Goal: Task Accomplishment & Management: Manage account settings

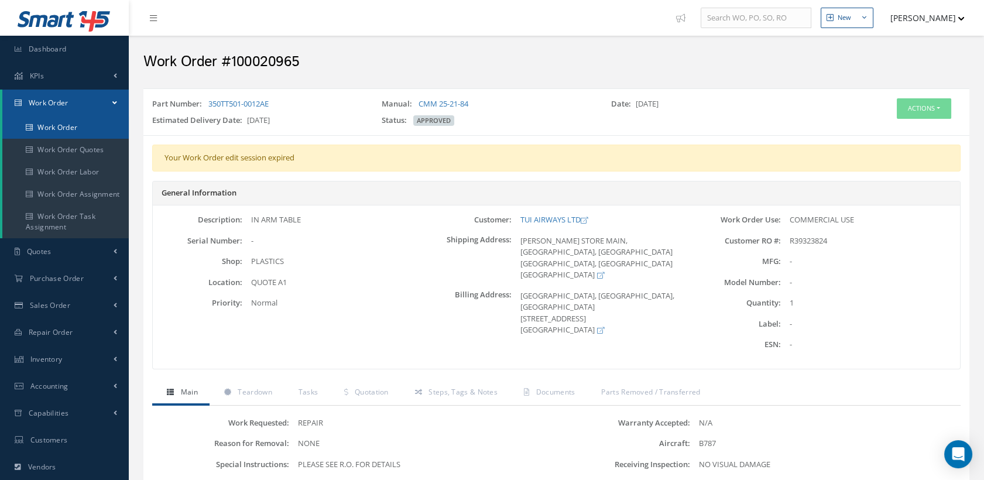
click at [68, 129] on link "Work Order" at bounding box center [65, 128] width 126 height 22
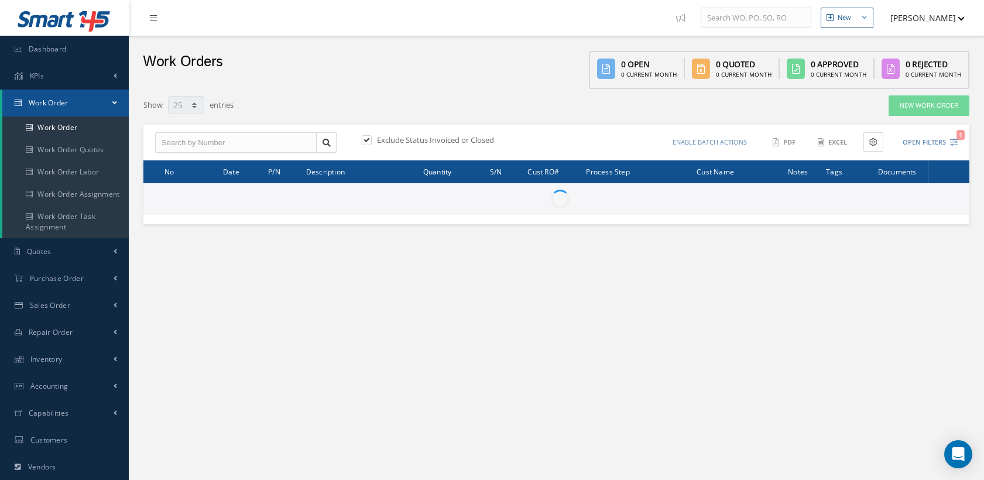
select select "25"
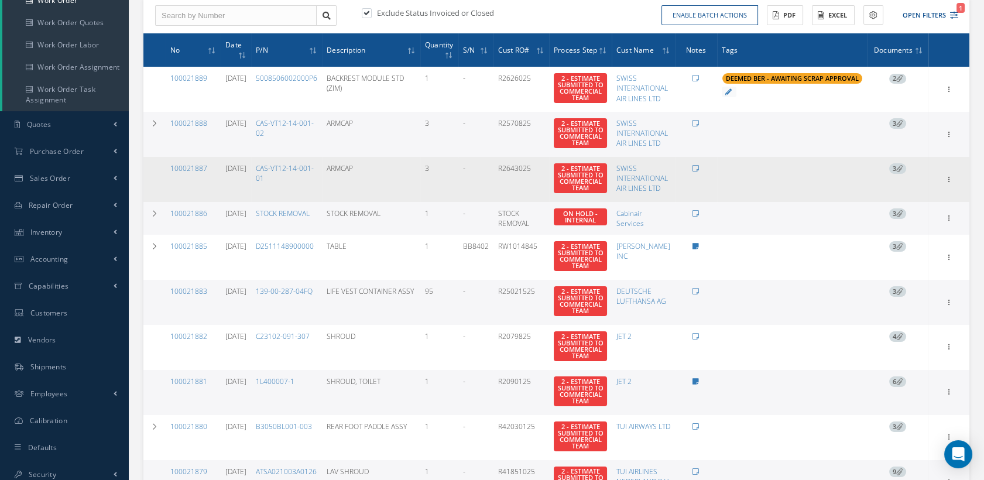
scroll to position [130, 0]
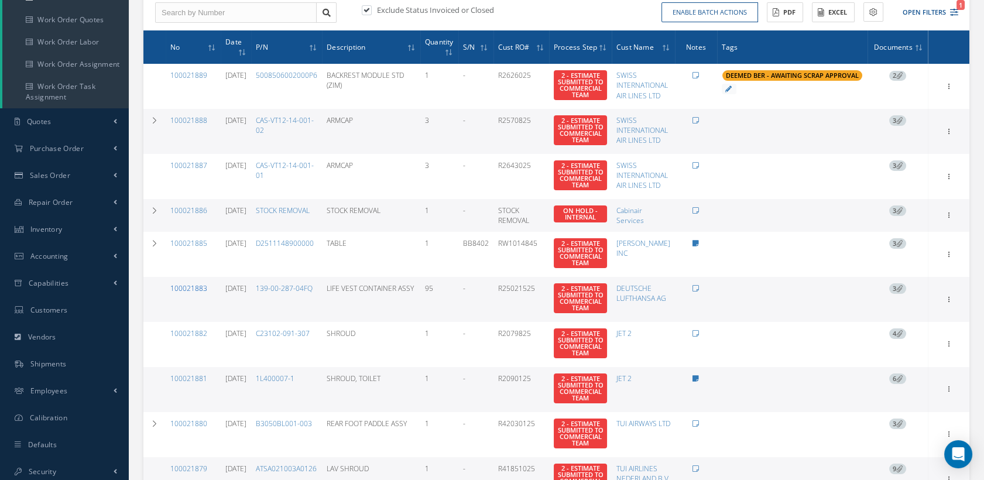
click at [189, 293] on link "100021883" at bounding box center [188, 288] width 37 height 10
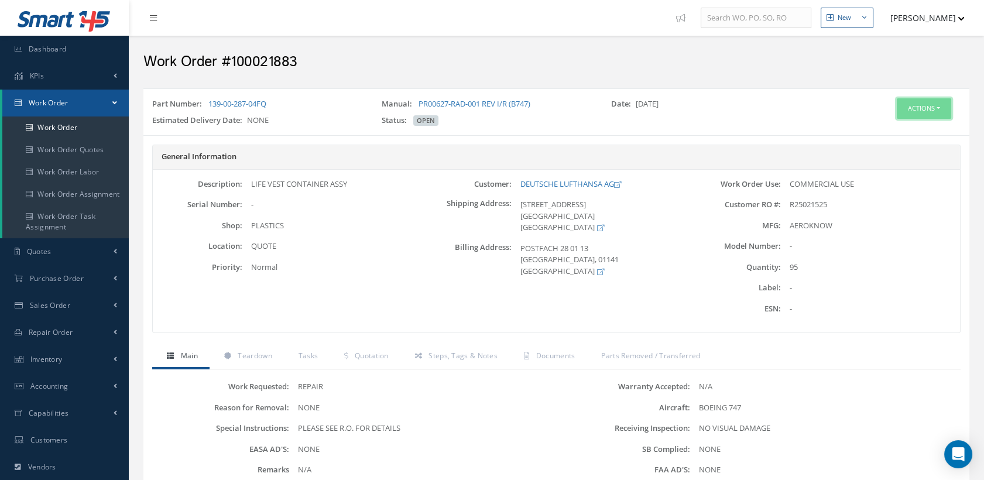
click at [918, 105] on button "Actions" at bounding box center [924, 108] width 54 height 20
click at [878, 128] on link "Edit" at bounding box center [905, 131] width 94 height 16
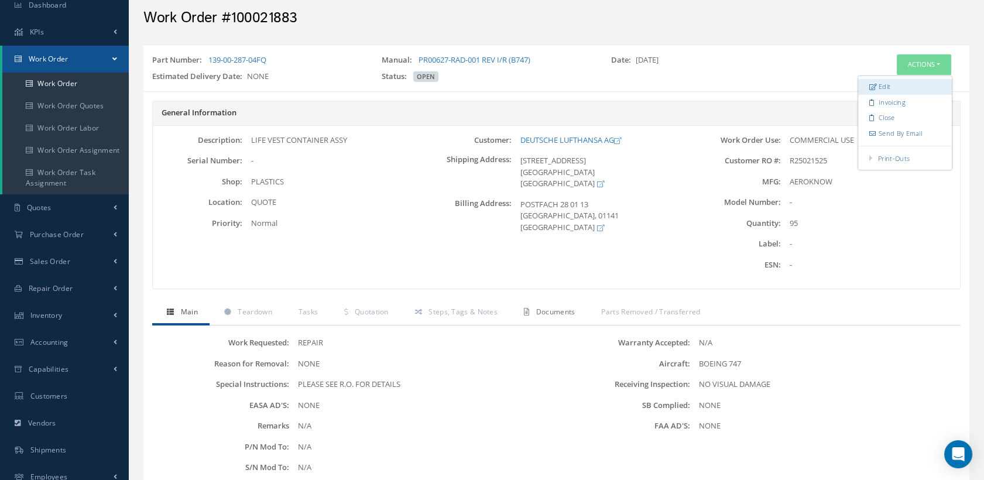
scroll to position [65, 0]
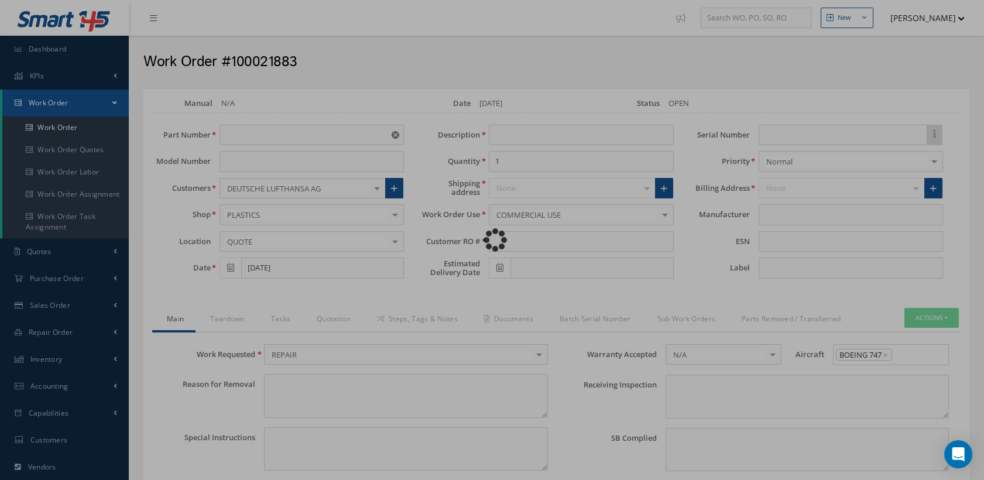
type input "139-00-287-04FQ"
type input "[DATE]"
type input "LIFE VEST CONTAINER ASSY"
type input "95"
type input "R25021525"
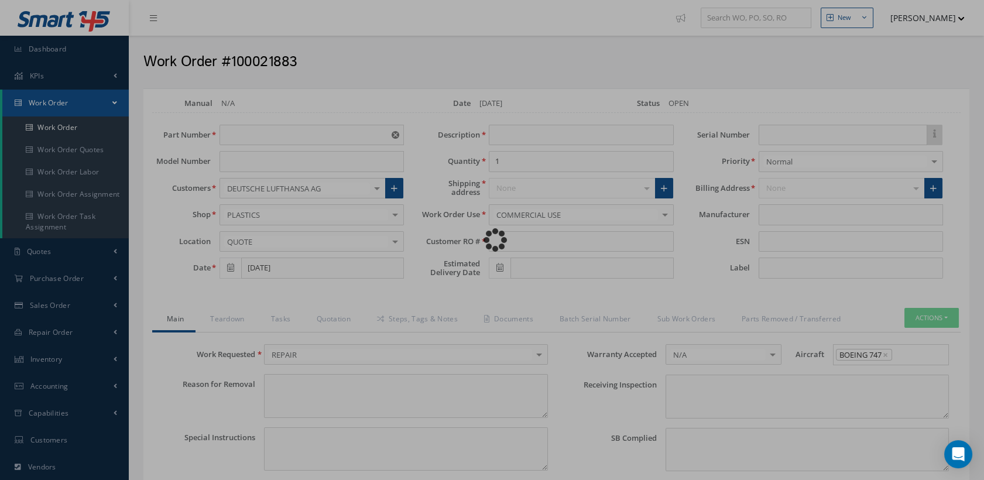
type textarea "NONE"
type textarea "PLEASE SEE R.O. FOR DETAILS"
type input "NONE"
type textarea "NO VISUAL DAMAGE"
type textarea "NONE"
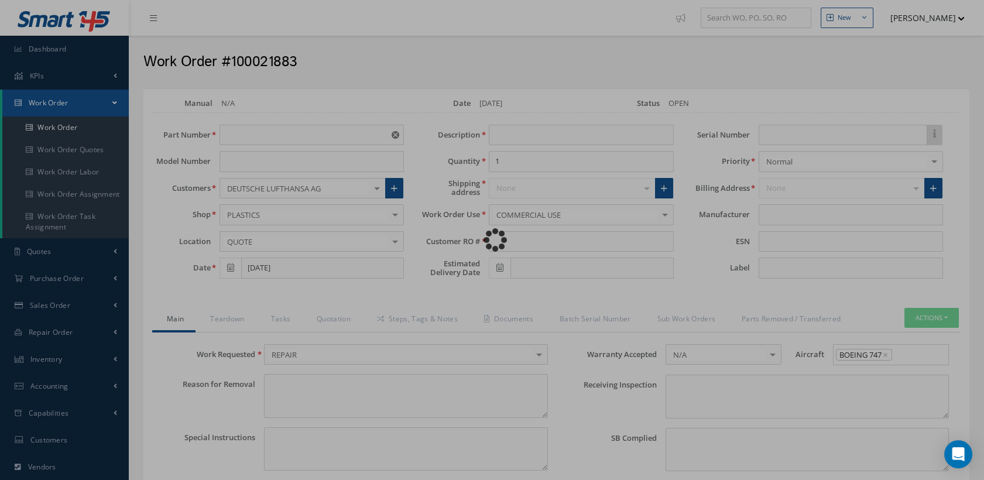
type input "NONE"
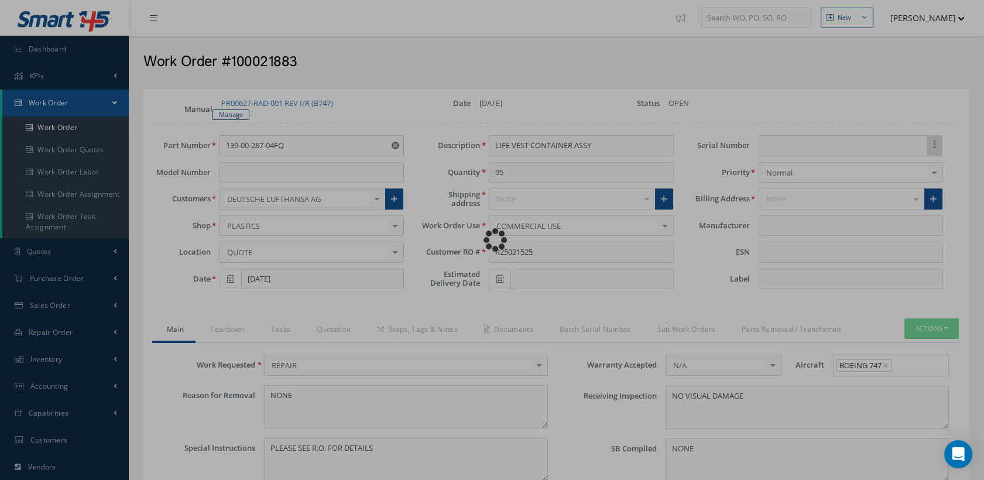
type input "AEROKNOW"
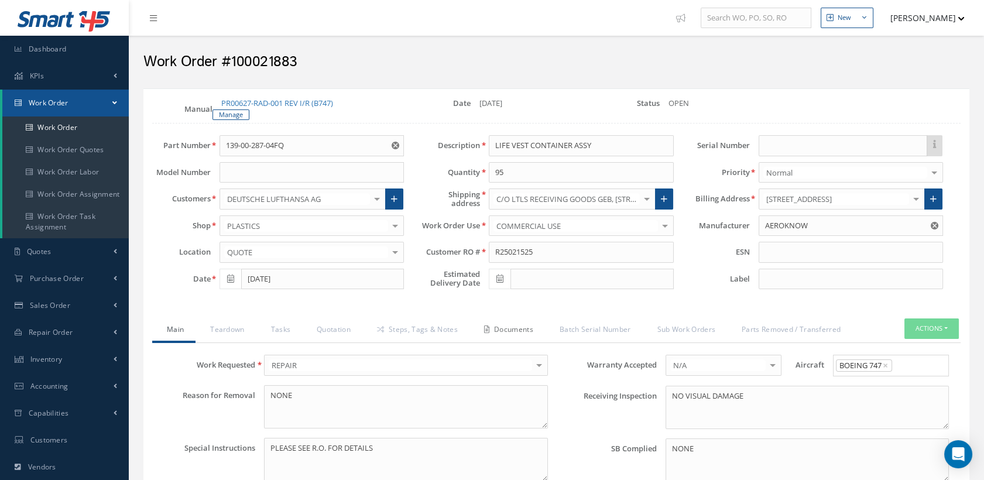
click at [518, 326] on link "Documents" at bounding box center [508, 331] width 76 height 25
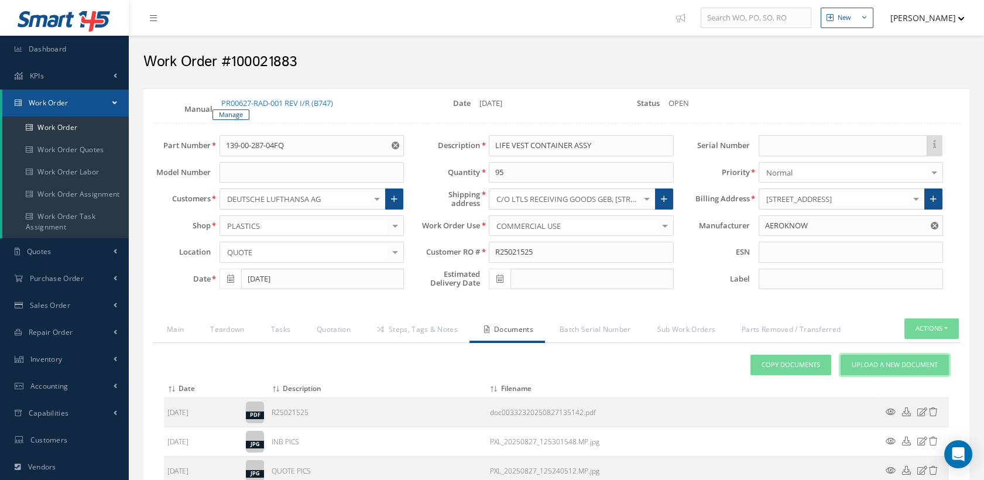
click at [877, 363] on span "Upload a New Document" at bounding box center [895, 365] width 86 height 10
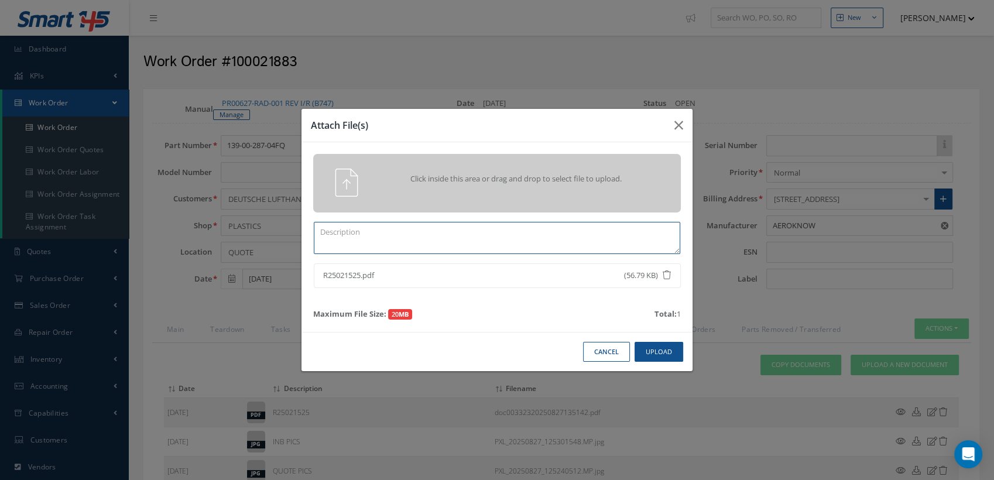
click at [348, 243] on textarea at bounding box center [497, 238] width 367 height 32
type textarea "r"
type textarea "REVISED ORDER WITH FIXED PRICE AND WORKSCOPE INCLUDED"
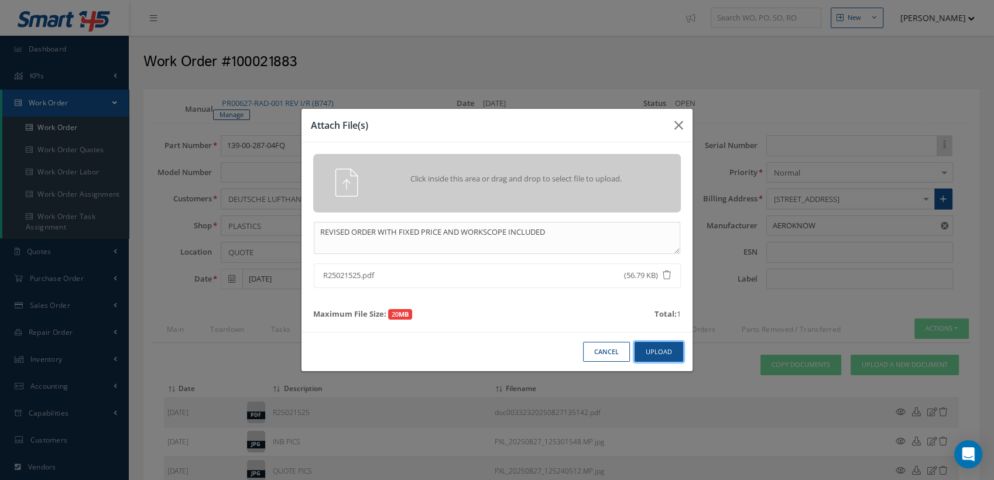
click at [653, 349] on button "Upload" at bounding box center [659, 352] width 49 height 20
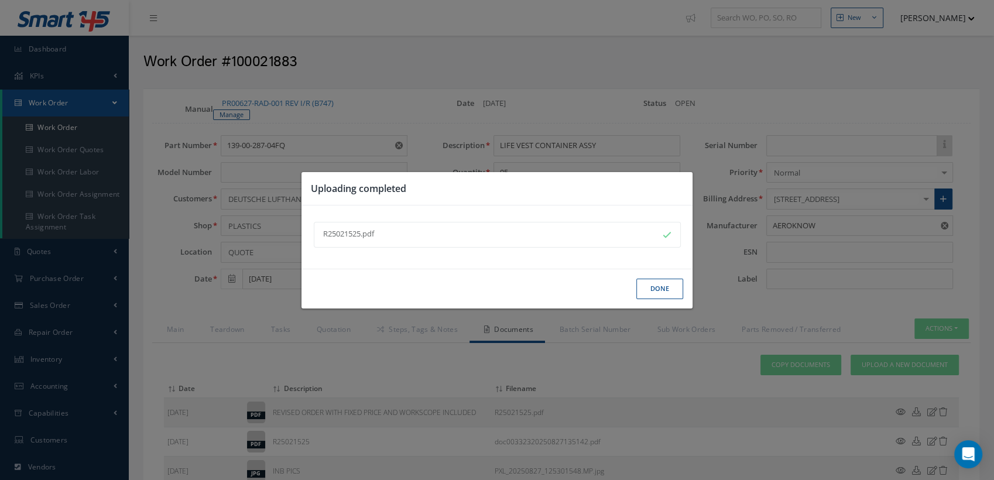
click at [670, 289] on button "Done" at bounding box center [659, 289] width 47 height 20
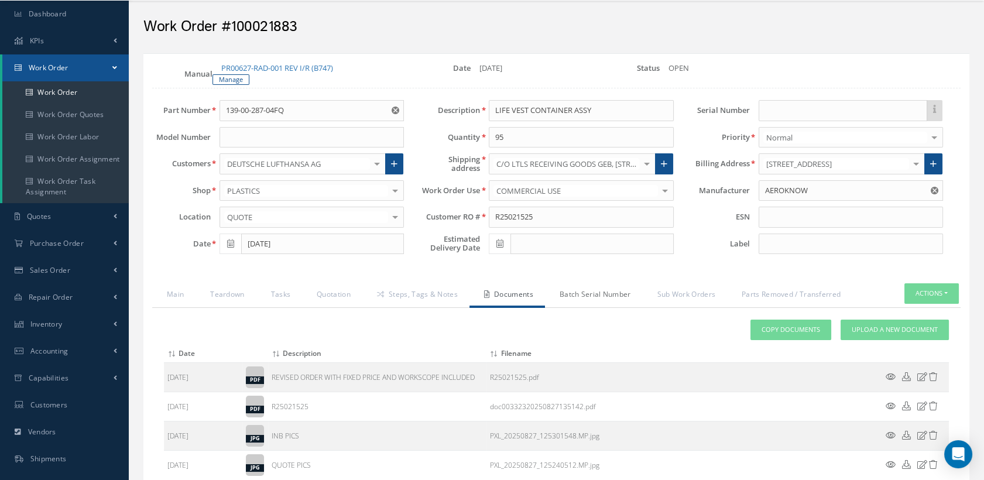
scroll to position [65, 0]
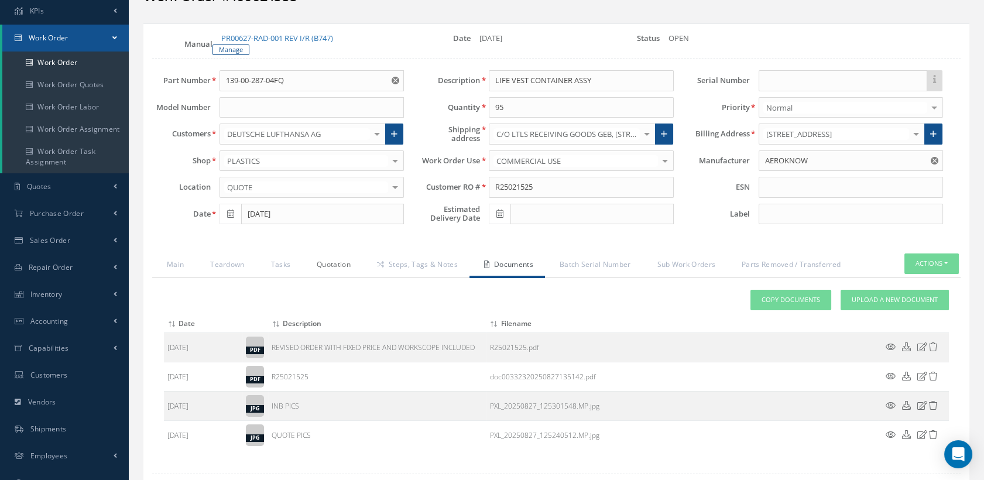
click at [330, 262] on link "Quotation" at bounding box center [332, 266] width 60 height 25
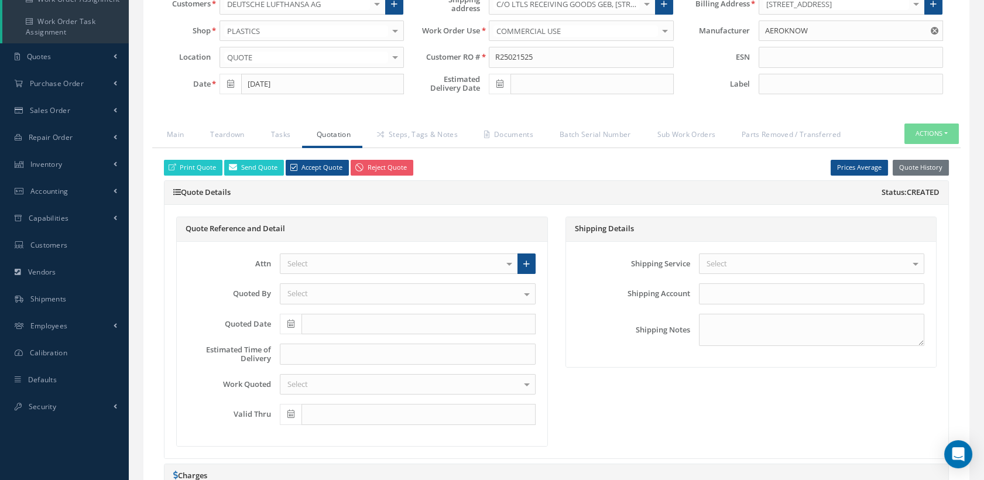
scroll to position [520, 0]
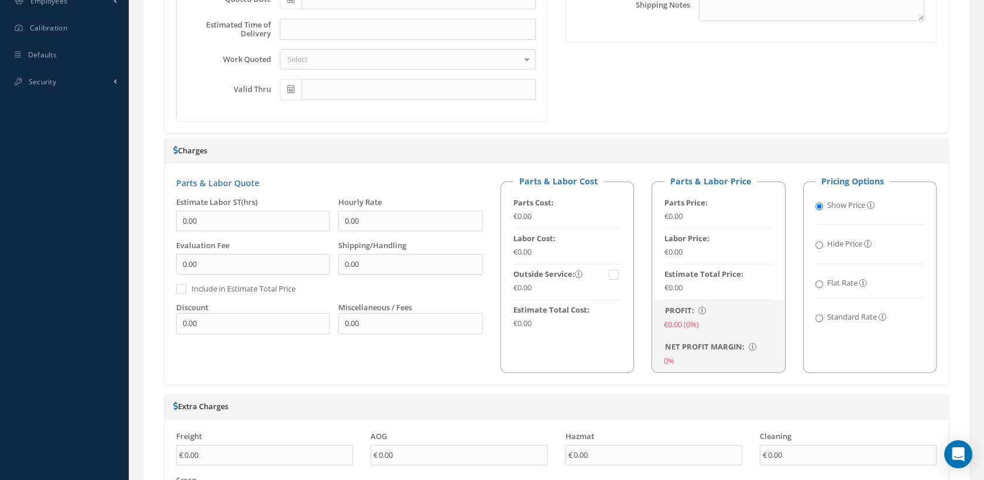
click at [817, 314] on input "Standard Rate" at bounding box center [820, 318] width 8 height 8
radio input "true"
radio input "false"
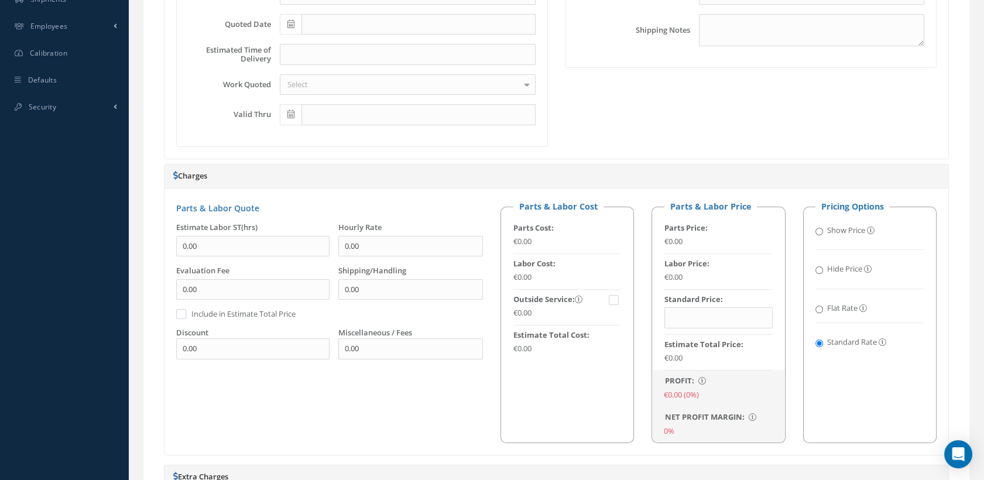
scroll to position [651, 0]
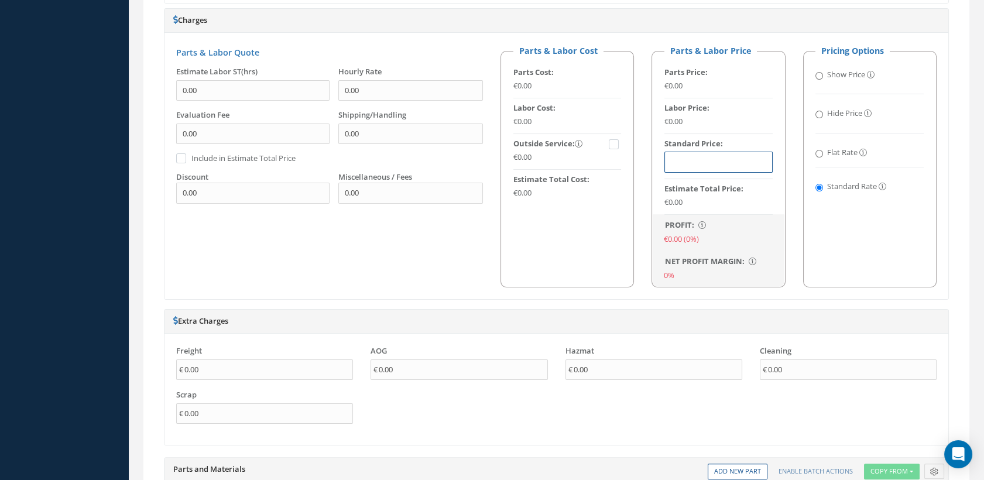
click at [675, 163] on input "text" at bounding box center [719, 162] width 108 height 21
click at [680, 162] on input "text" at bounding box center [719, 162] width 108 height 21
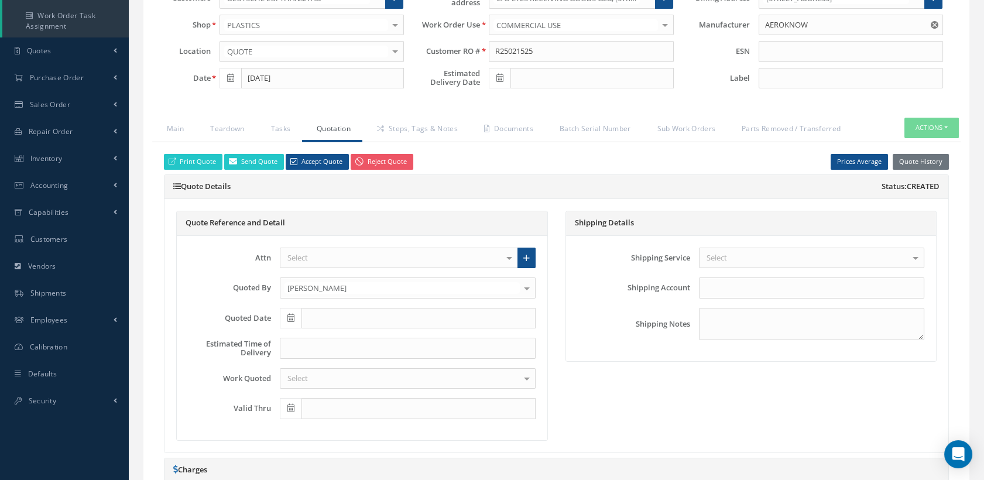
scroll to position [195, 0]
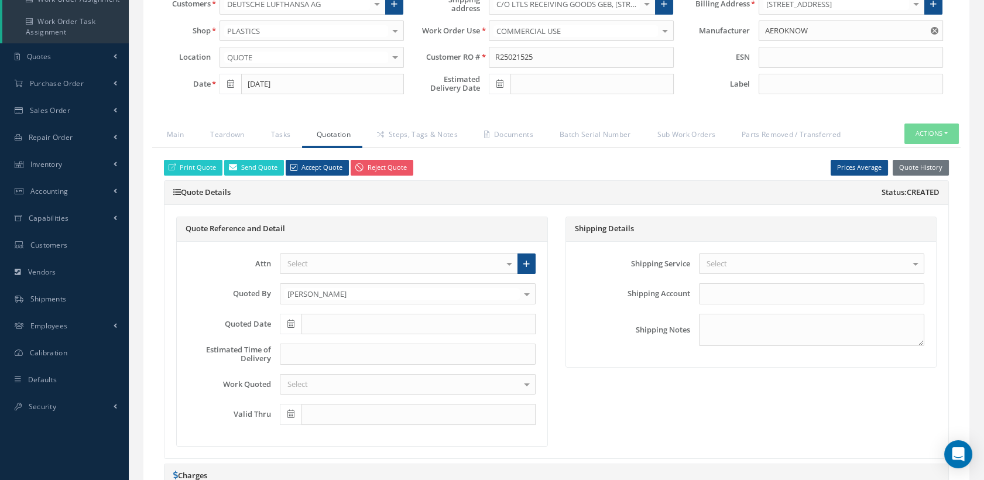
type input "€12,231.25"
click at [307, 166] on link "Accept Quote" at bounding box center [317, 168] width 63 height 16
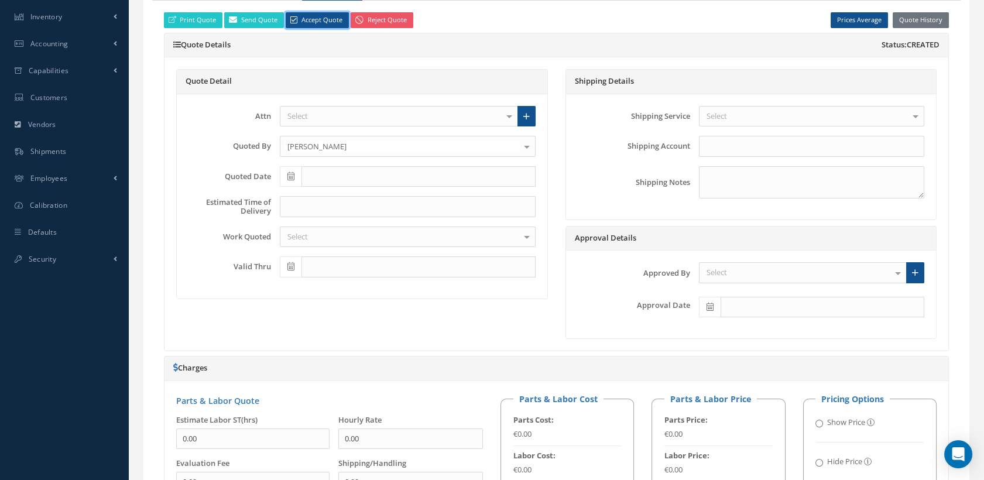
scroll to position [520, 0]
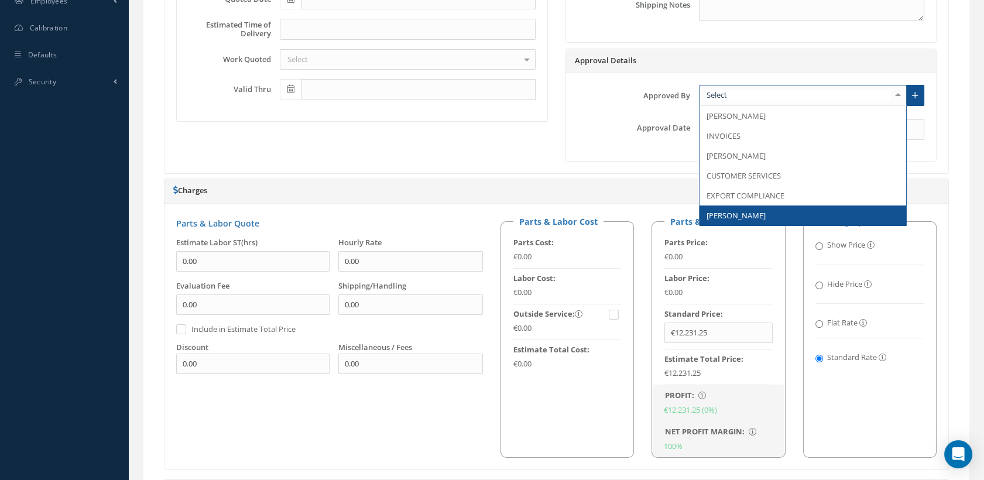
drag, startPoint x: 748, startPoint y: 209, endPoint x: 727, endPoint y: 143, distance: 69.6
click at [748, 210] on span "JOHN JONES" at bounding box center [736, 215] width 59 height 11
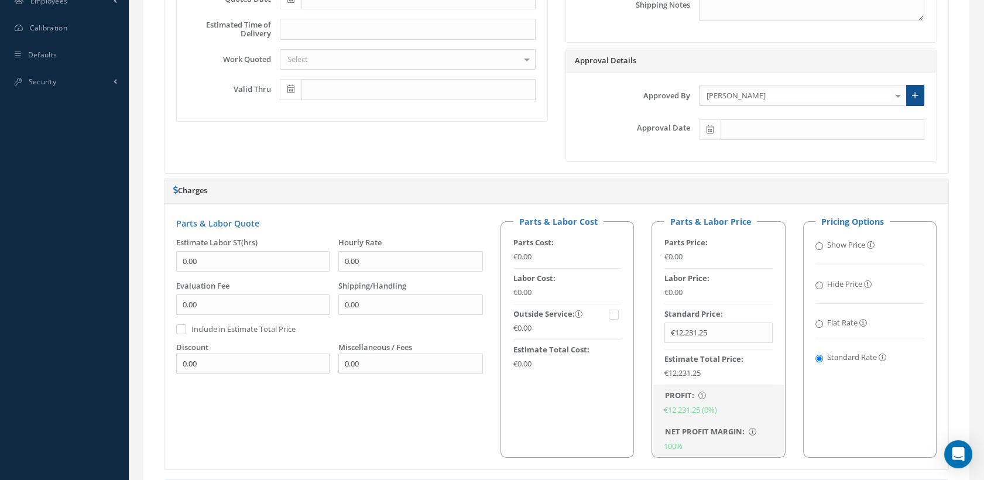
click at [709, 125] on icon at bounding box center [710, 129] width 7 height 8
click at [762, 288] on th "Today" at bounding box center [760, 288] width 123 height 18
type input "[DATE]"
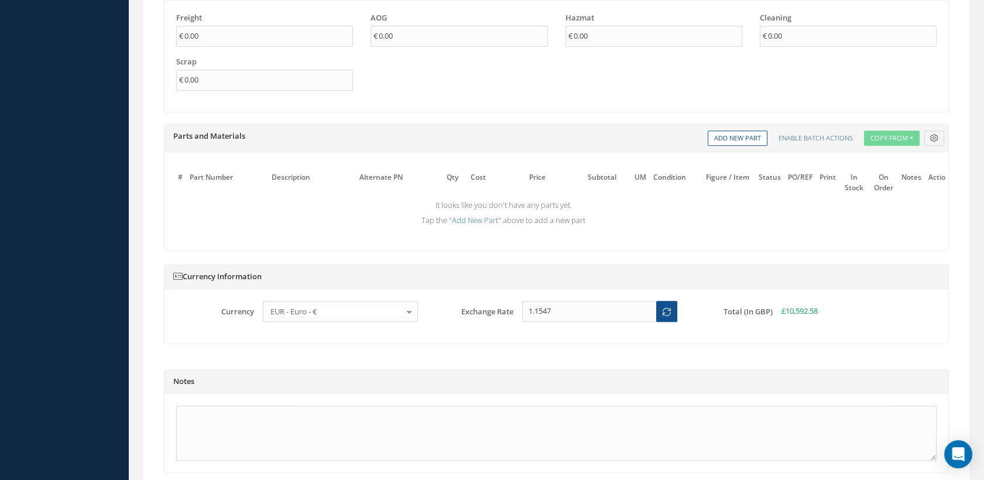
scroll to position [1128, 0]
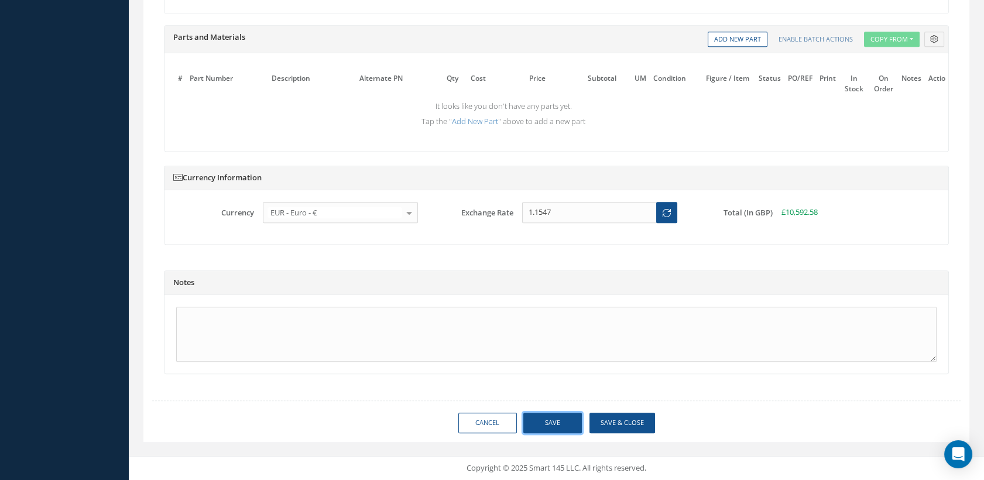
click at [568, 424] on button "Save" at bounding box center [552, 423] width 59 height 20
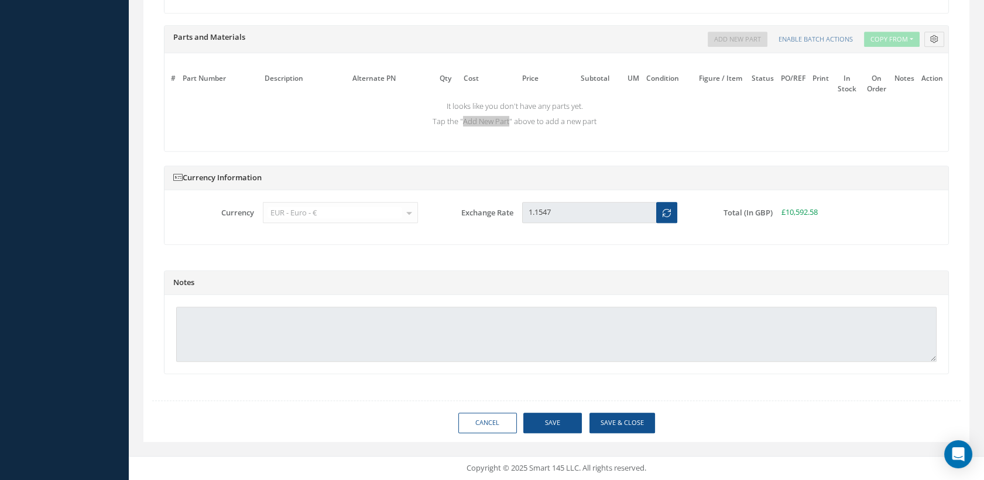
type input "AEROKNOW"
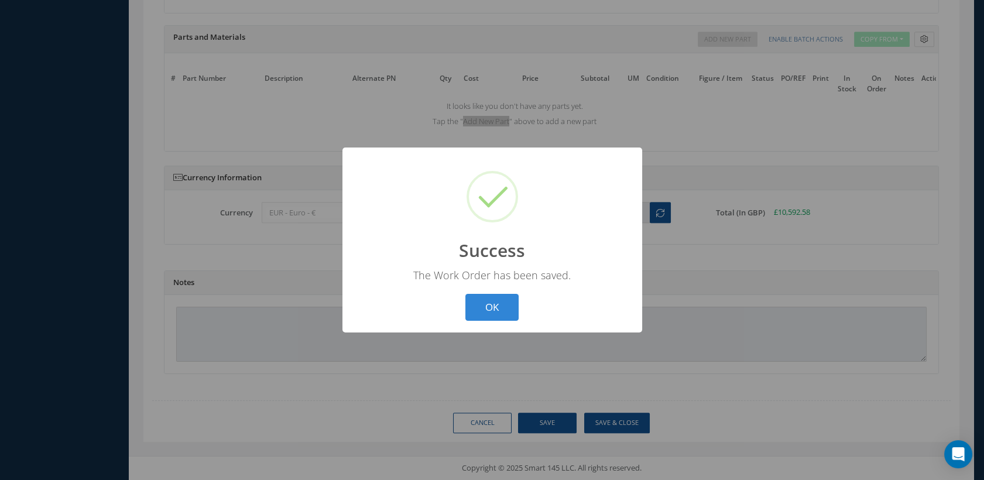
scroll to position [1118, 0]
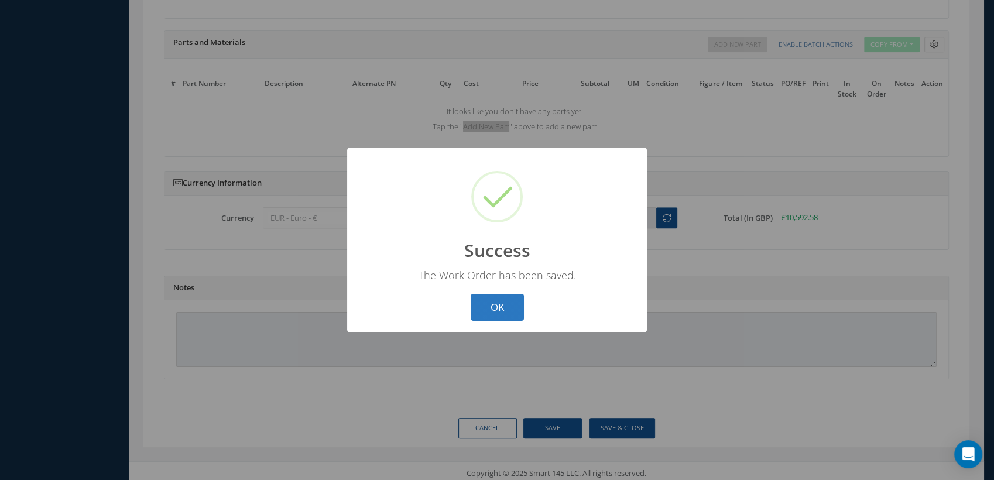
click at [511, 307] on button "OK" at bounding box center [497, 308] width 53 height 28
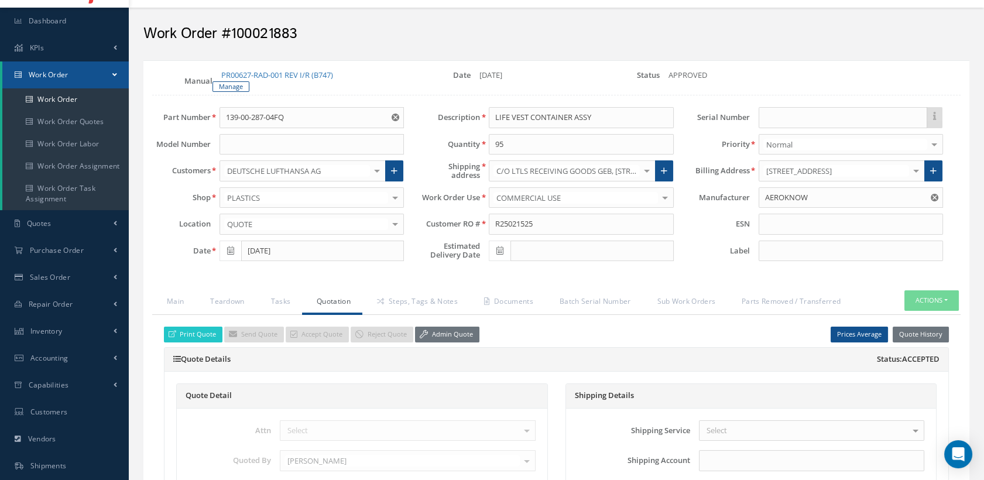
scroll to position [0, 0]
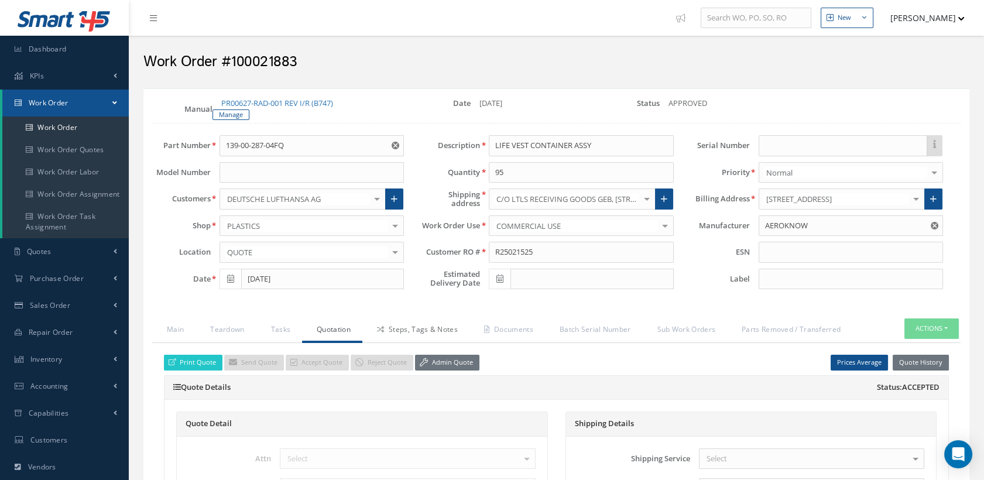
click at [428, 327] on link "Steps, Tags & Notes" at bounding box center [415, 331] width 107 height 25
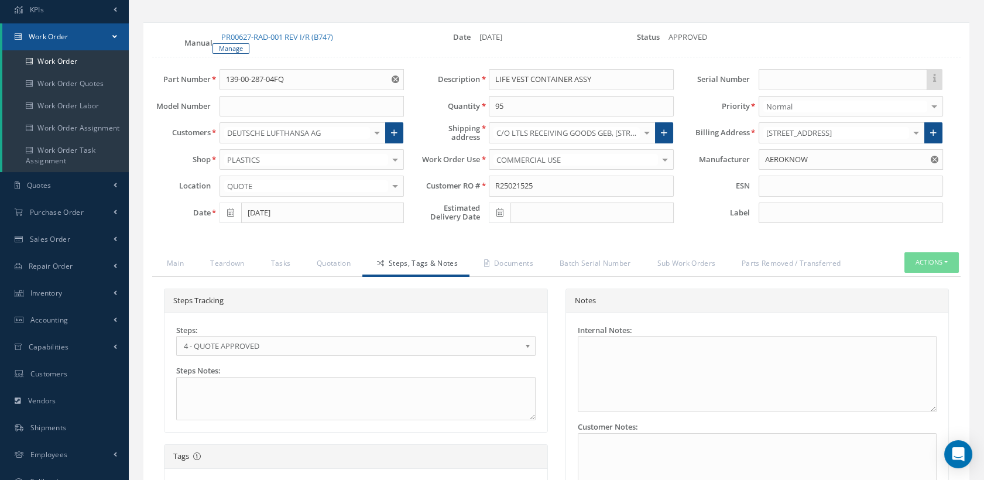
scroll to position [130, 0]
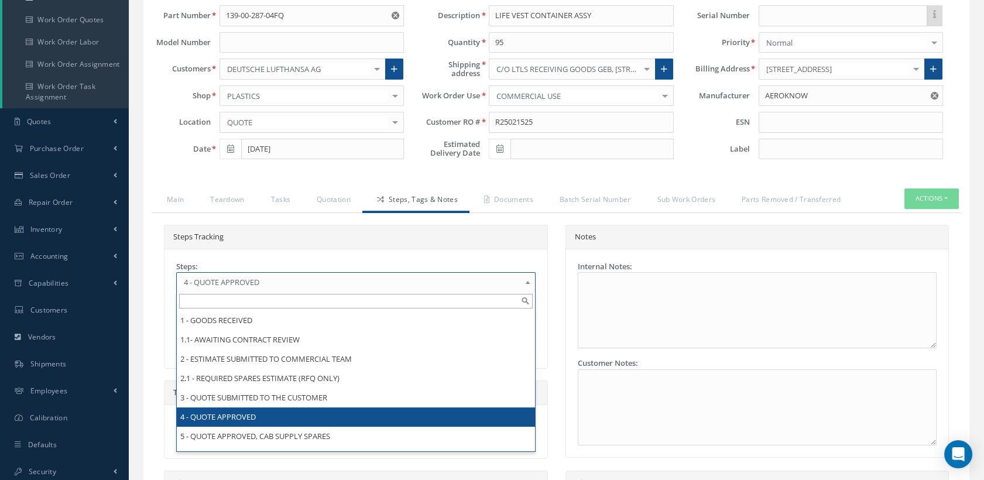
click at [275, 279] on span "4 - QUOTE APPROVED" at bounding box center [352, 282] width 337 height 14
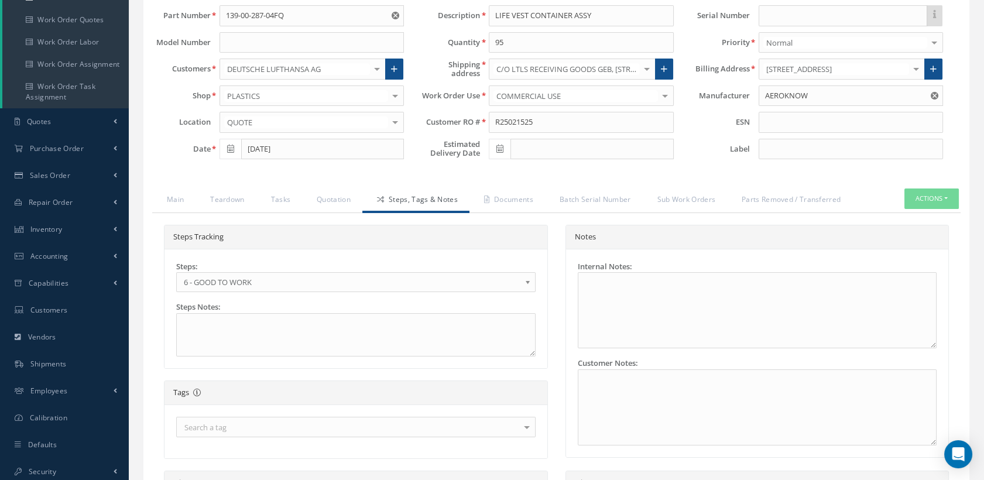
scroll to position [0, 0]
click at [501, 145] on icon at bounding box center [500, 149] width 7 height 8
click at [533, 269] on td "30" at bounding box center [533, 274] width 18 height 18
type input "09/30/2025"
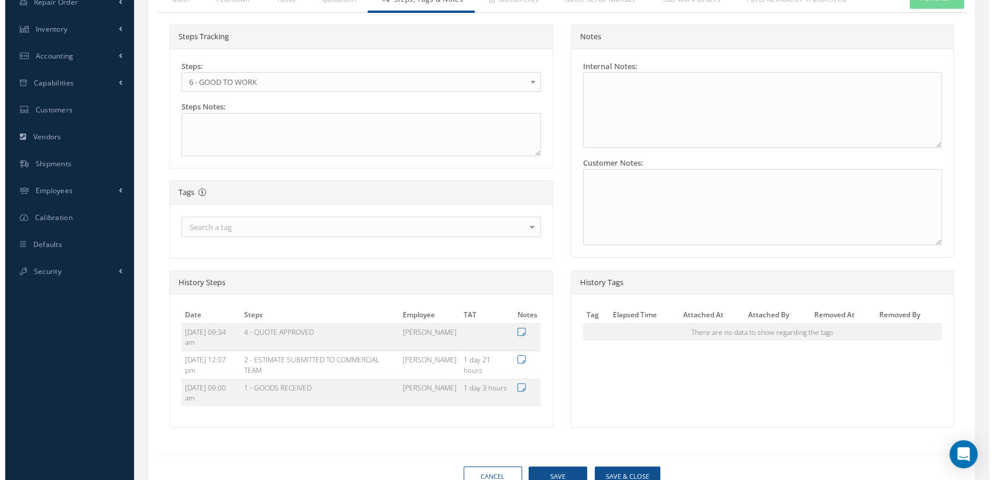
scroll to position [381, 0]
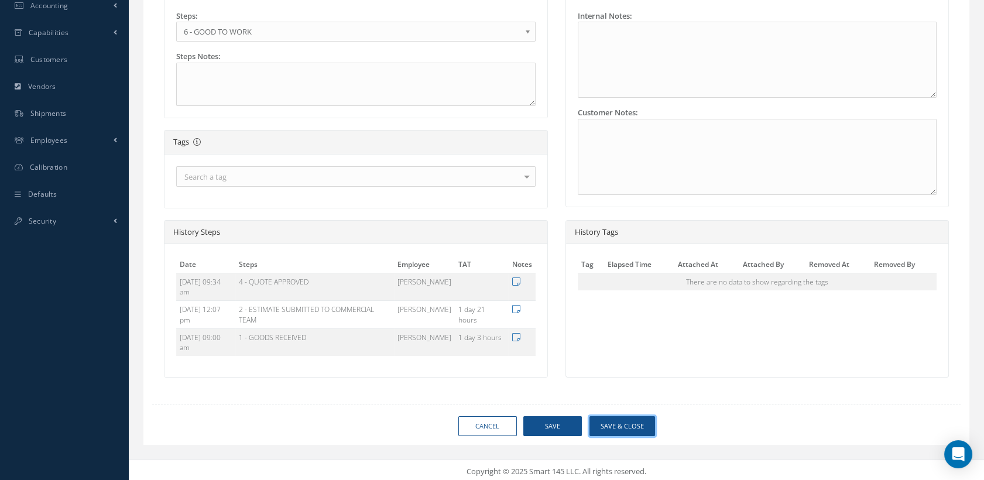
click at [624, 424] on button "Save & Close" at bounding box center [623, 426] width 66 height 20
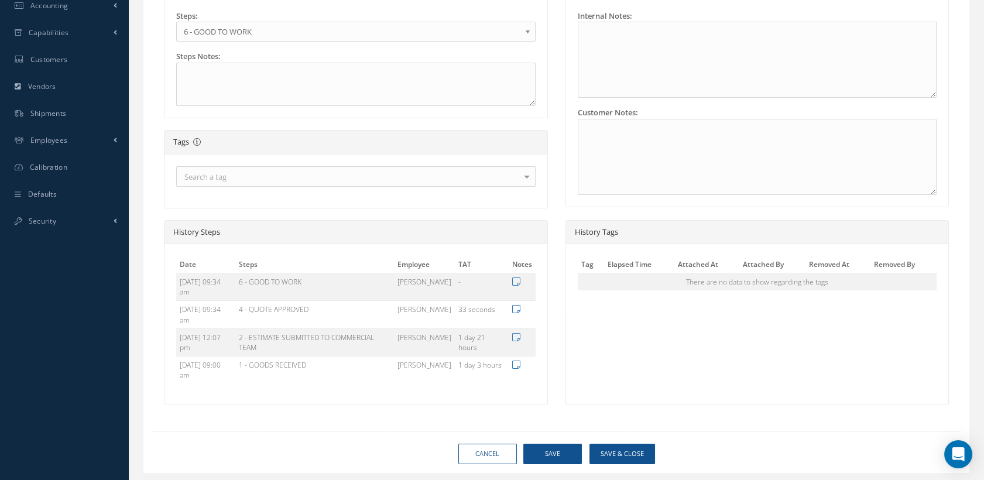
type input "AEROKNOW"
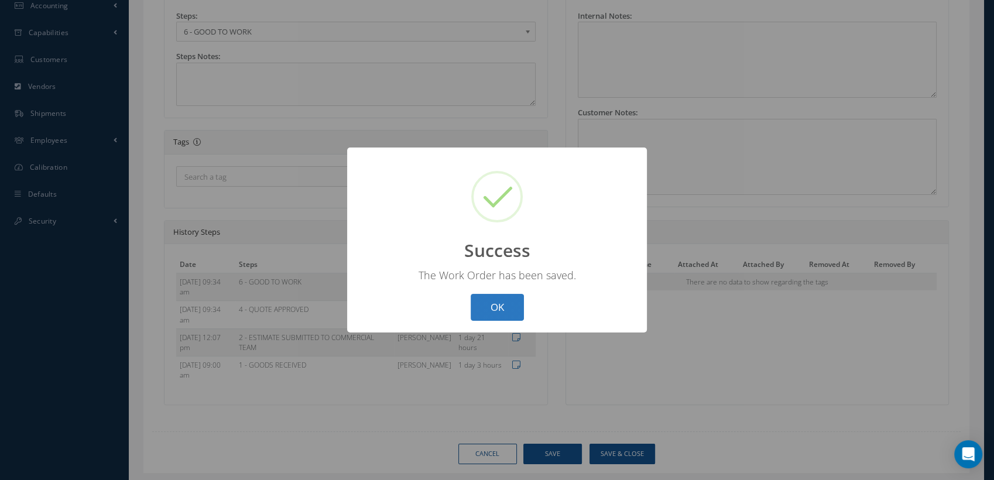
click at [498, 308] on button "OK" at bounding box center [497, 308] width 53 height 28
select select "25"
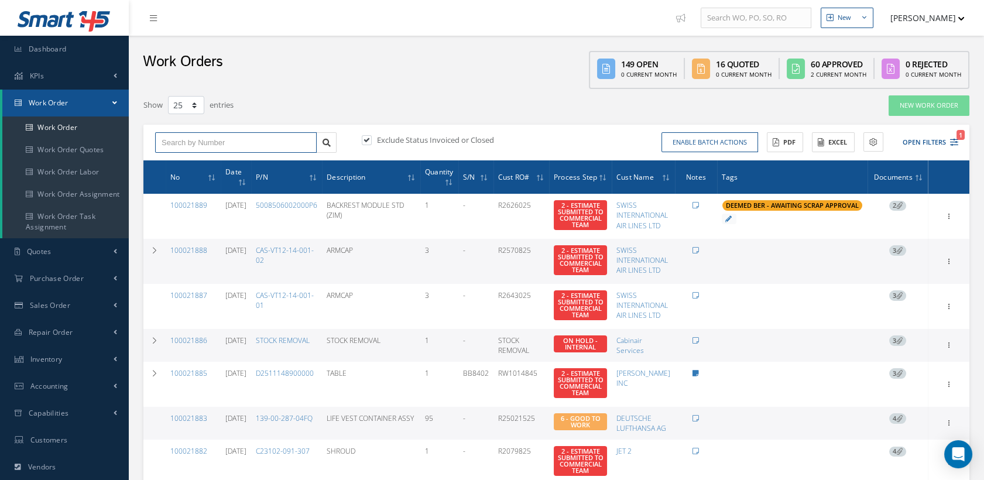
click at [239, 142] on input "text" at bounding box center [236, 142] width 162 height 21
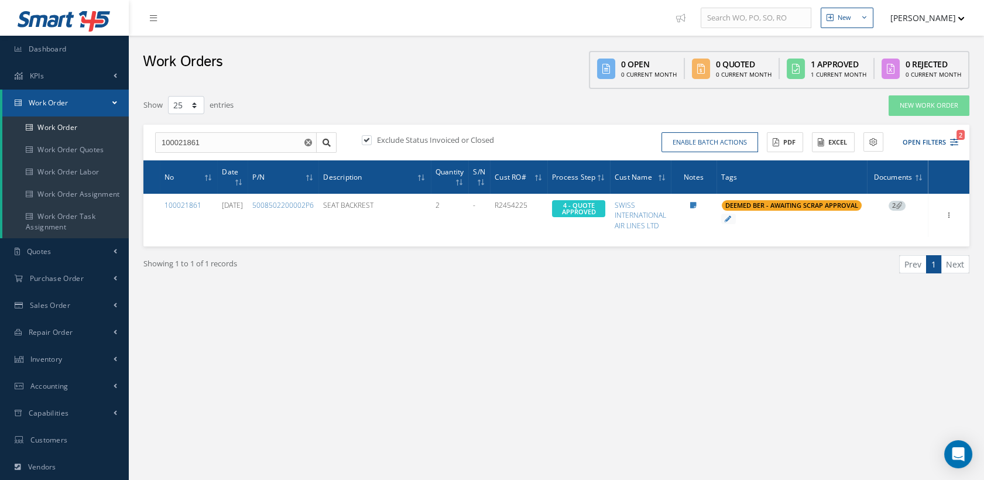
click at [0, 0] on span "100021887" at bounding box center [0, 0] width 0 height 0
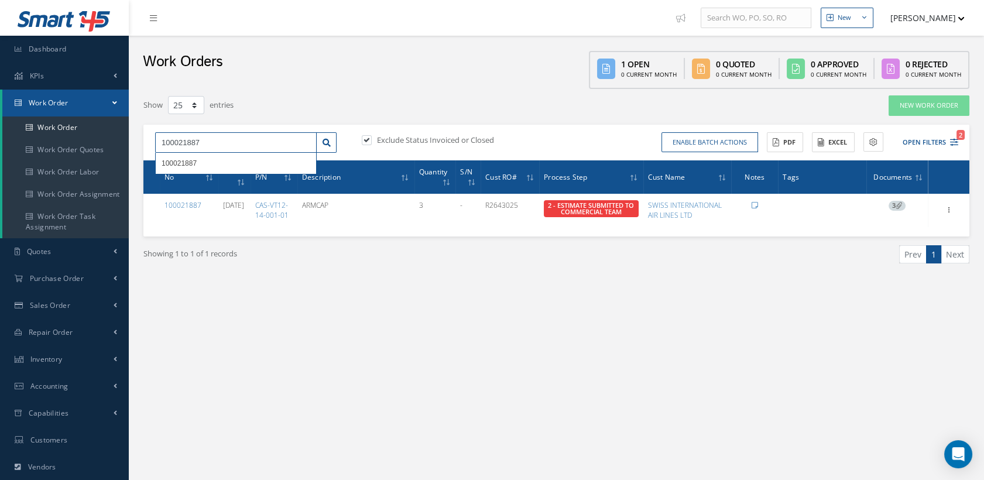
click at [210, 143] on input "100021887" at bounding box center [236, 142] width 162 height 21
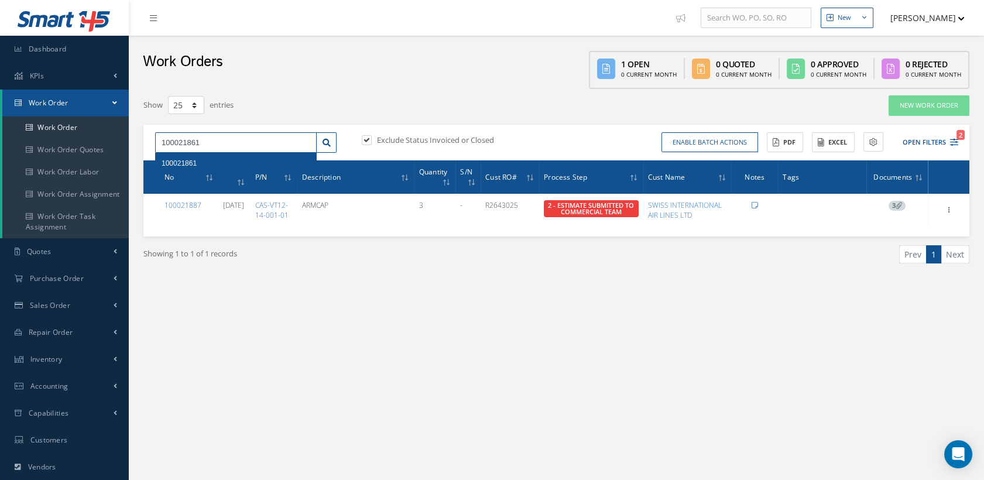
type input "100021861"
click at [174, 159] on span "100021861" at bounding box center [179, 163] width 35 height 8
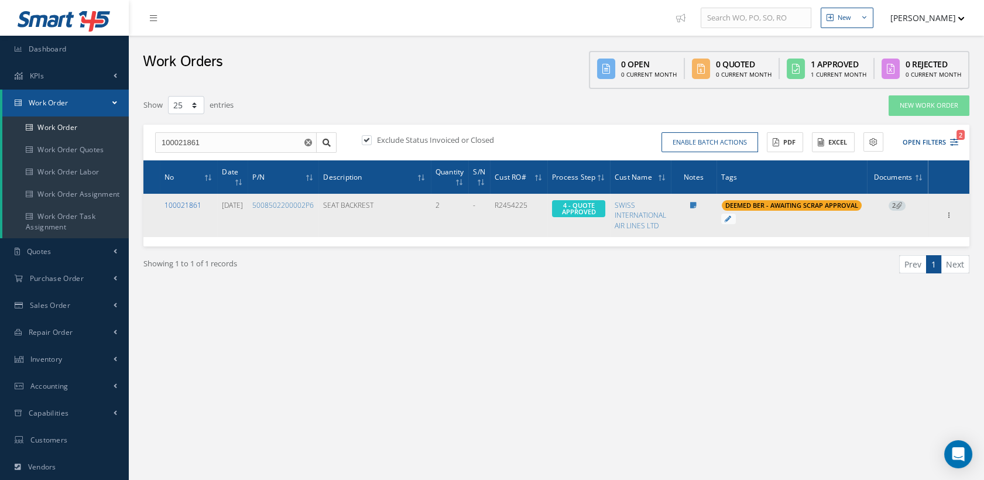
click at [178, 206] on link "100021861" at bounding box center [183, 205] width 37 height 10
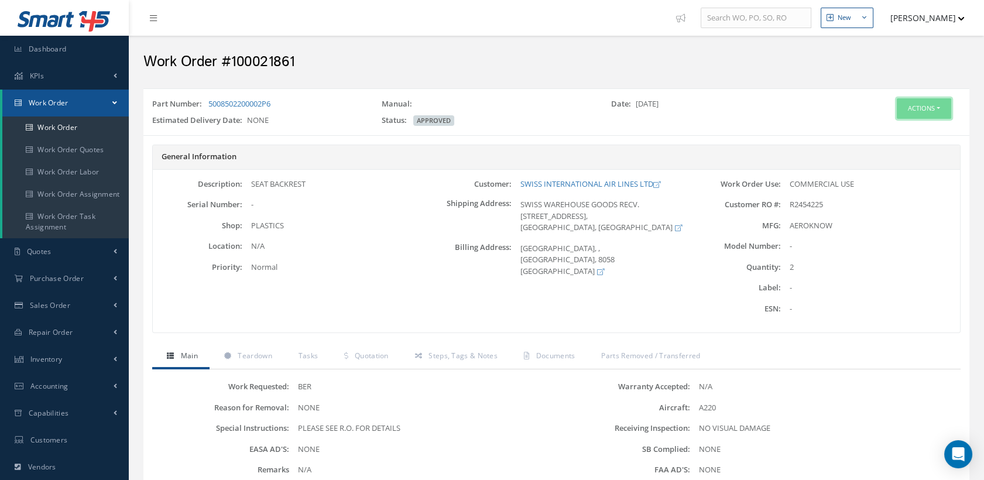
click at [912, 104] on button "Actions" at bounding box center [924, 108] width 54 height 20
click at [884, 128] on link "Edit" at bounding box center [905, 131] width 94 height 16
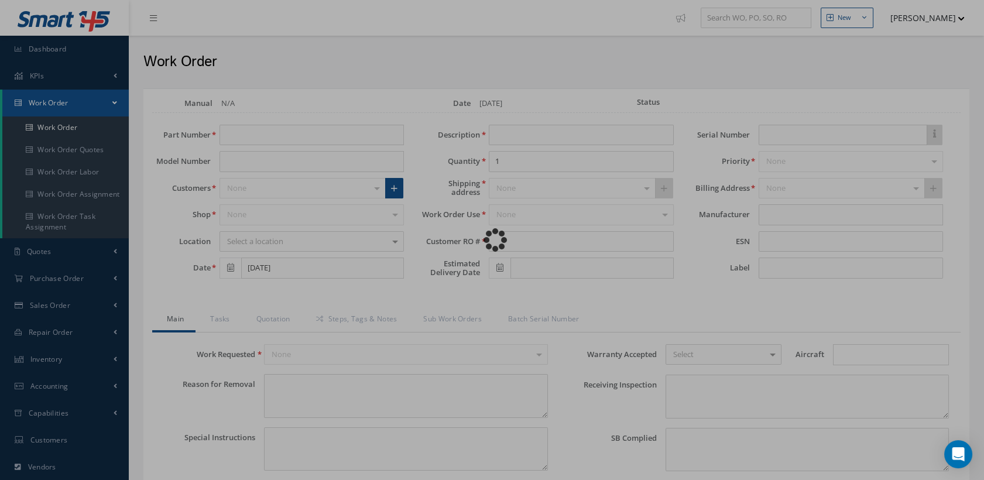
type input "5008502200002P6"
type input "[DATE]"
type input "SEAT BACKREST"
type input "2"
type input "R2454225"
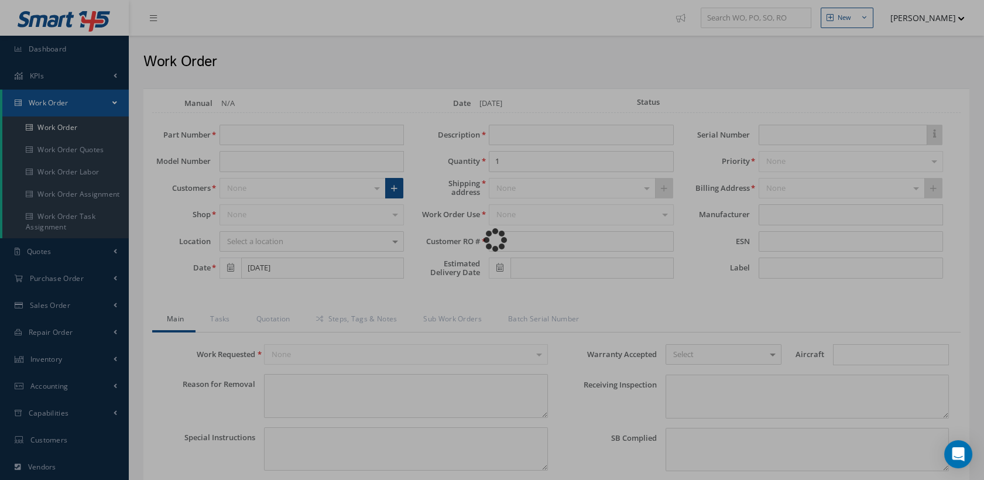
type textarea "NONE"
type textarea "PLEASE SEE R.O. FOR DETAILS"
type input "NONE"
type textarea "NO VISUAL DAMAGE"
type textarea "NONE"
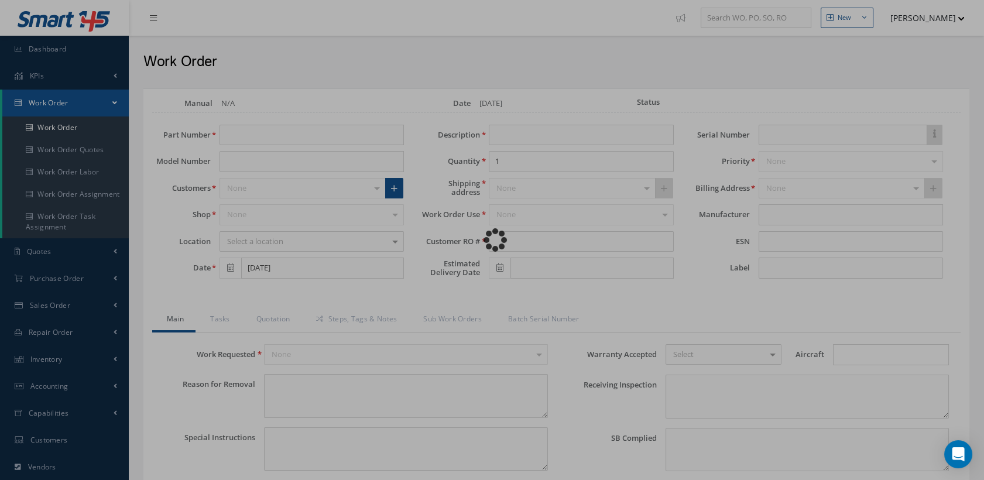
type input "NONE"
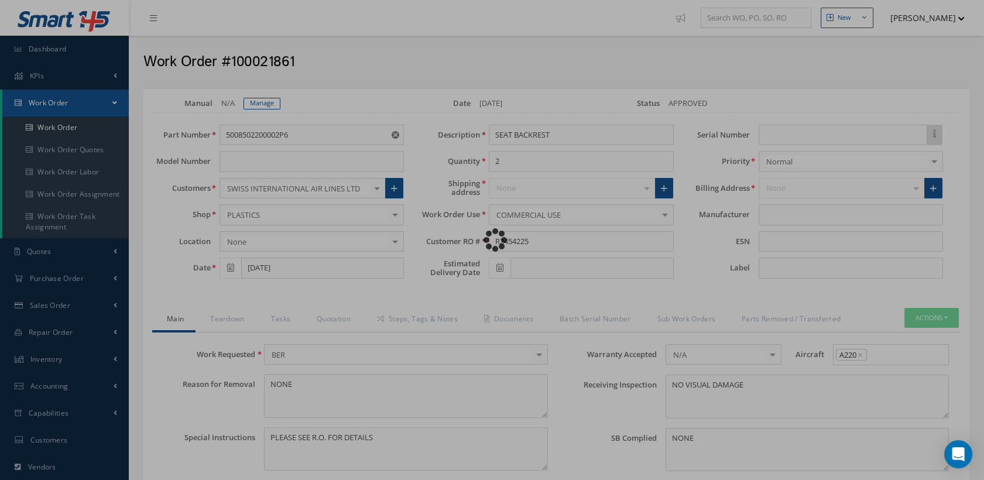
type input "AEROKNOW"
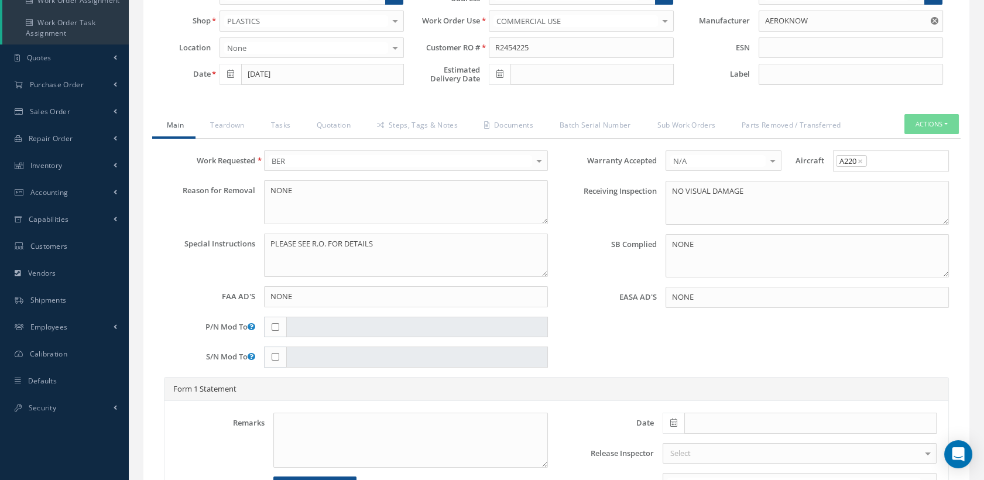
scroll to position [195, 0]
click at [518, 119] on link "Documents" at bounding box center [508, 125] width 76 height 25
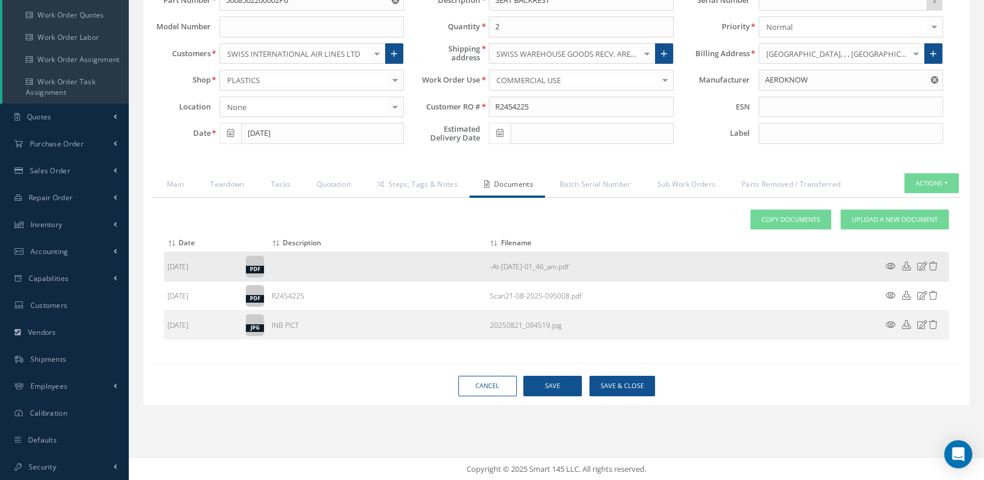
click at [923, 265] on icon at bounding box center [923, 266] width 10 height 9
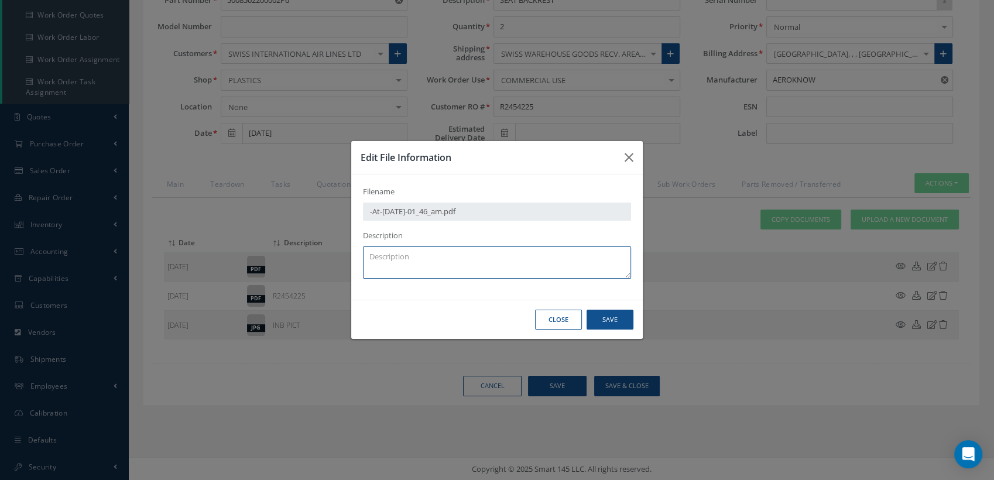
click at [395, 256] on textarea at bounding box center [497, 263] width 268 height 32
type textarea "SCRAP APPROVAL"
click at [603, 321] on button "Save" at bounding box center [610, 320] width 47 height 20
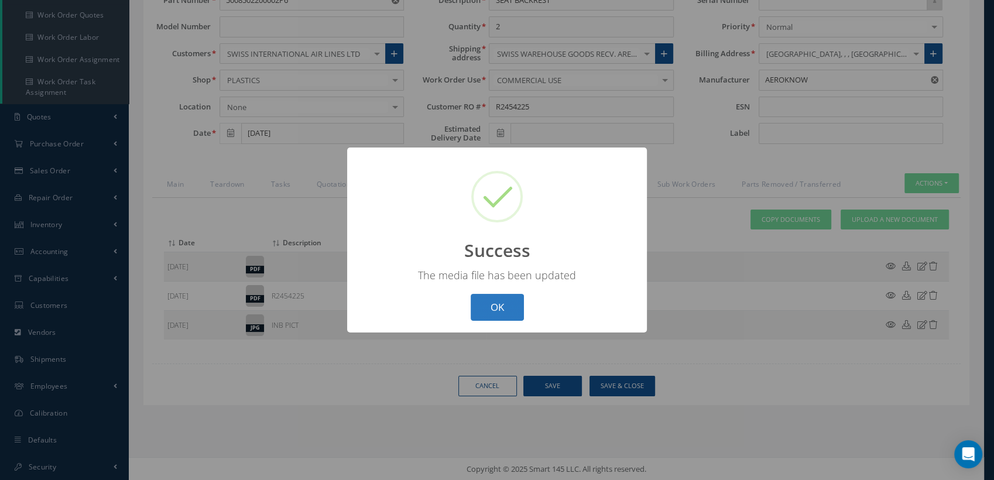
click at [514, 297] on button "OK" at bounding box center [497, 308] width 53 height 28
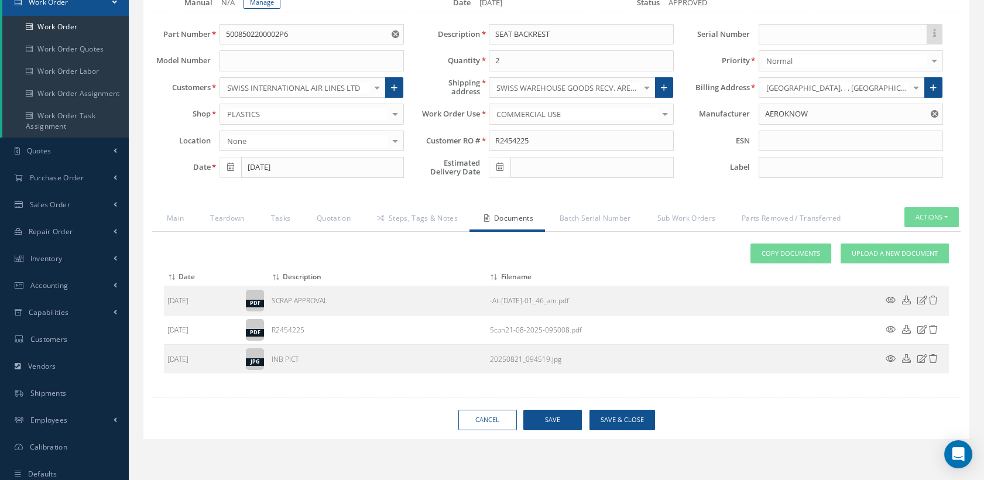
scroll to position [70, 0]
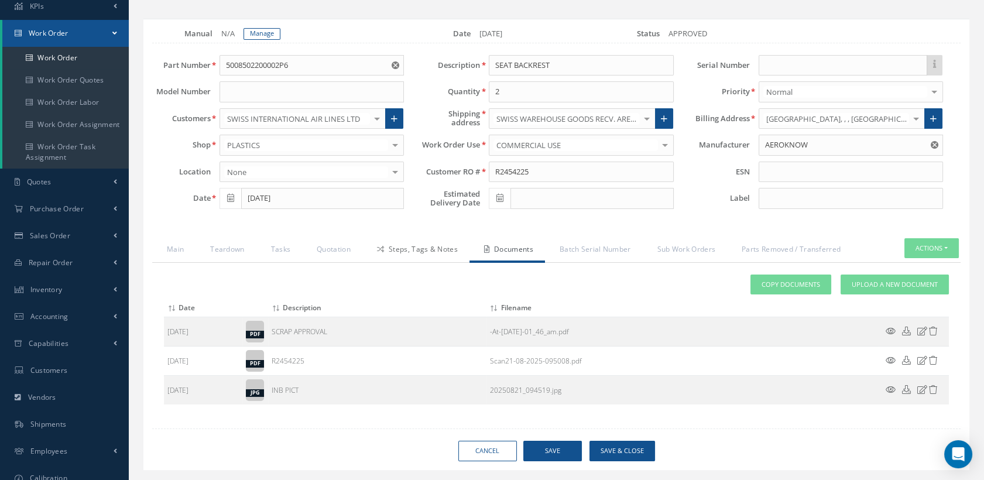
click at [407, 244] on link "Steps, Tags & Notes" at bounding box center [415, 250] width 107 height 25
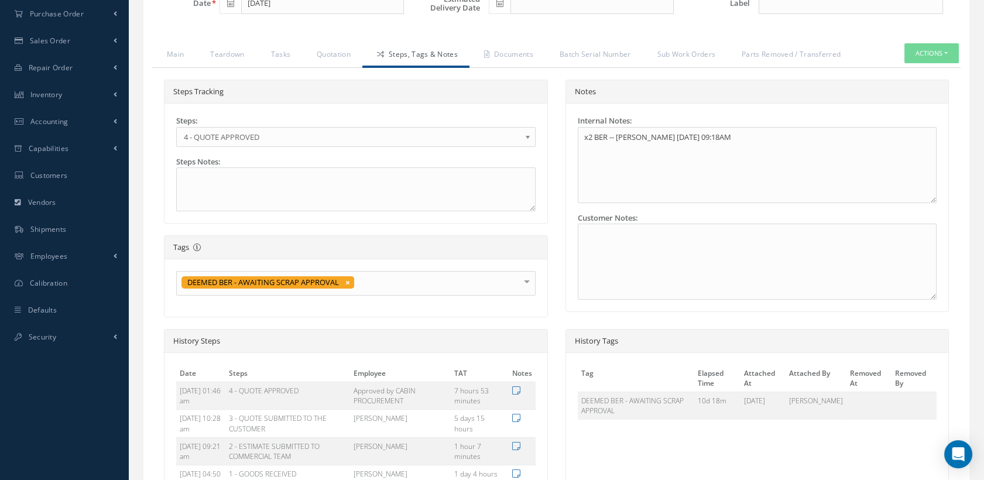
scroll to position [330, 0]
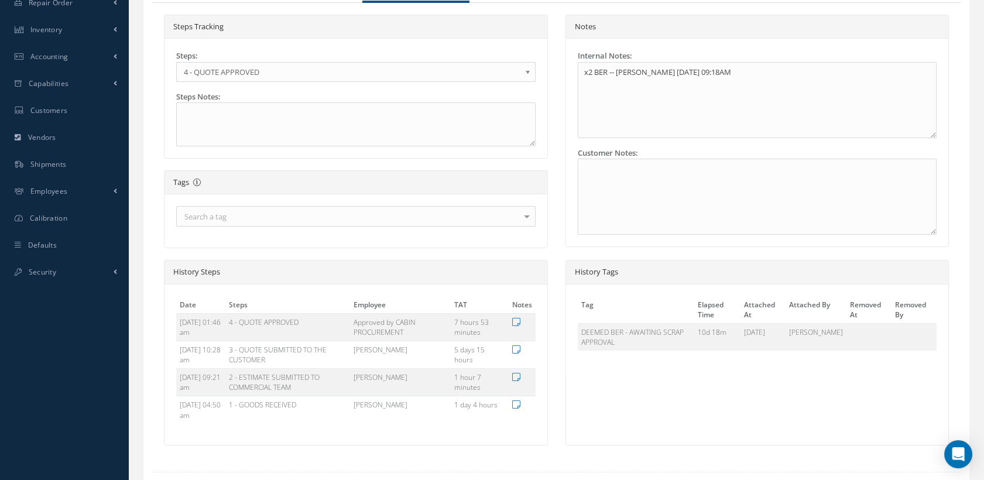
click at [350, 217] on div "Search a tag" at bounding box center [356, 216] width 360 height 20
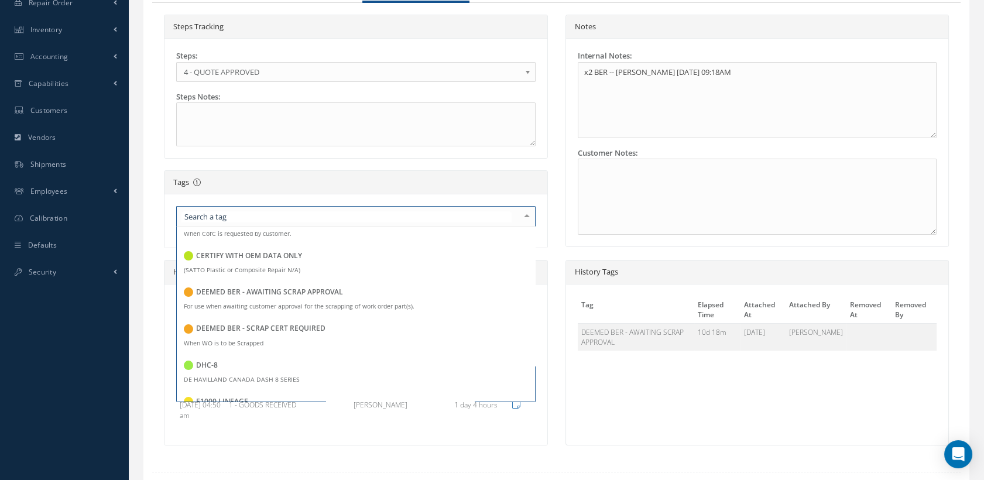
scroll to position [604, 0]
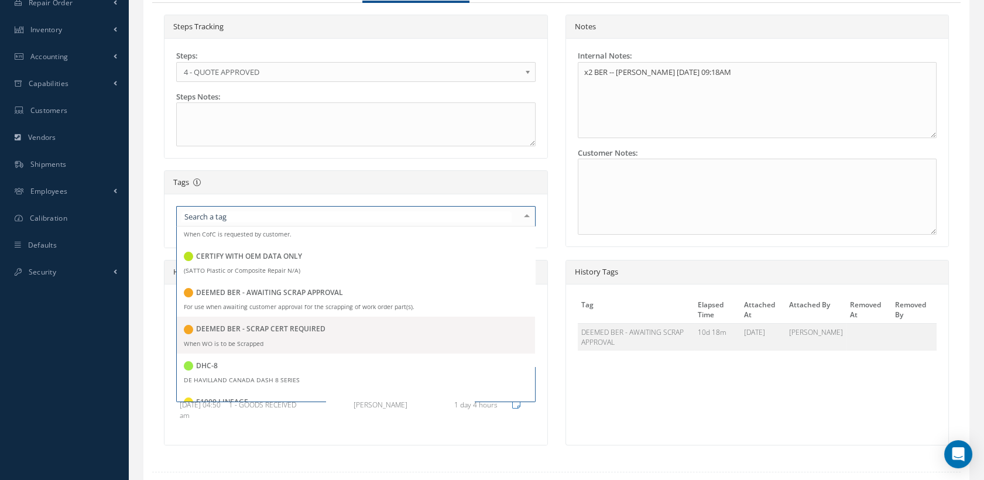
click at [306, 330] on h5 "DEEMED BER - SCRAP CERT REQUIRED" at bounding box center [260, 329] width 129 height 8
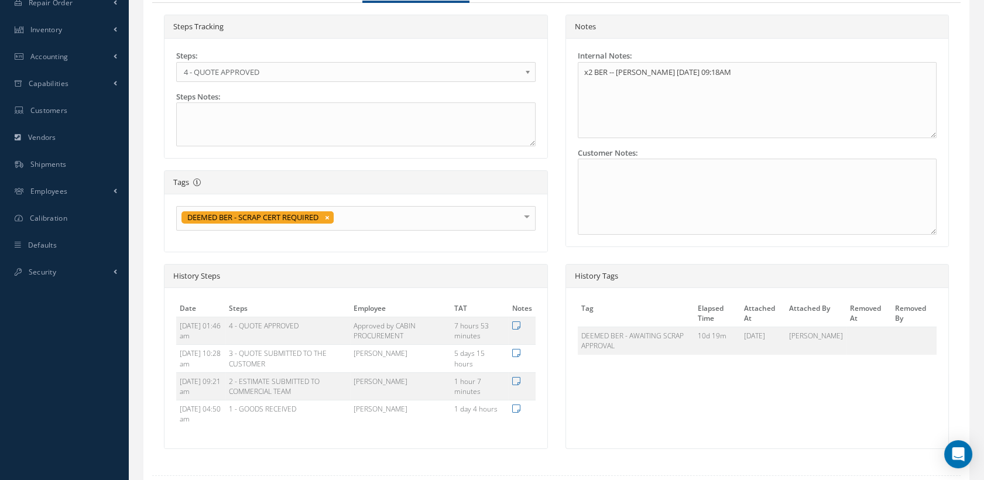
click at [375, 189] on div "Tags Tags make categorizing and grouping items together easier, and thereby, he…" at bounding box center [356, 183] width 383 height 24
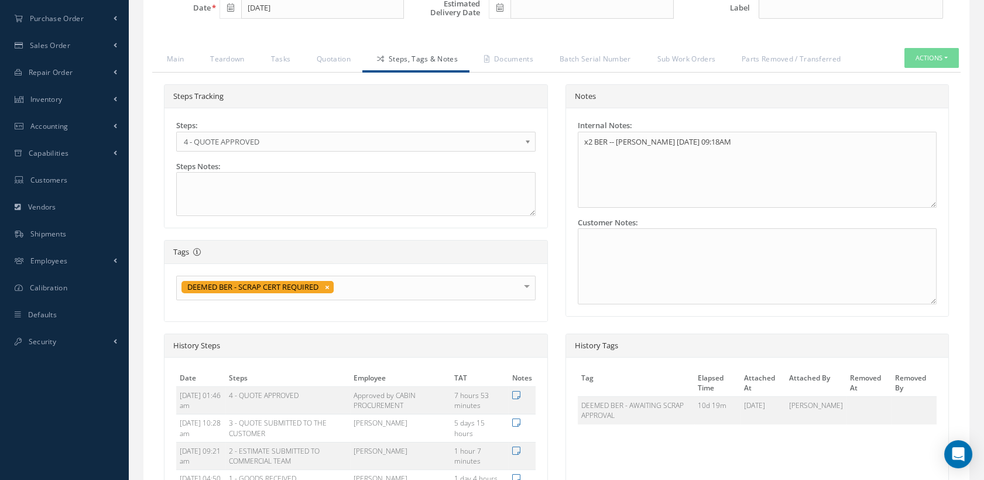
scroll to position [130, 0]
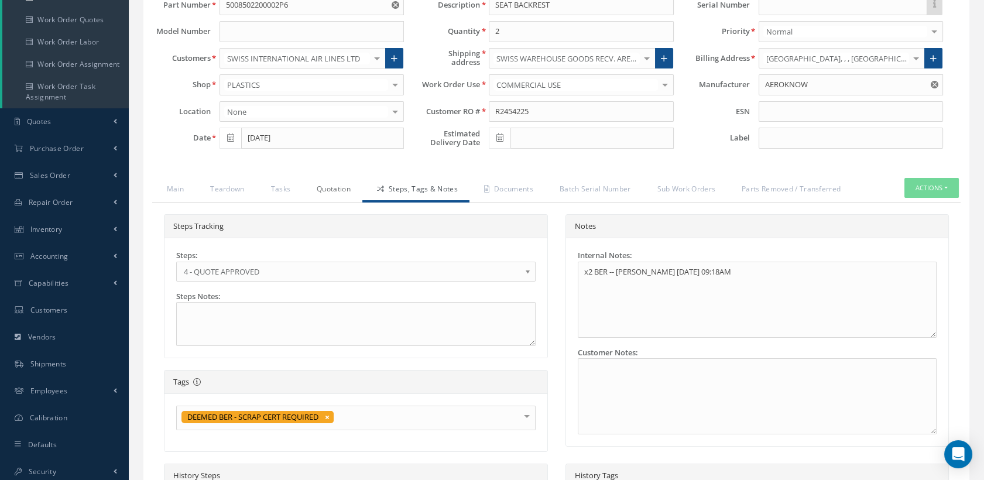
click at [348, 190] on link "Quotation" at bounding box center [332, 190] width 60 height 25
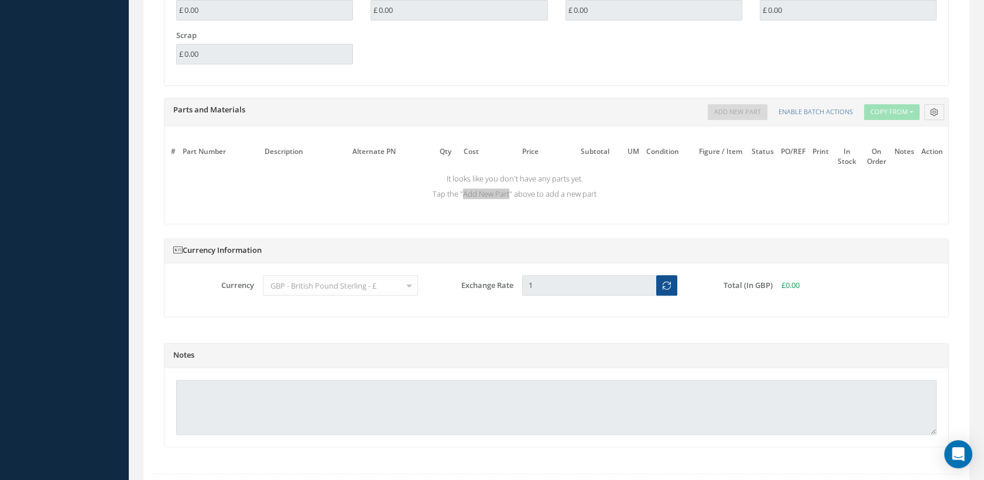
scroll to position [1041, 0]
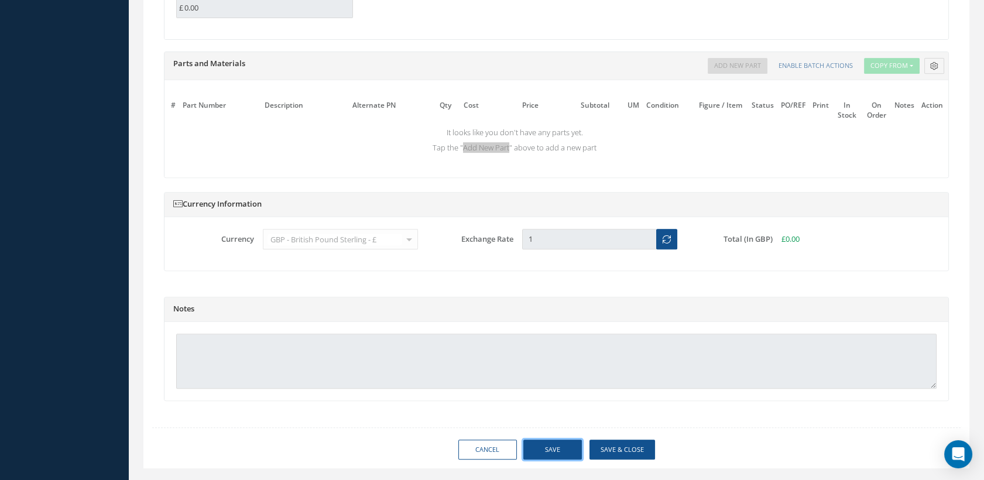
click at [554, 457] on button "Save" at bounding box center [552, 450] width 59 height 20
type input "AEROKNOW"
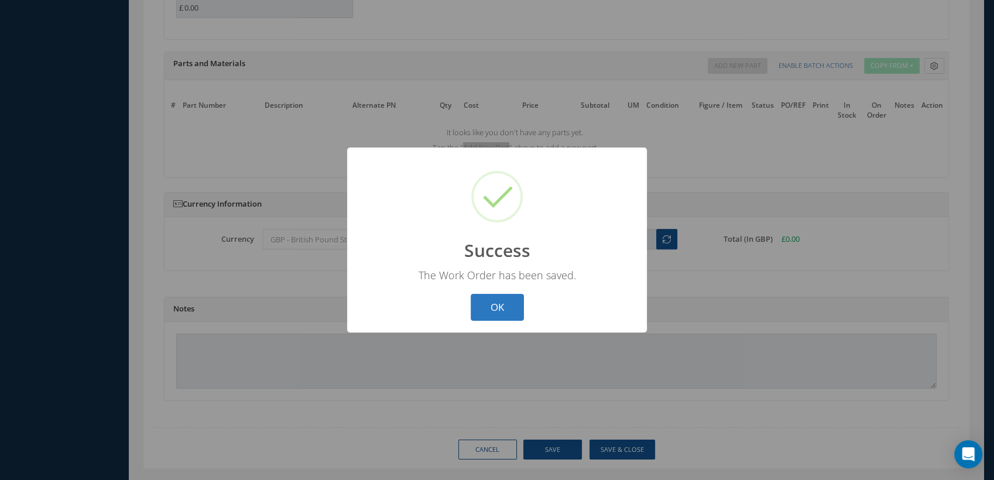
click at [491, 310] on button "OK" at bounding box center [497, 308] width 53 height 28
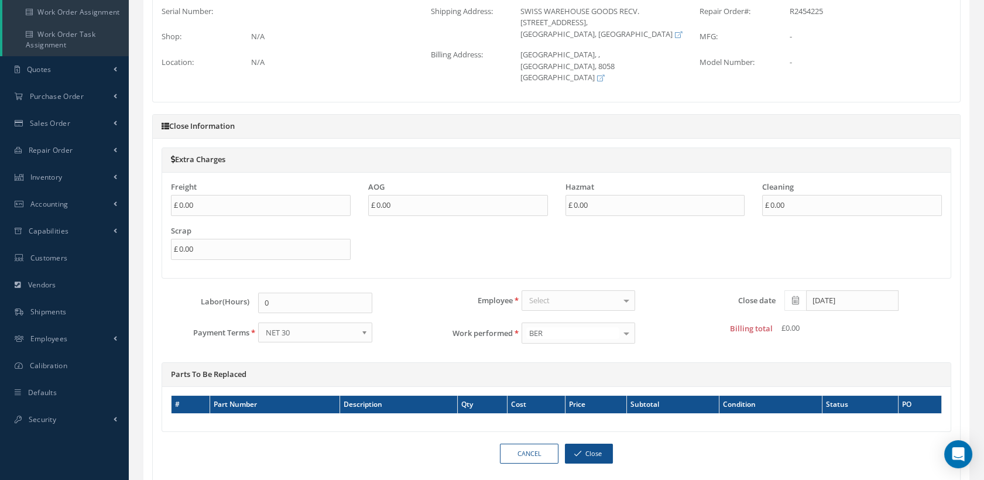
scroll to position [241, 0]
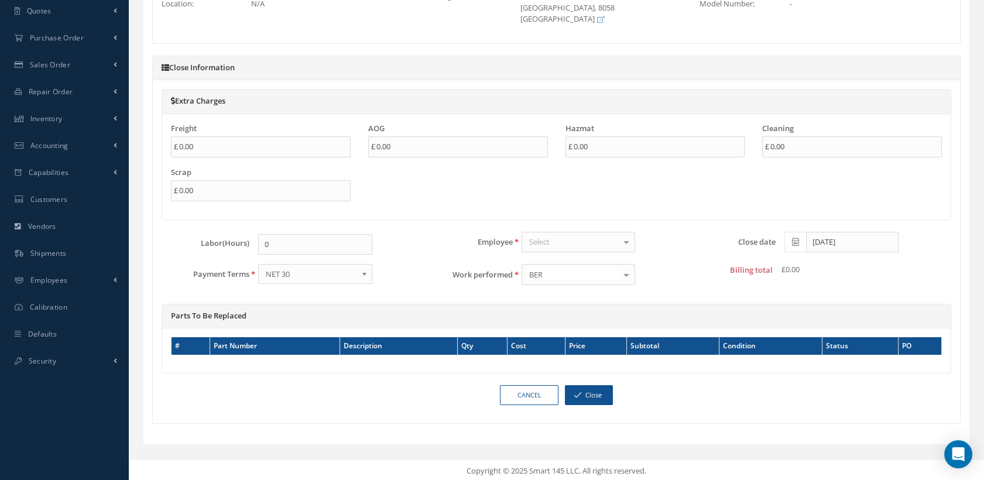
click at [575, 237] on div "Select" at bounding box center [579, 242] width 114 height 21
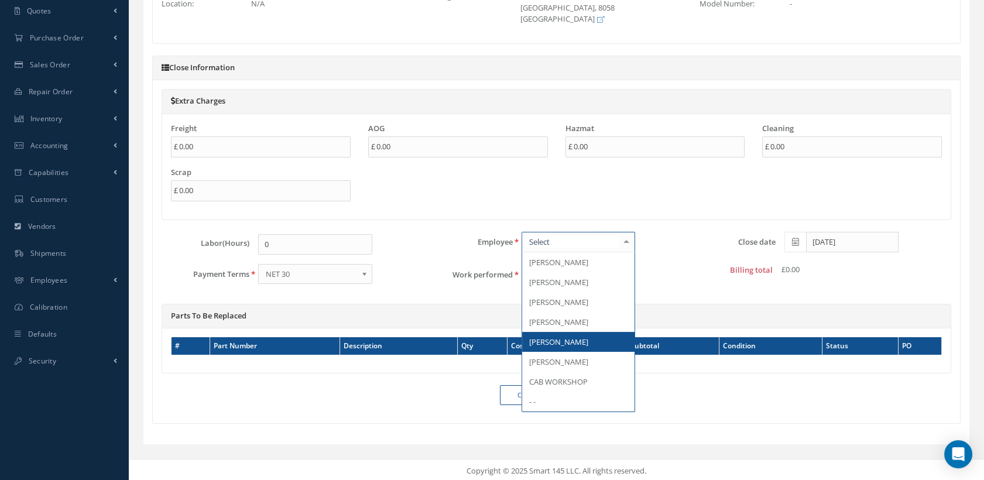
click at [559, 337] on span "[PERSON_NAME]" at bounding box center [558, 342] width 59 height 11
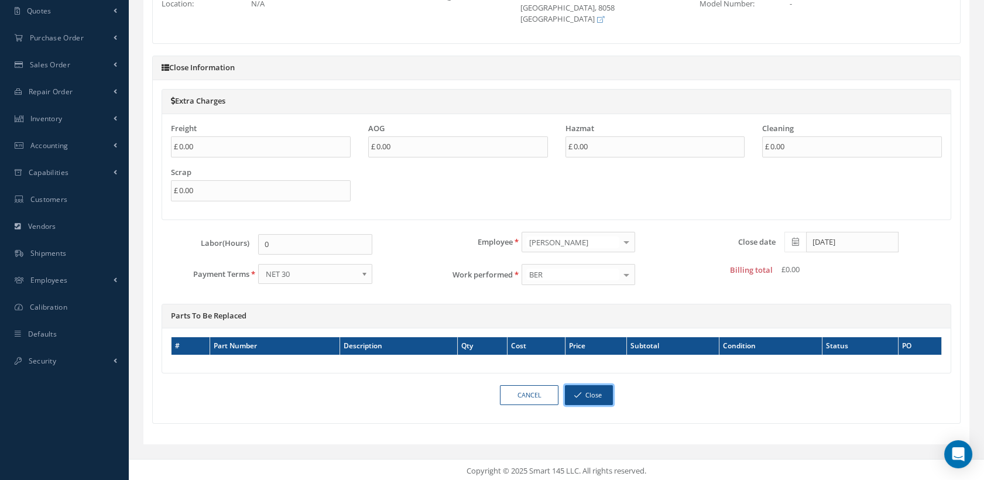
click at [571, 388] on button "Close" at bounding box center [589, 395] width 48 height 20
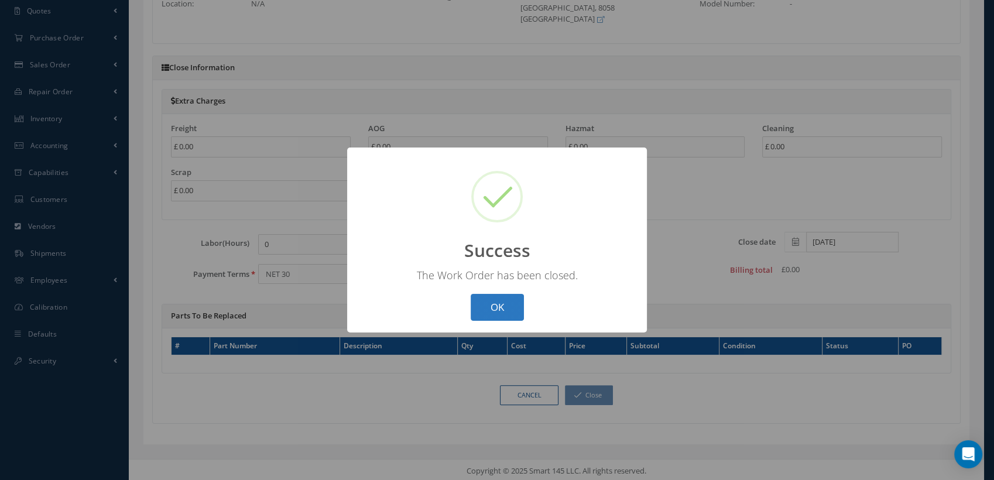
click at [492, 298] on button "OK" at bounding box center [497, 308] width 53 height 28
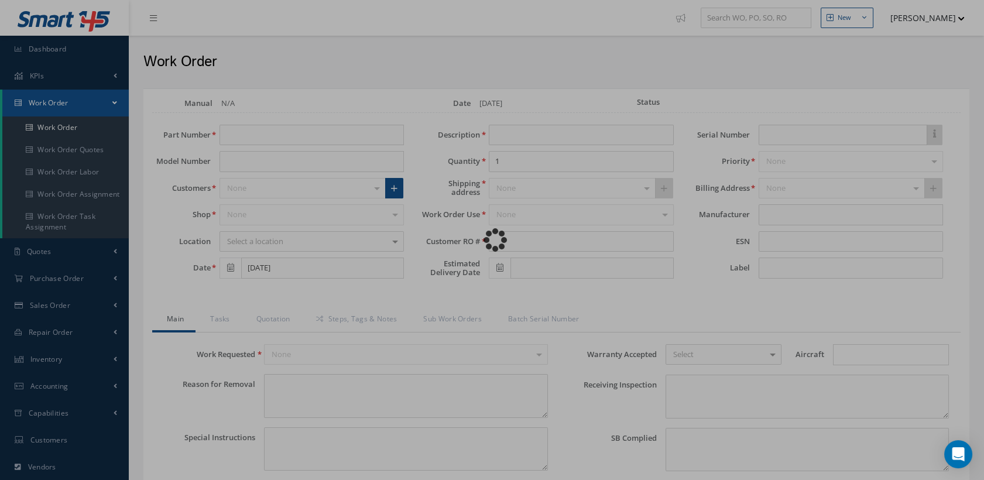
type input "5008502200002P6"
type input "[DATE]"
type input "SEAT BACKREST"
type input "2"
type input "R2454225"
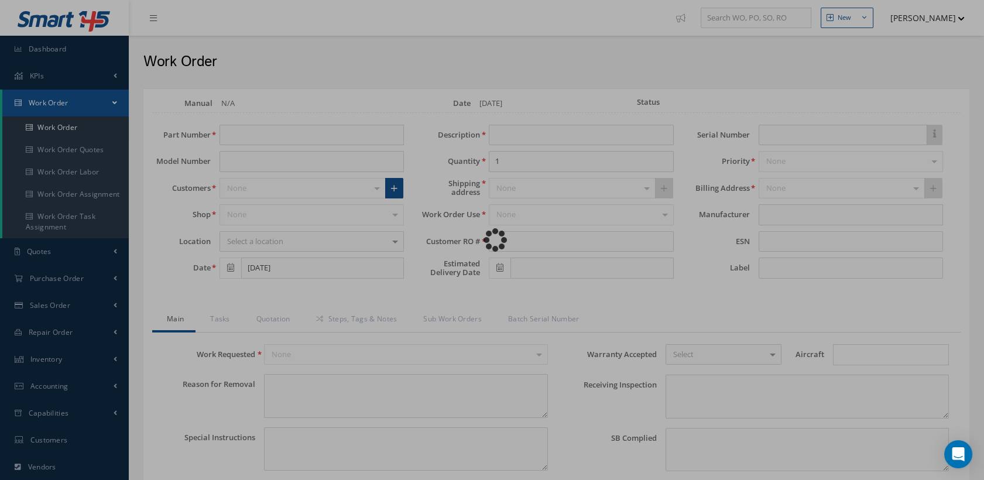
type textarea "NONE"
type textarea "PLEASE SEE R.O. FOR DETAILS"
type input "NONE"
type textarea "NO VISUAL DAMAGE"
type textarea "NONE"
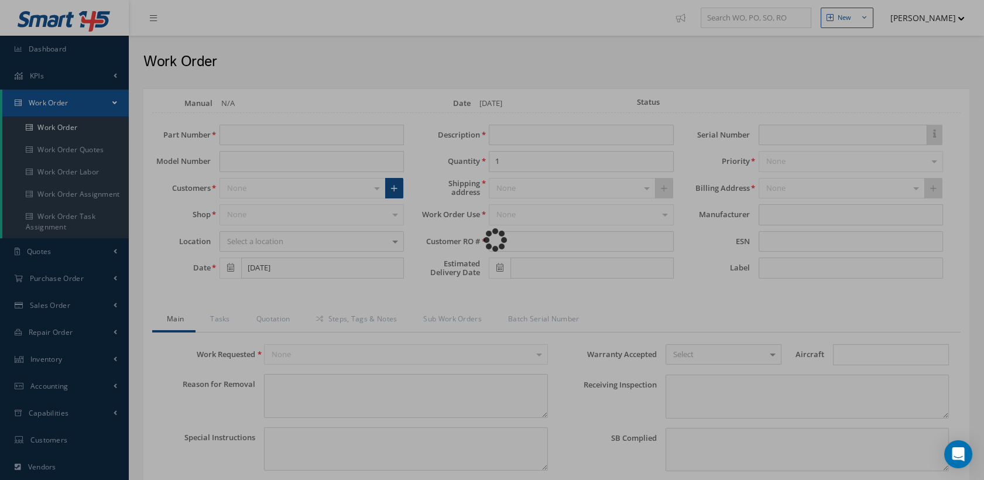
type input "NONE"
type input "[DATE]"
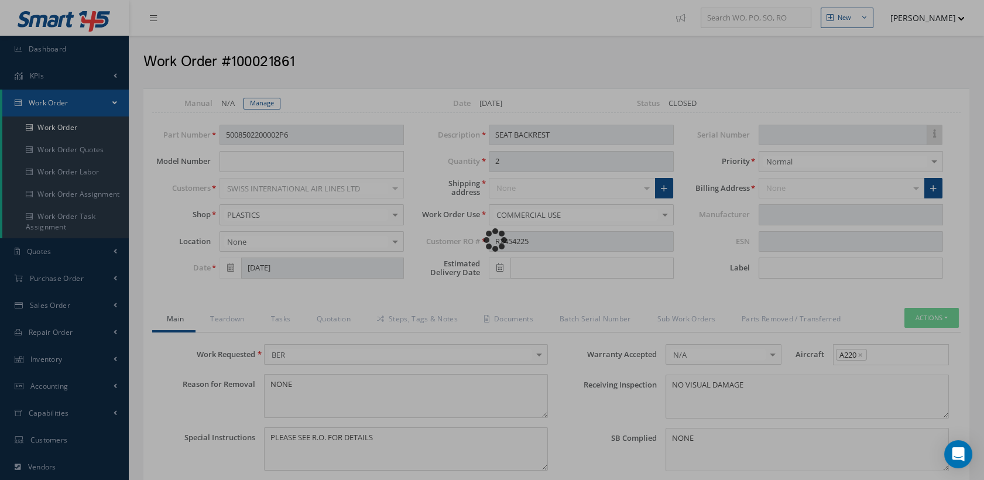
type input "AEROKNOW"
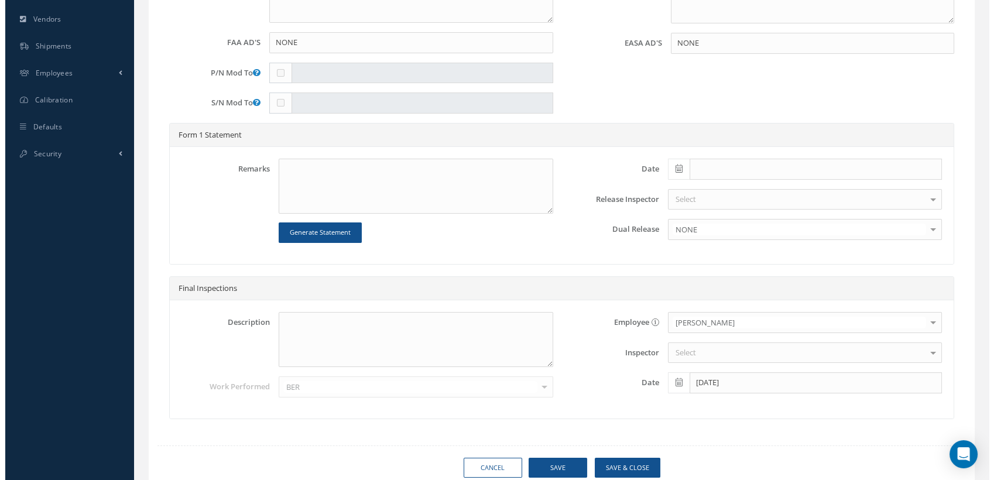
scroll to position [489, 0]
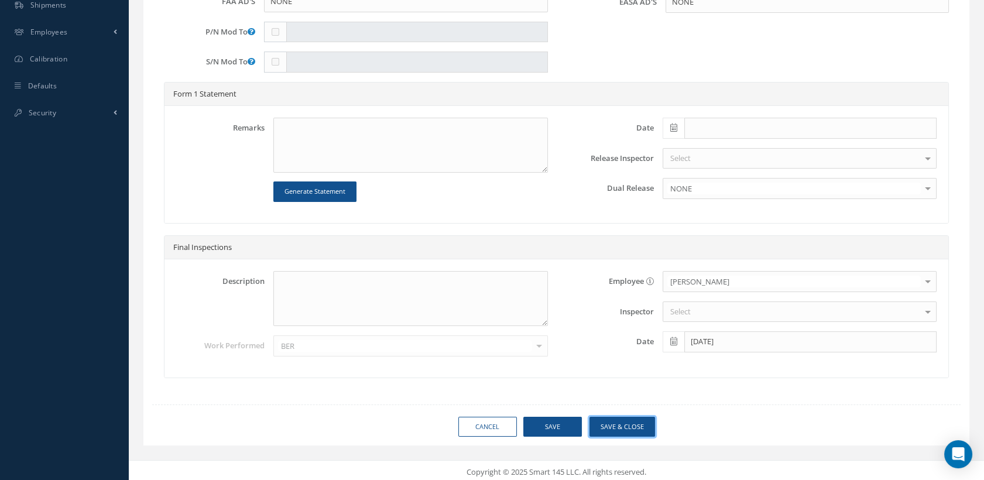
click at [618, 419] on button "Save & Close" at bounding box center [623, 427] width 66 height 20
type input "AEROKNOW"
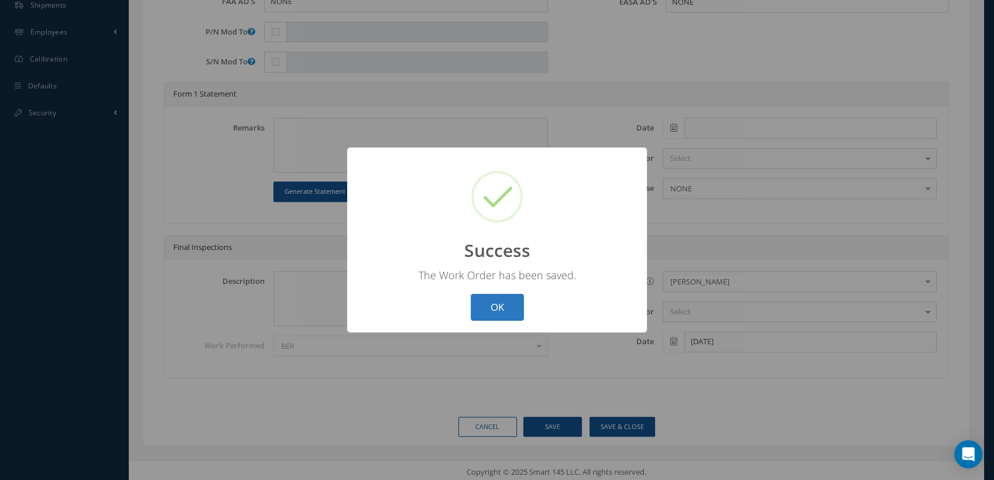
click at [502, 315] on button "OK" at bounding box center [497, 308] width 53 height 28
select select "25"
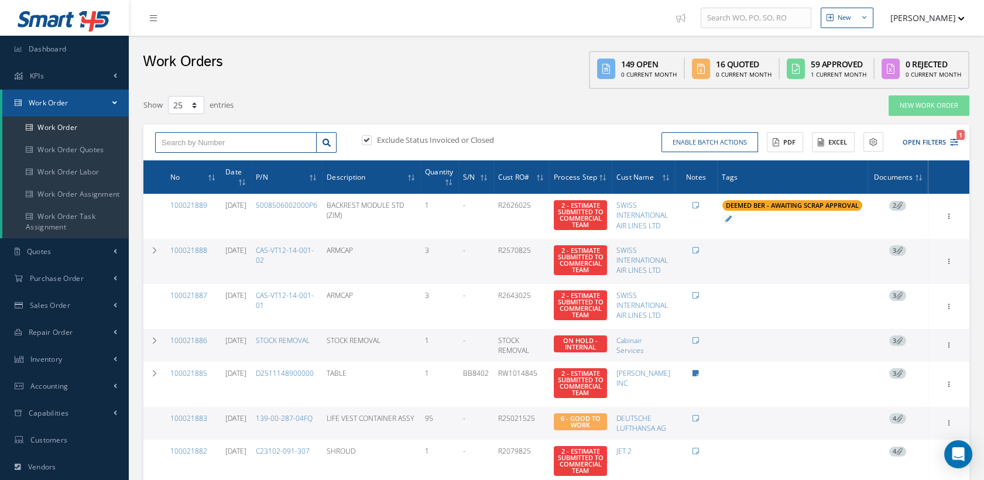
click at [257, 138] on input "text" at bounding box center [236, 142] width 162 height 21
type input "100021857"
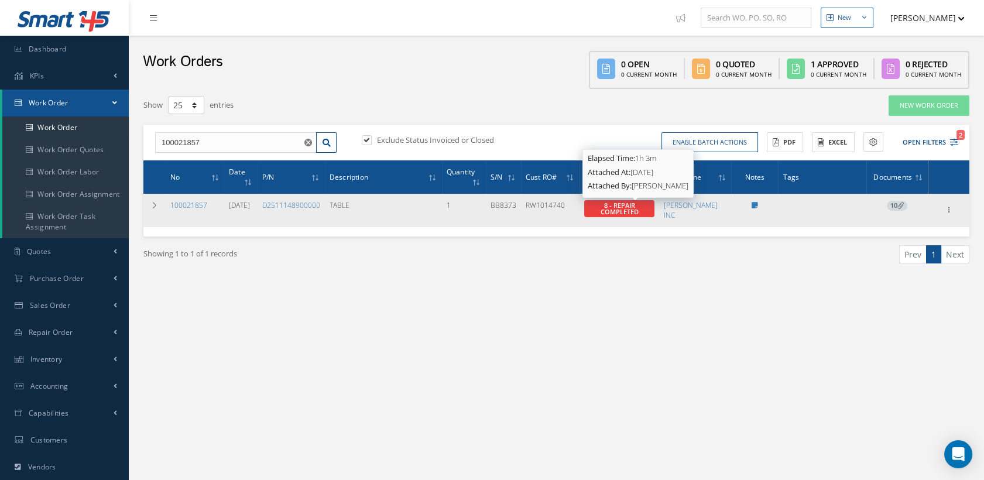
click at [621, 203] on span "8 - REPAIR COMPLETED" at bounding box center [619, 208] width 38 height 15
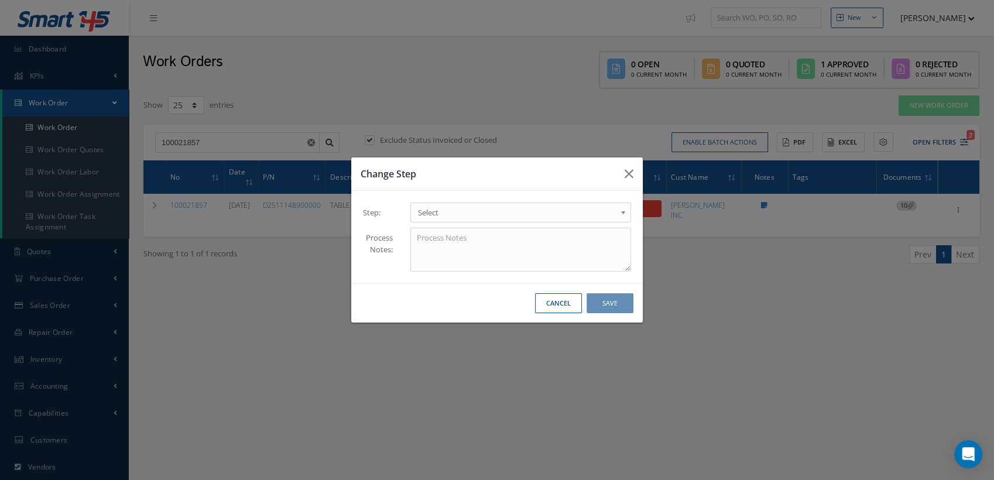
click at [593, 215] on span "Select" at bounding box center [517, 213] width 198 height 14
click at [597, 305] on button "Save" at bounding box center [610, 303] width 47 height 20
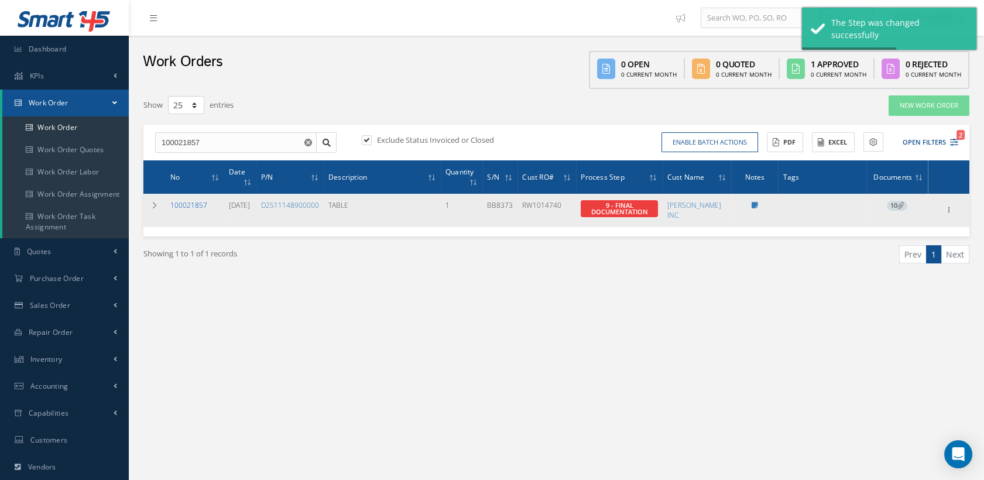
click at [187, 200] on link "100021857" at bounding box center [188, 205] width 37 height 10
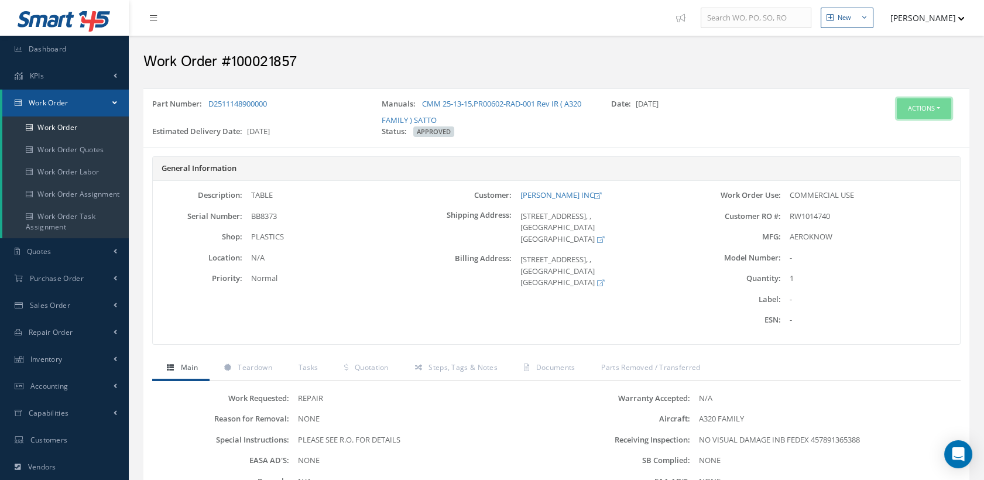
click at [916, 106] on button "Actions" at bounding box center [924, 108] width 54 height 20
click at [870, 127] on icon at bounding box center [874, 130] width 8 height 6
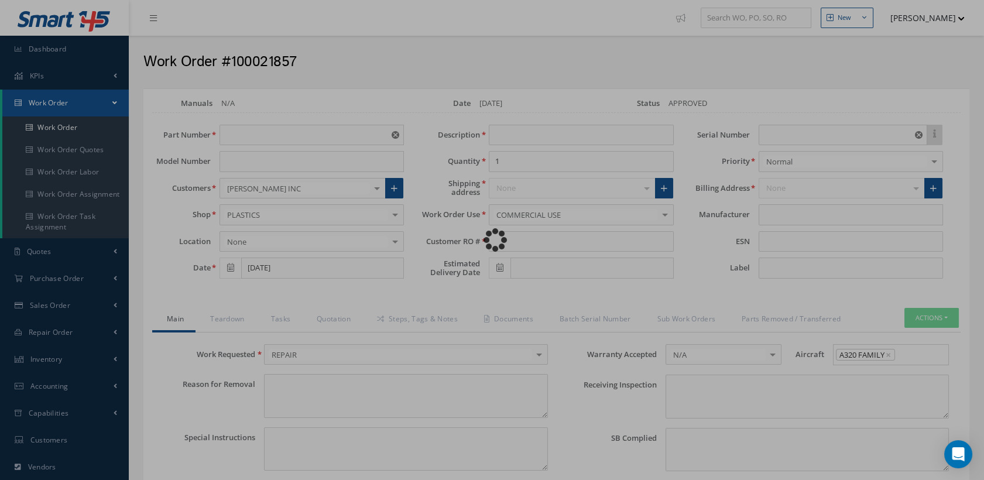
type input "D2511148900000"
type input "[DATE]"
type input "TABLE"
type input "RW1014740"
type input "[DATE]"
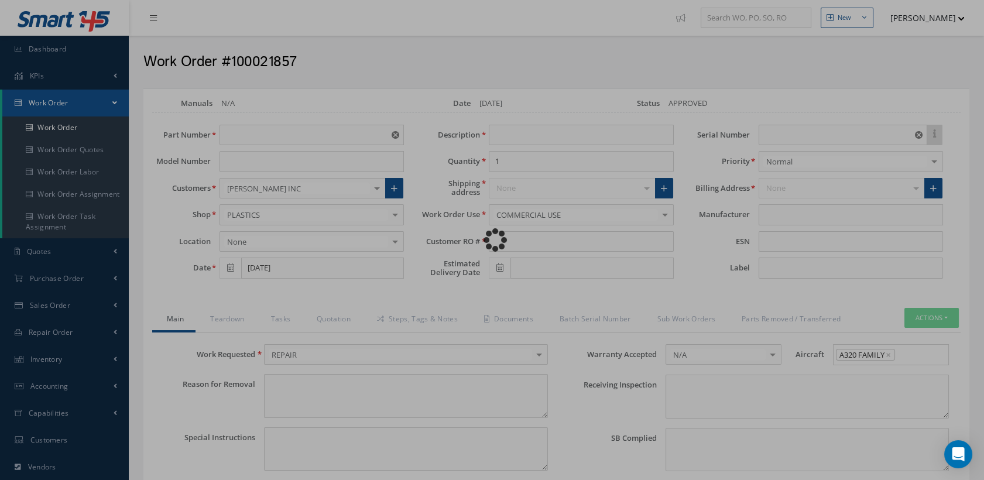
type input "BB8373"
type textarea "NONE"
type textarea "PLEASE SEE R.O. FOR DETAILS"
type input "NONE"
type textarea "NO VISUAL DAMAGE INB FEDEX 457891365388"
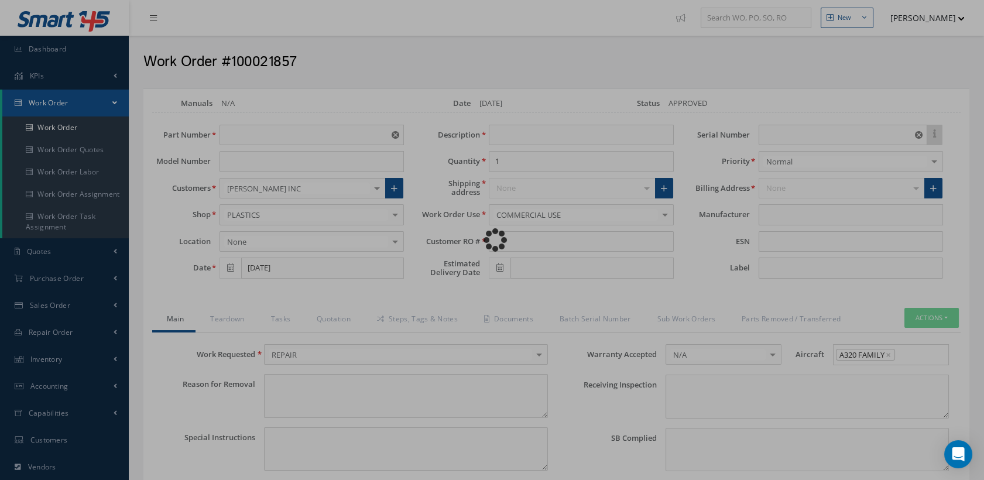
type textarea "NONE"
type input "NONE"
type input "AEROKNOW"
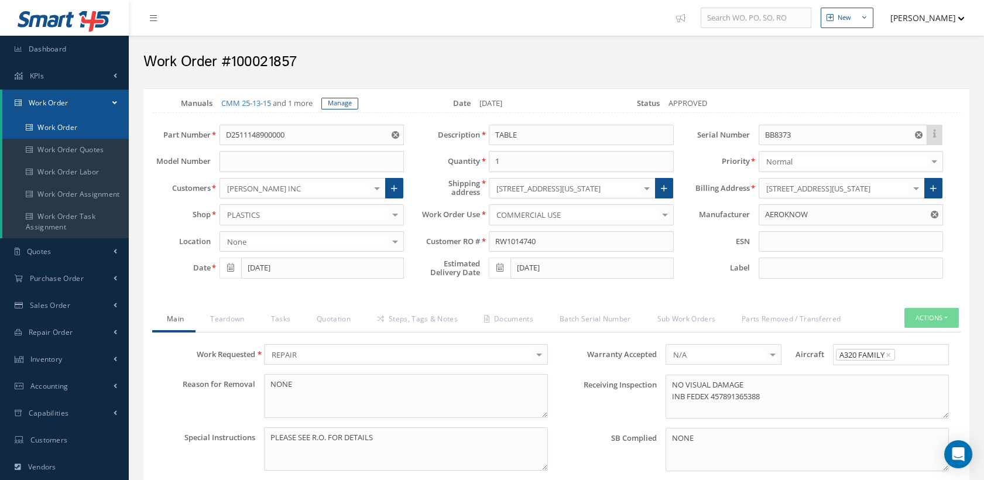
click at [45, 123] on link "Work Order" at bounding box center [65, 128] width 126 height 22
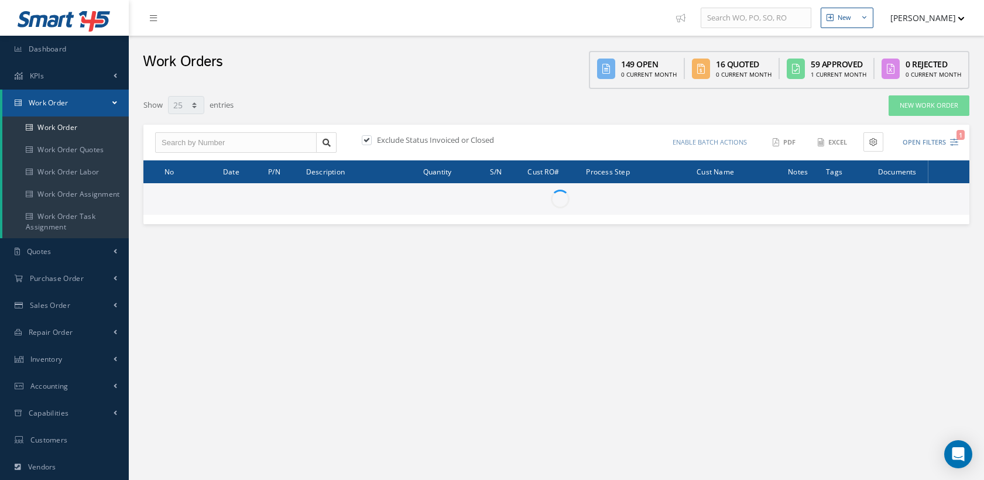
select select "25"
click at [248, 141] on input "text" at bounding box center [236, 142] width 162 height 21
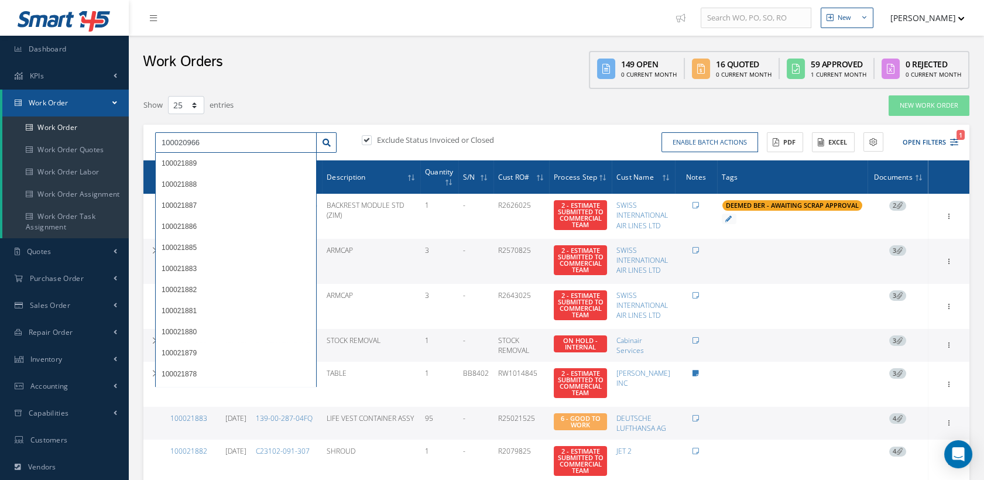
type input "100020966"
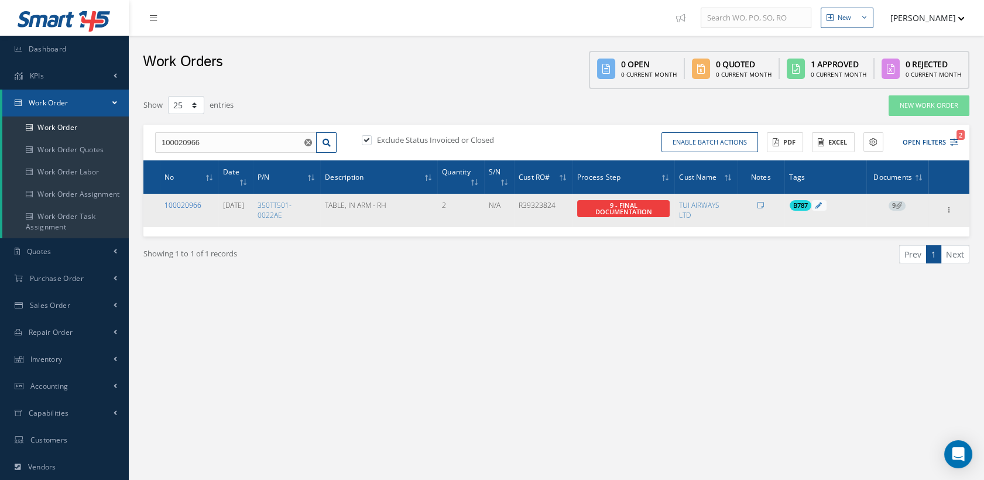
click at [192, 203] on link "100020966" at bounding box center [183, 205] width 37 height 10
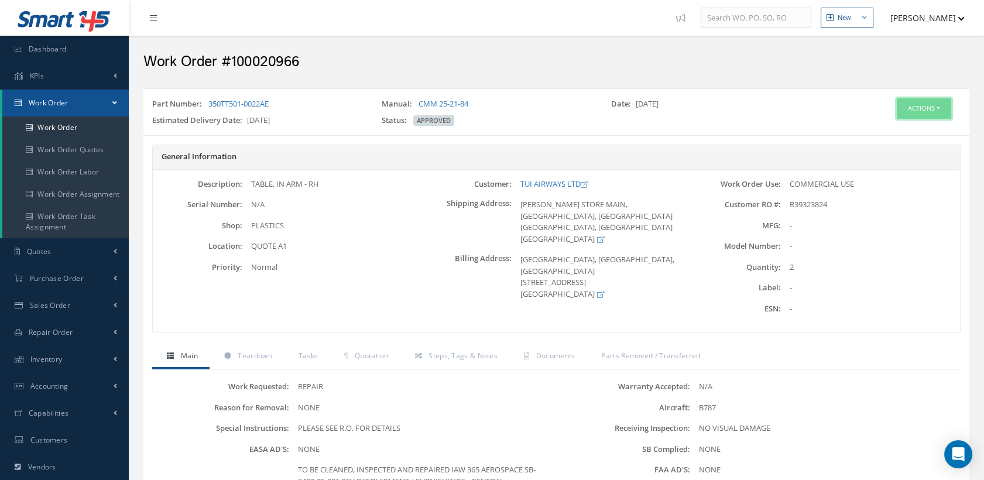
drag, startPoint x: 901, startPoint y: 110, endPoint x: 888, endPoint y: 120, distance: 15.8
click at [901, 109] on button "Actions" at bounding box center [924, 108] width 54 height 20
click at [883, 129] on link "Edit" at bounding box center [905, 131] width 94 height 16
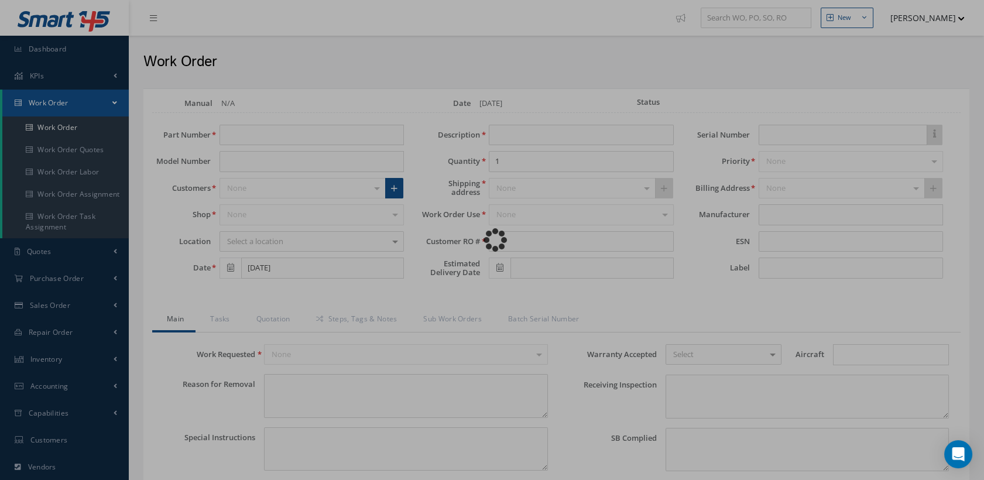
type input "350TT501-0022AE"
type input "[DATE]"
type input "TABLE, IN ARM - RH"
type input "2"
type input "R39323824"
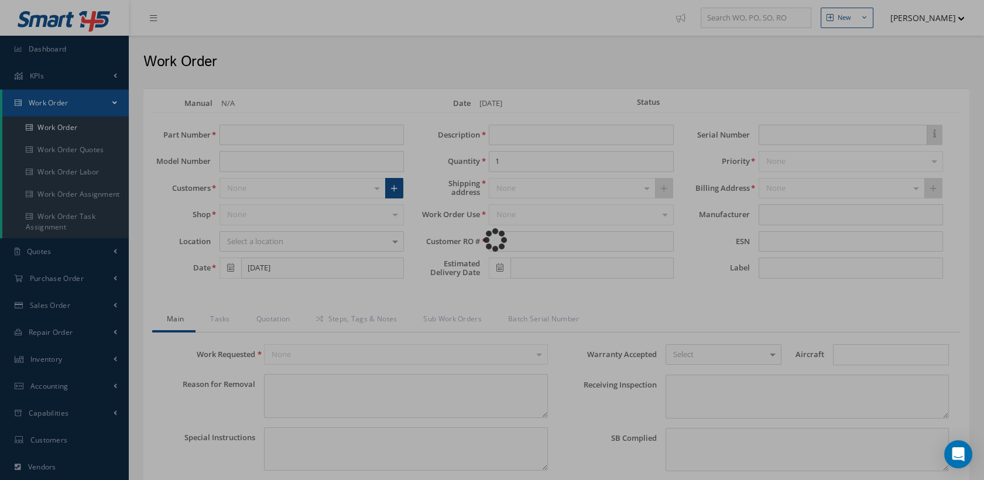
type input "[DATE]"
type input "N/A"
type textarea "NONE"
type textarea "PLEASE SEE R.O. FOR DETAILS"
type input "NONE"
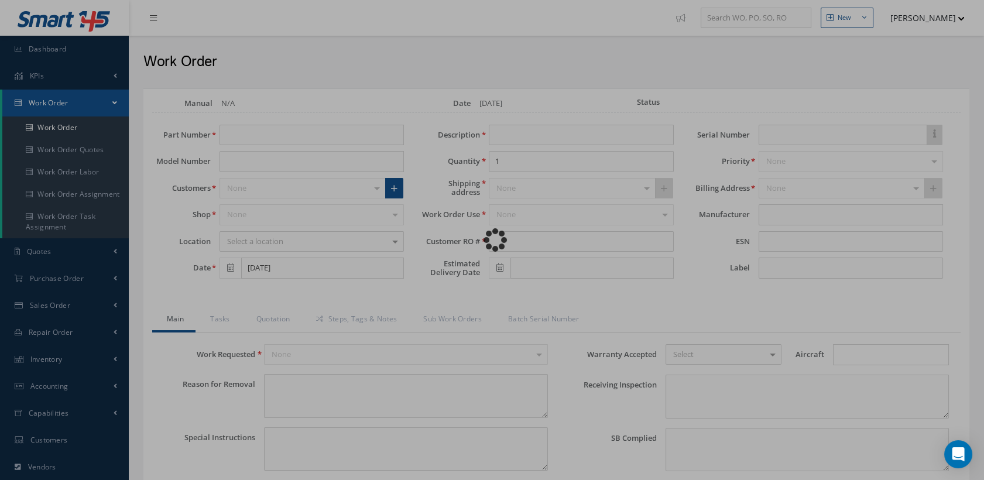
type textarea "NO VISUAL DAMAGE"
type textarea "NONE"
type input "NONE"
type textarea "TO BE CLEANED, INSPECTED AND REPAIRED IAW 365 AEROSPACE SB-2492-25-001 REV B "E…"
type input "[DATE]"
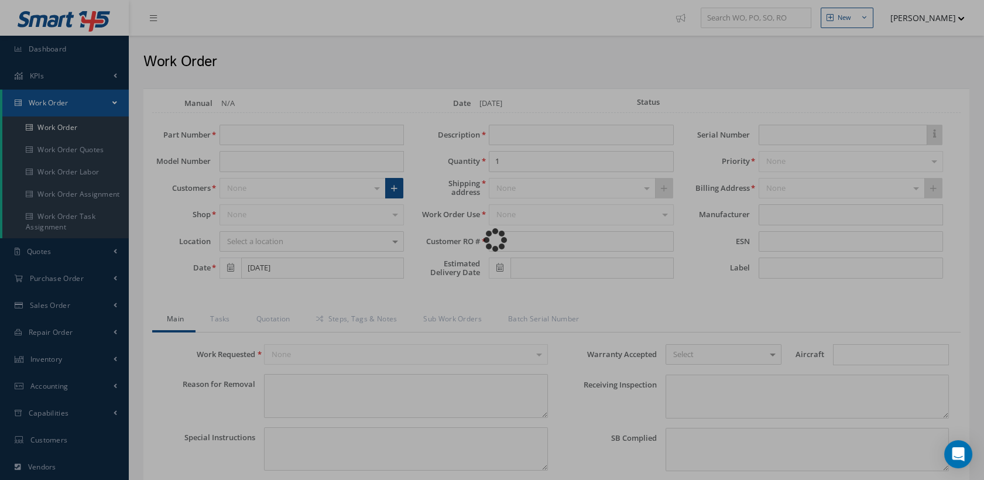
type input "[DATE]"
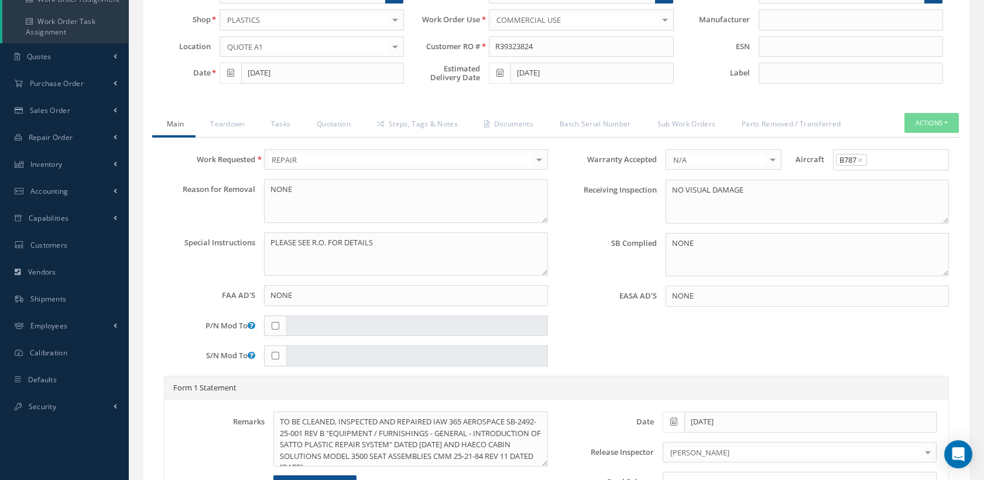
scroll to position [56, 0]
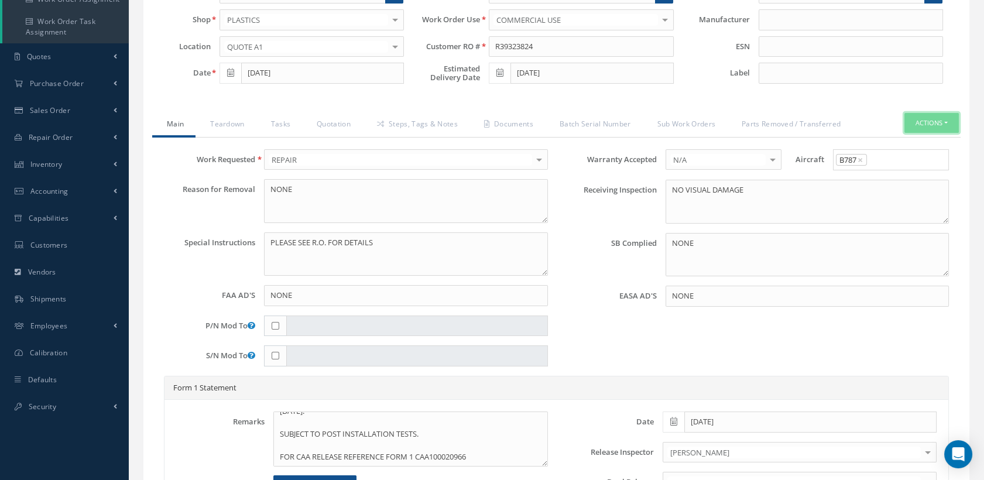
click at [918, 119] on button "Actions" at bounding box center [932, 123] width 54 height 20
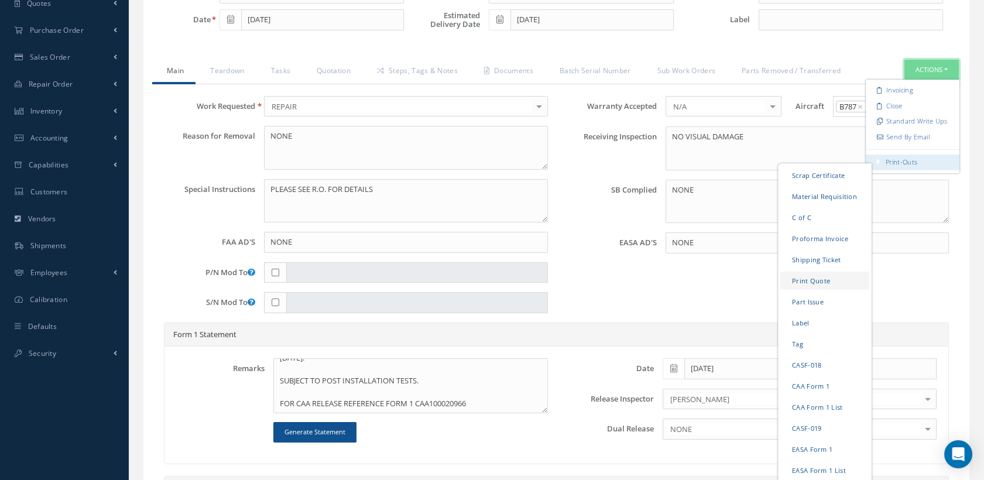
scroll to position [325, 0]
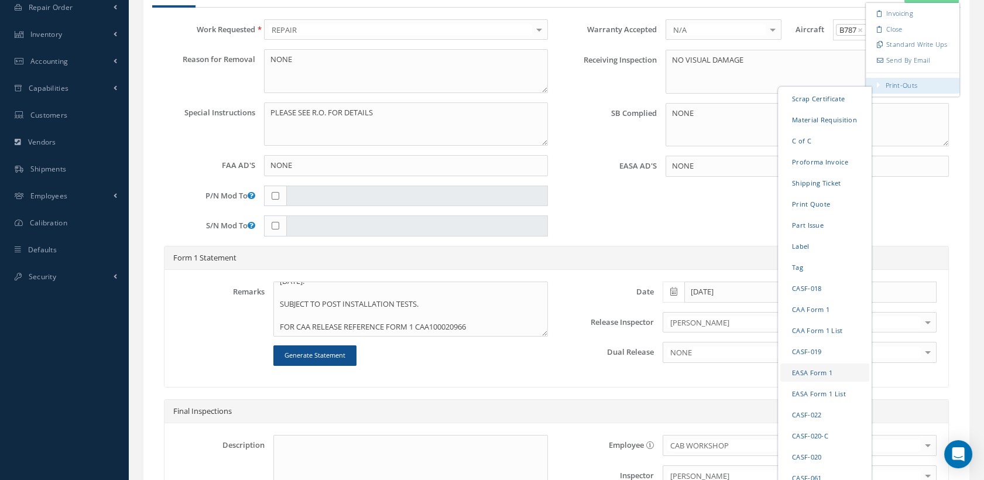
click at [813, 372] on link "EASA Form 1" at bounding box center [825, 373] width 89 height 18
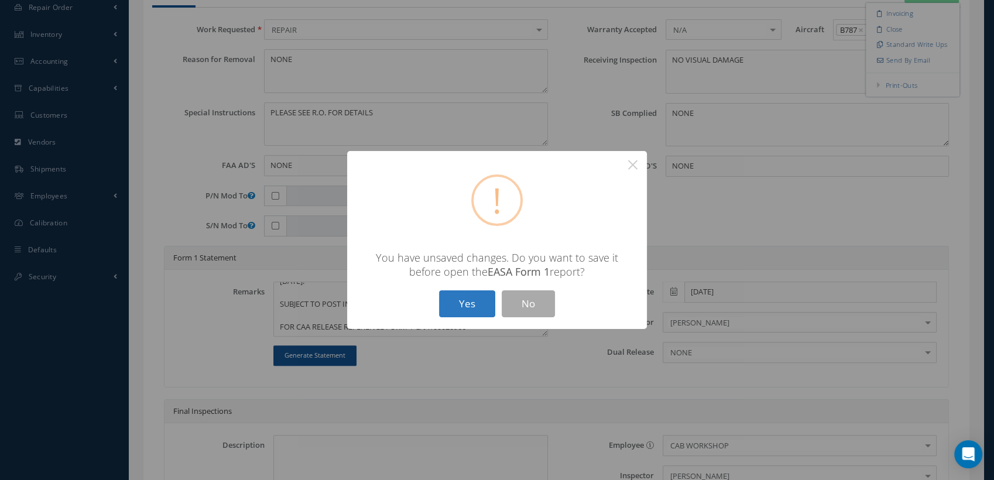
click at [482, 299] on button "Yes" at bounding box center [467, 304] width 56 height 28
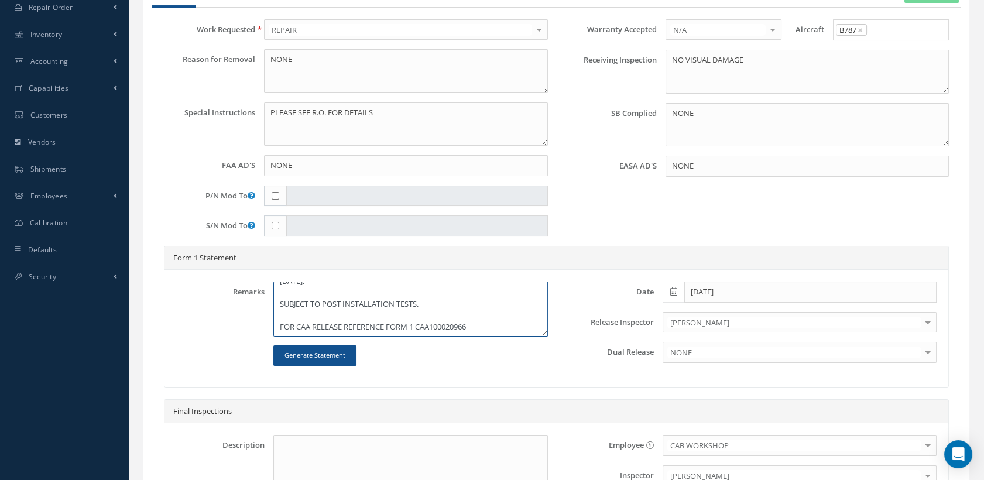
click at [304, 322] on textarea "TO BE CLEANED, INSPECTED AND REPAIRED IAW 365 AEROSPACE SB-2492-25-001 REV B "E…" at bounding box center [410, 309] width 274 height 55
click at [432, 326] on textarea "TO BE CLEANED, INSPECTED AND REPAIRED IAW 365 AEROSPACE SB-2492-25-001 REV B "E…" at bounding box center [410, 309] width 274 height 55
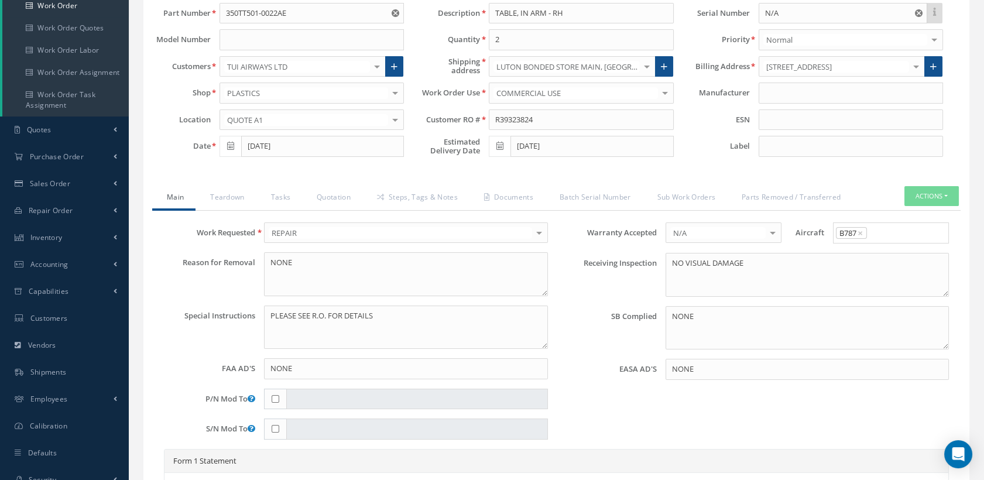
scroll to position [0, 0]
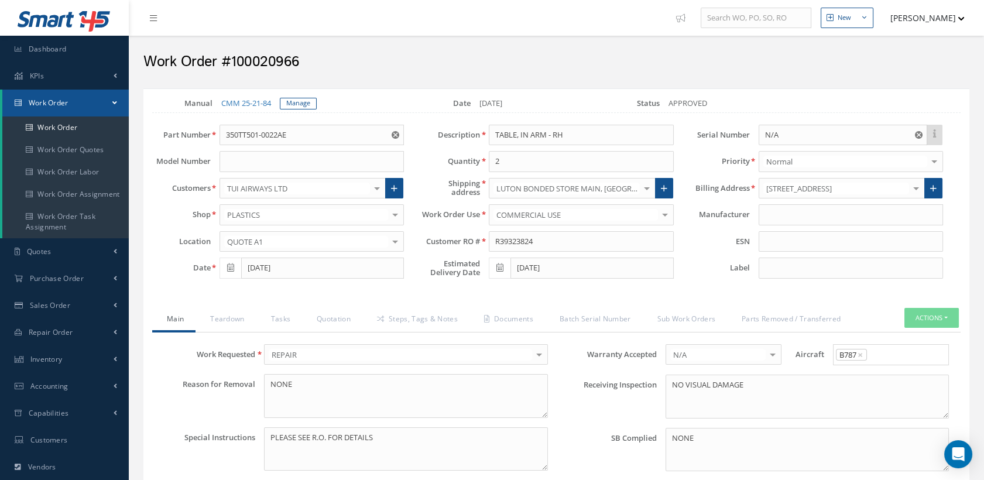
type textarea "TO BE CLEANED, INSPECTED AND REPAIRED IAW 365 AEROSPACE SB-2492-25-001 REV B "E…"
click at [912, 317] on button "Actions" at bounding box center [932, 318] width 54 height 20
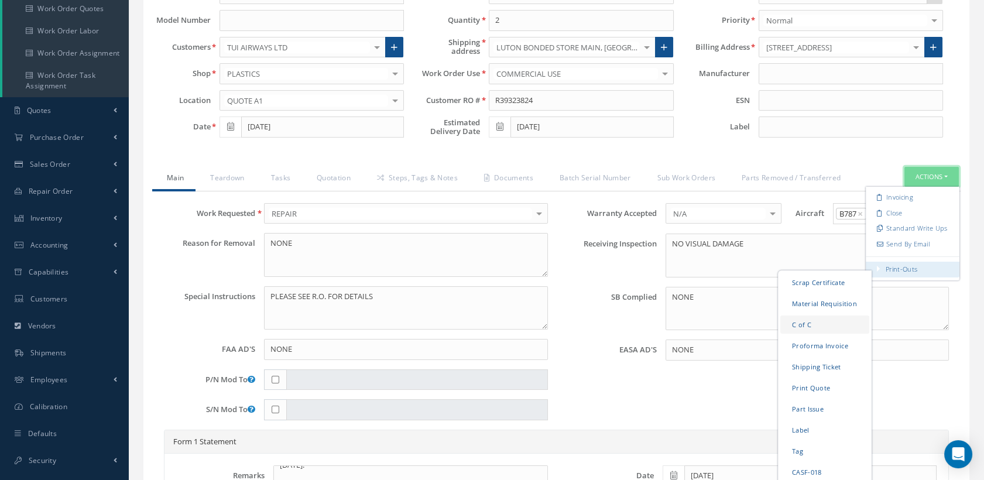
scroll to position [325, 0]
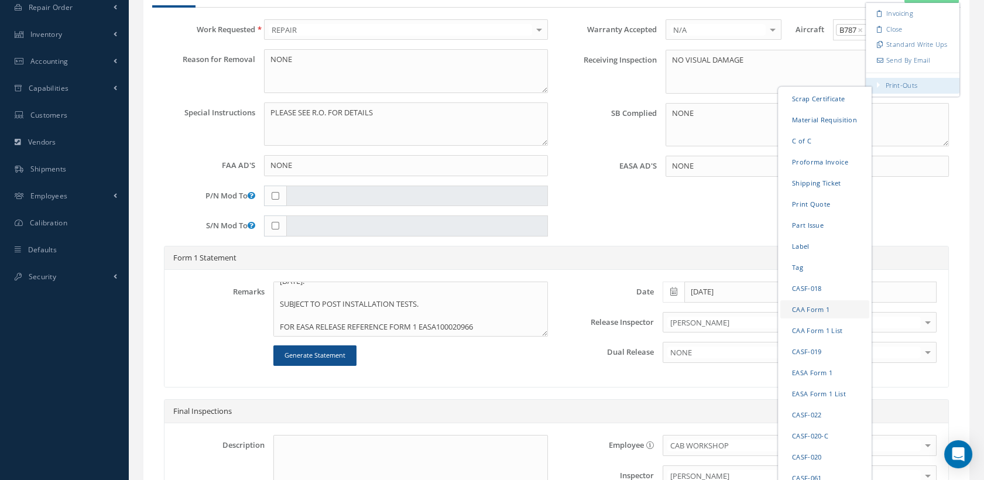
click at [798, 310] on link "CAA Form 1" at bounding box center [825, 309] width 89 height 18
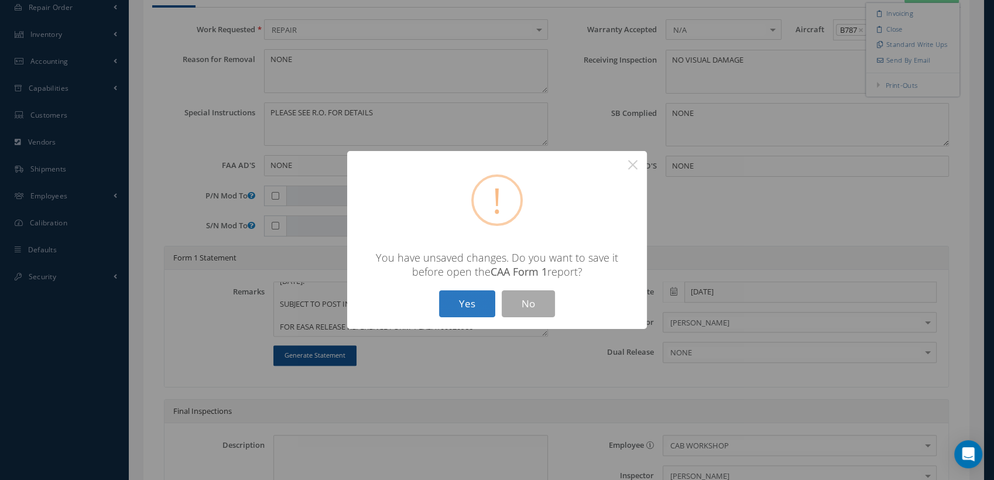
click at [490, 307] on button "Yes" at bounding box center [467, 304] width 56 height 28
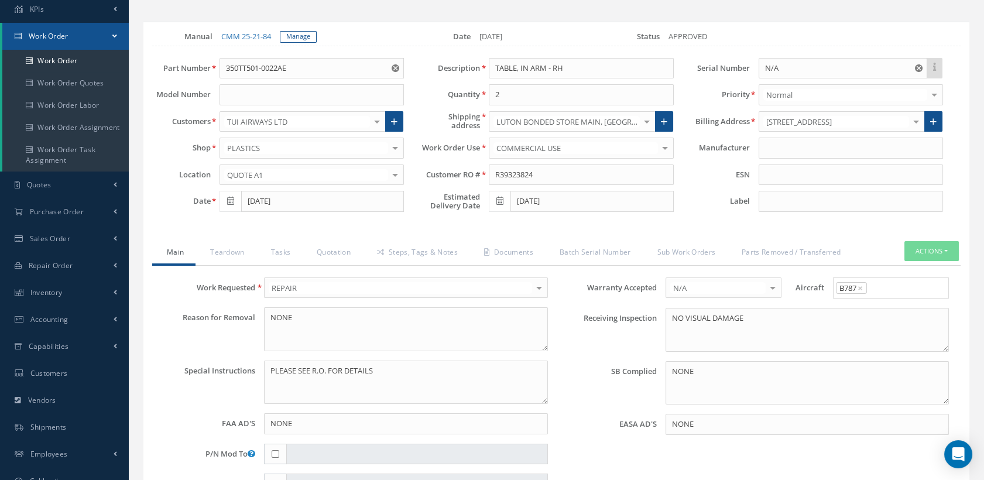
scroll to position [65, 0]
click at [773, 199] on input at bounding box center [851, 203] width 184 height 21
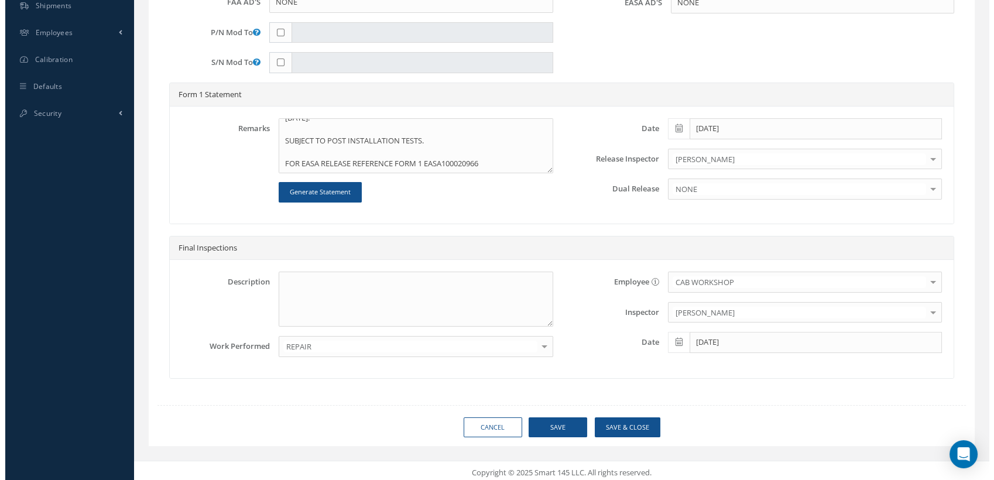
scroll to position [489, 0]
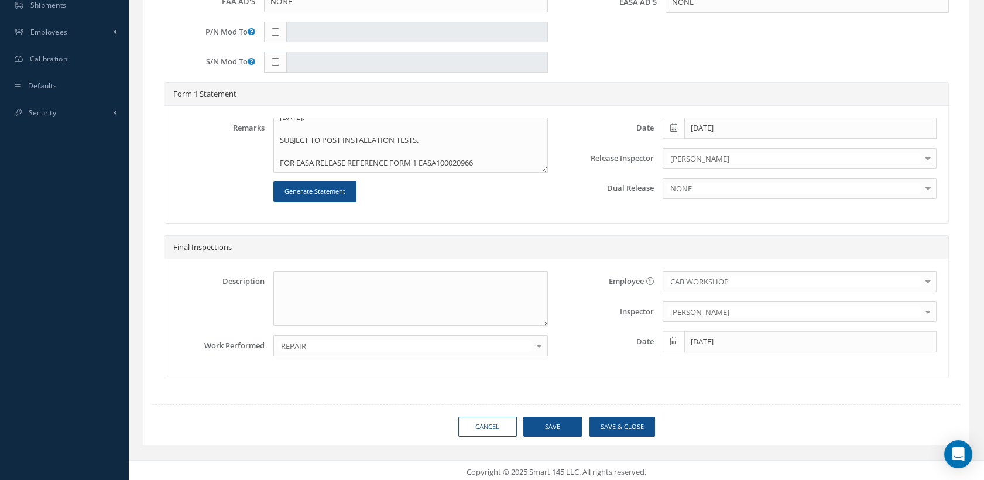
type input "GL 4031"
click at [568, 418] on button "Save" at bounding box center [552, 427] width 59 height 20
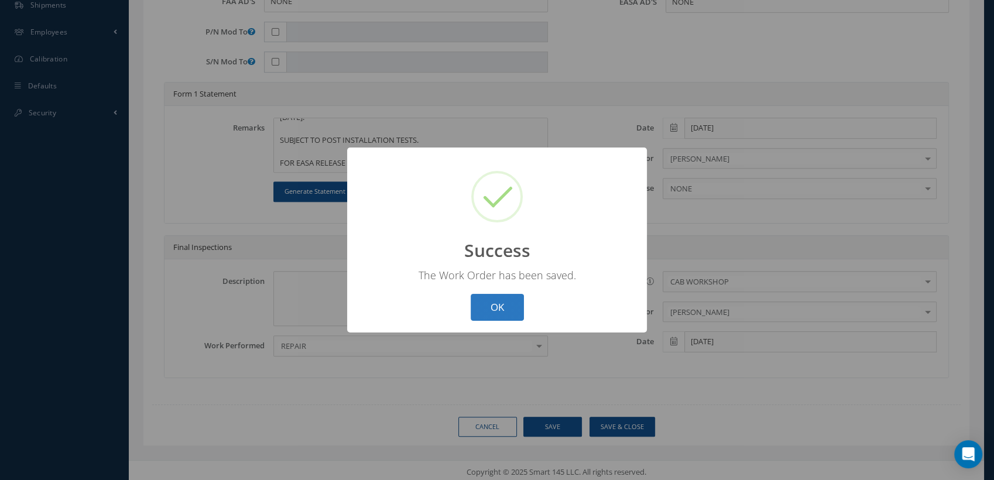
click at [511, 297] on button "OK" at bounding box center [497, 308] width 53 height 28
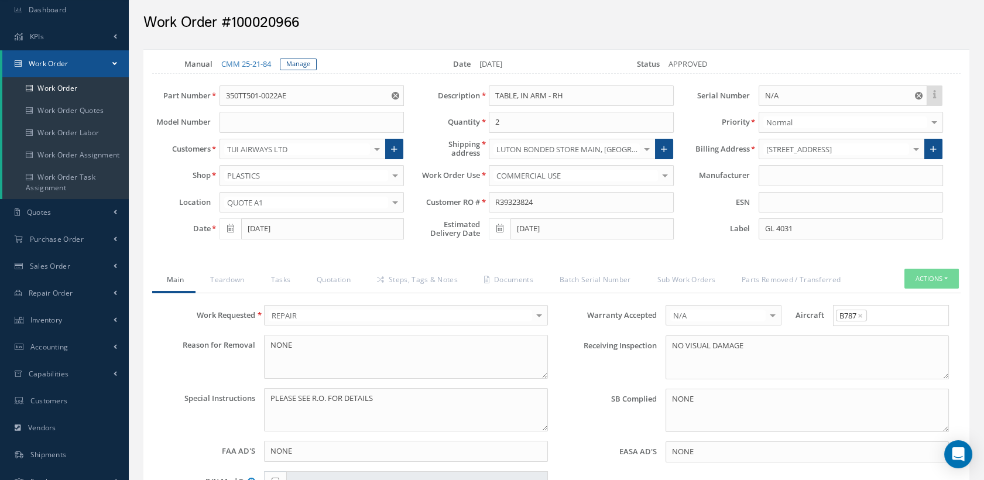
scroll to position [0, 0]
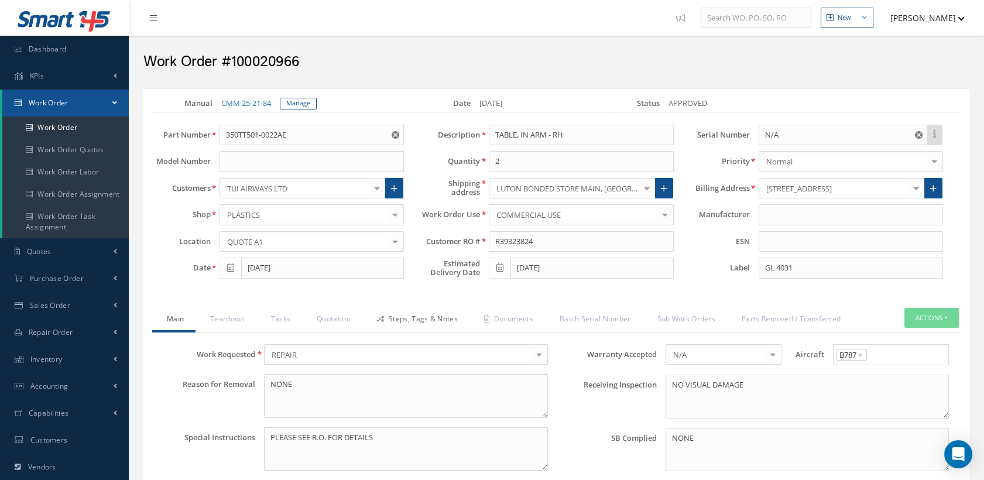
click at [448, 317] on link "Steps, Tags & Notes" at bounding box center [415, 320] width 107 height 25
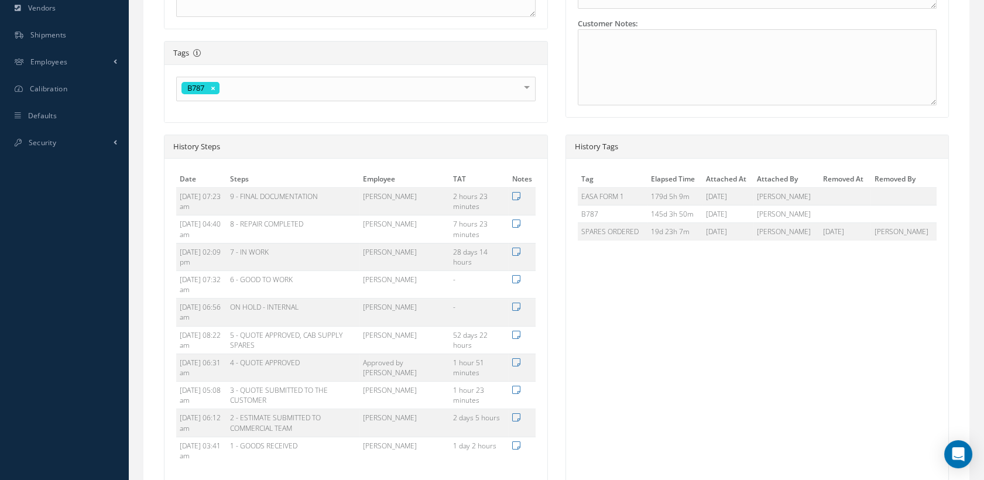
scroll to position [567, 0]
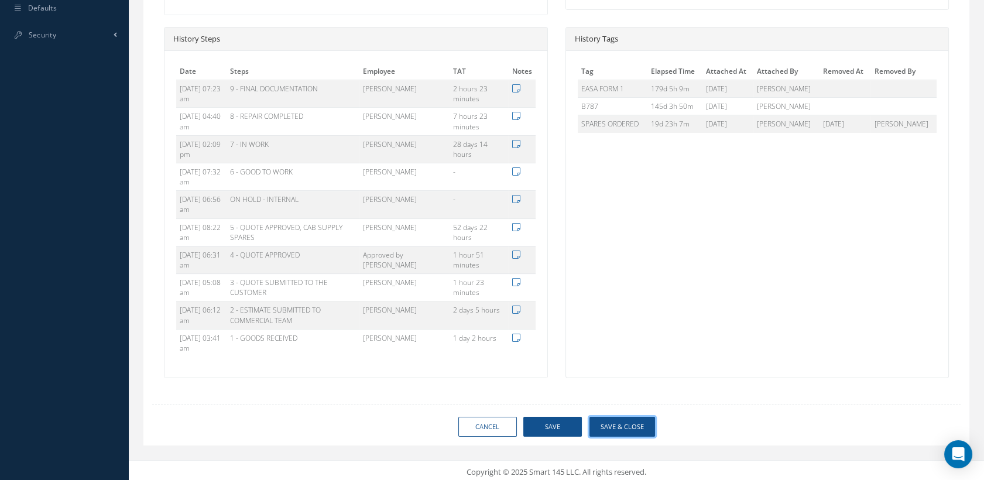
drag, startPoint x: 617, startPoint y: 422, endPoint x: 636, endPoint y: 365, distance: 59.8
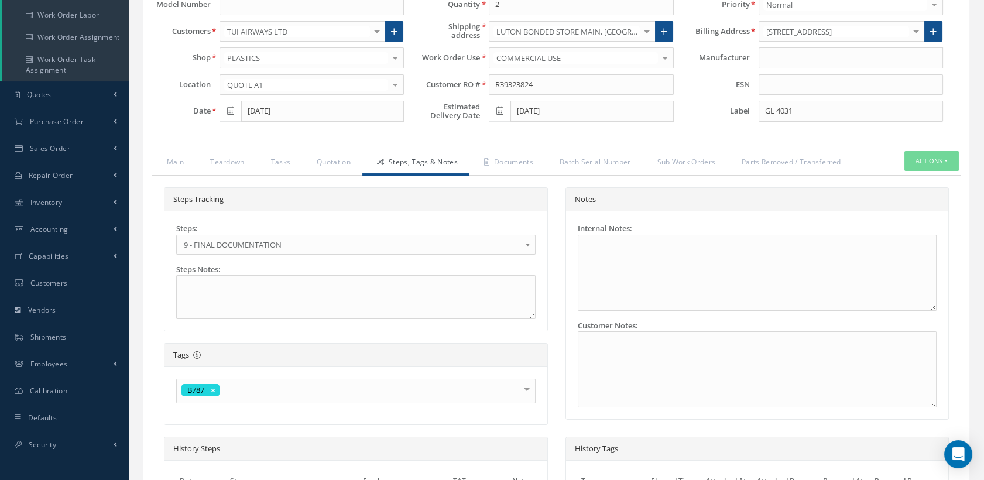
scroll to position [47, 0]
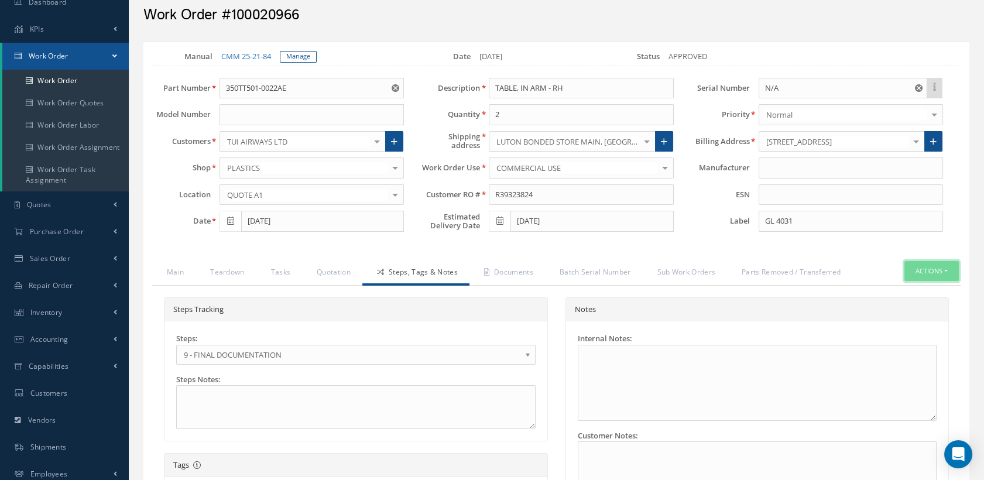
click at [930, 267] on button "Actions" at bounding box center [932, 271] width 54 height 20
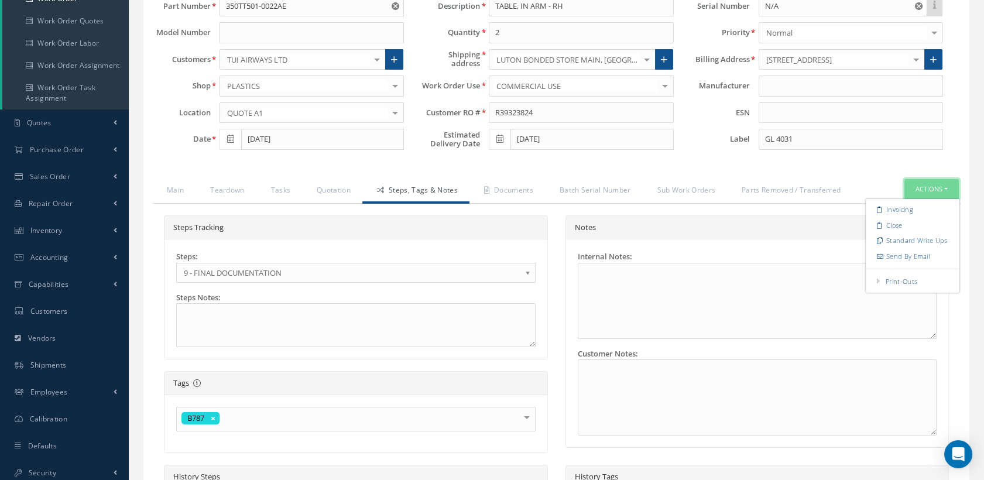
scroll to position [177, 0]
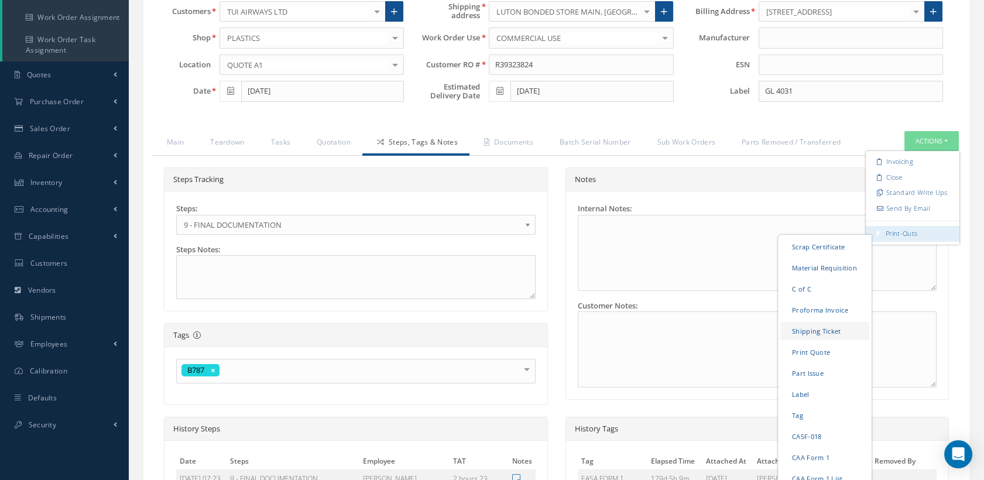
click at [817, 326] on link "Shipping Ticket" at bounding box center [825, 331] width 89 height 18
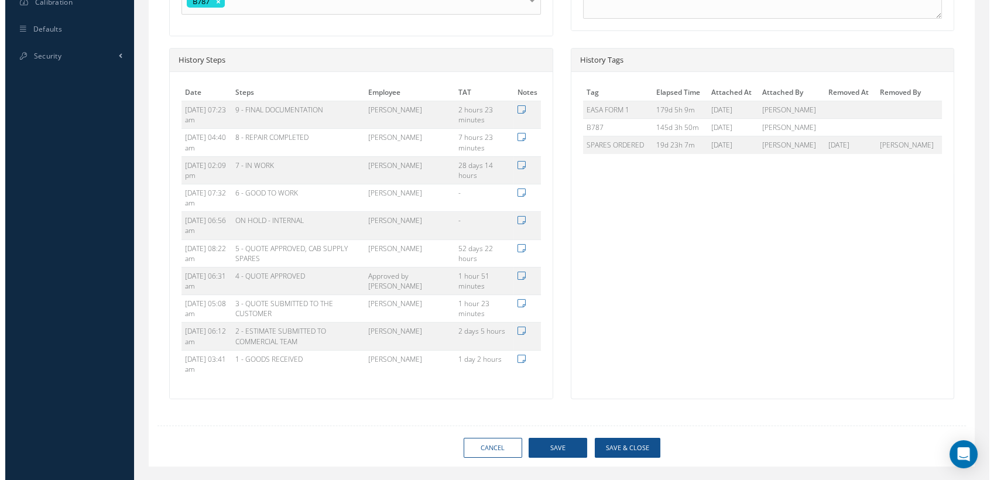
scroll to position [567, 0]
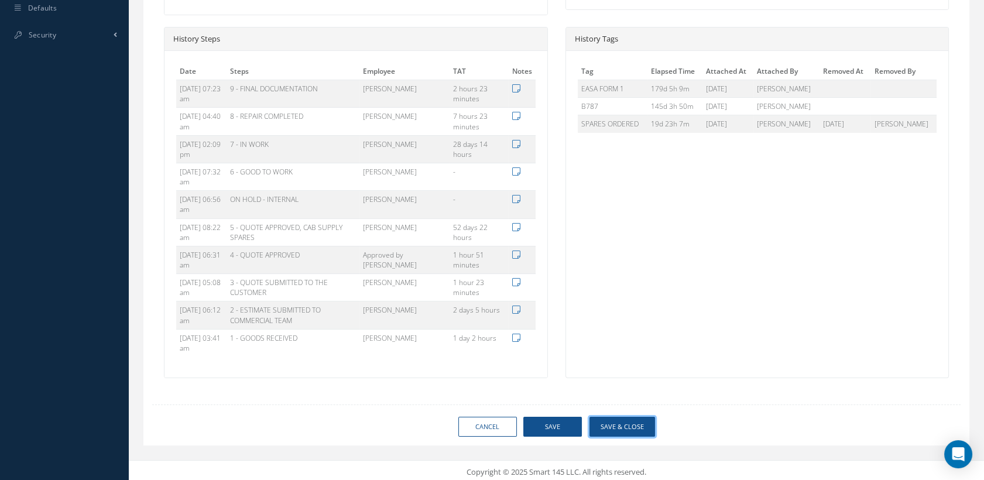
click at [607, 421] on button "Save & Close" at bounding box center [623, 427] width 66 height 20
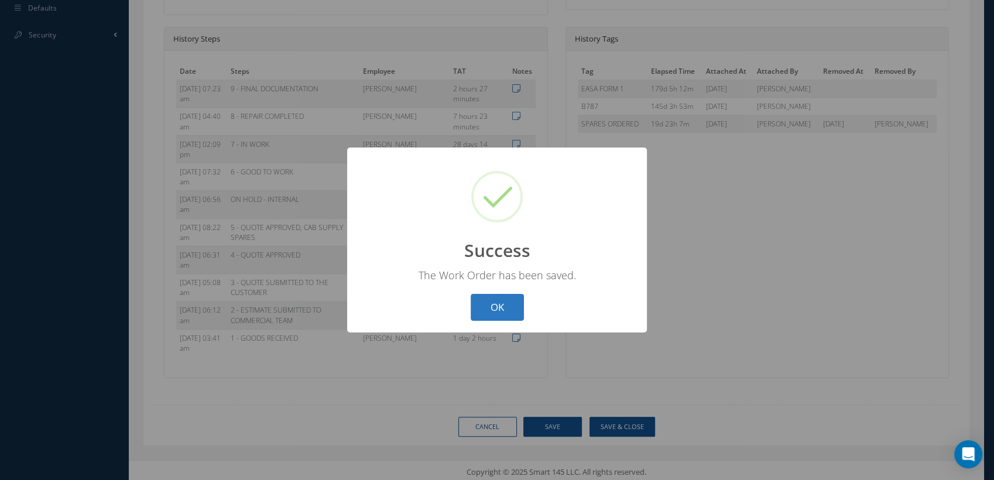
click at [492, 308] on button "OK" at bounding box center [497, 308] width 53 height 28
select select "25"
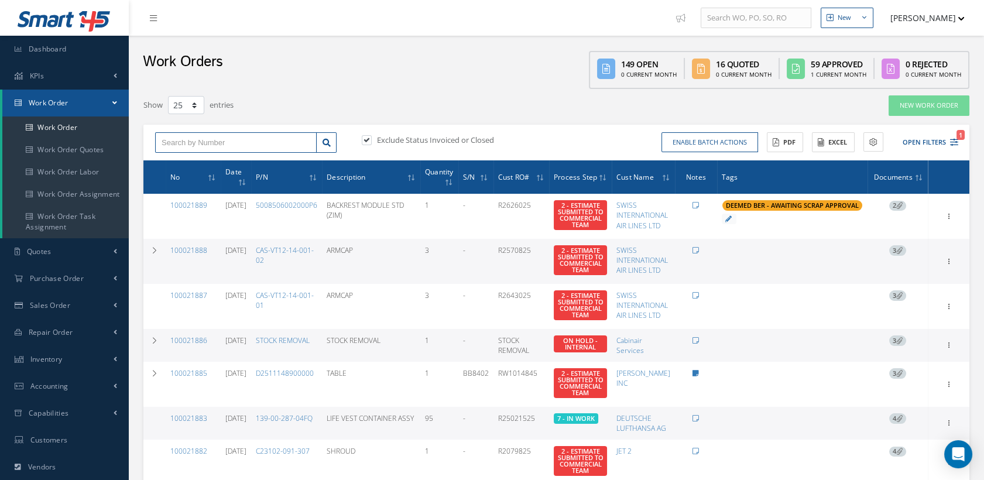
click at [180, 143] on input "text" at bounding box center [236, 142] width 162 height 21
click at [217, 142] on input "text" at bounding box center [236, 142] width 162 height 21
type input "100020965"
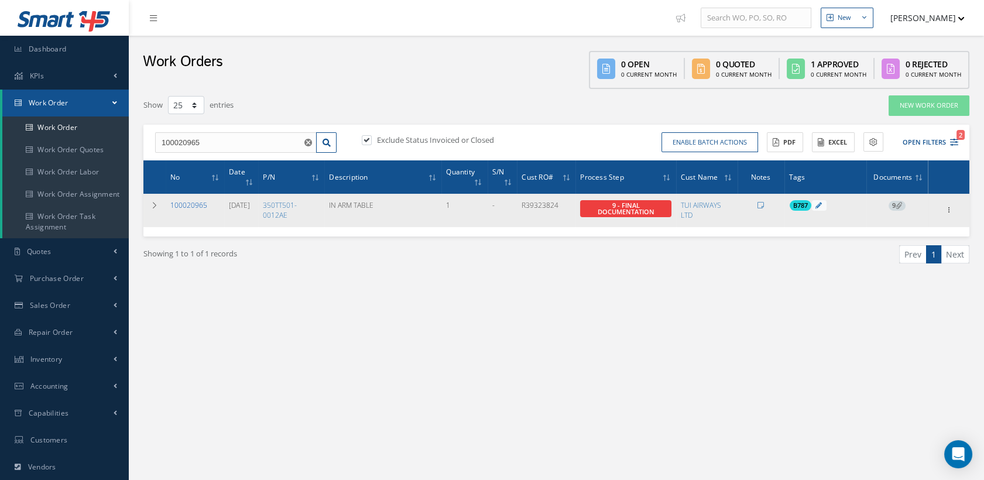
click at [187, 203] on link "100020965" at bounding box center [188, 205] width 37 height 10
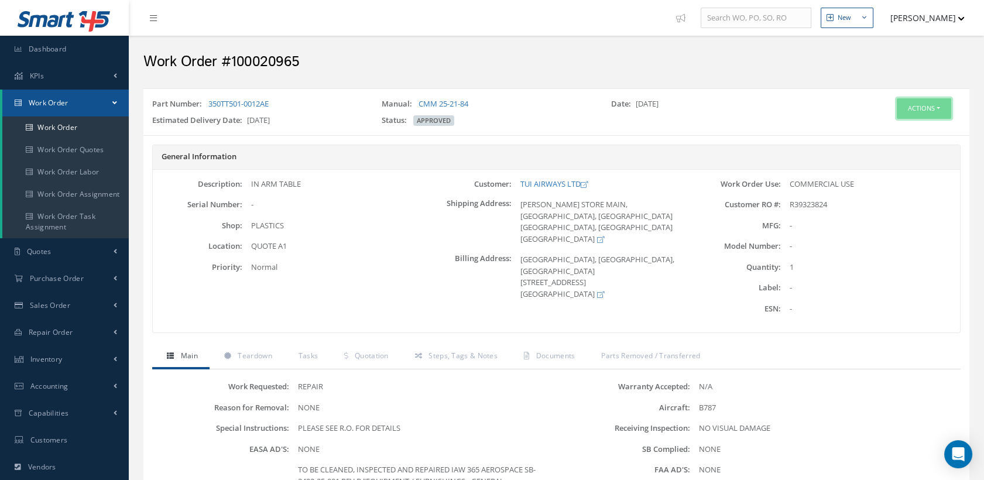
click at [919, 109] on button "Actions" at bounding box center [924, 108] width 54 height 20
click at [880, 129] on link "Edit" at bounding box center [905, 131] width 94 height 16
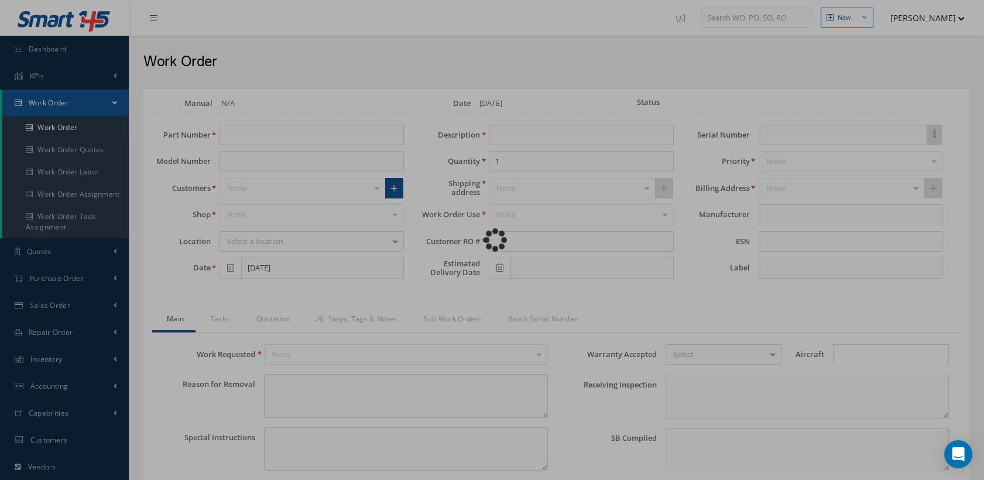
type input "350TT501-0012AE"
type input "[DATE]"
type input "IN ARM TABLE"
type input "R39323824"
type input "[DATE]"
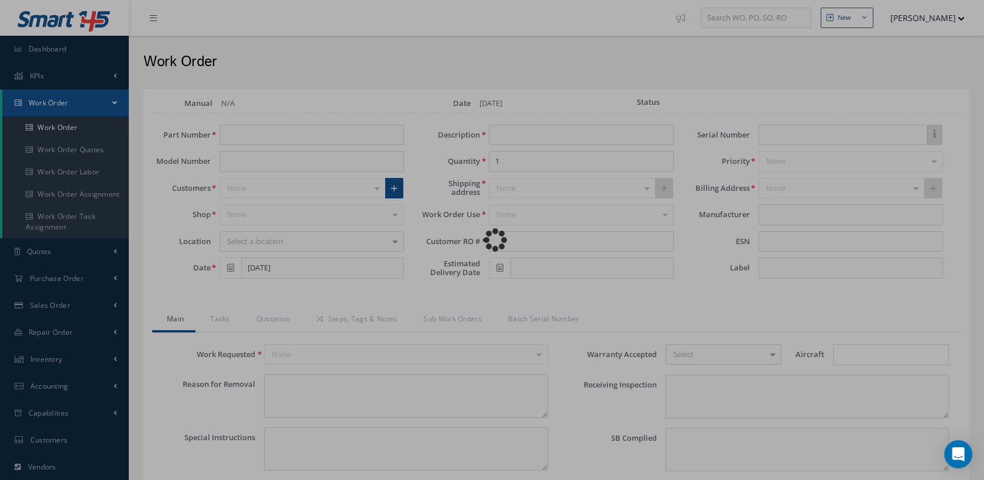
type textarea "NONE"
type textarea "PLEASE SEE R.O. FOR DETAILS"
type input "NONE"
type textarea "NO VISUAL DAMAGE"
type textarea "NONE"
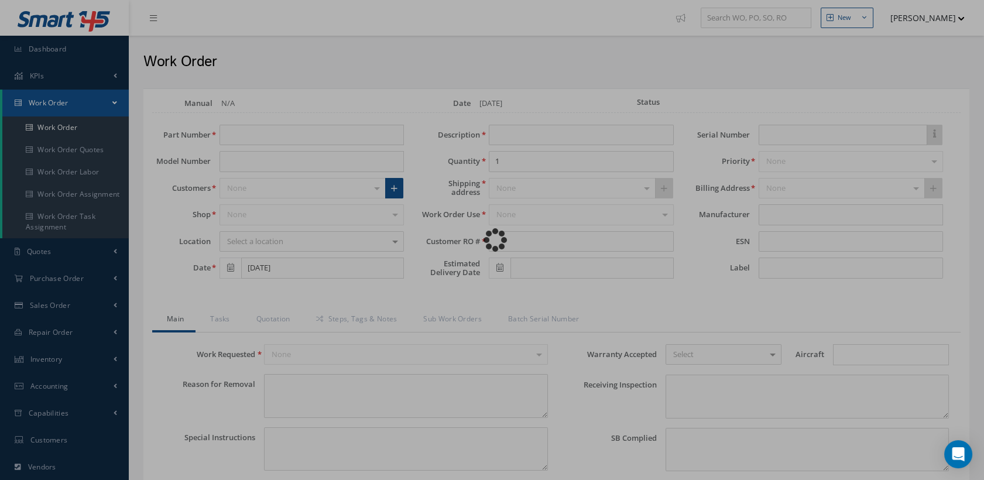
type input "NONE"
type textarea "TO BE CLEANED, INSPECTED AND REPAIRED IAW 365 AEROSPACE SB-2492-25-001 REV B "E…"
type input "[DATE]"
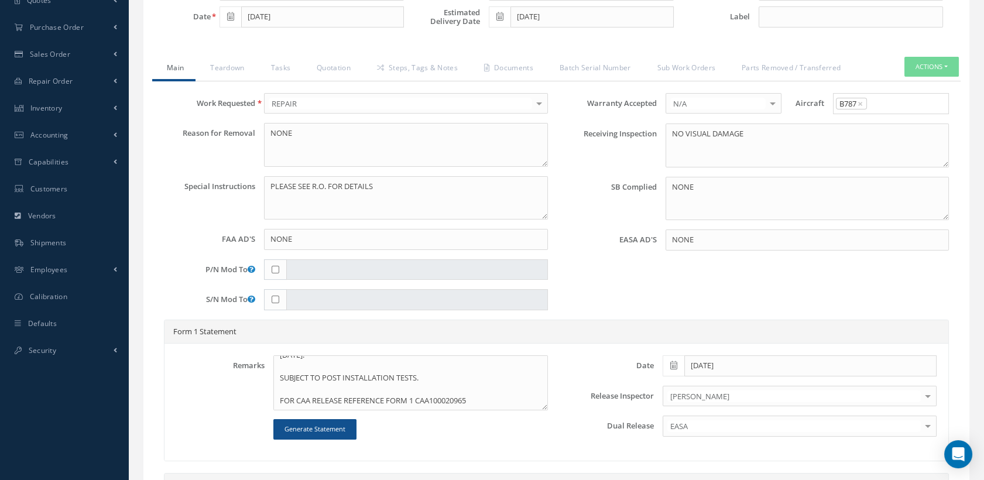
scroll to position [195, 0]
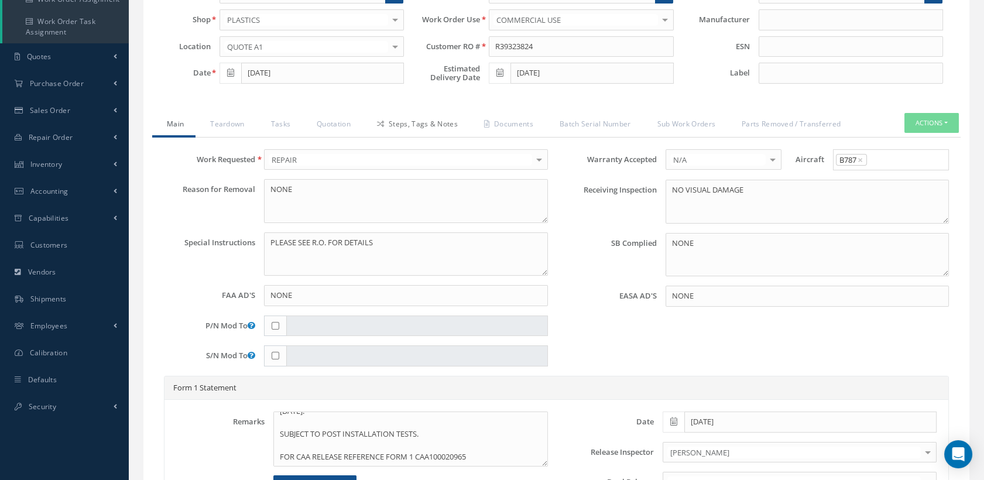
click at [430, 122] on link "Steps, Tags & Notes" at bounding box center [415, 125] width 107 height 25
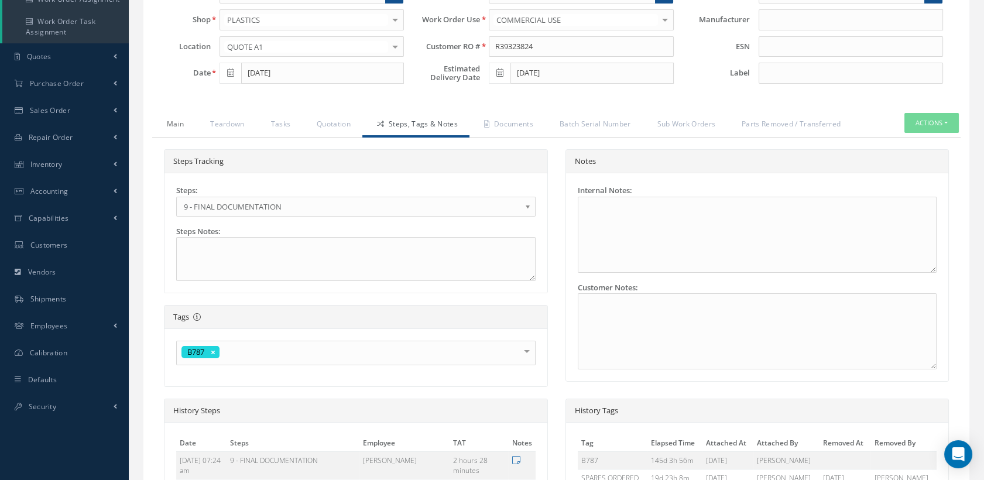
click at [176, 126] on link "Main" at bounding box center [173, 125] width 43 height 25
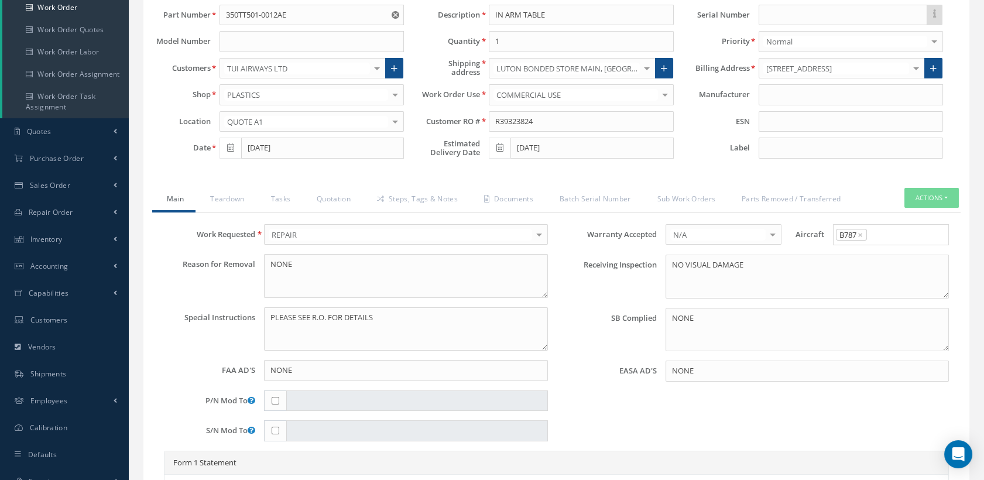
scroll to position [98, 0]
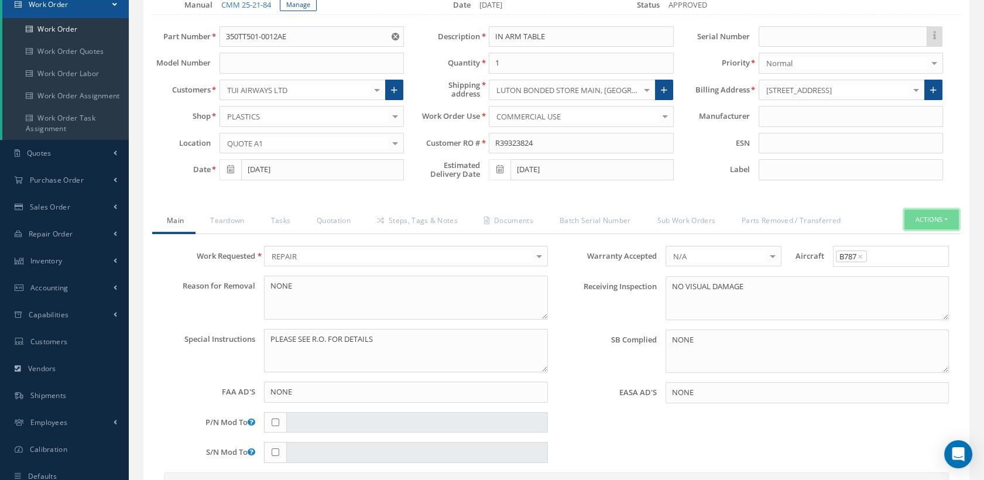
click at [926, 220] on button "Actions" at bounding box center [932, 220] width 54 height 20
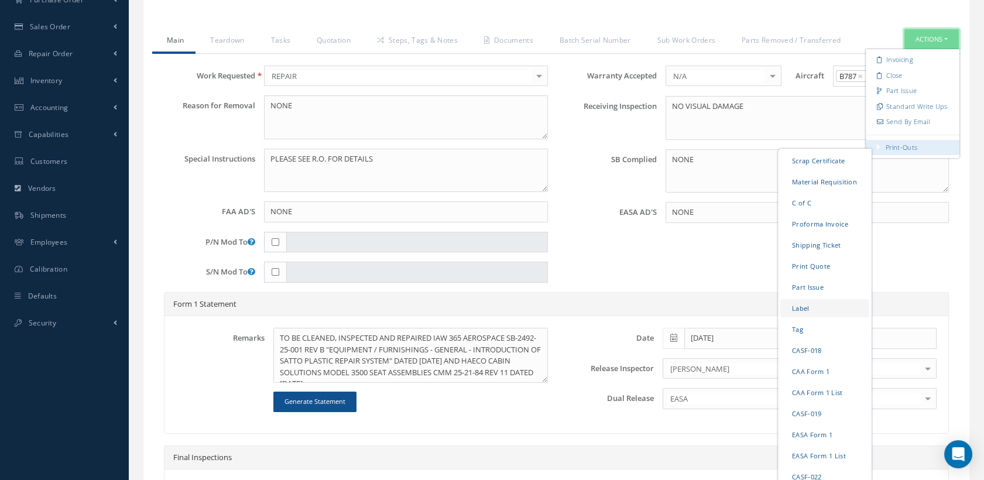
scroll to position [359, 0]
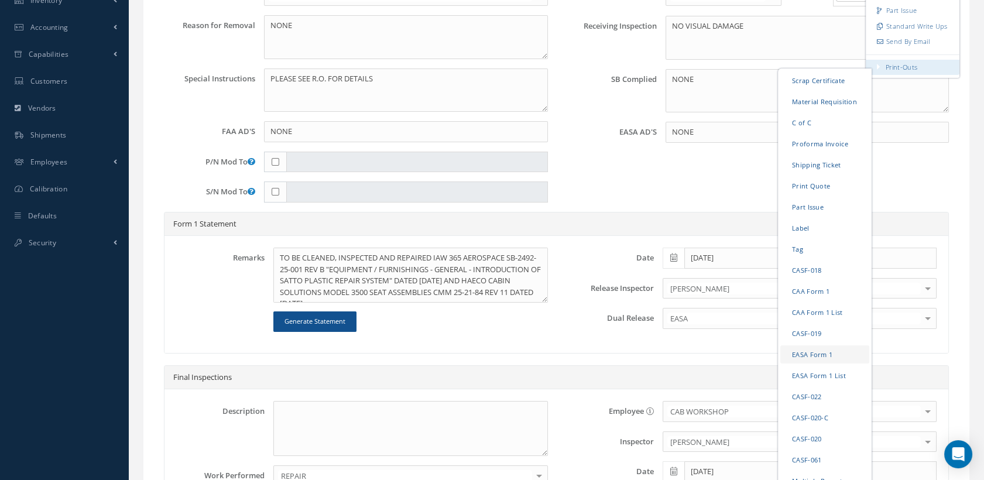
click at [812, 352] on link "EASA Form 1" at bounding box center [825, 354] width 89 height 18
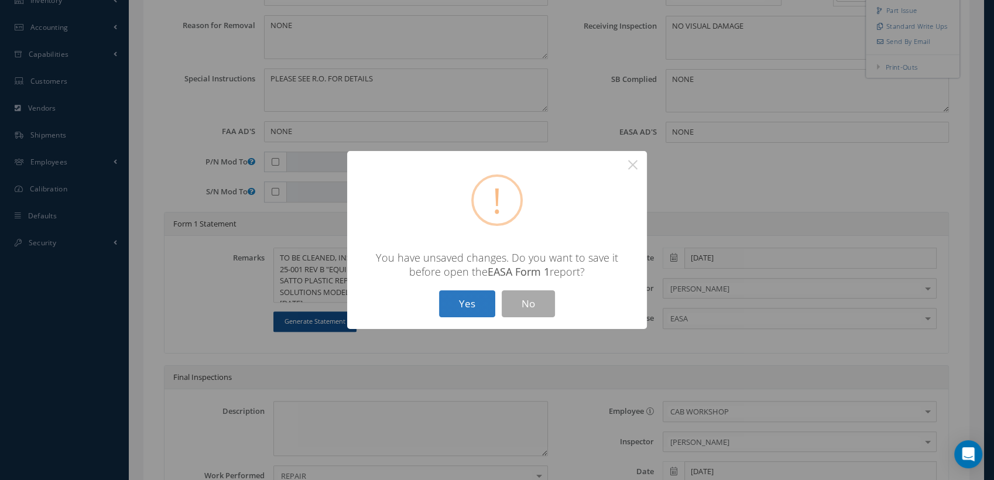
click at [464, 312] on button "Yes" at bounding box center [467, 304] width 56 height 28
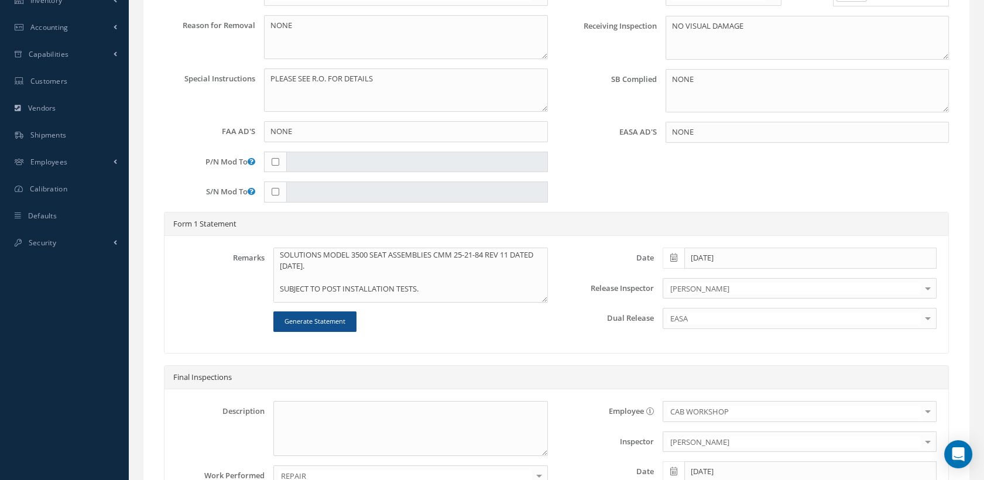
scroll to position [56, 0]
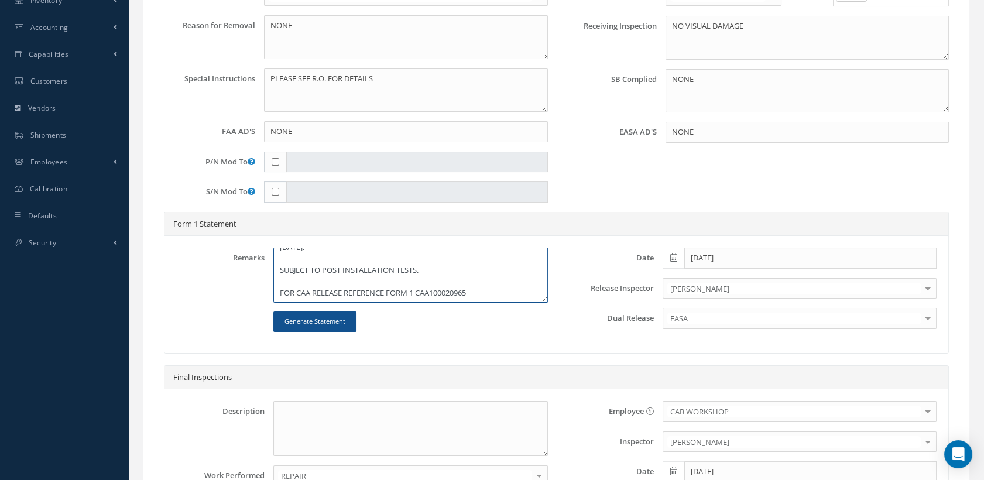
click at [304, 287] on textarea "TO BE CLEANED, INSPECTED AND REPAIRED IAW 365 AEROSPACE SB-2492-25-001 REV B "E…" at bounding box center [410, 275] width 274 height 55
click at [427, 288] on textarea "TO BE CLEANED, INSPECTED AND REPAIRED IAW 365 AEROSPACE SB-2492-25-001 REV B "E…" at bounding box center [410, 275] width 274 height 55
click at [431, 289] on textarea "TO BE CLEANED, INSPECTED AND REPAIRED IAW 365 AEROSPACE SB-2492-25-001 REV B "E…" at bounding box center [410, 275] width 274 height 55
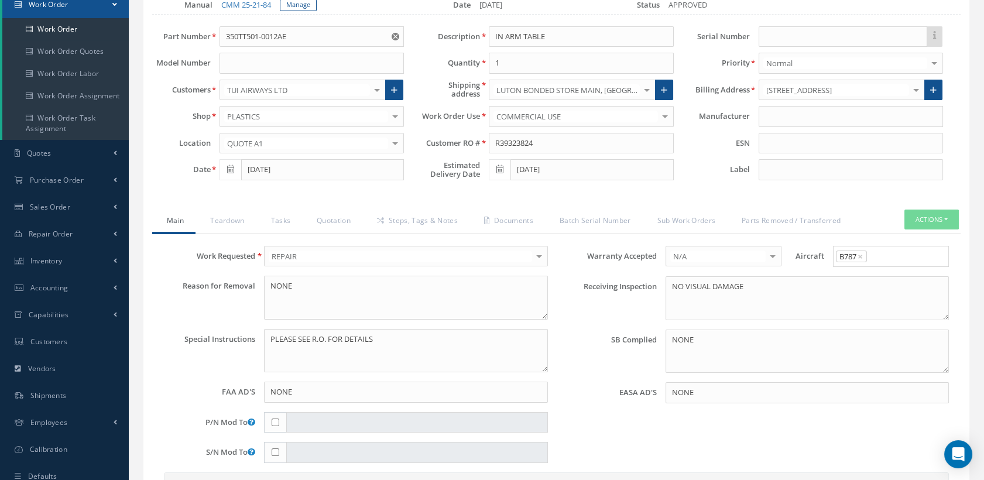
type textarea "TO BE CLEANED, INSPECTED AND REPAIRED IAW 365 AEROSPACE SB-2492-25-001 REV B "E…"
click at [916, 217] on button "Actions" at bounding box center [932, 220] width 54 height 20
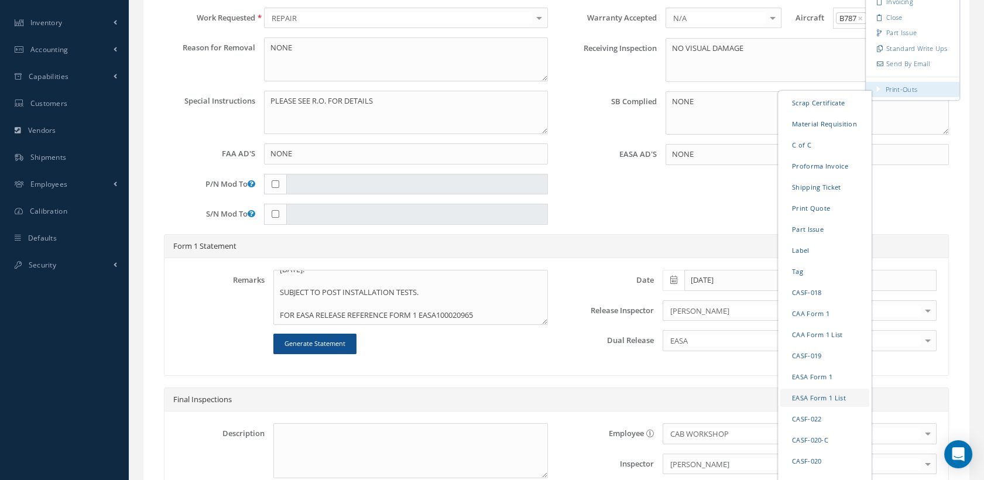
scroll to position [359, 0]
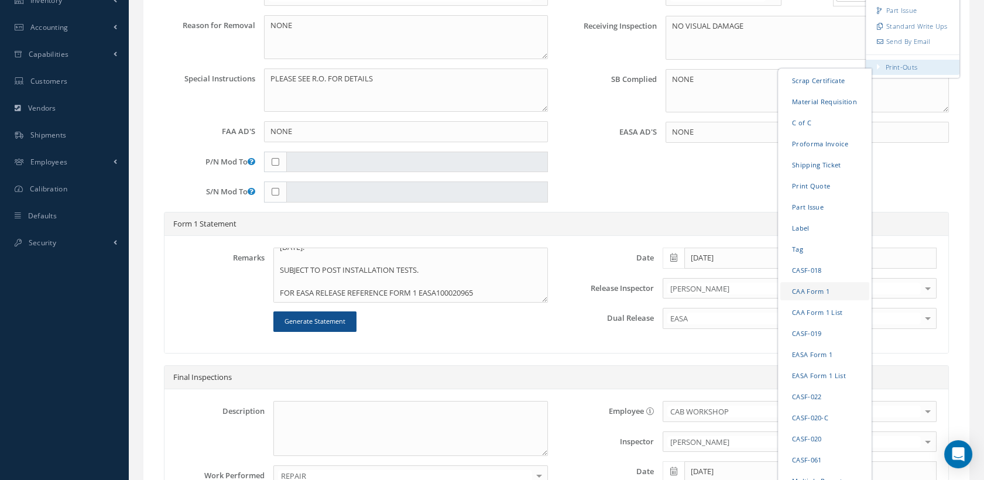
click at [805, 285] on link "CAA Form 1" at bounding box center [825, 291] width 89 height 18
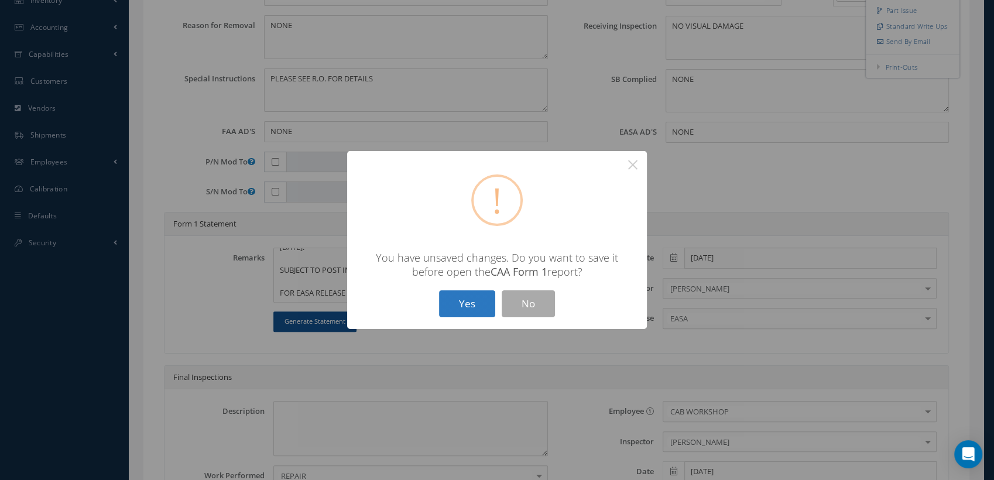
click at [473, 301] on button "Yes" at bounding box center [467, 304] width 56 height 28
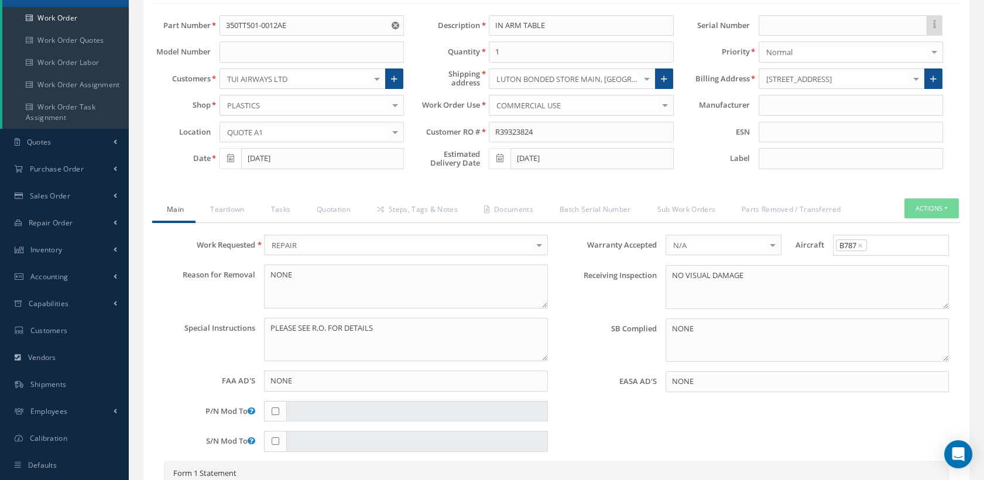
scroll to position [33, 0]
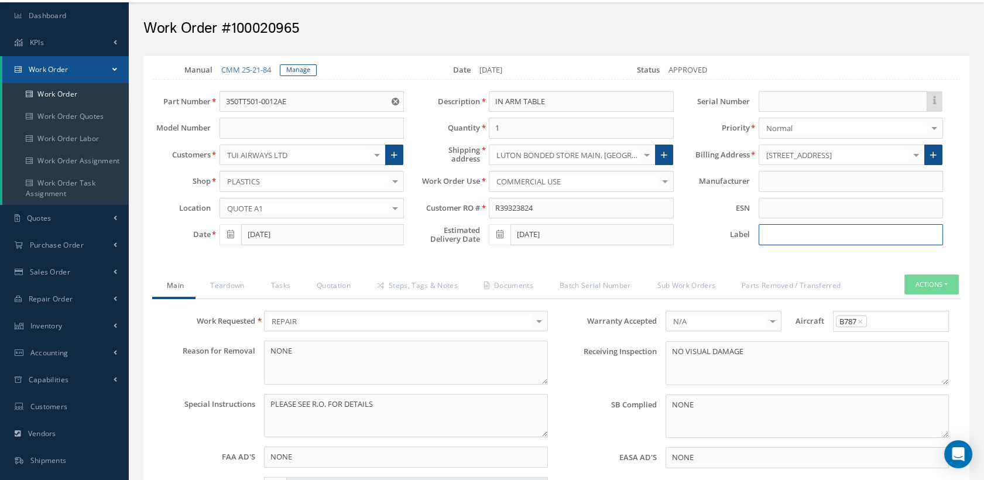
click at [781, 230] on input at bounding box center [851, 234] width 184 height 21
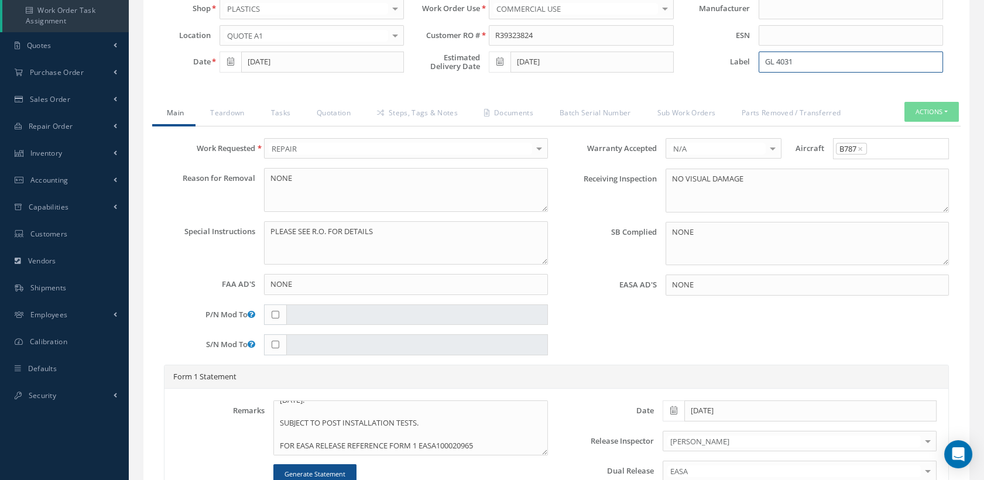
scroll to position [229, 0]
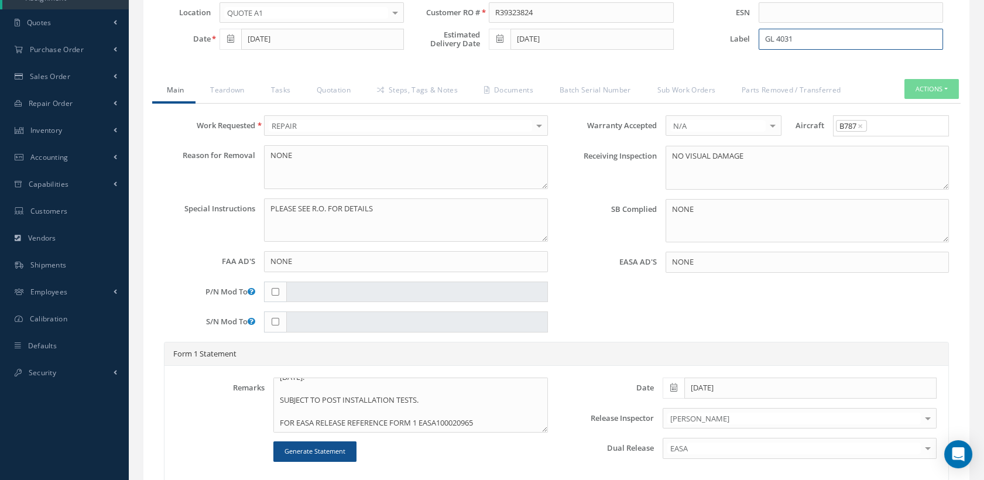
type input "GL 4031"
click at [912, 87] on button "Actions" at bounding box center [932, 89] width 54 height 20
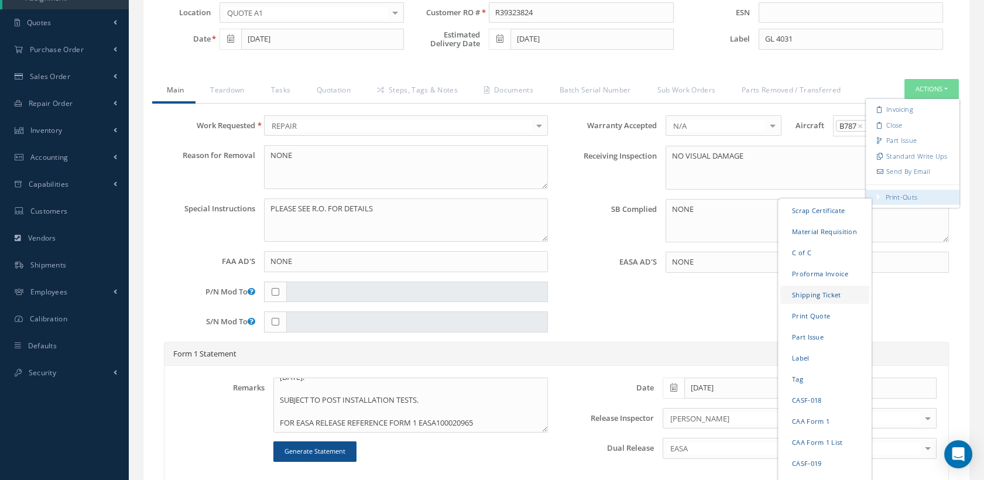
click at [807, 293] on link "Shipping Ticket" at bounding box center [825, 294] width 89 height 18
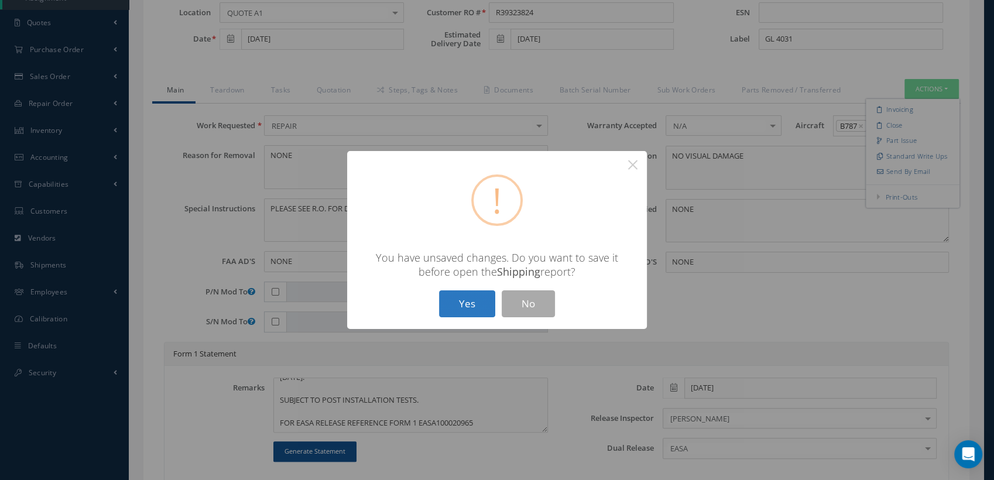
click at [480, 302] on button "Yes" at bounding box center [467, 304] width 56 height 28
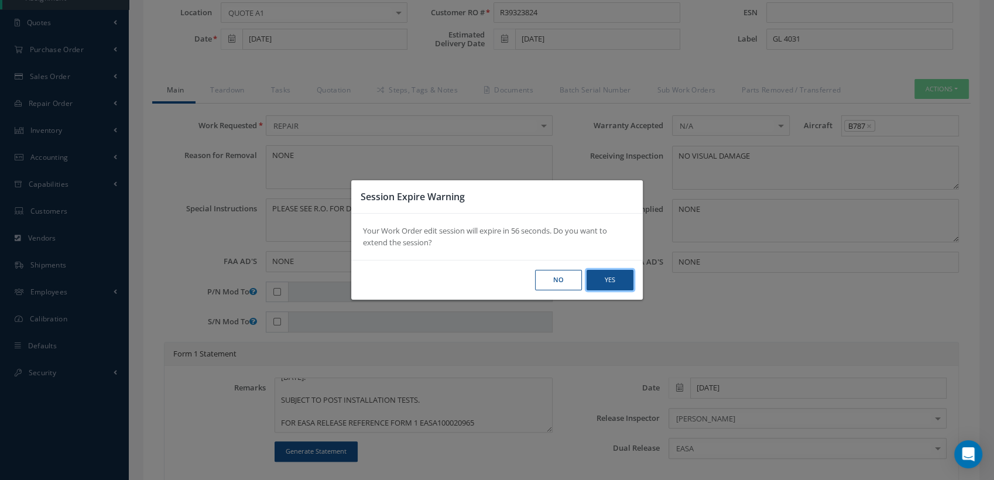
click at [609, 279] on button "Yes" at bounding box center [610, 280] width 47 height 20
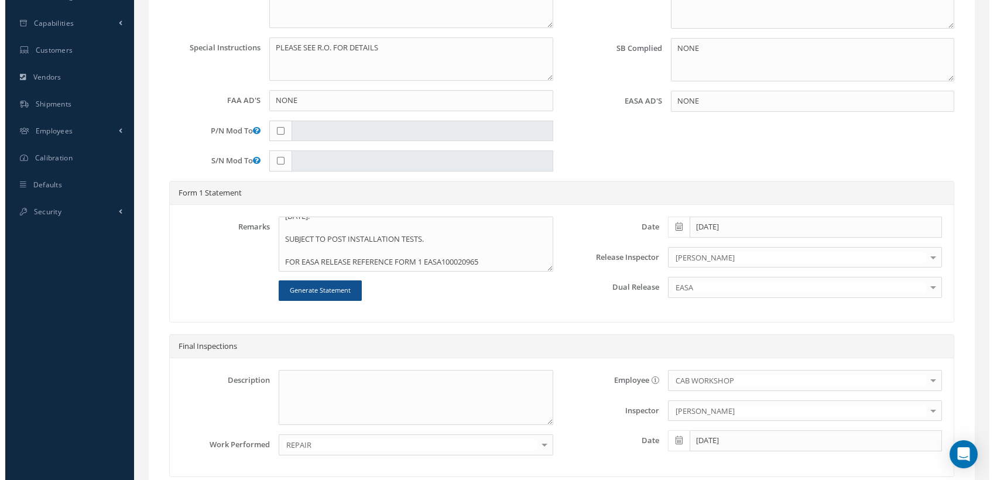
scroll to position [489, 0]
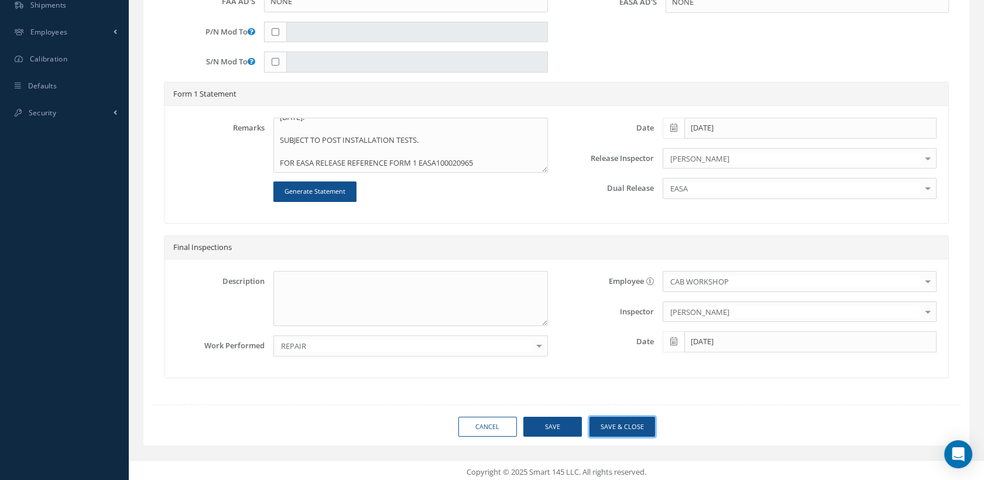
click at [614, 430] on button "Save & Close" at bounding box center [623, 427] width 66 height 20
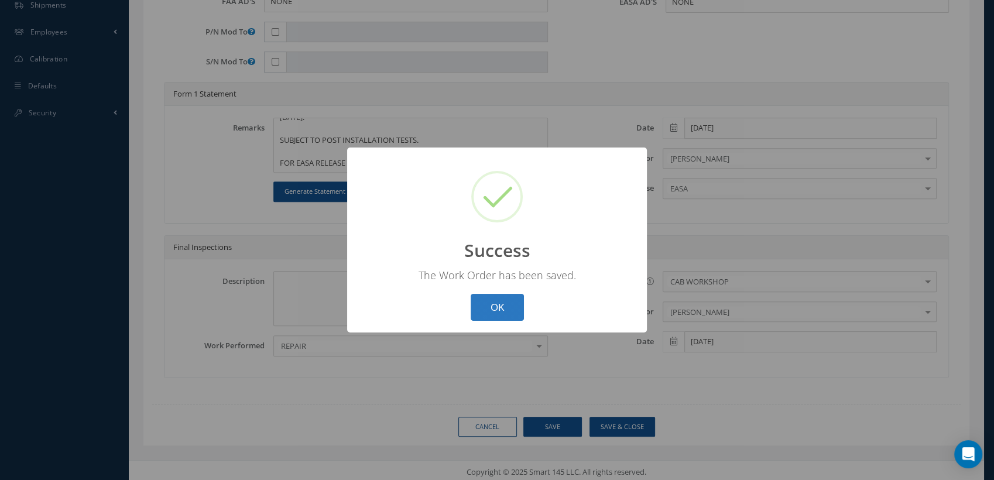
click at [485, 313] on button "OK" at bounding box center [497, 308] width 53 height 28
select select "25"
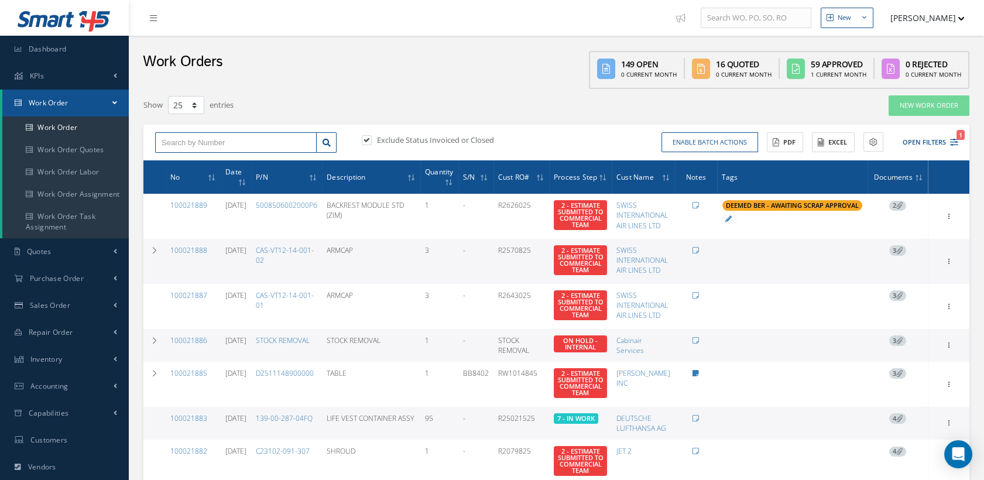
click at [204, 134] on input "text" at bounding box center [236, 142] width 162 height 21
type input "100020966"
click at [201, 158] on div "100020966" at bounding box center [236, 164] width 149 height 12
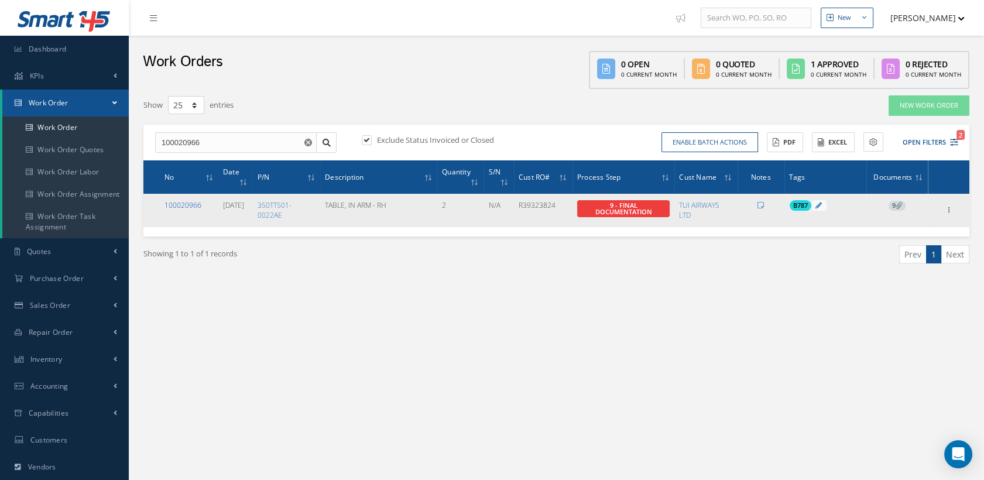
click at [187, 200] on link "100020966" at bounding box center [183, 205] width 37 height 10
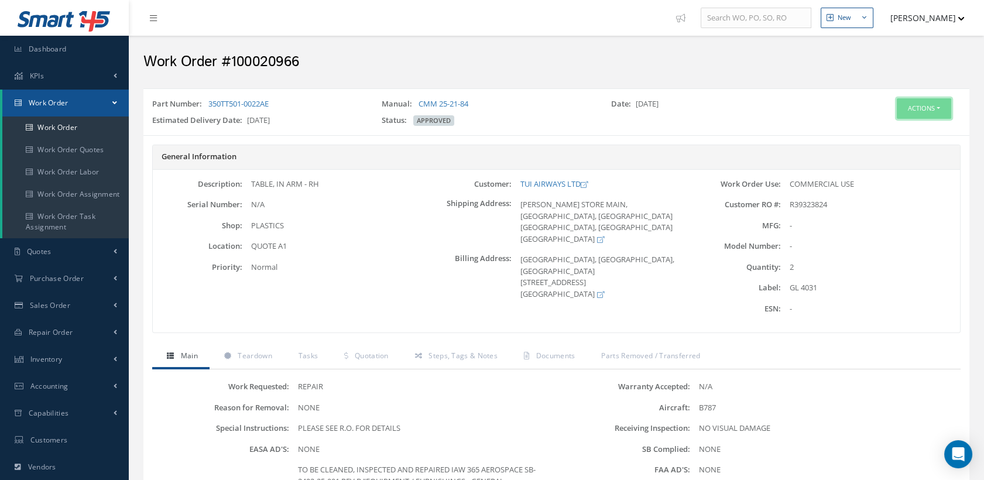
click at [908, 111] on button "Actions" at bounding box center [924, 108] width 54 height 20
click at [885, 125] on link "Edit" at bounding box center [905, 131] width 94 height 16
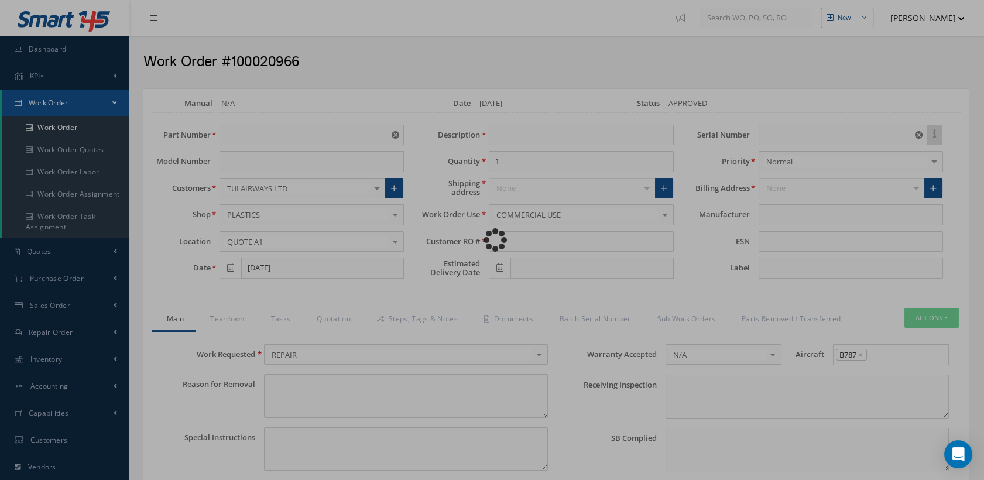
type input "350TT501-0022AE"
type input "[DATE]"
type input "TABLE, IN ARM - RH"
type input "2"
type input "R39323824"
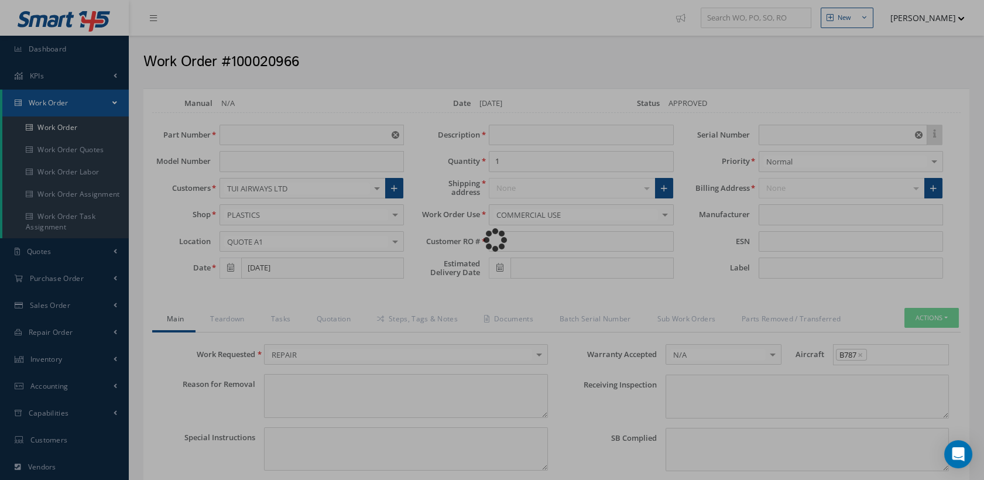
type input "[DATE]"
type input "N/A"
type input "GL 4031"
type textarea "NONE"
type textarea "PLEASE SEE R.O. FOR DETAILS"
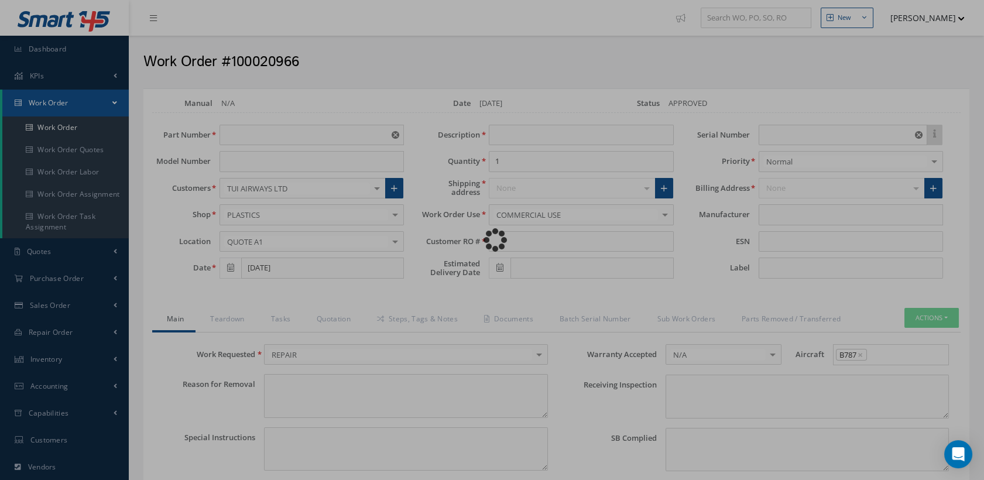
type input "NONE"
type textarea "NO VISUAL DAMAGE"
type textarea "NONE"
type input "NONE"
type textarea "TO BE CLEANED, INSPECTED AND REPAIRED IAW 365 AEROSPACE SB-2492-25-001 REV B "E…"
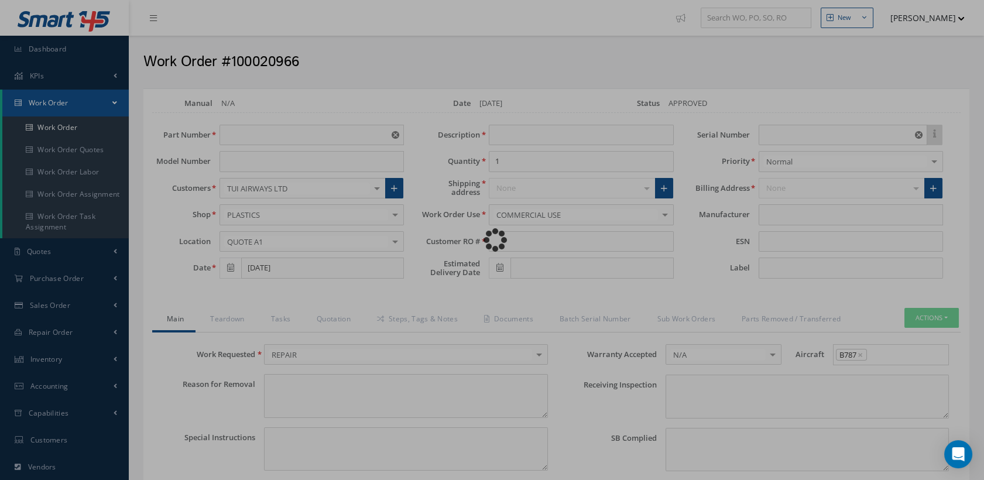
type input "[DATE]"
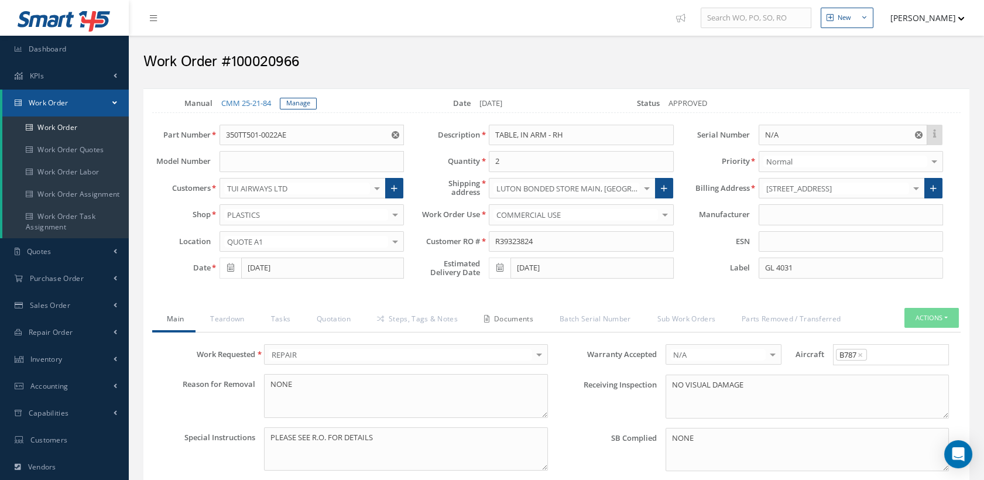
click at [534, 315] on link "Documents" at bounding box center [508, 320] width 76 height 25
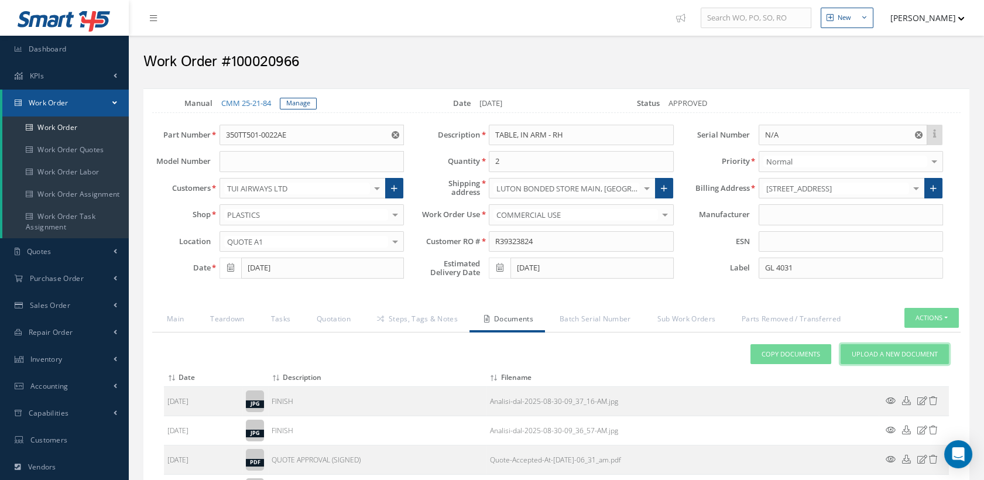
click at [888, 351] on span "Upload a New Document" at bounding box center [895, 355] width 86 height 10
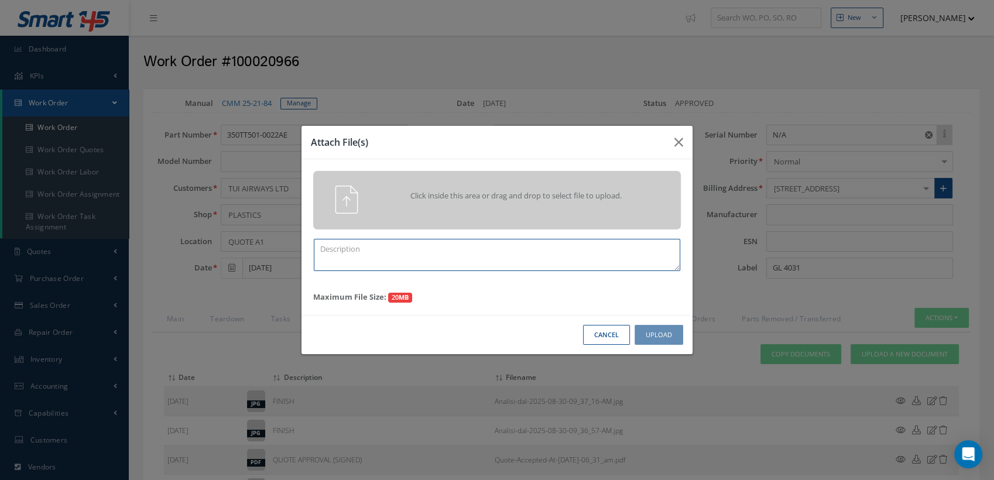
click at [345, 255] on textarea at bounding box center [497, 255] width 367 height 32
type textarea "e"
type textarea "W"
drag, startPoint x: 442, startPoint y: 252, endPoint x: 389, endPoint y: 247, distance: 53.0
click at [389, 247] on textarea "EASA FORM 1 EASA100020966" at bounding box center [497, 255] width 367 height 32
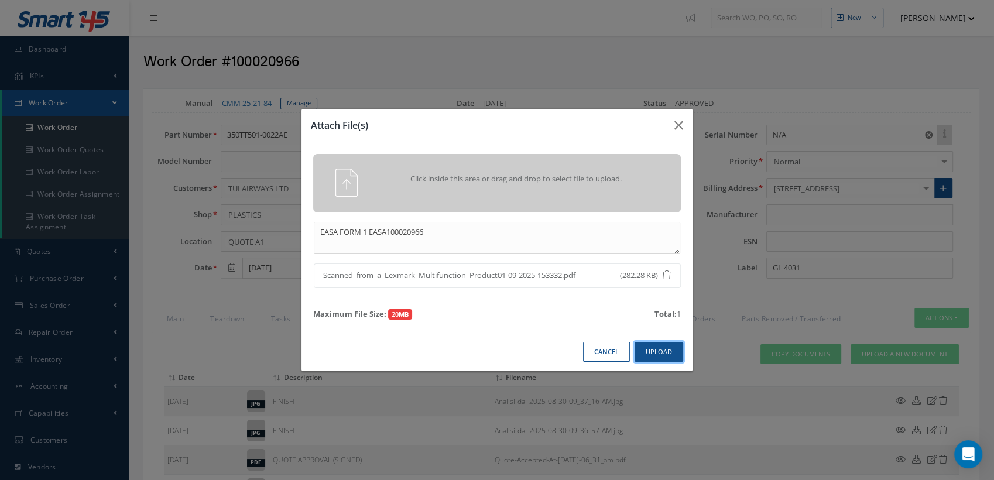
click at [659, 348] on button "Upload" at bounding box center [659, 352] width 49 height 20
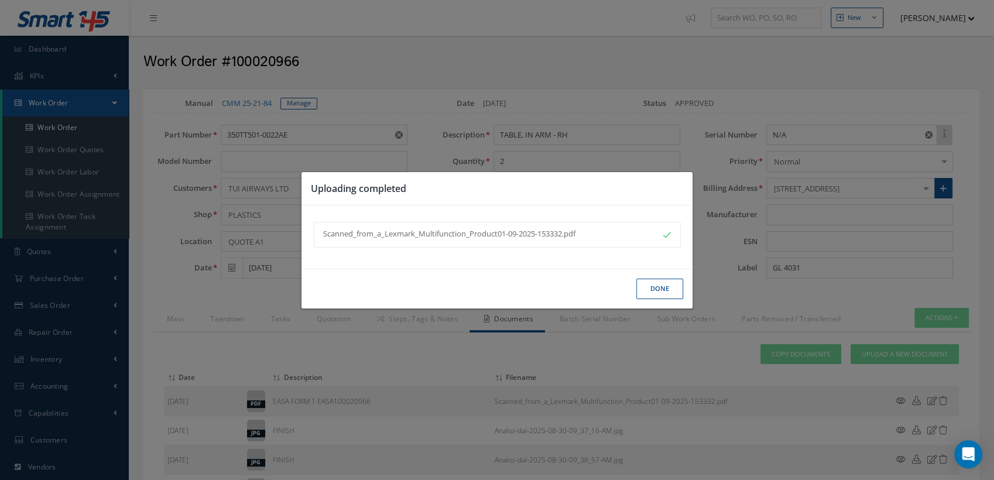
click at [652, 292] on button "Done" at bounding box center [659, 289] width 47 height 20
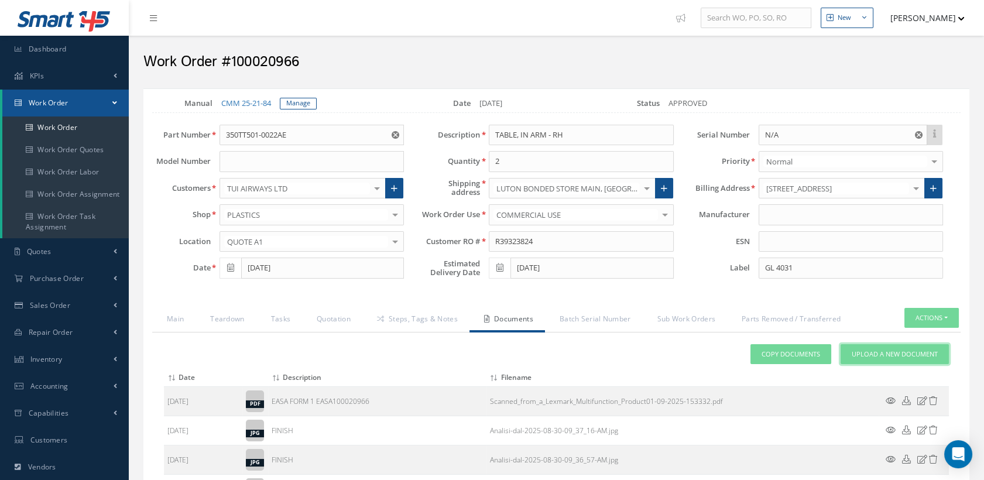
click at [880, 358] on link "Upload a New Document" at bounding box center [895, 354] width 108 height 20
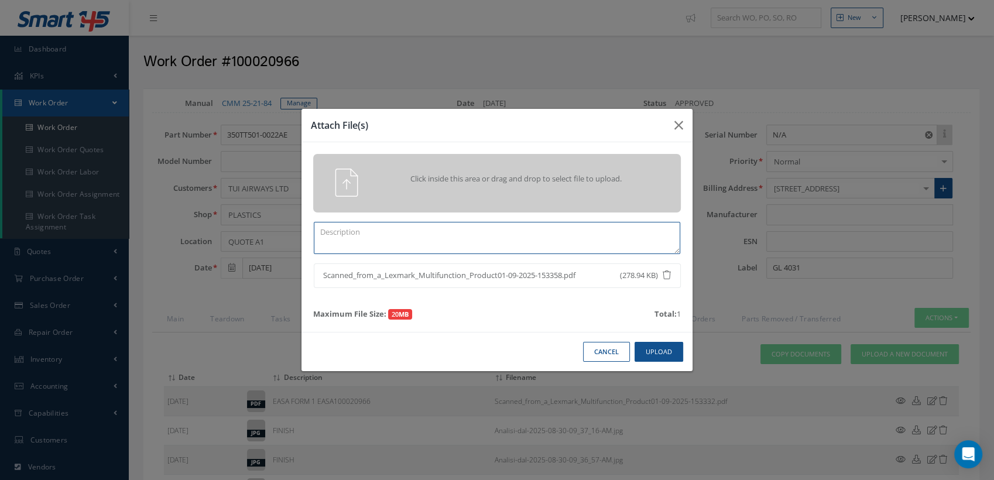
click at [323, 225] on textarea at bounding box center [497, 238] width 367 height 32
paste textarea "100020966"
click at [672, 350] on button "Upload" at bounding box center [659, 352] width 49 height 20
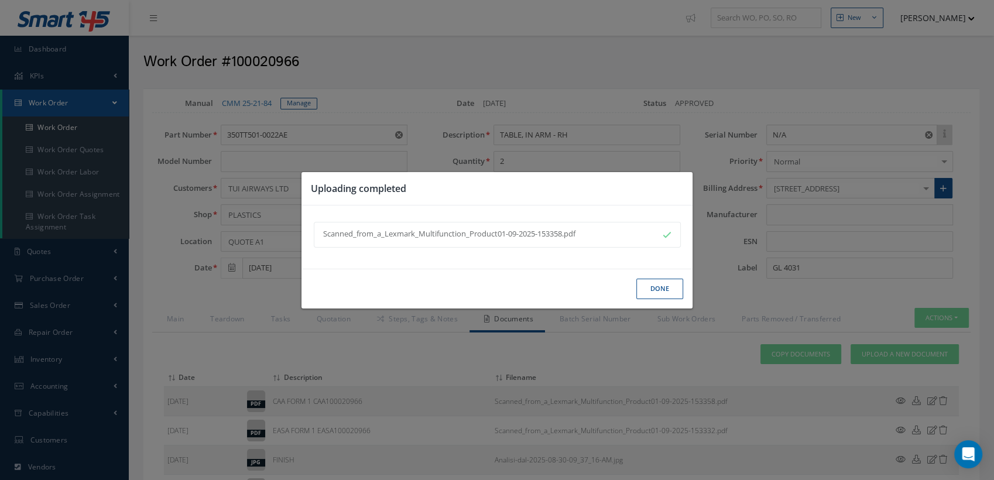
click at [652, 284] on button "Done" at bounding box center [659, 289] width 47 height 20
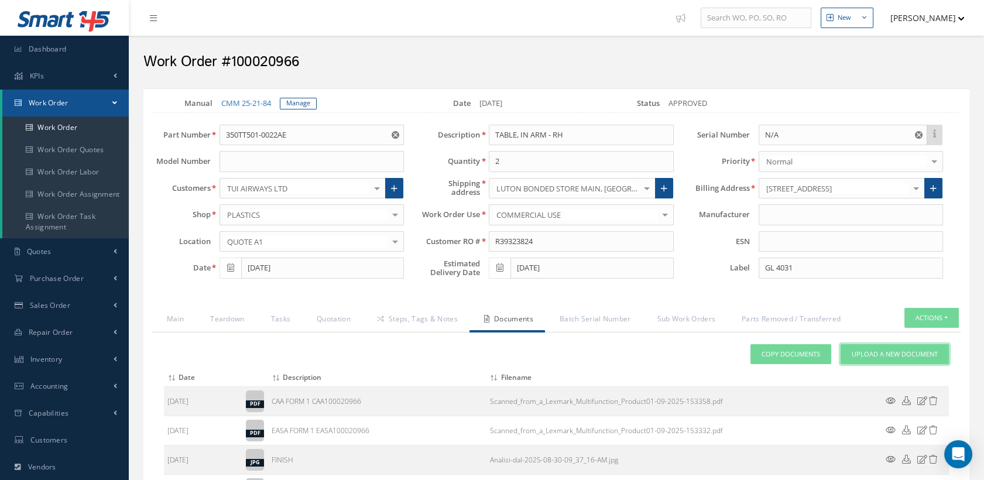
click at [853, 354] on span "Upload a New Document" at bounding box center [895, 355] width 86 height 10
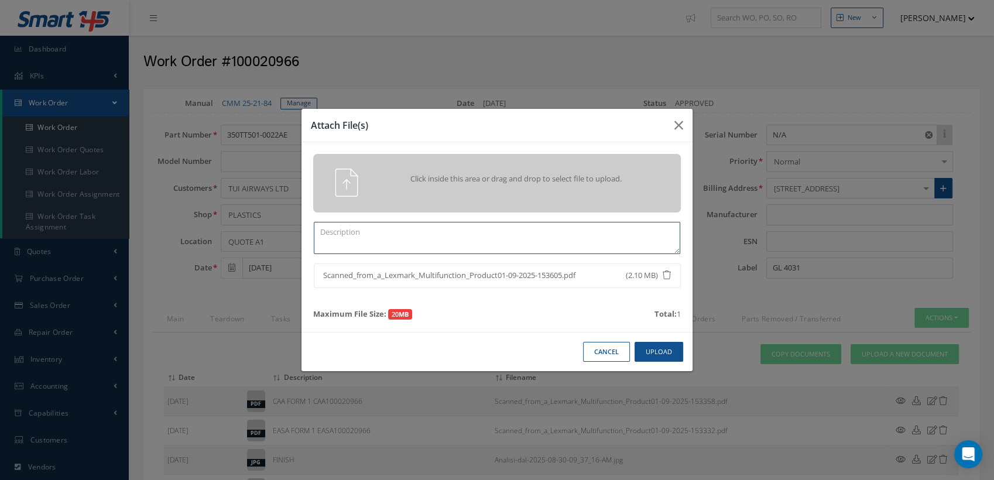
click at [458, 238] on textarea at bounding box center [497, 238] width 367 height 32
type textarea "COMPLETED CASF-019 WORKSHEET"
click at [660, 353] on button "Upload" at bounding box center [659, 352] width 49 height 20
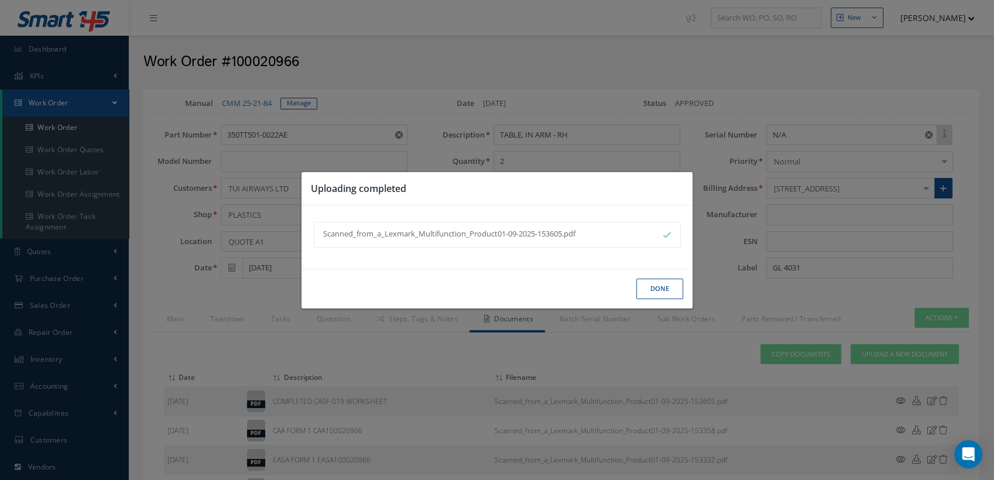
click at [665, 290] on button "Done" at bounding box center [659, 289] width 47 height 20
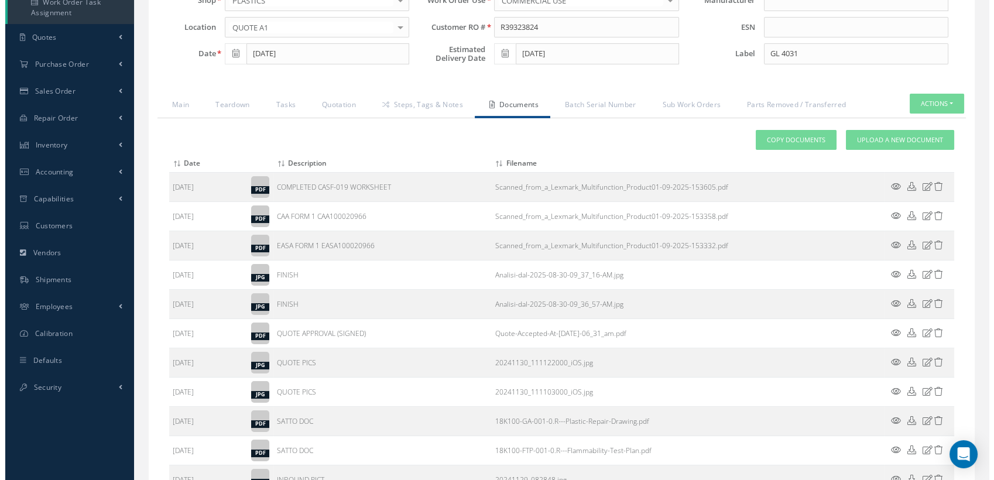
scroll to position [358, 0]
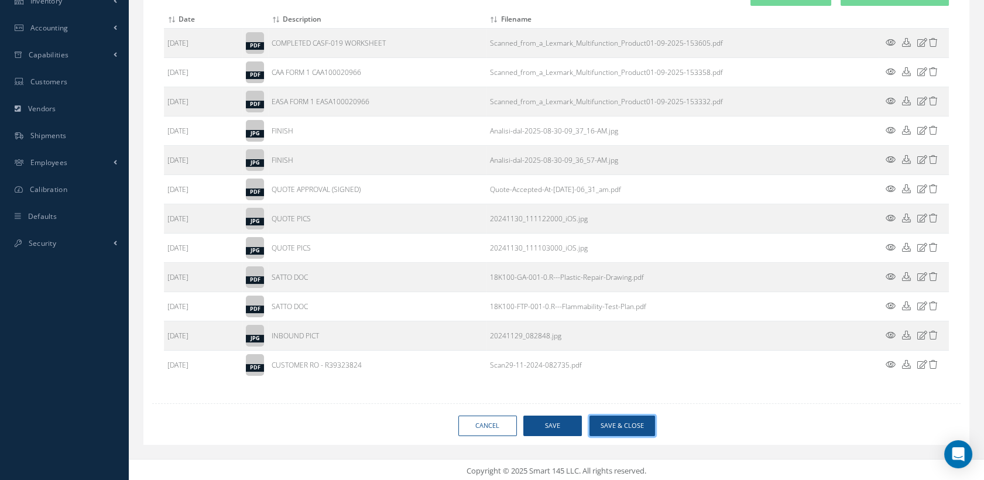
click at [629, 423] on button "Save & Close" at bounding box center [623, 426] width 66 height 20
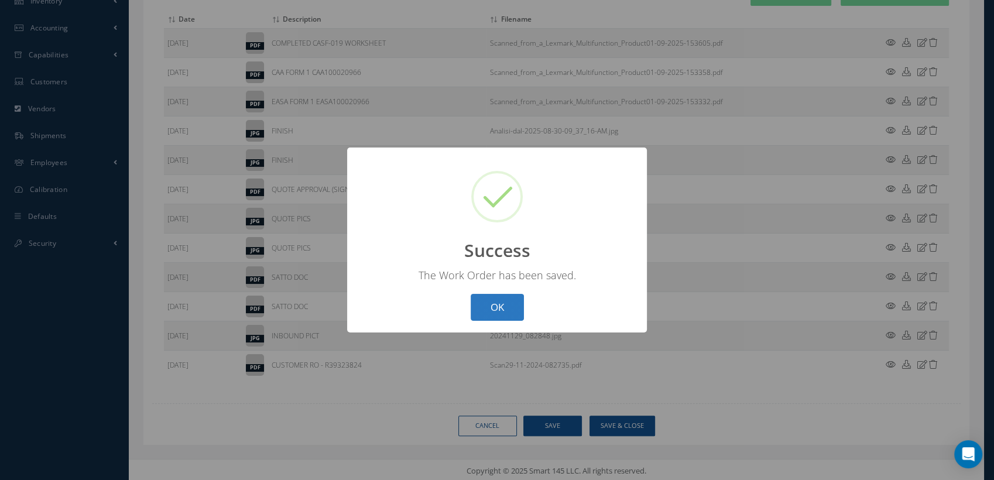
click at [514, 314] on button "OK" at bounding box center [497, 308] width 53 height 28
select select "25"
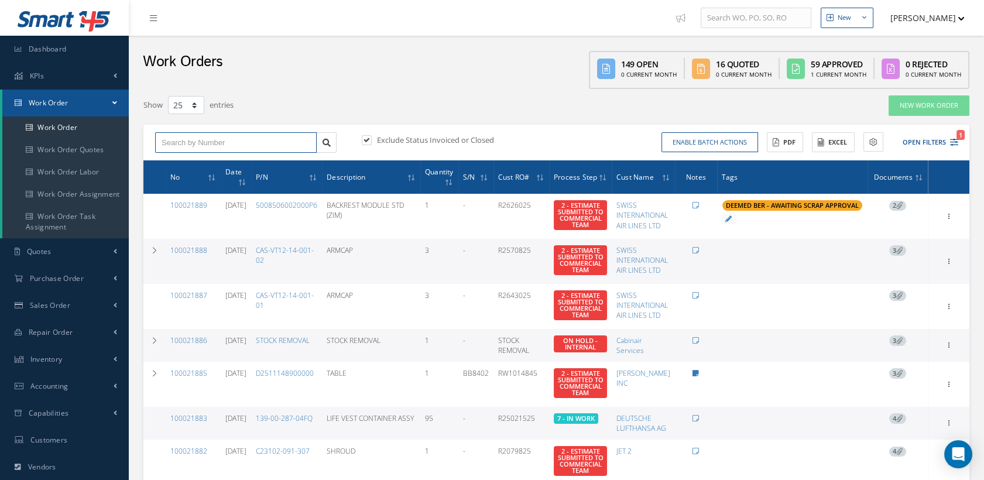
click at [229, 139] on input "text" at bounding box center [236, 142] width 162 height 21
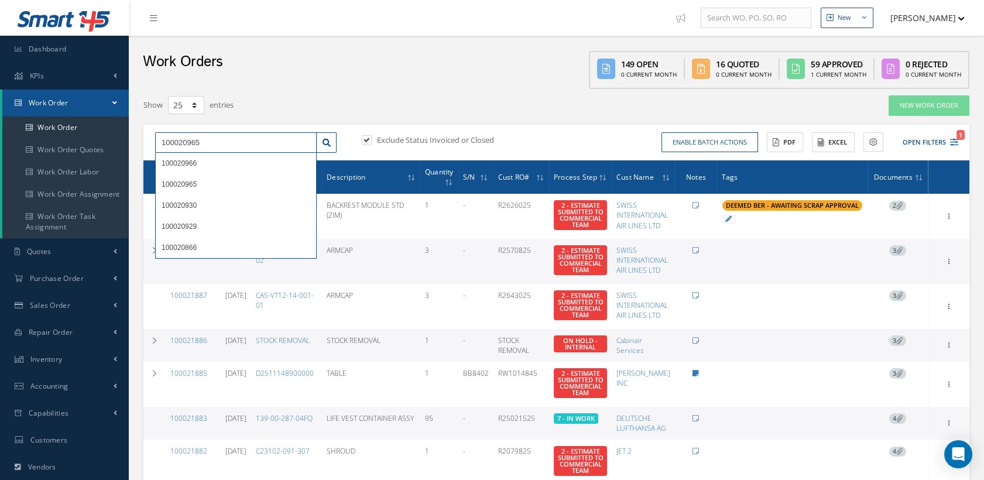
type input "100020965"
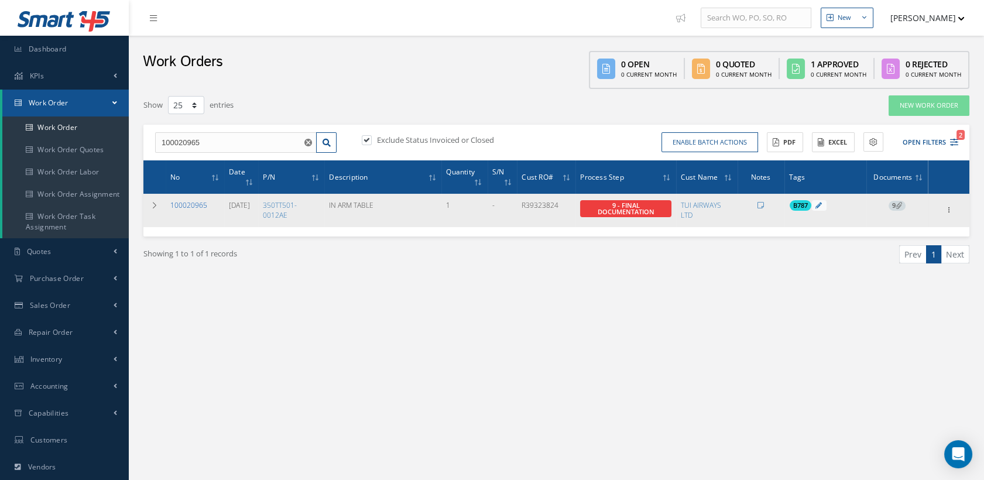
click at [203, 200] on link "100020965" at bounding box center [188, 205] width 37 height 10
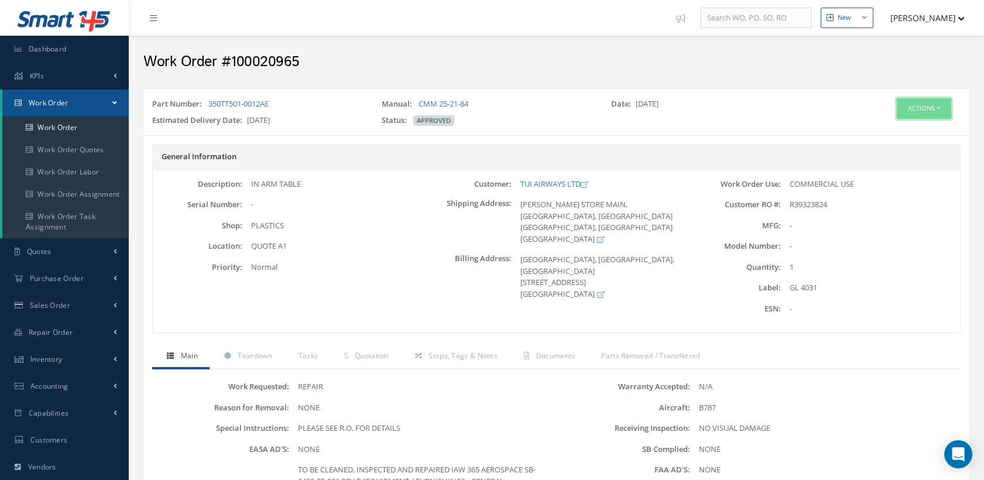
click at [913, 107] on button "Actions" at bounding box center [924, 108] width 54 height 20
click at [884, 126] on link "Edit" at bounding box center [905, 131] width 94 height 16
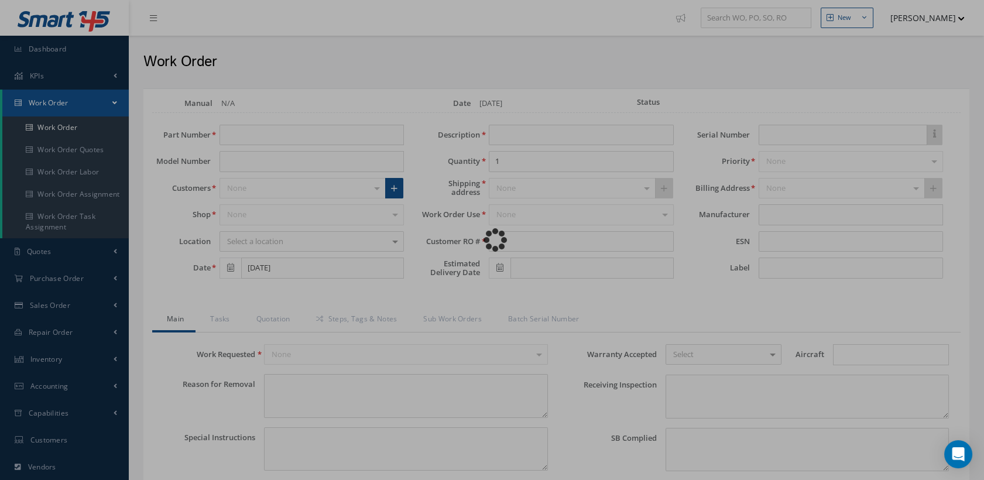
type input "350TT501-0012AE"
type input "11/29/2024"
type input "IN ARM TABLE"
type input "R39323824"
type input "[DATE]"
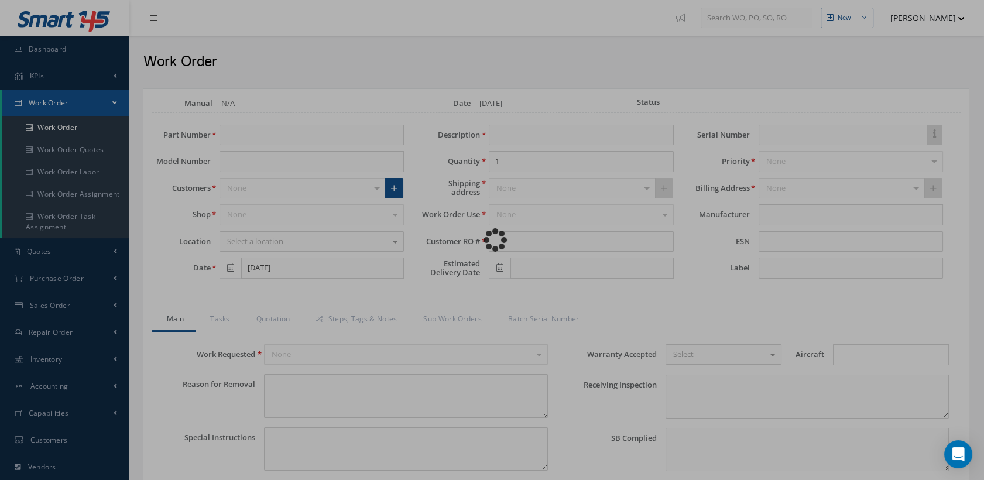
type input "GL 4031"
type textarea "NONE"
type textarea "PLEASE SEE R.O. FOR DETAILS"
type input "NONE"
type textarea "NO VISUAL DAMAGE"
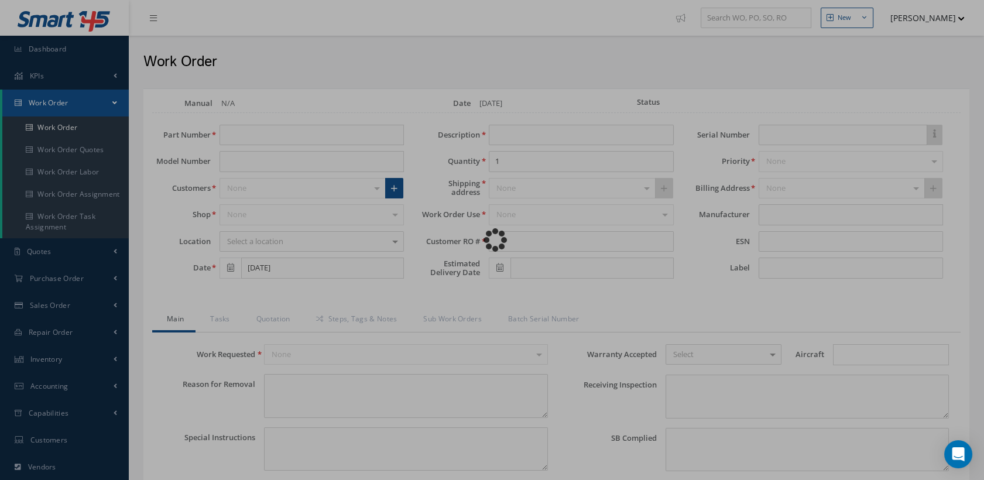
type textarea "NONE"
type input "NONE"
type textarea "TO BE CLEANED, INSPECTED AND REPAIRED IAW 365 AEROSPACE SB-2492-25-001 REV B "E…"
type input "[DATE]"
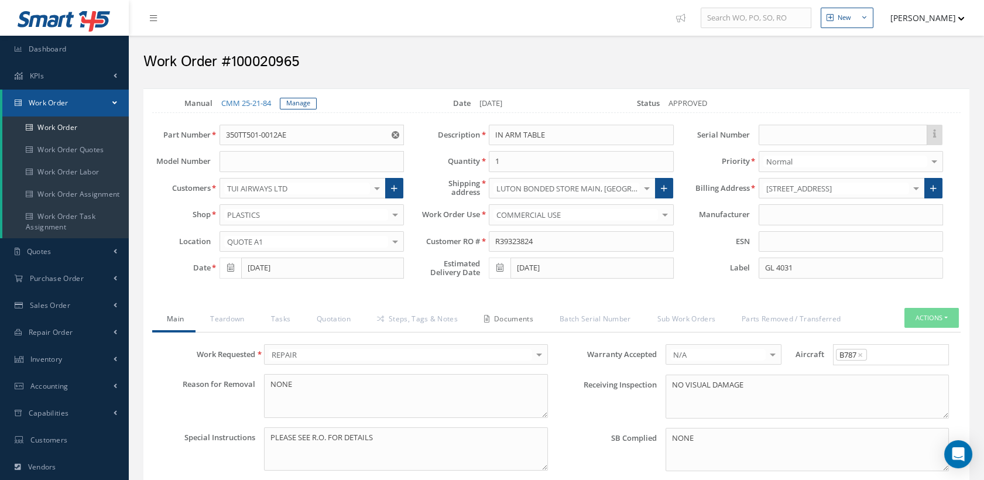
click at [511, 317] on link "Documents" at bounding box center [508, 320] width 76 height 25
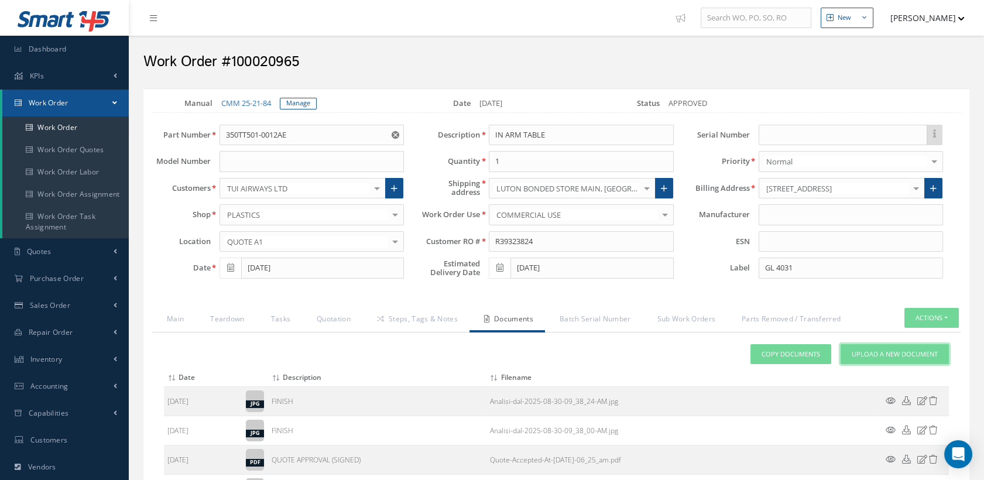
click at [870, 351] on span "Upload a New Document" at bounding box center [895, 355] width 86 height 10
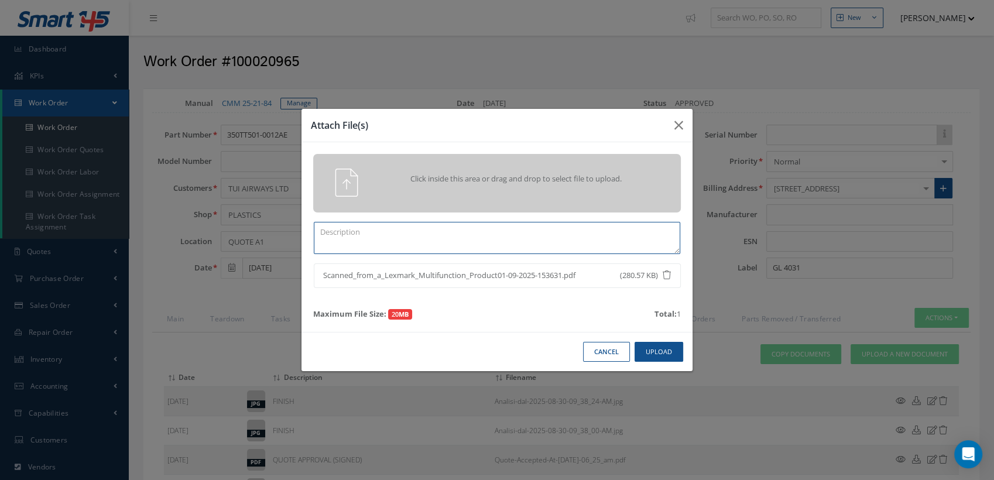
click at [443, 226] on textarea at bounding box center [497, 238] width 367 height 32
type textarea "W"
drag, startPoint x: 440, startPoint y: 227, endPoint x: 389, endPoint y: 230, distance: 51.0
click at [389, 230] on textarea "EASA FORM 1 EASA100020965" at bounding box center [497, 238] width 367 height 32
type textarea "EASA FORM 1 EASA100020965"
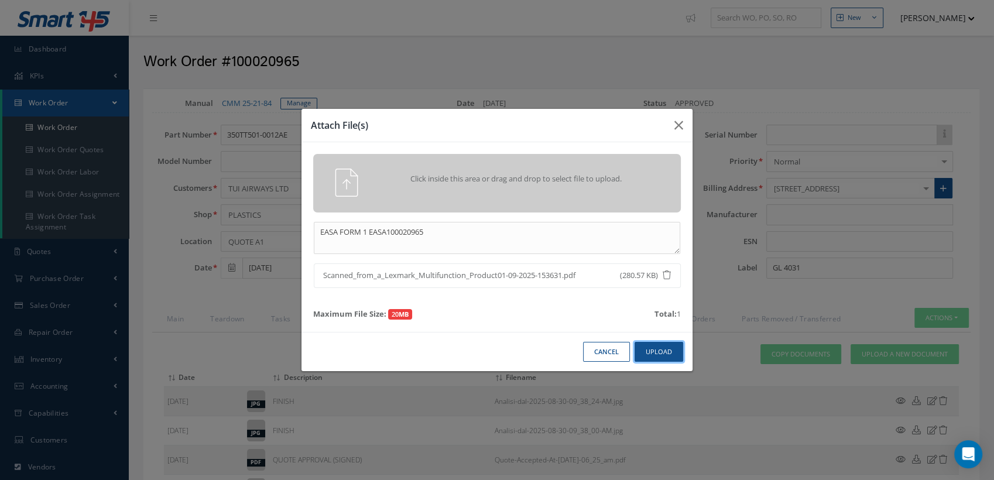
click at [661, 348] on button "Upload" at bounding box center [659, 352] width 49 height 20
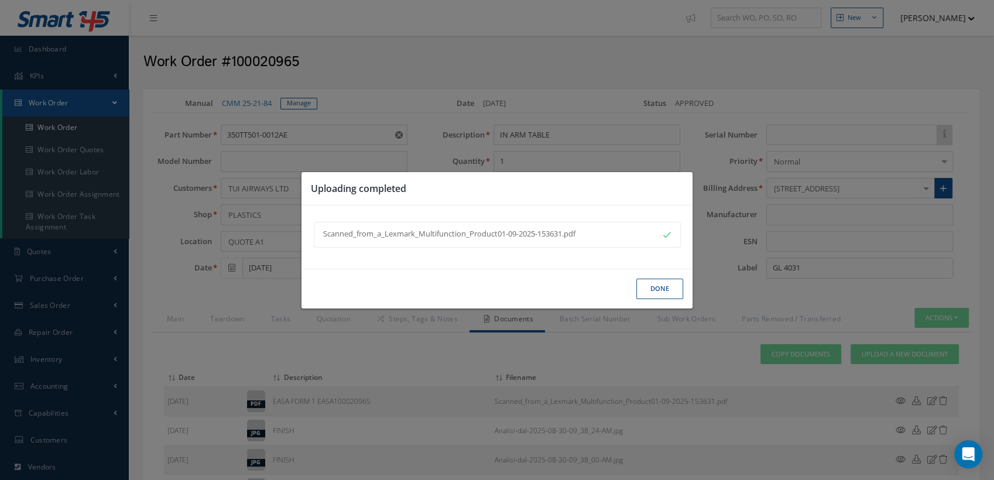
click at [664, 290] on button "Done" at bounding box center [659, 289] width 47 height 20
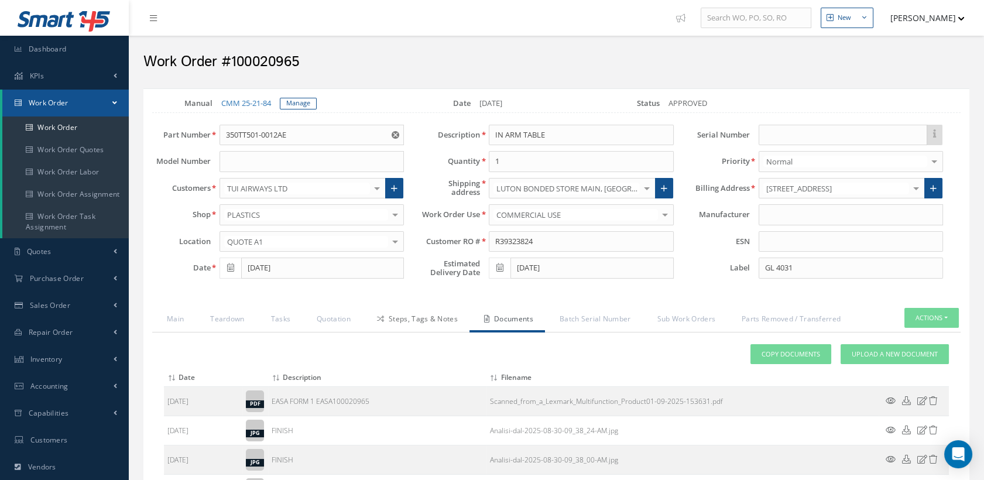
scroll to position [130, 0]
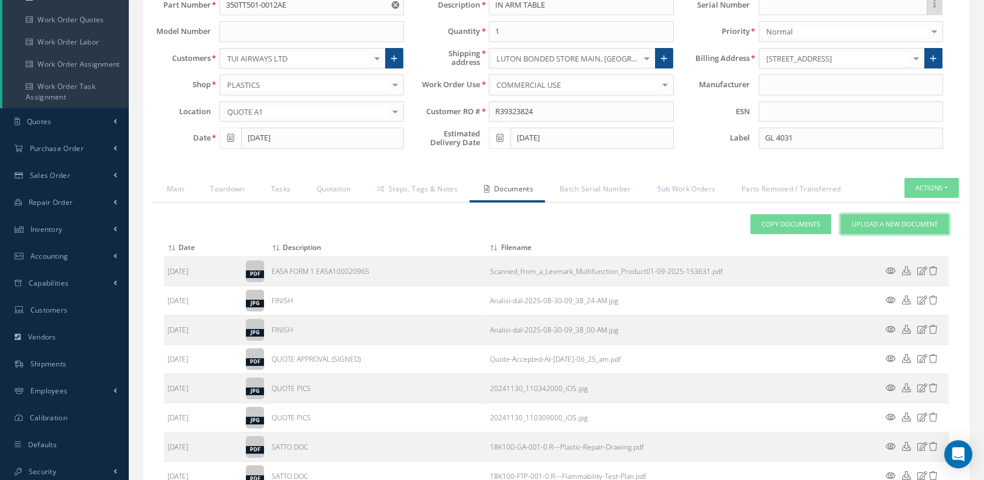
click at [885, 227] on span "Upload a New Document" at bounding box center [895, 225] width 86 height 10
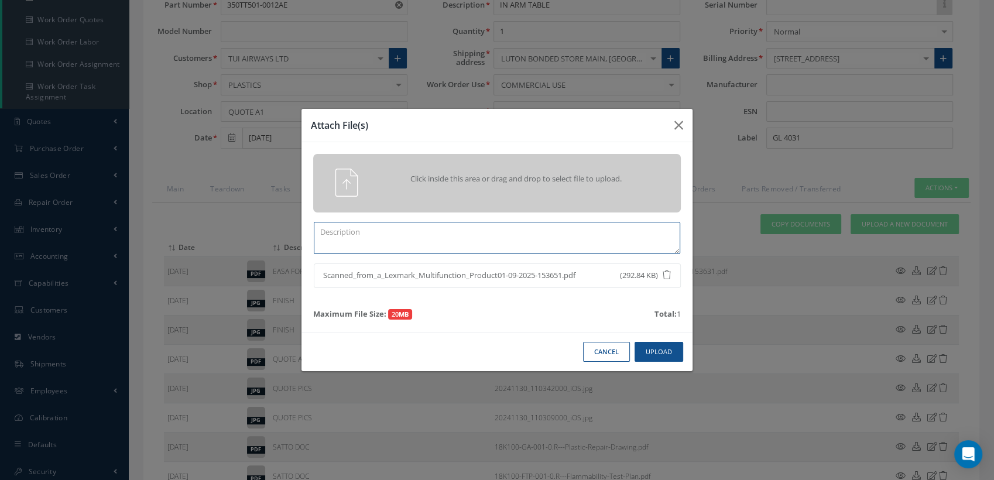
click at [375, 231] on textarea at bounding box center [497, 238] width 367 height 32
paste textarea "100020965"
click at [665, 349] on button "Upload" at bounding box center [659, 352] width 49 height 20
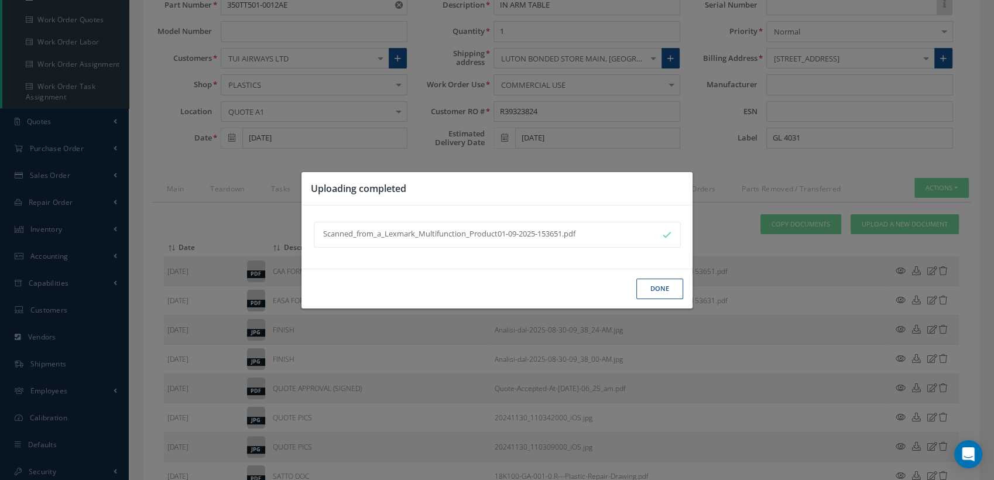
click at [661, 288] on button "Done" at bounding box center [659, 289] width 47 height 20
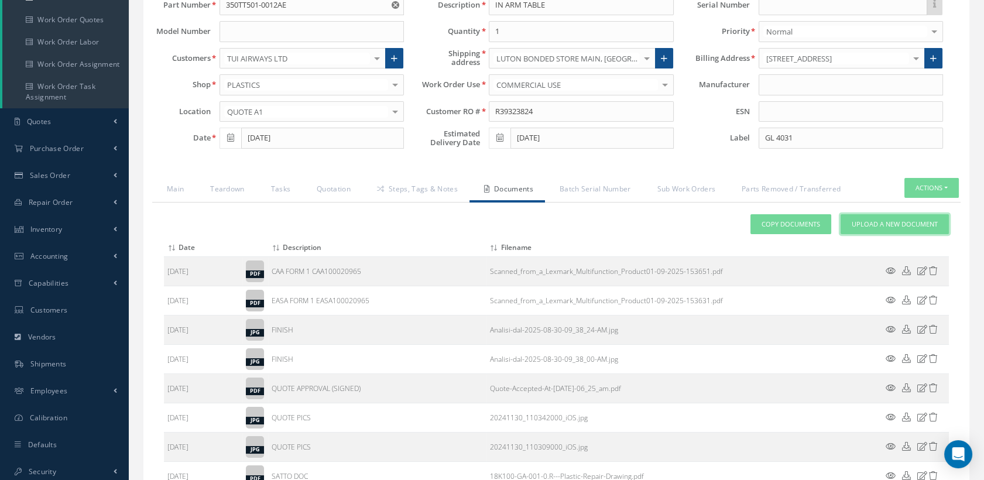
click at [871, 220] on span "Upload a New Document" at bounding box center [895, 225] width 86 height 10
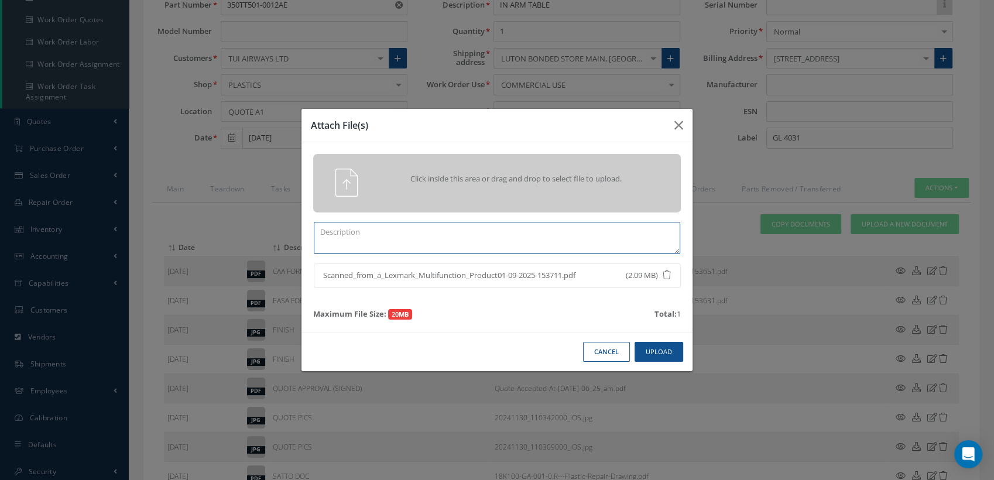
click at [547, 237] on textarea at bounding box center [497, 238] width 367 height 32
type textarea "COMPLETED CASF-019 WORKSHEET"
click at [670, 347] on button "Upload" at bounding box center [659, 352] width 49 height 20
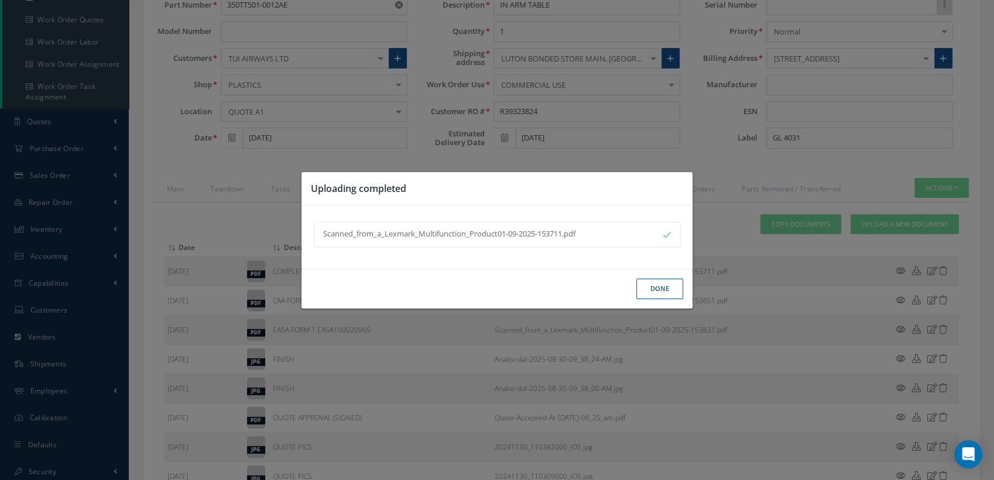
click at [642, 296] on button "Done" at bounding box center [659, 289] width 47 height 20
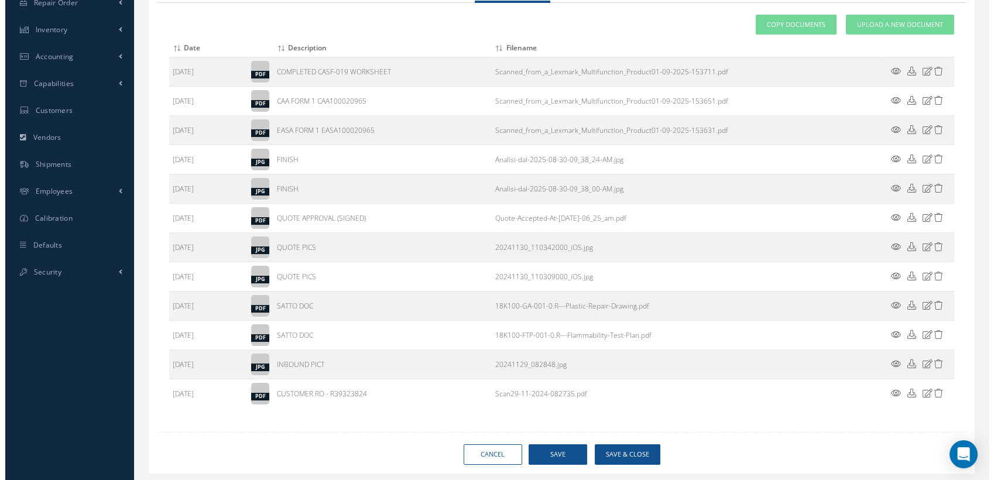
scroll to position [358, 0]
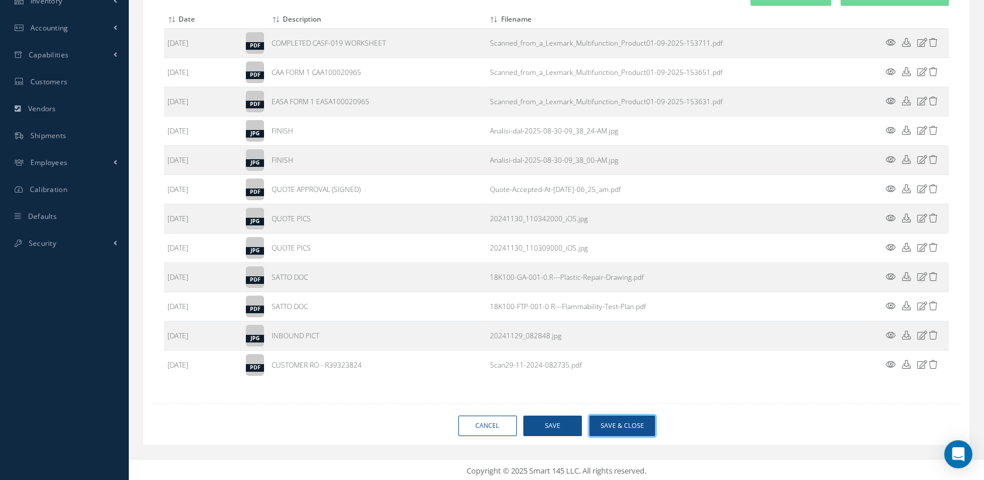
click at [620, 422] on button "Save & Close" at bounding box center [623, 426] width 66 height 20
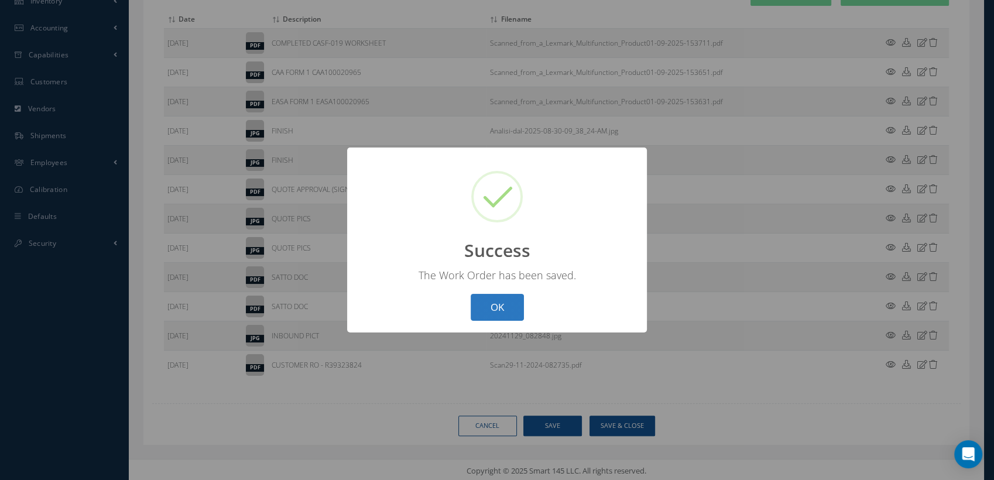
click at [487, 314] on button "OK" at bounding box center [497, 308] width 53 height 28
select select "25"
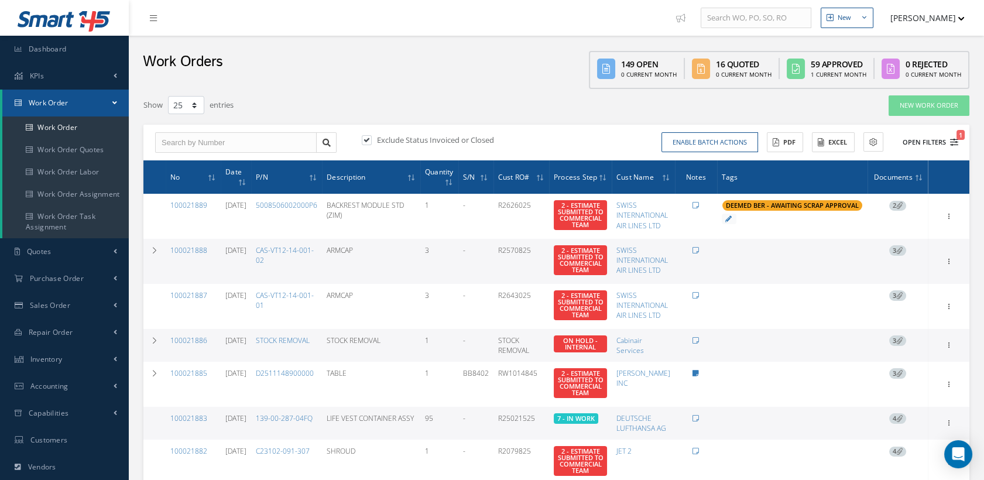
click at [953, 138] on icon "1" at bounding box center [954, 142] width 8 height 8
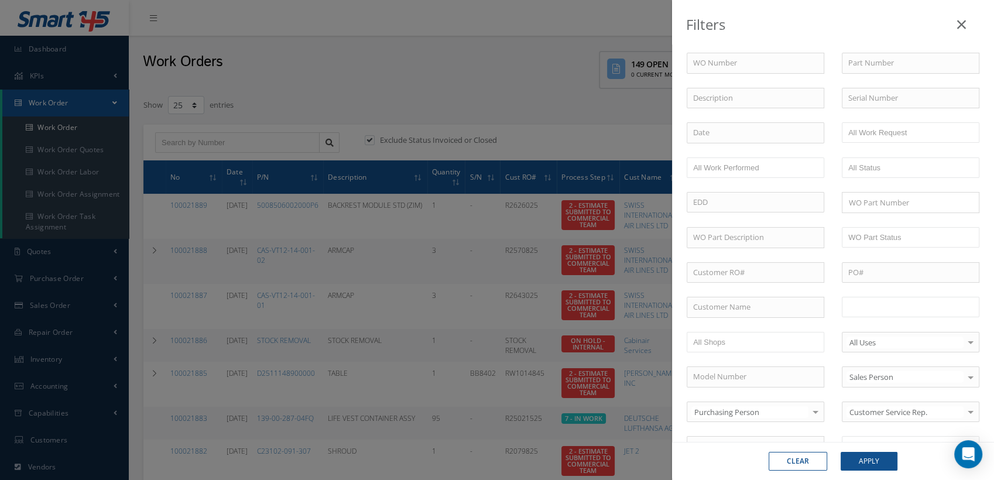
click at [873, 302] on input "text" at bounding box center [885, 307] width 74 height 15
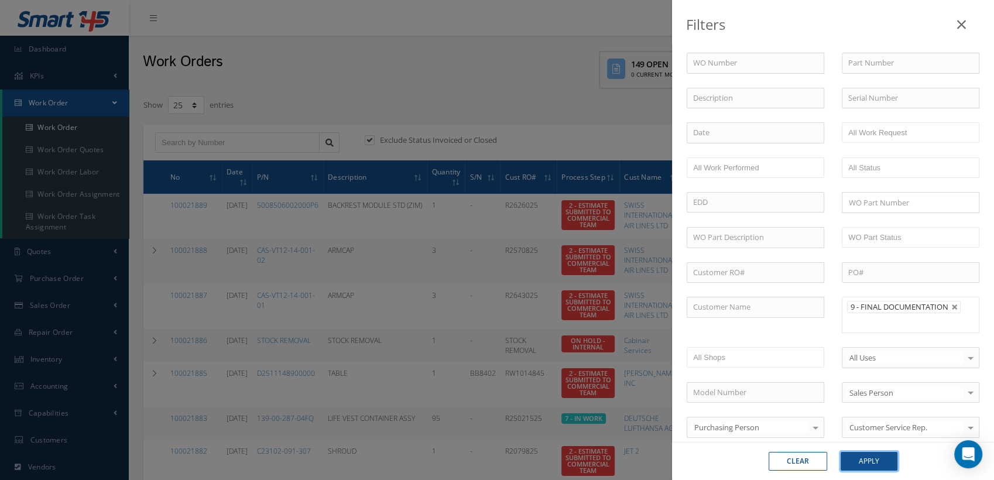
click at [867, 467] on button "Apply" at bounding box center [869, 461] width 57 height 19
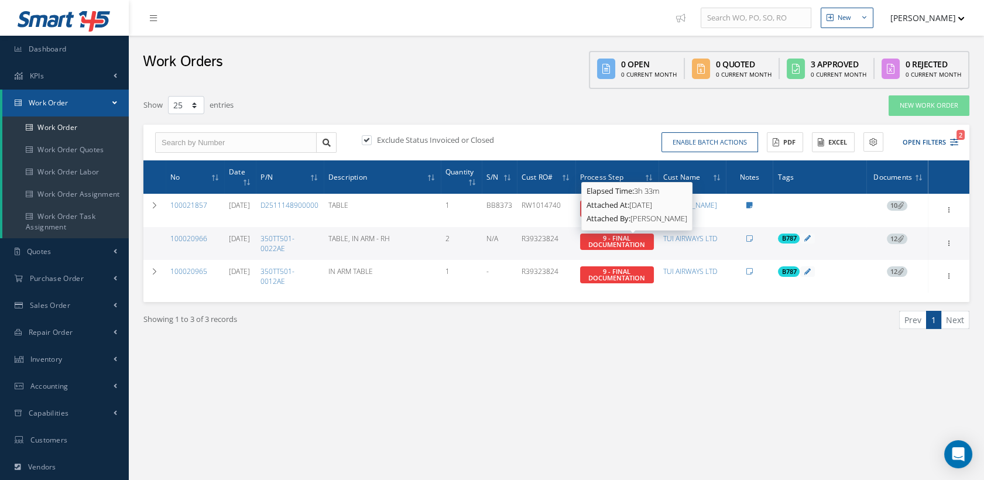
click at [645, 239] on span "9 - FINAL DOCUMENTATION" at bounding box center [616, 241] width 57 height 15
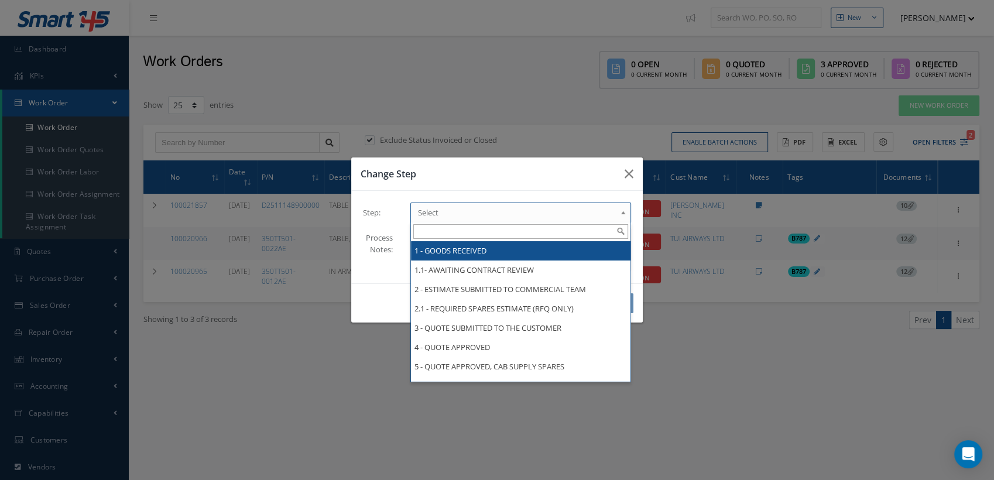
click at [522, 209] on span "Select" at bounding box center [517, 213] width 198 height 14
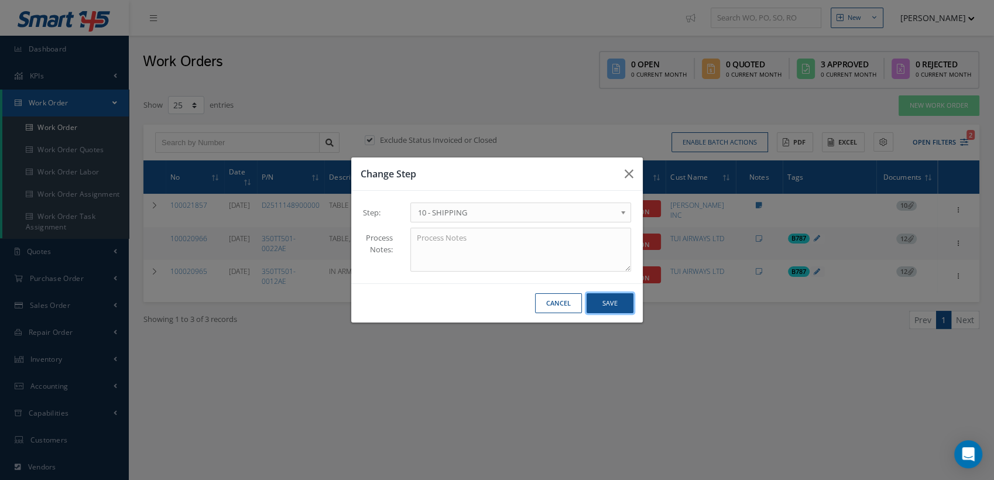
click at [600, 301] on button "Save" at bounding box center [610, 303] width 47 height 20
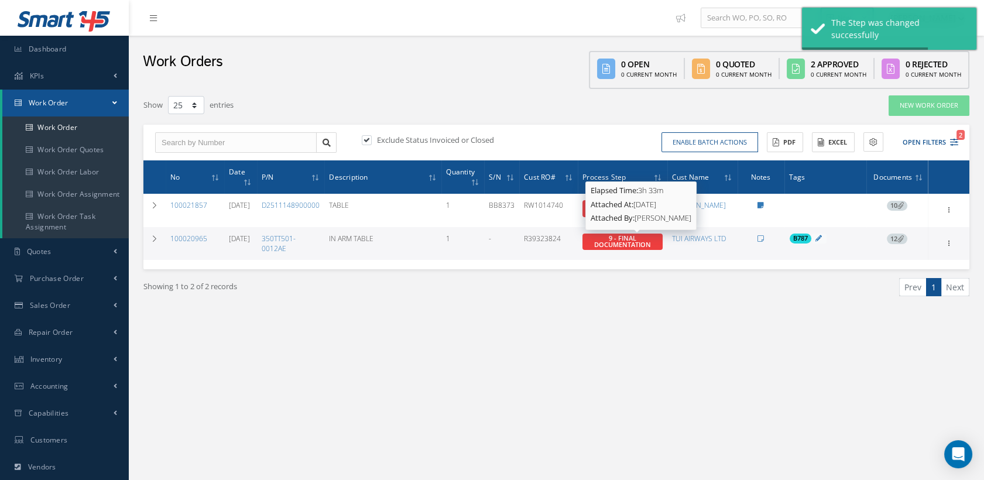
click at [643, 237] on span "9 - FINAL DOCUMENTATION" at bounding box center [622, 241] width 57 height 15
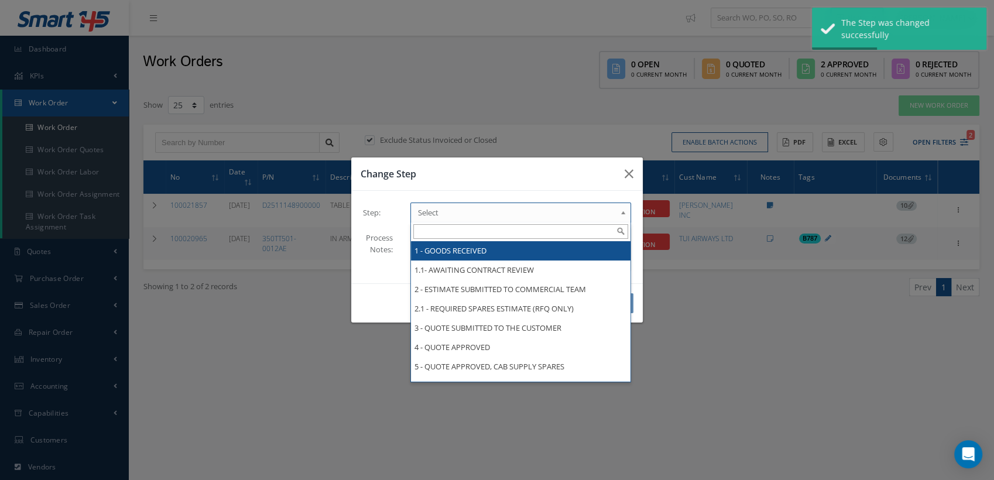
click at [618, 211] on link "Select" at bounding box center [520, 213] width 221 height 20
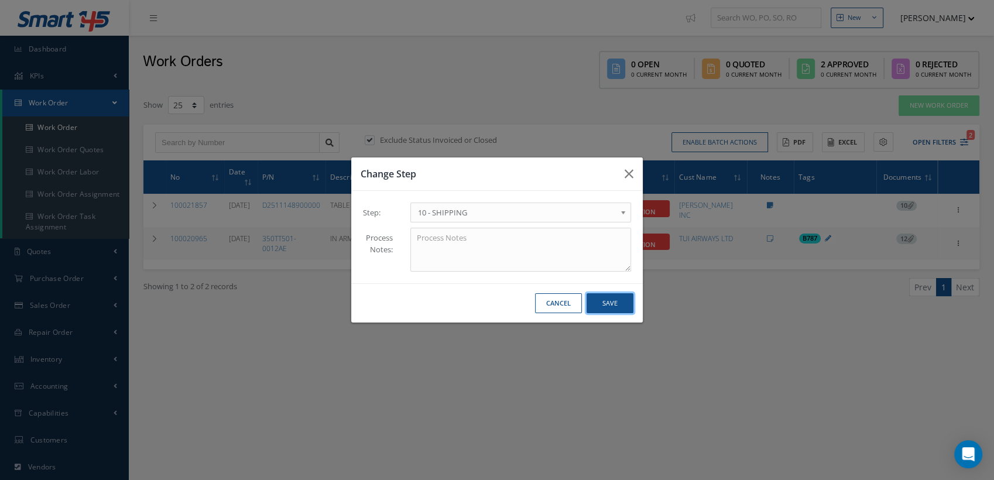
click at [617, 303] on button "Save" at bounding box center [610, 303] width 47 height 20
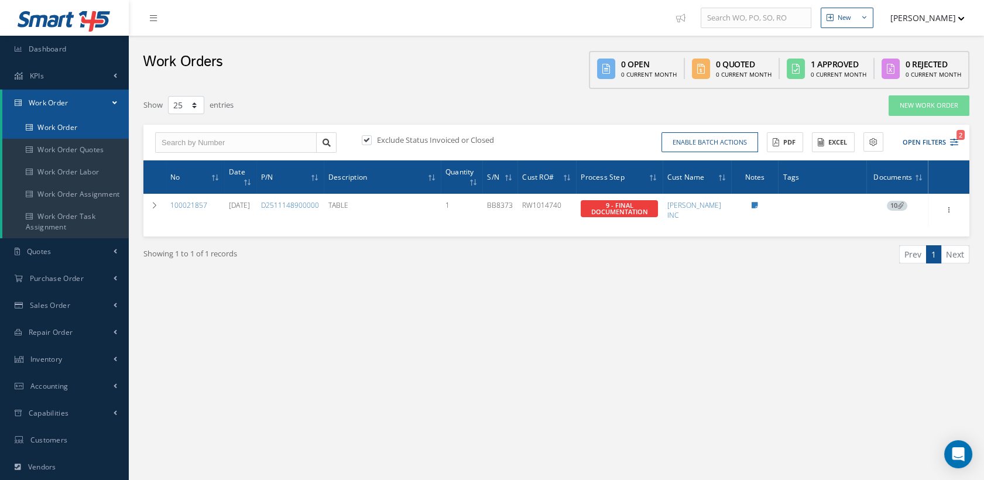
click at [63, 125] on link "Work Order" at bounding box center [65, 128] width 126 height 22
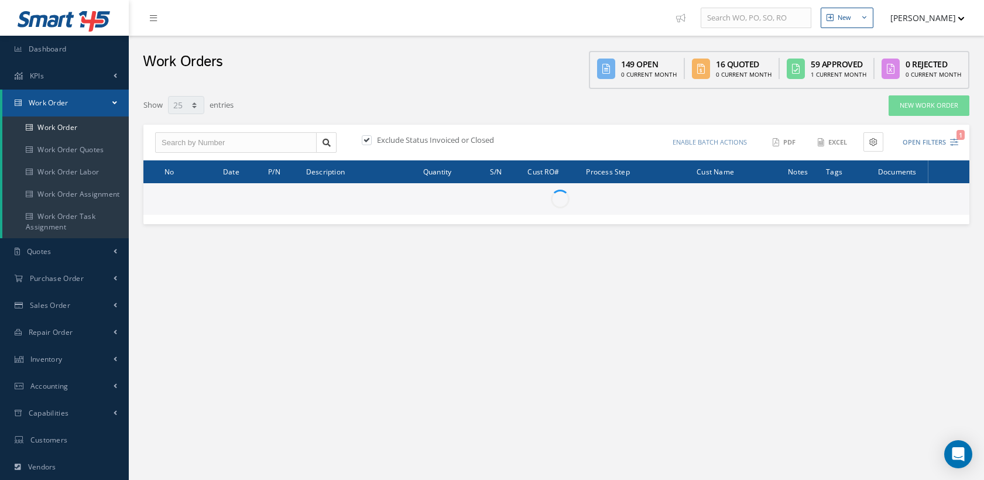
select select "25"
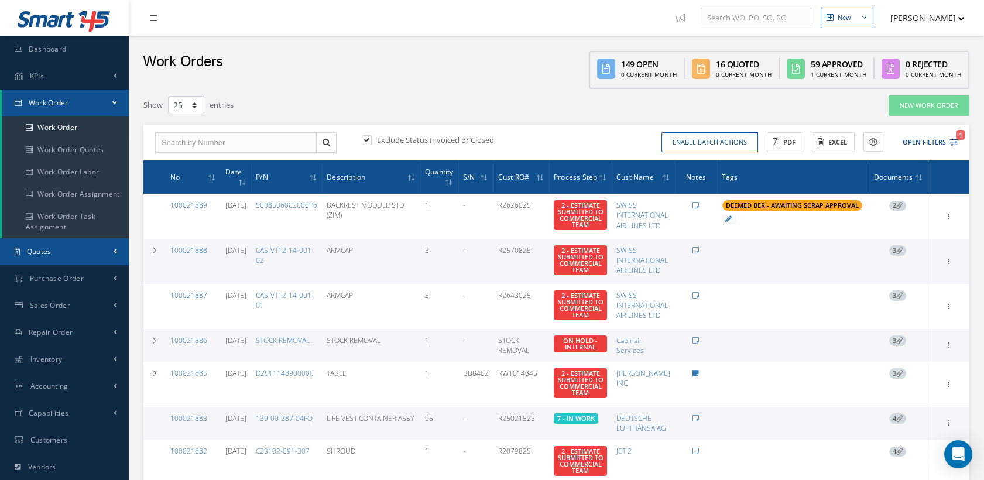
click at [54, 252] on link "Quotes" at bounding box center [64, 251] width 129 height 27
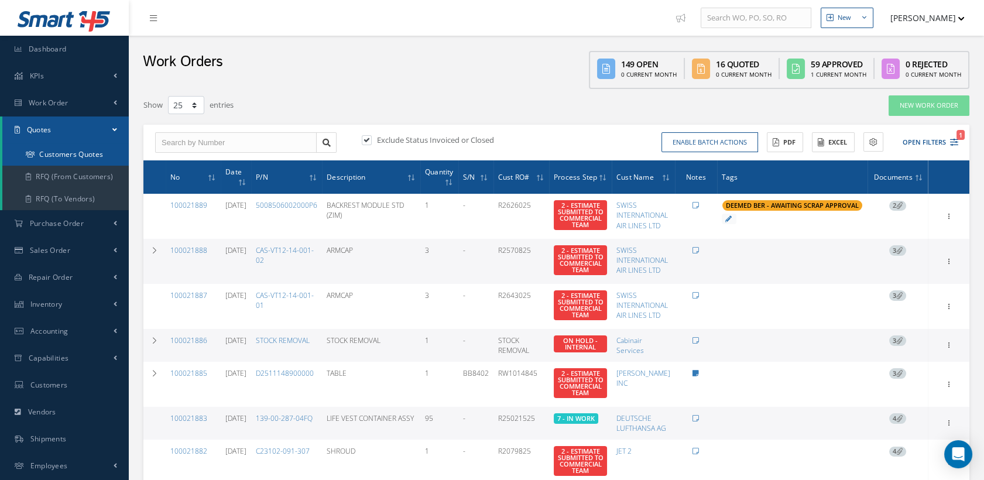
click at [92, 155] on link "Customers Quotes" at bounding box center [65, 154] width 126 height 22
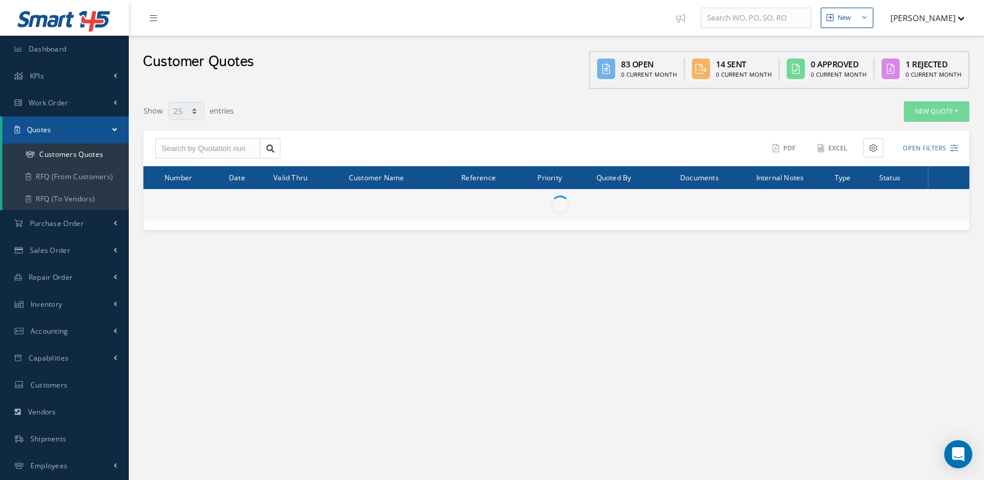
select select "25"
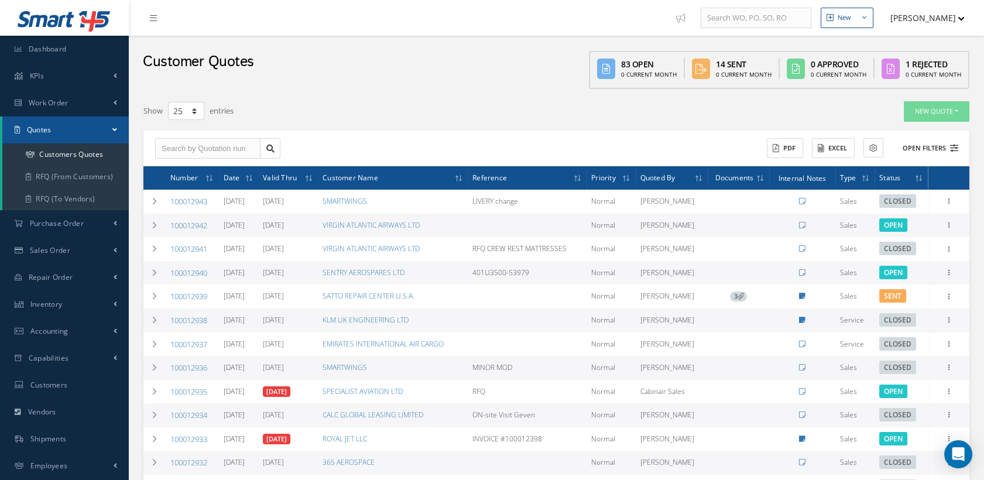
click at [954, 144] on icon at bounding box center [954, 148] width 8 height 8
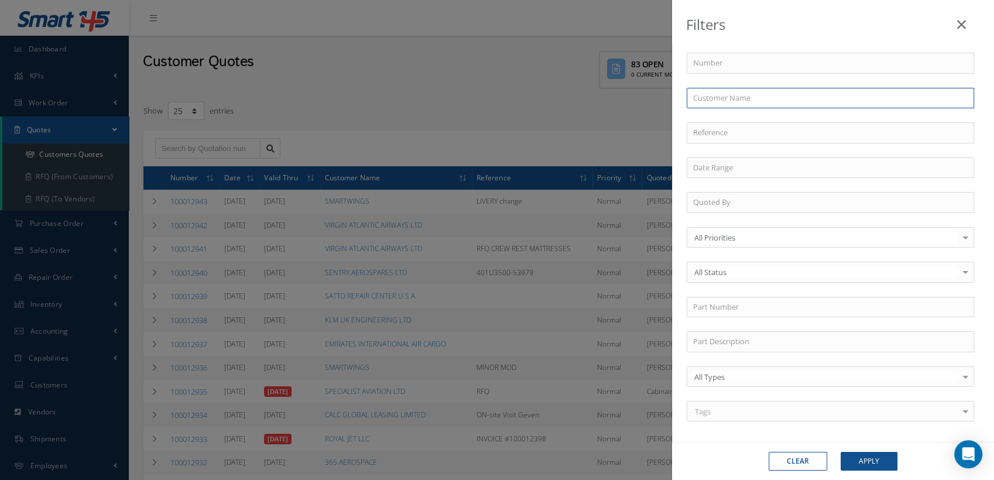
click at [705, 91] on input "text" at bounding box center [831, 98] width 288 height 21
click at [705, 101] on input "text" at bounding box center [831, 98] width 288 height 21
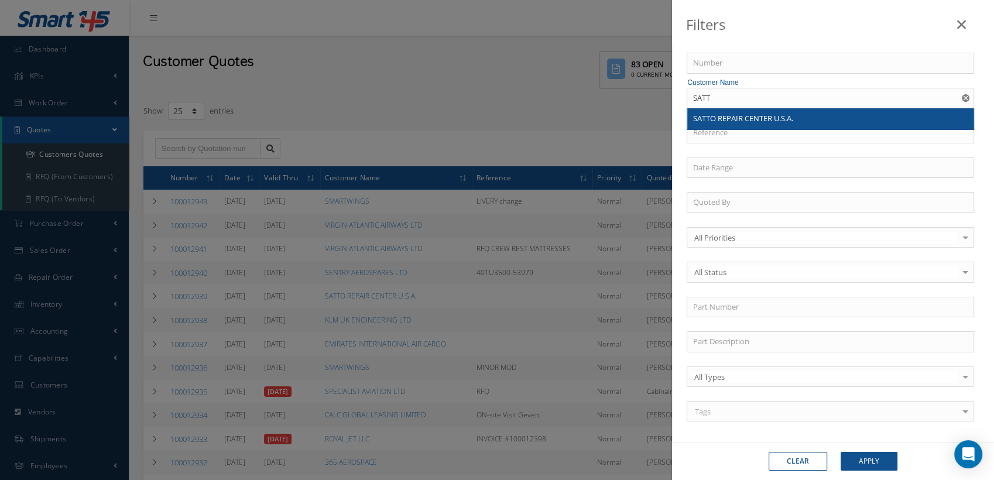
click at [732, 116] on span "SATTO REPAIR CENTER U.S.A." at bounding box center [743, 118] width 100 height 11
type input "SATTO REPAIR CENTER U.S.A."
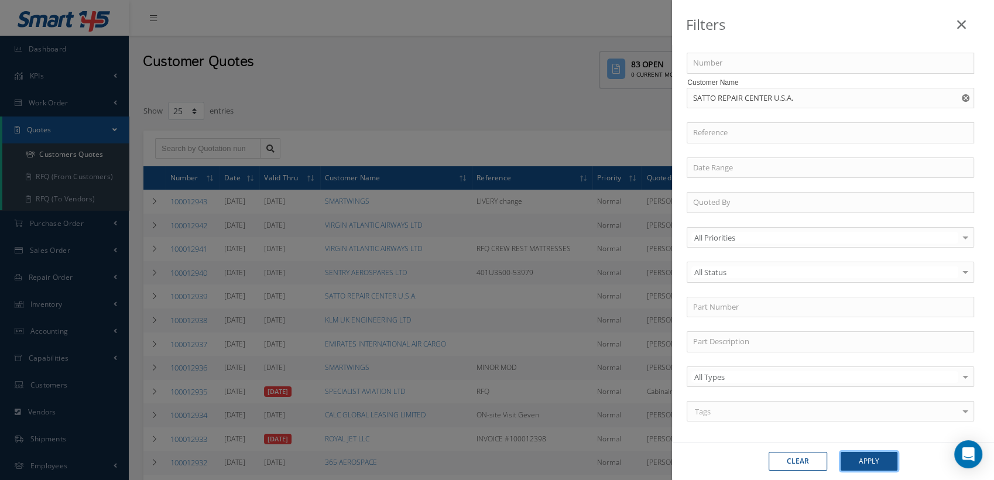
click at [863, 462] on button "Apply" at bounding box center [869, 461] width 57 height 19
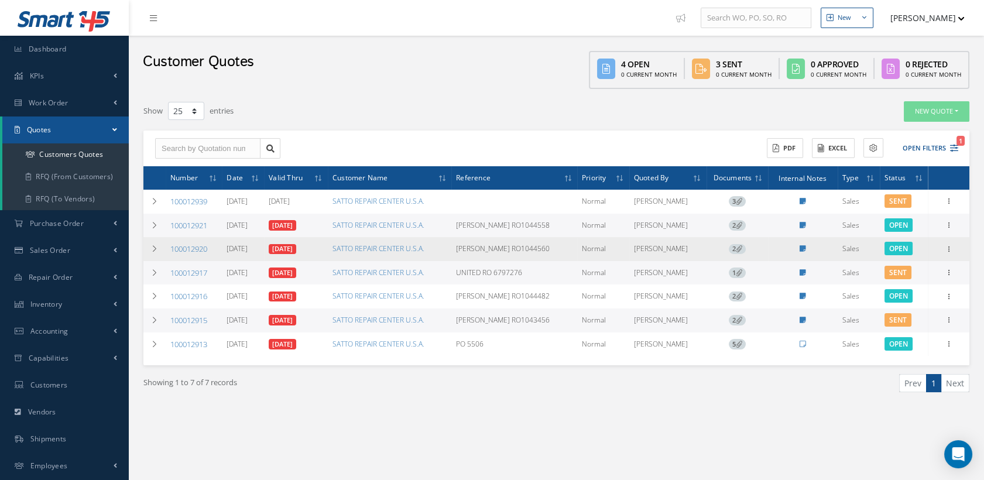
click at [183, 244] on link "100012920" at bounding box center [188, 249] width 37 height 11
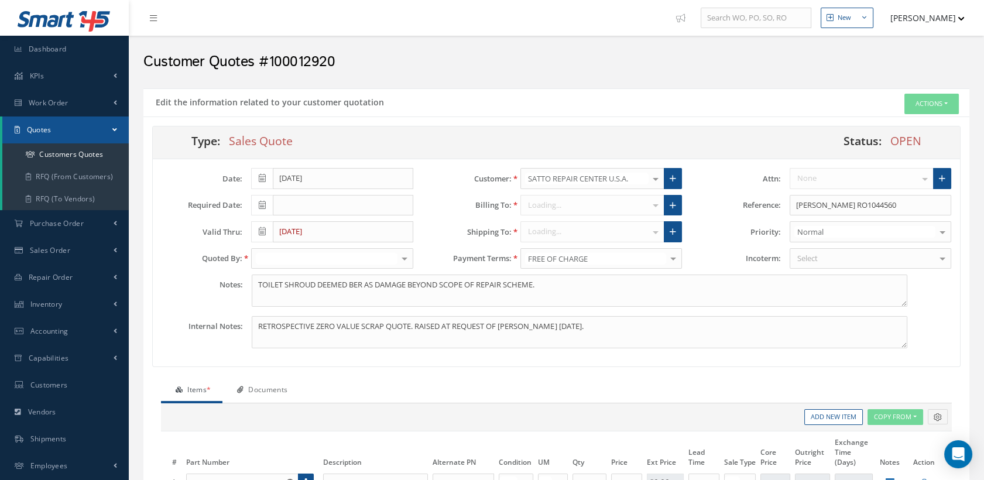
type input "$0"
click at [557, 283] on textarea "TOILET SHROUD DEEMED BER AS DAMAGE BEYOND SCOPE OF REPAIR SCHEME." at bounding box center [579, 291] width 655 height 32
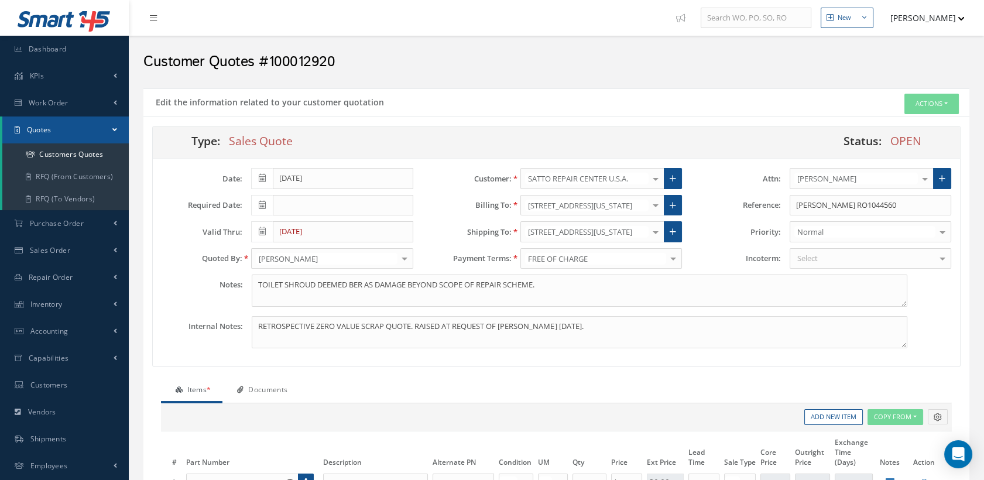
click at [276, 385] on link "Documents" at bounding box center [261, 391] width 77 height 25
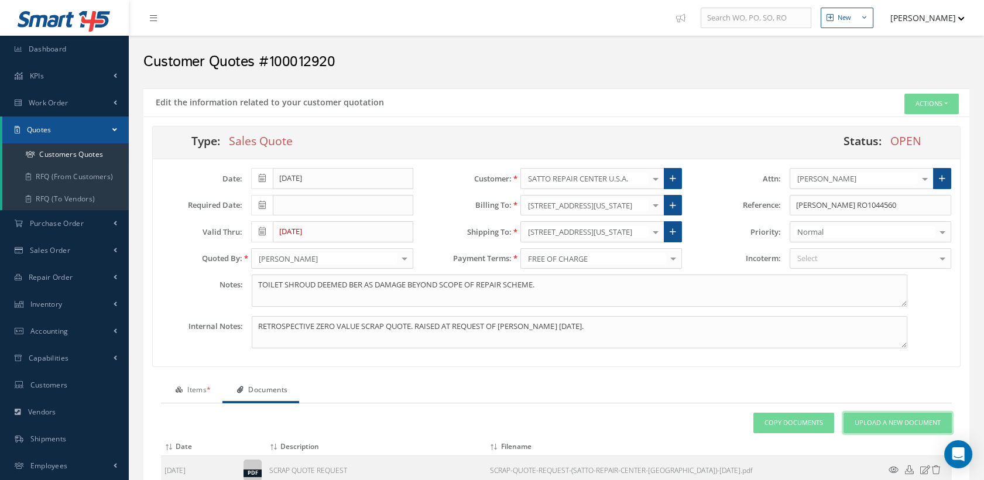
click at [876, 422] on span "Upload a New Document" at bounding box center [898, 423] width 86 height 10
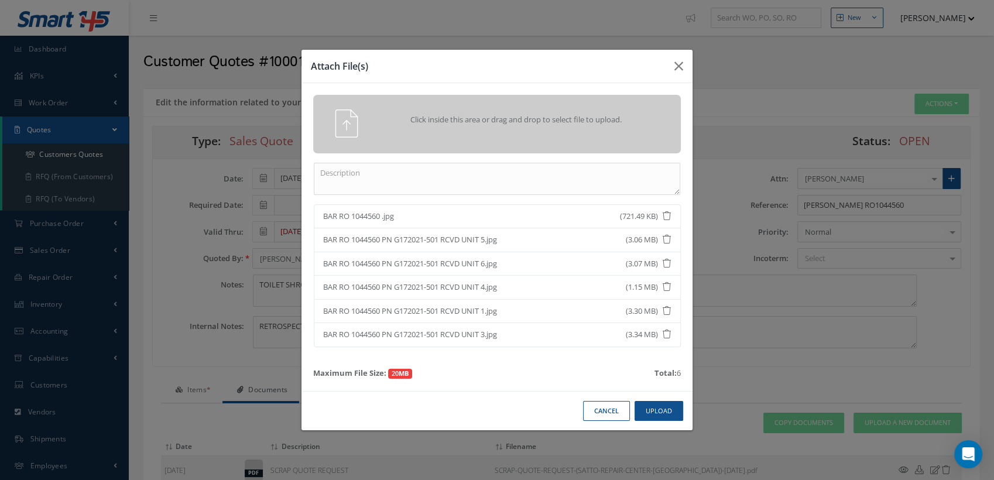
click at [666, 214] on icon at bounding box center [667, 215] width 9 height 9
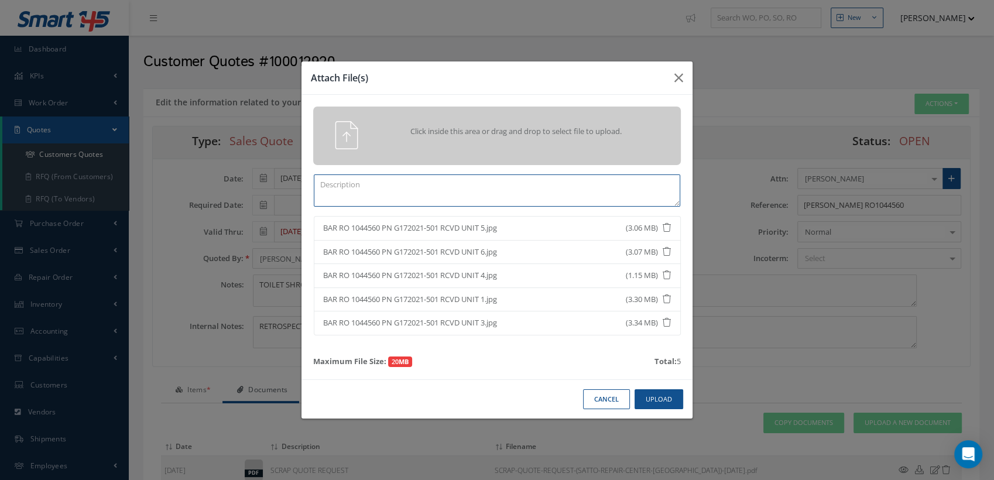
click at [466, 193] on textarea at bounding box center [497, 190] width 367 height 32
type textarea "P"
type textarea "R"
drag, startPoint x: 426, startPoint y: 183, endPoint x: 393, endPoint y: 185, distance: 32.3
click at [393, 185] on textarea "PHOTOS OF UNITS" at bounding box center [497, 190] width 367 height 32
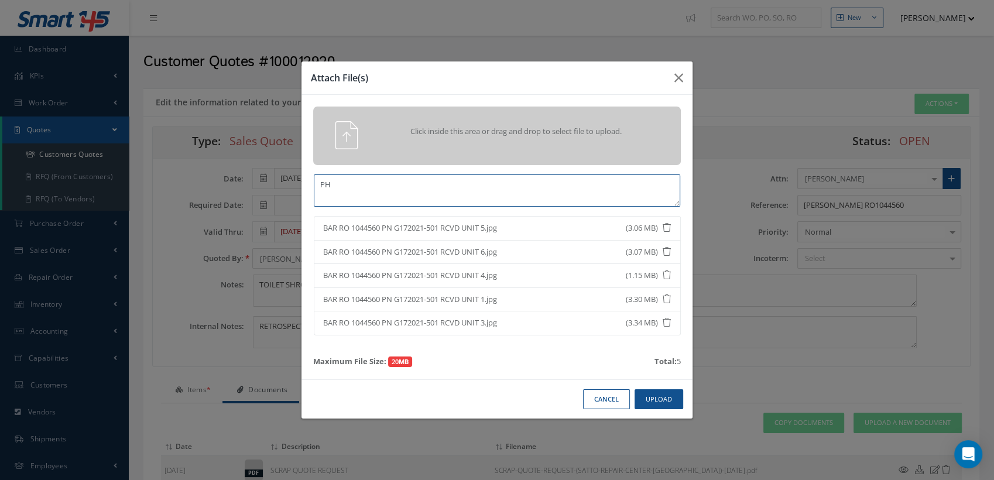
type textarea "P"
type textarea "SUPPLIED PHOTOS BY [PERSON_NAME] USA"
click at [657, 397] on button "Upload" at bounding box center [659, 399] width 49 height 20
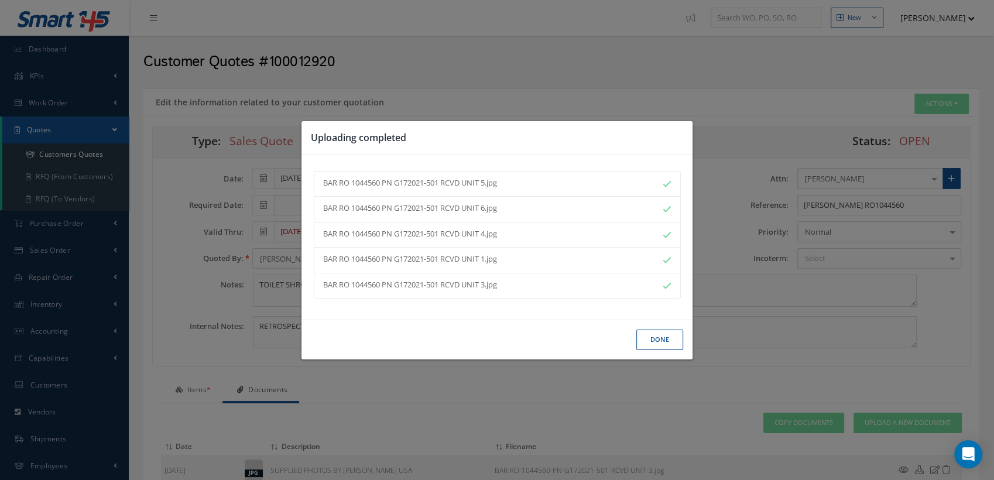
click at [651, 338] on button "Done" at bounding box center [659, 340] width 47 height 20
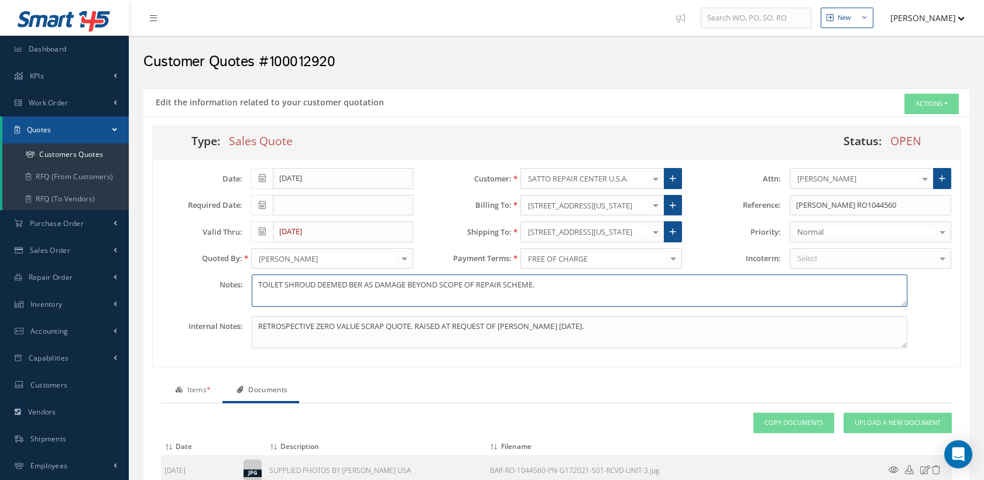
click at [548, 284] on textarea "TOILET SHROUD DEEMED BER AS DAMAGE BEYOND SCOPE OF REPAIR SCHEME." at bounding box center [579, 291] width 655 height 32
click at [560, 280] on textarea "TOILET SHROUD DEEMED BER AS DAMAGE BEYOND SCOPE OF REPAIR SCHEME." at bounding box center [579, 291] width 655 height 32
drag, startPoint x: 560, startPoint y: 280, endPoint x: 240, endPoint y: 290, distance: 320.4
click at [240, 290] on div "Notes: TOILET SHROUD DEEMED BER AS DAMAGE BEYOND SCOPE OF REPAIR SCHEME." at bounding box center [556, 291] width 807 height 32
paste textarea "• Unit has one inoperable damper rendering the Seat Assy, Toilet (PN G387231-50…"
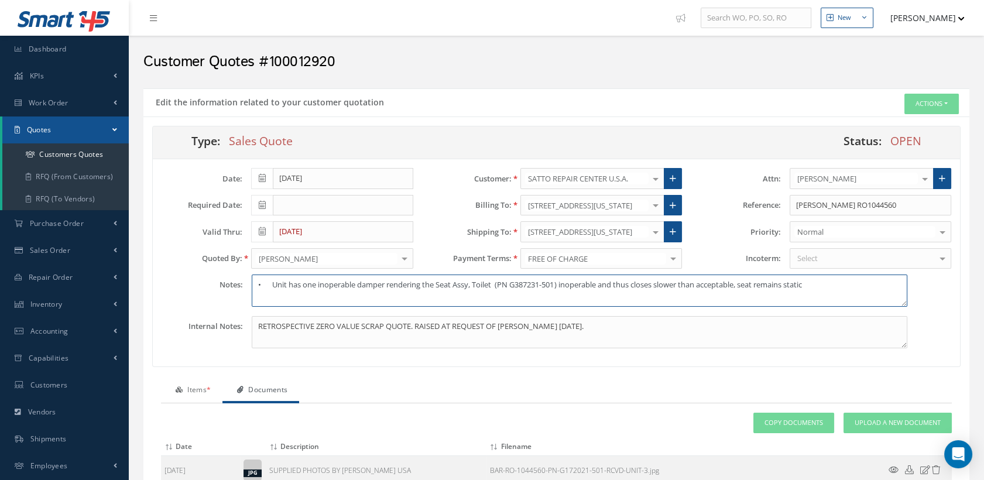
click at [273, 285] on textarea "• Unit has one inoperable damper rendering the Seat Assy, Toilet (PN G387231-50…" at bounding box center [579, 291] width 655 height 32
click at [810, 288] on textarea "Unit has one inoperable damper rendering the Seat Assy, Toilet (PN G387231-501)…" at bounding box center [579, 291] width 655 height 32
paste textarea "• Unit RCVD w/o Support, Toilet (PN : G387170-2)"
drag, startPoint x: 810, startPoint y: 287, endPoint x: 831, endPoint y: 296, distance: 23.1
click at [812, 289] on textarea "Unit has one inoperable damper rendering the Seat Assy, Toilet (PN G387231-501)…" at bounding box center [579, 291] width 655 height 32
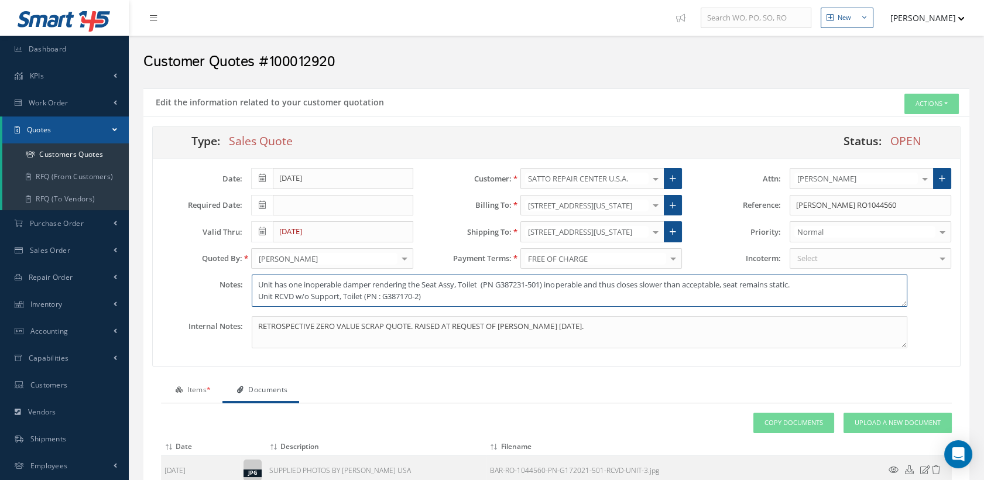
click at [367, 292] on textarea "Unit has one inoperable damper rendering the Seat Assy, Toilet (PN G387231-501)…" at bounding box center [579, 291] width 655 height 32
click at [410, 296] on textarea "Unit has one inoperable damper rendering the Seat Assy, Toilet (PN G387231-501)…" at bounding box center [579, 291] width 655 height 32
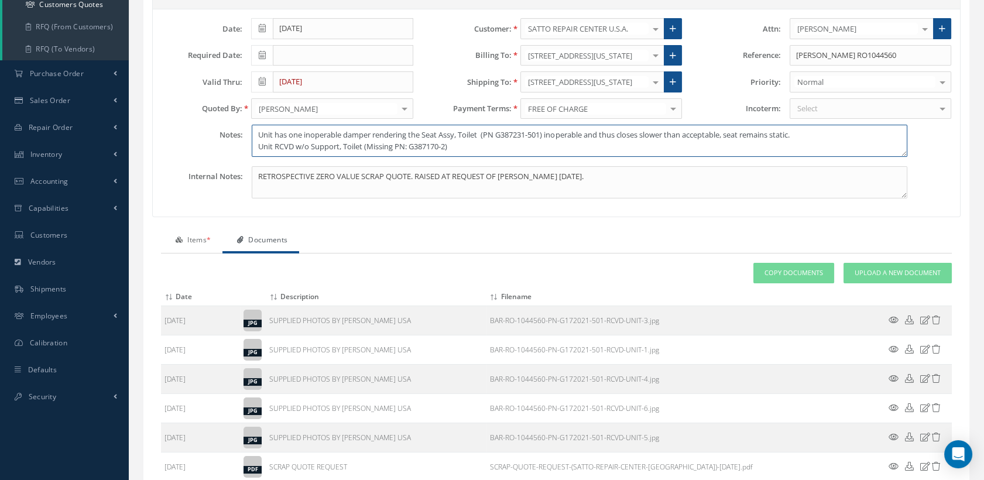
scroll to position [195, 0]
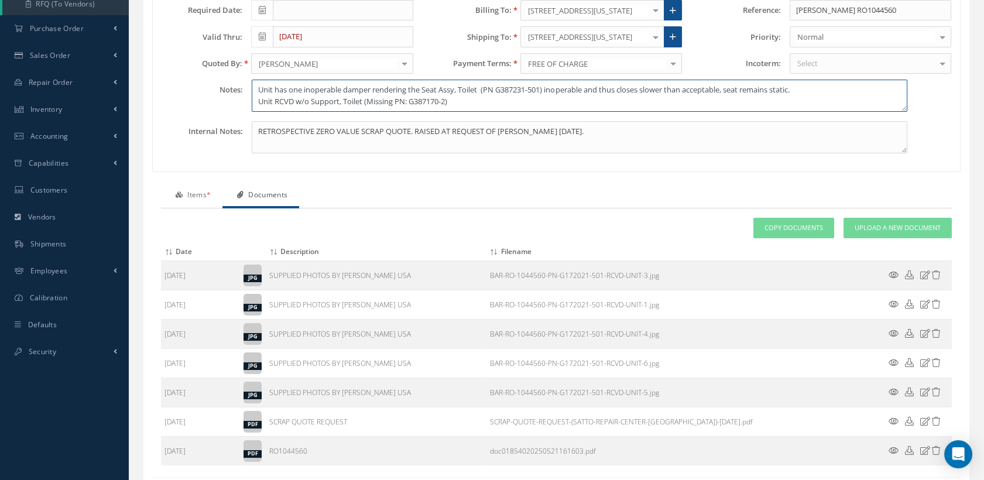
type textarea "Unit has one inoperable damper rendering the Seat Assy, Toilet (PN G387231-501)…"
click at [203, 187] on link "Items *" at bounding box center [191, 196] width 61 height 25
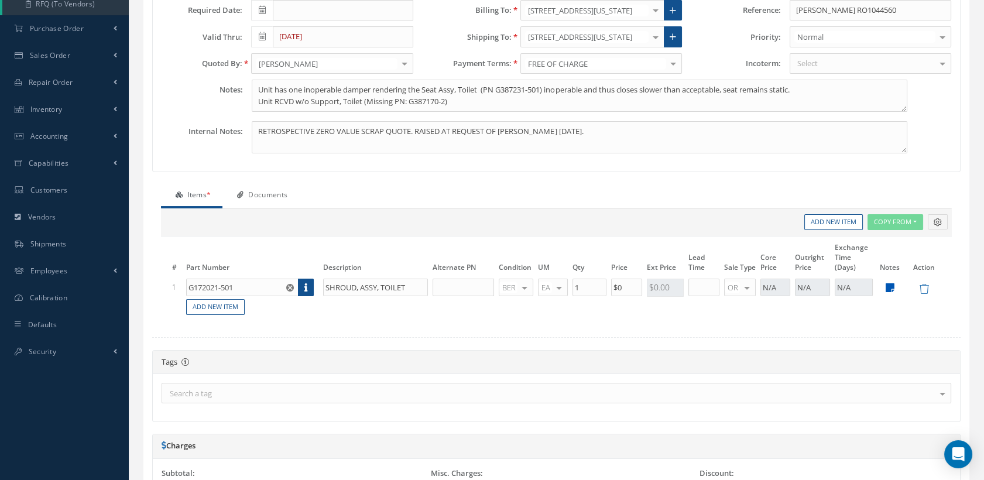
click at [891, 287] on icon at bounding box center [890, 288] width 9 height 10
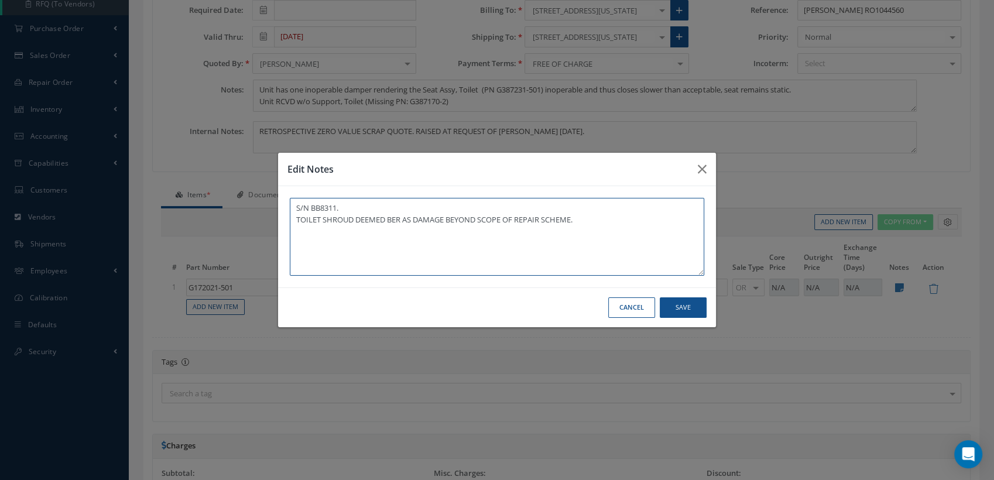
drag, startPoint x: 605, startPoint y: 218, endPoint x: 279, endPoint y: 238, distance: 326.7
click at [279, 238] on div "S/N BB8311. TOILET SHROUD DEEMED BER AS DAMAGE BEYOND SCOPE OF REPAIR SCHEME." at bounding box center [497, 236] width 438 height 101
click at [665, 304] on button "Save" at bounding box center [683, 307] width 47 height 20
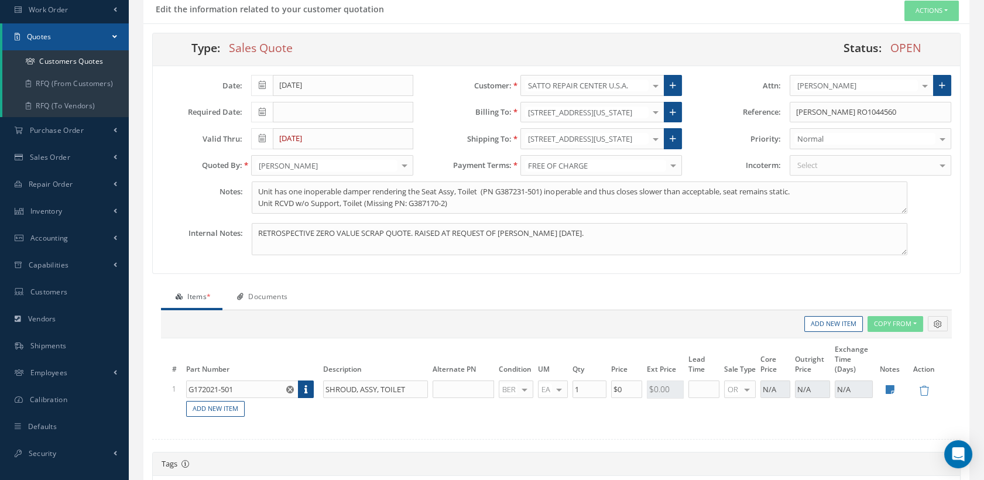
scroll to position [0, 0]
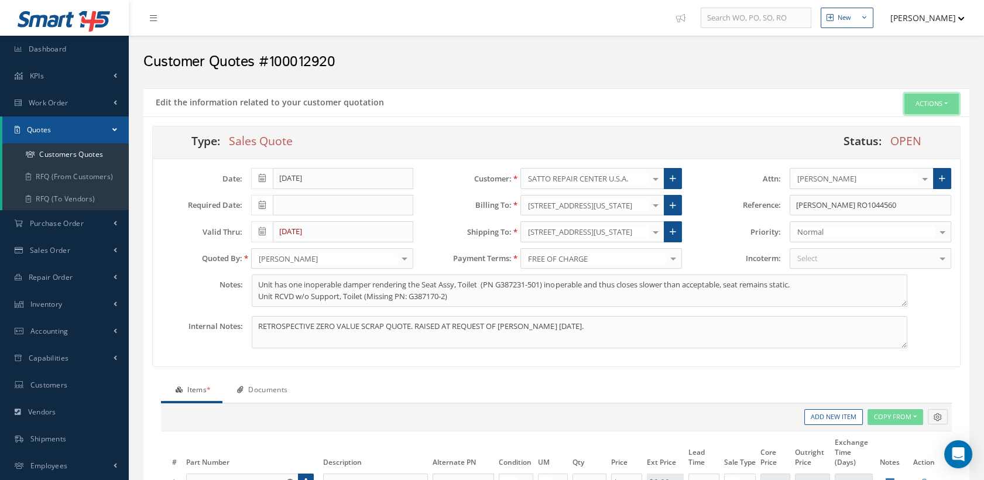
click at [929, 108] on button "Actions" at bounding box center [932, 104] width 54 height 20
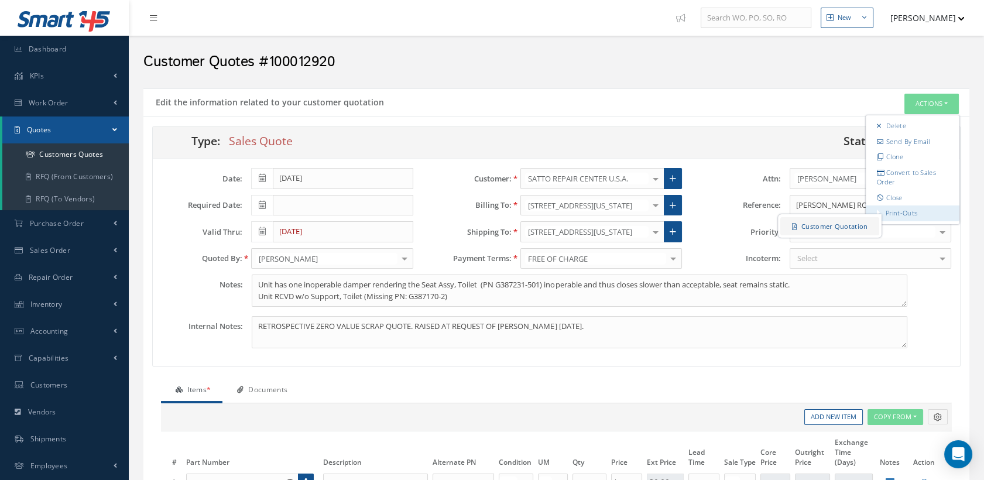
click at [848, 225] on link "Customer Quotation" at bounding box center [830, 226] width 99 height 18
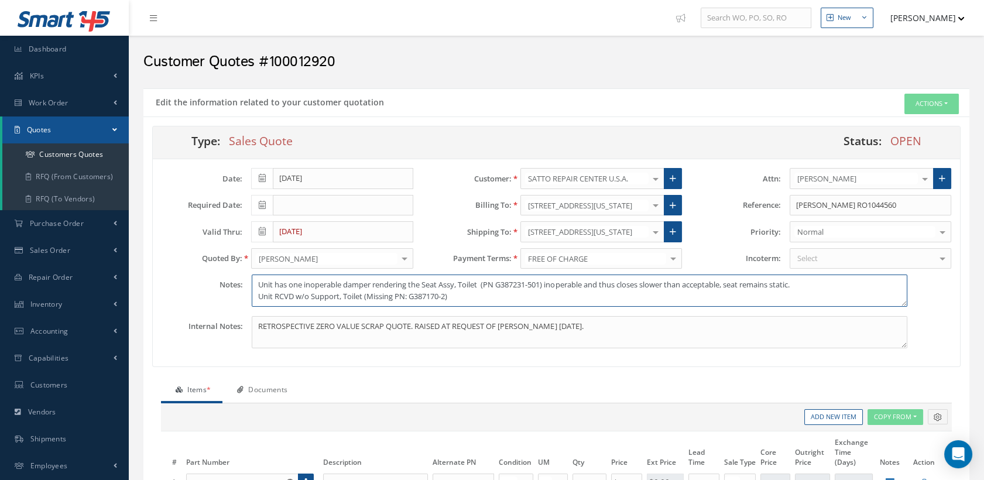
click at [413, 292] on textarea "Unit has one inoperable damper rendering the Seat Assy, Toilet (PN G387231-501)…" at bounding box center [579, 291] width 655 height 32
drag, startPoint x: 454, startPoint y: 293, endPoint x: 267, endPoint y: 290, distance: 187.4
click at [252, 287] on textarea "Unit has one inoperable damper rendering the Seat Assy, Toilet (PN G387231-501)…" at bounding box center [579, 291] width 655 height 32
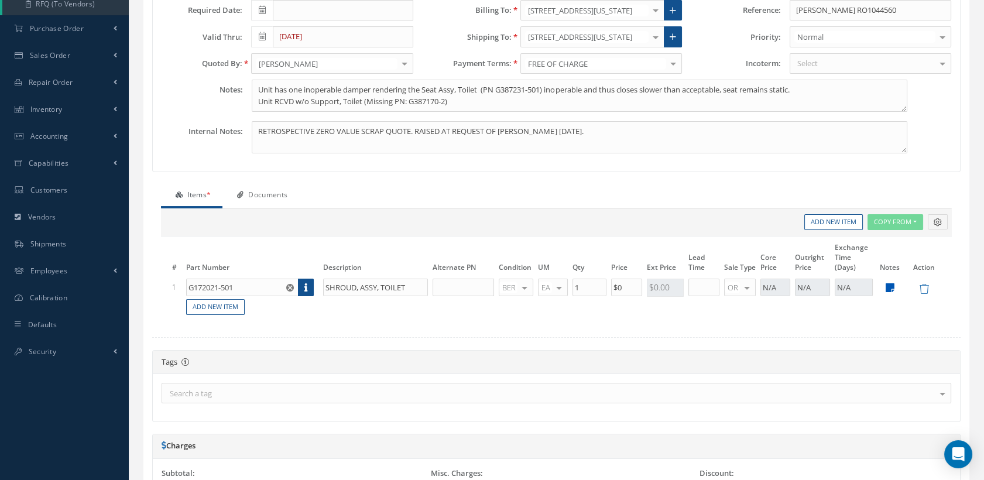
click at [888, 285] on icon at bounding box center [890, 288] width 9 height 10
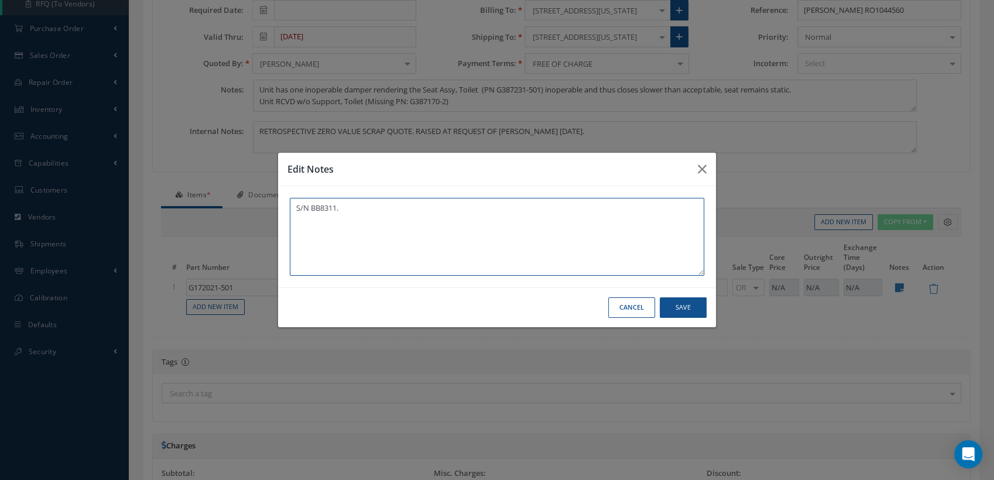
click at [339, 223] on textarea "S/N BB8311." at bounding box center [497, 237] width 415 height 78
paste textarea "Unit has one inoperable damper rendering the Seat Assy, Toilet (PN G387231-501)…"
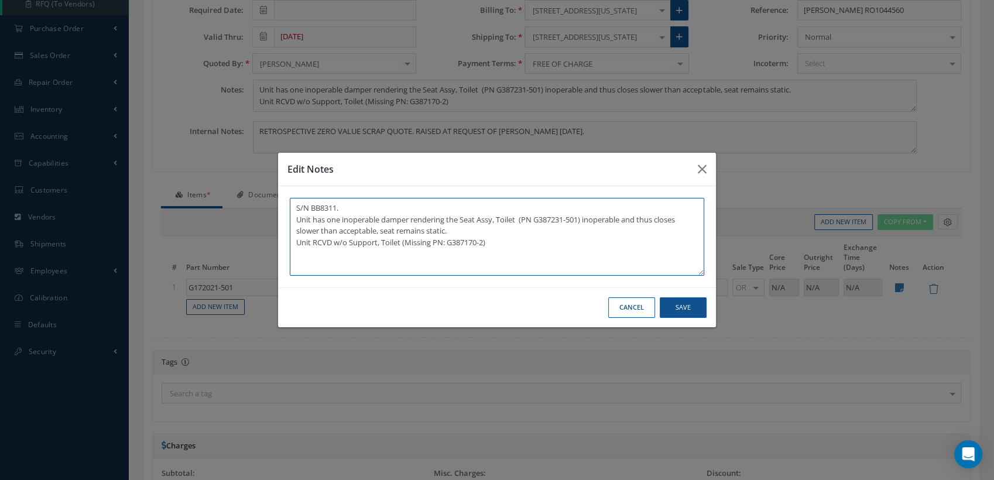
type textarea "S/N BB8311. Unit has one inoperable damper rendering the Seat Assy, Toilet (PN …"
click at [679, 306] on button "Save" at bounding box center [683, 307] width 47 height 20
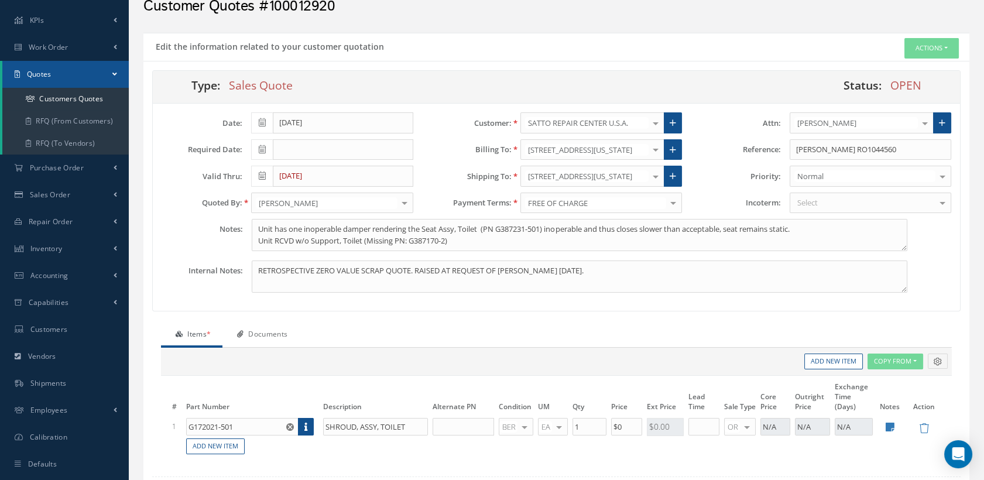
scroll to position [0, 0]
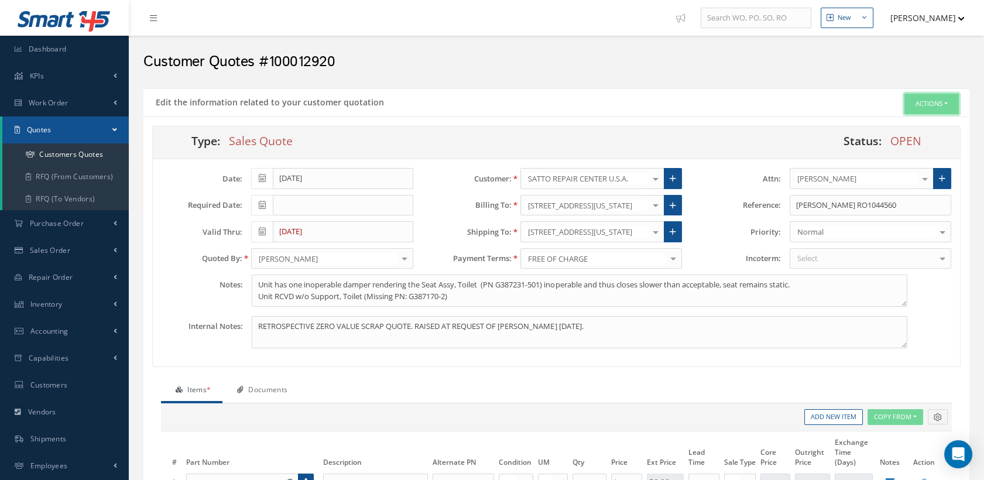
click at [927, 101] on button "Actions" at bounding box center [932, 104] width 54 height 20
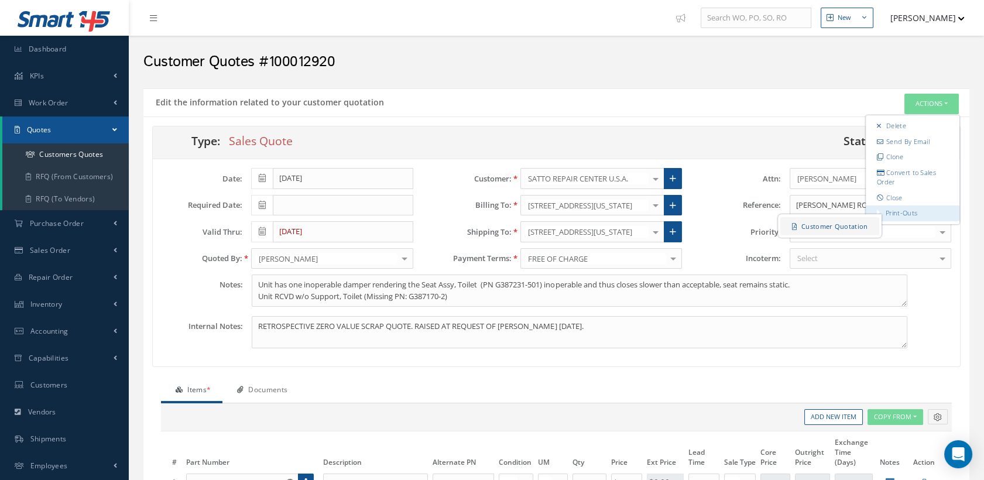
click at [836, 220] on link "Customer Quotation" at bounding box center [830, 226] width 99 height 18
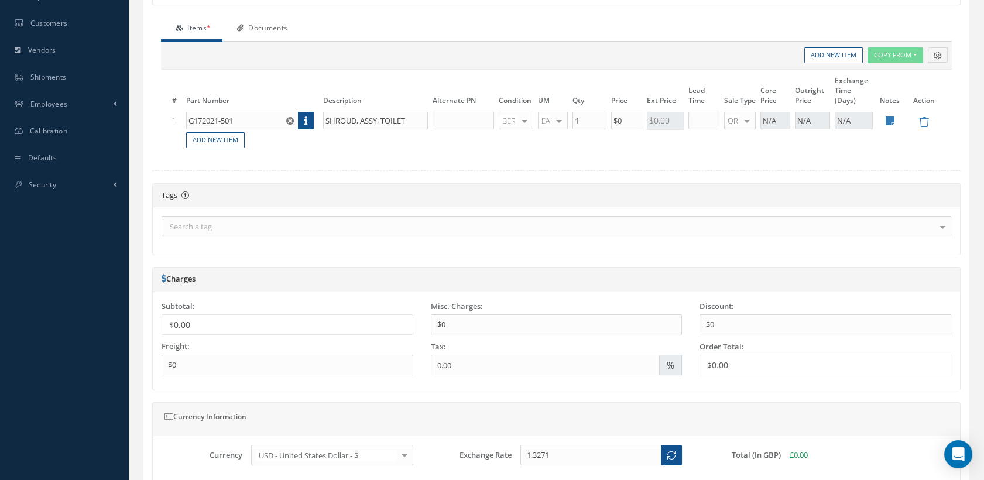
scroll to position [468, 0]
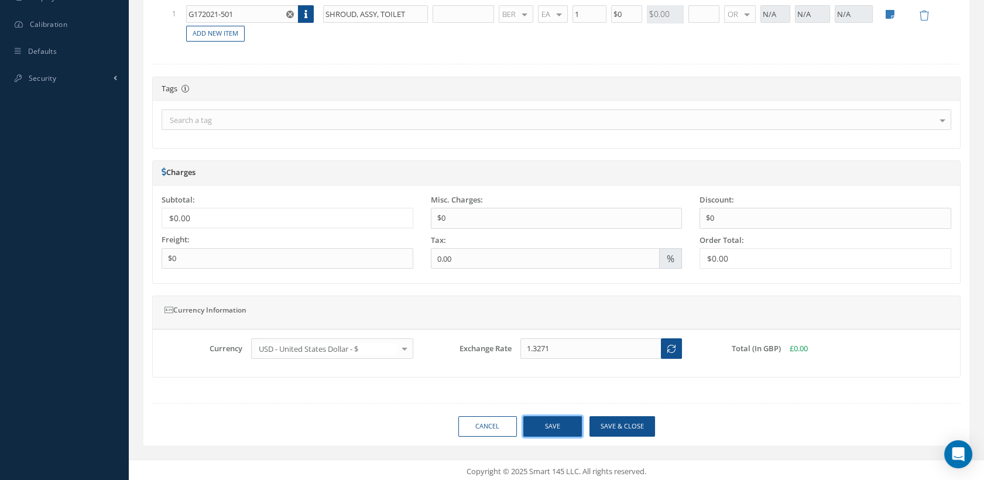
click at [547, 426] on button "Save" at bounding box center [552, 426] width 59 height 20
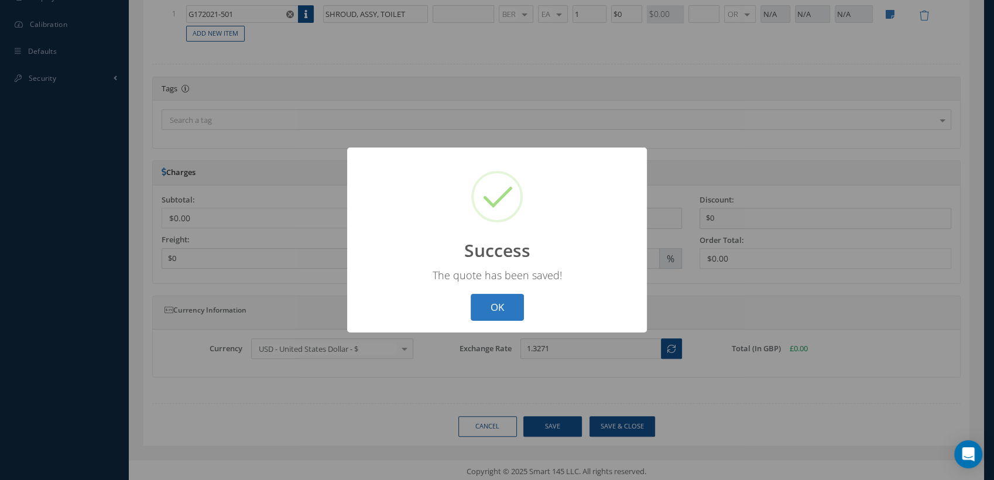
click at [491, 301] on button "OK" at bounding box center [497, 308] width 53 height 28
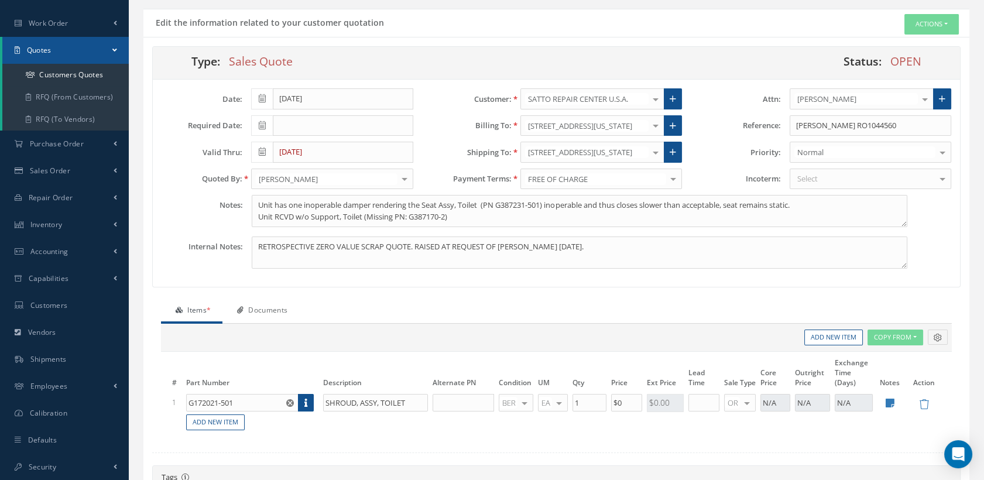
scroll to position [0, 0]
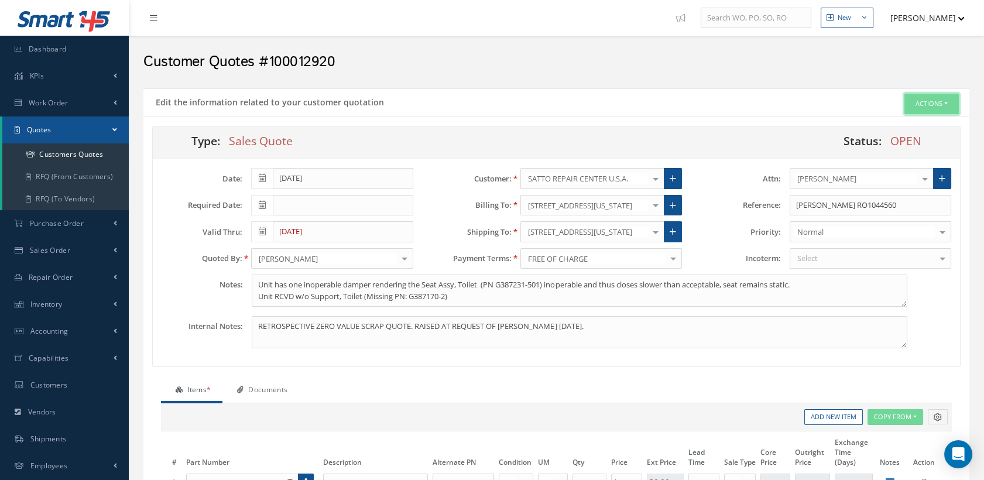
click at [924, 101] on button "Actions" at bounding box center [932, 104] width 54 height 20
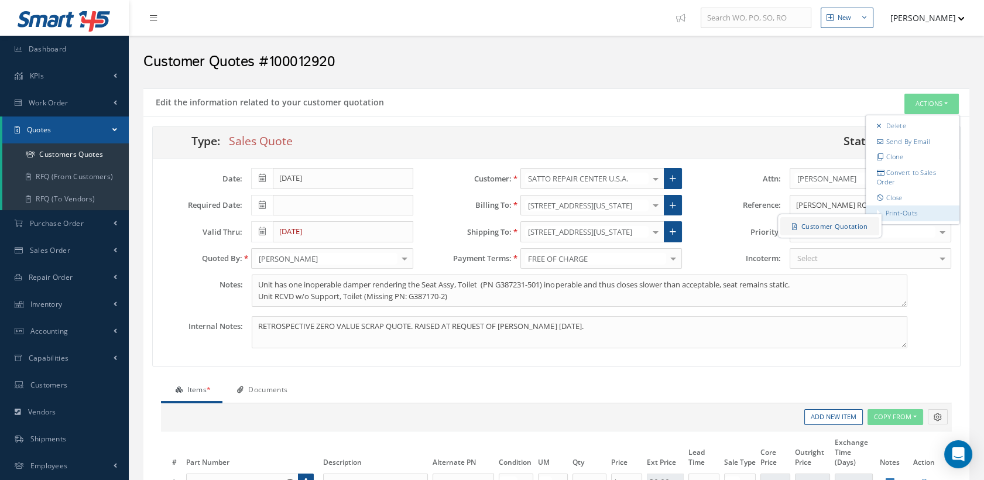
click at [850, 224] on link "Customer Quotation" at bounding box center [830, 226] width 99 height 18
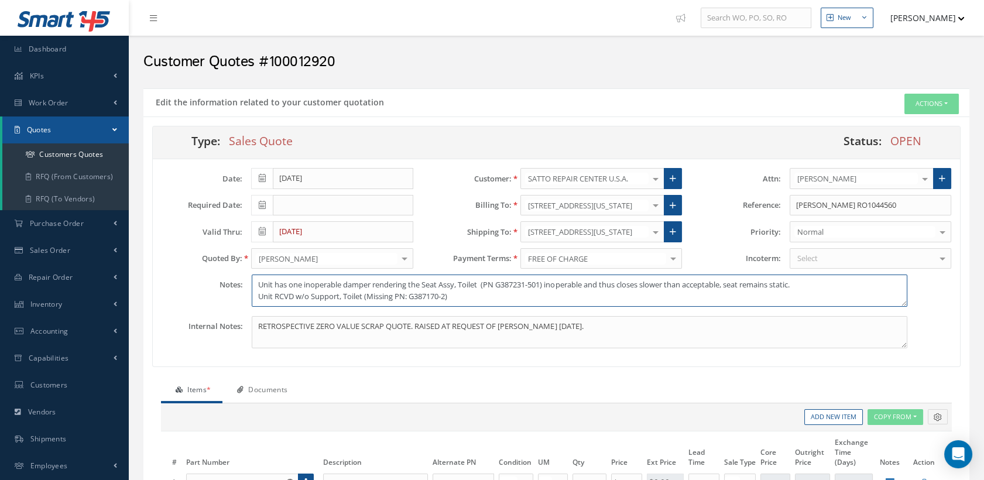
click at [257, 282] on textarea "Unit has one inoperable damper rendering the Seat Assy, Toilet (PN G387231-501)…" at bounding box center [579, 291] width 655 height 32
type textarea "Deemed BER - Unit has one inoperable damper rendering the Seat Assy, Toilet (PN…"
click at [926, 174] on div at bounding box center [925, 178] width 16 height 19
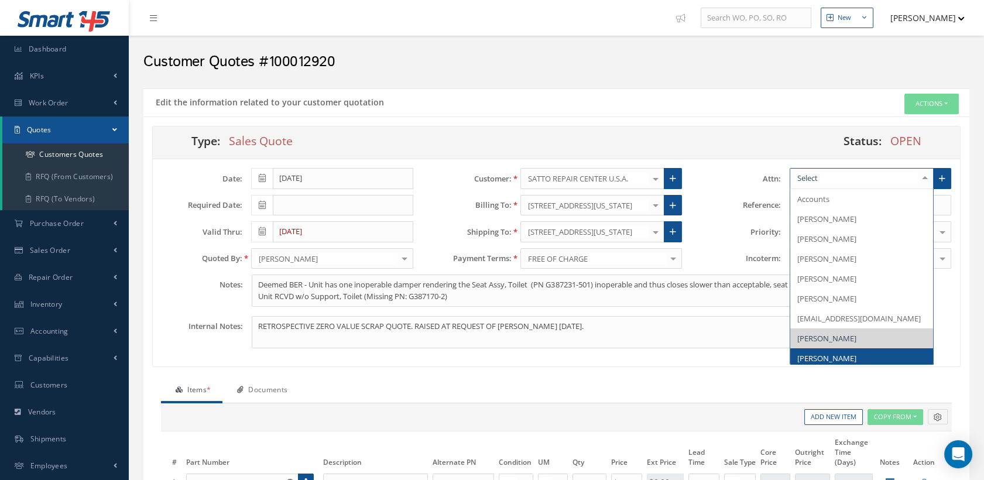
click at [825, 359] on span "[PERSON_NAME]" at bounding box center [827, 358] width 59 height 11
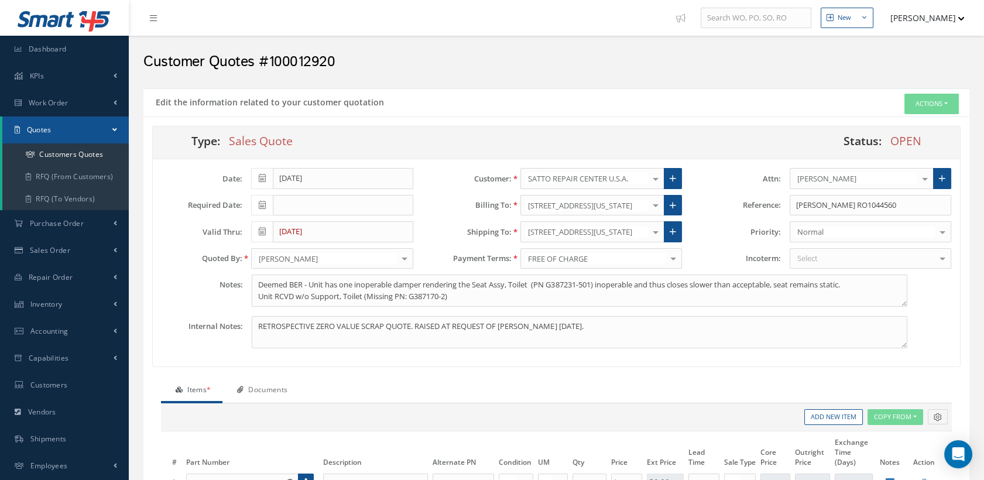
click at [909, 97] on button "Actions" at bounding box center [932, 104] width 54 height 20
click at [815, 105] on div "Actions Delete Send By Email Clone Convert to Sales Order Close Print-Outs Cust…" at bounding box center [763, 103] width 413 height 18
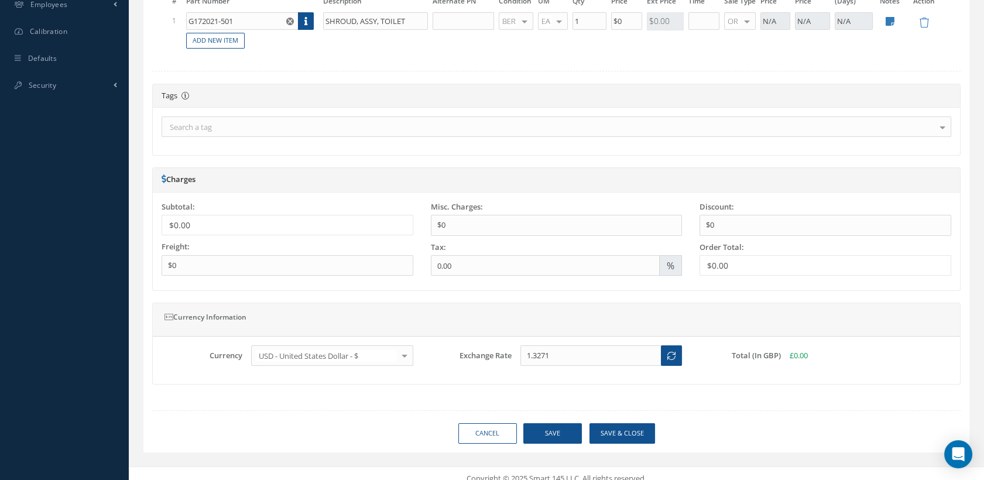
scroll to position [468, 0]
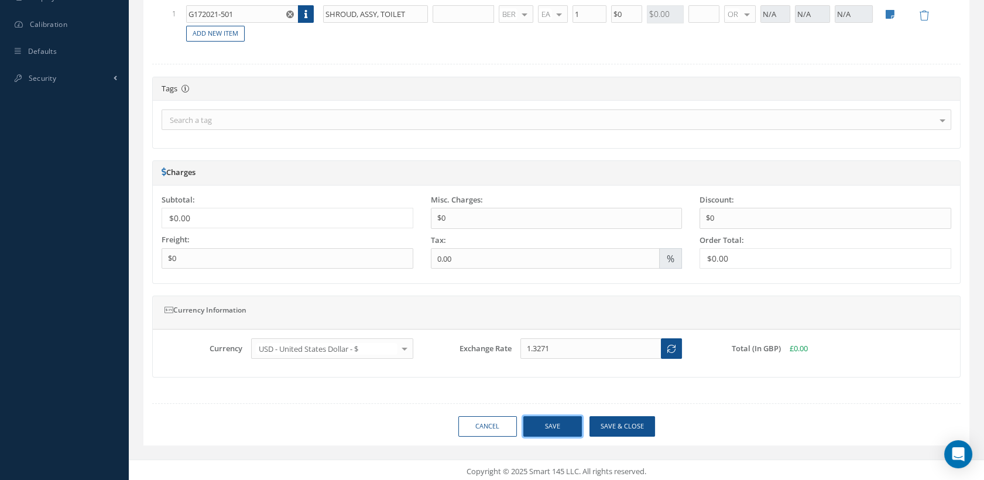
click at [570, 423] on button "Save" at bounding box center [552, 426] width 59 height 20
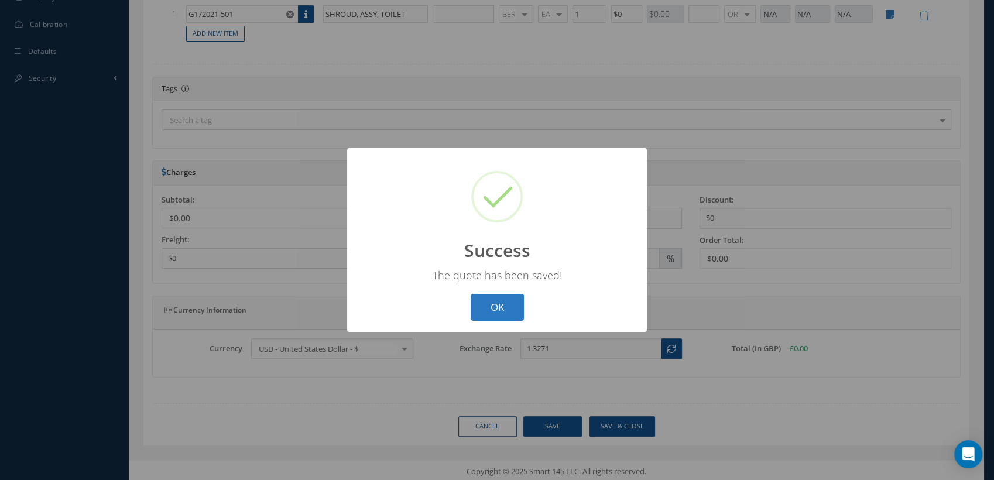
click at [504, 309] on button "OK" at bounding box center [497, 308] width 53 height 28
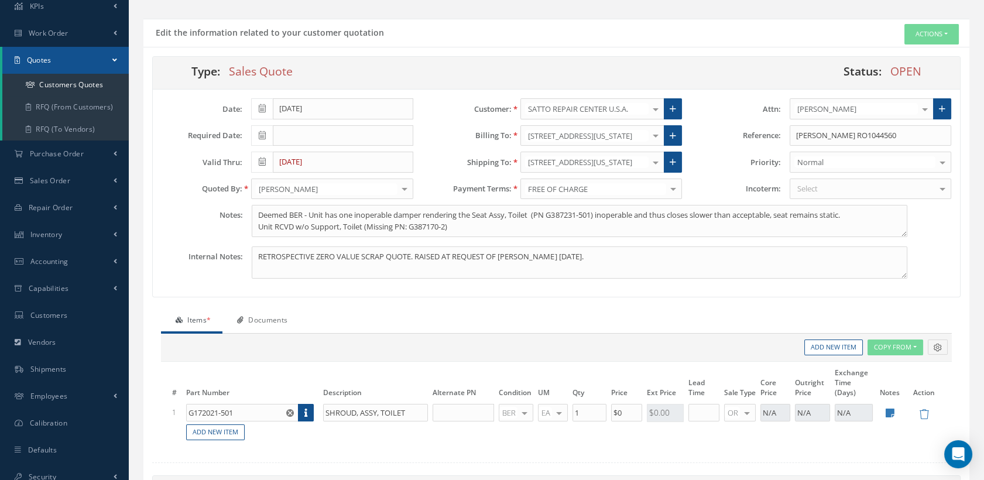
scroll to position [0, 0]
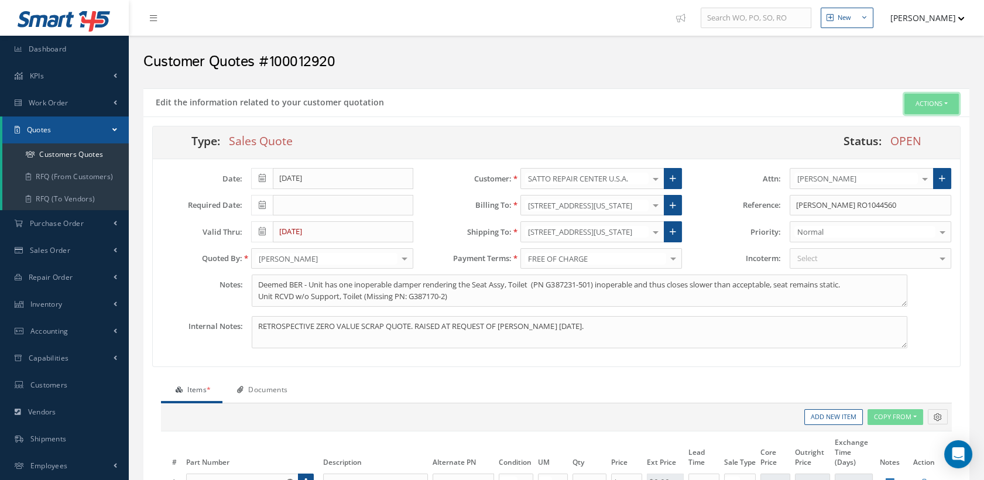
click at [916, 109] on button "Actions" at bounding box center [932, 104] width 54 height 20
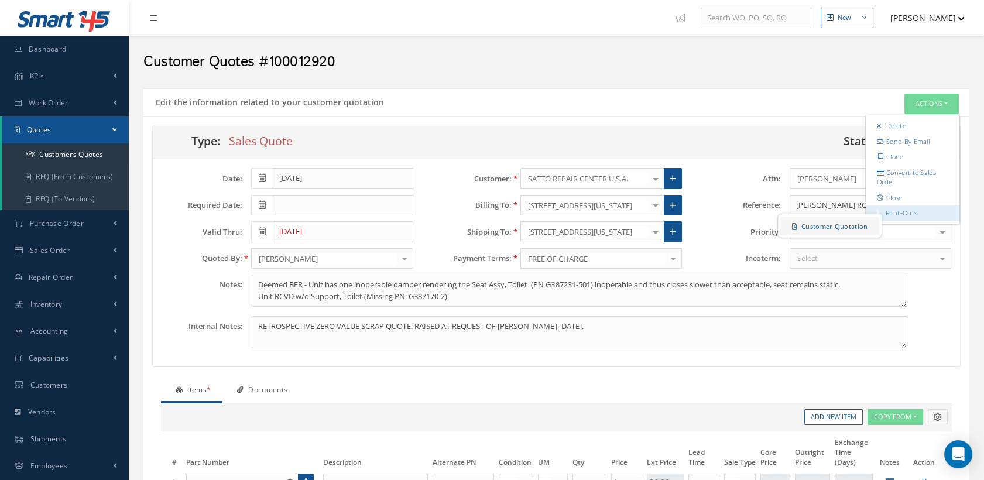
click at [831, 231] on link "Customer Quotation" at bounding box center [830, 226] width 99 height 18
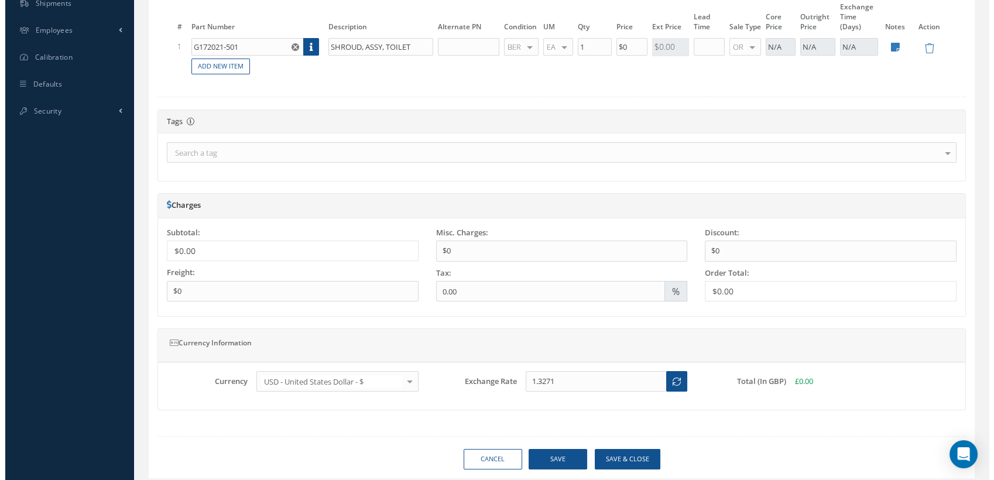
scroll to position [468, 0]
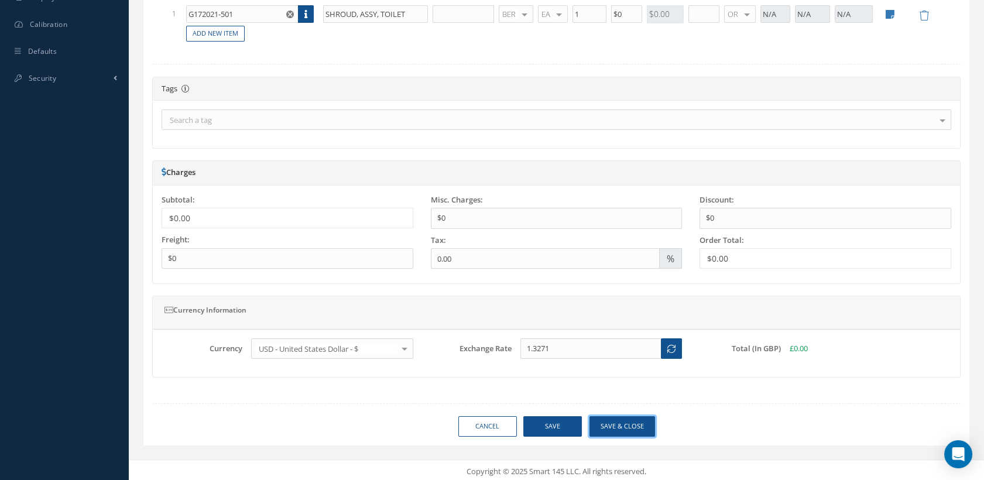
click at [632, 422] on button "Save & close" at bounding box center [623, 426] width 66 height 20
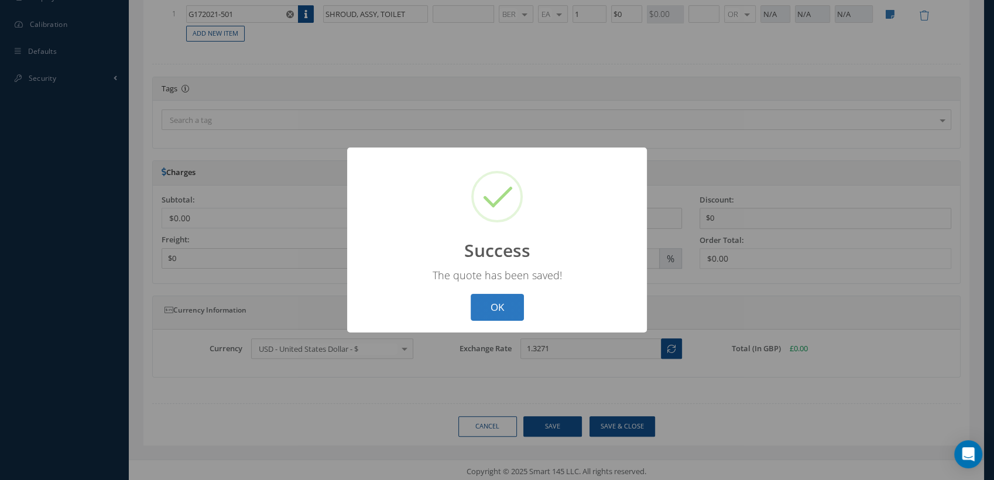
click at [501, 307] on button "OK" at bounding box center [497, 308] width 53 height 28
select select "25"
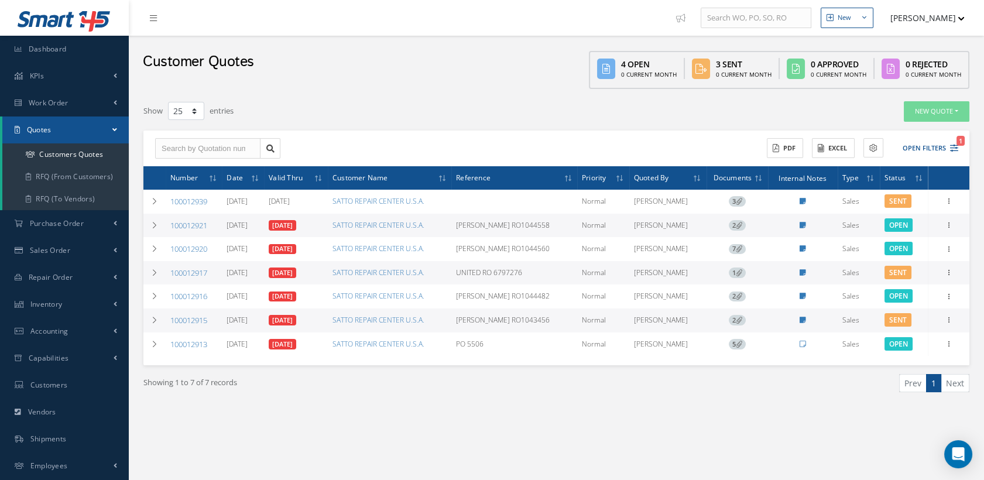
click at [191, 224] on link "100012921" at bounding box center [188, 225] width 37 height 11
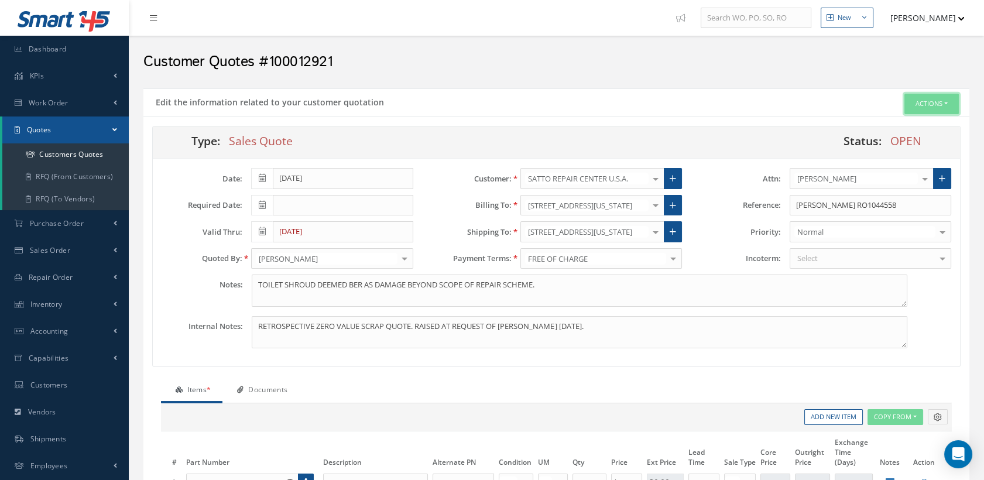
click at [923, 100] on button "Actions" at bounding box center [932, 104] width 54 height 20
click at [731, 157] on div "Status: OPEN" at bounding box center [759, 145] width 404 height 26
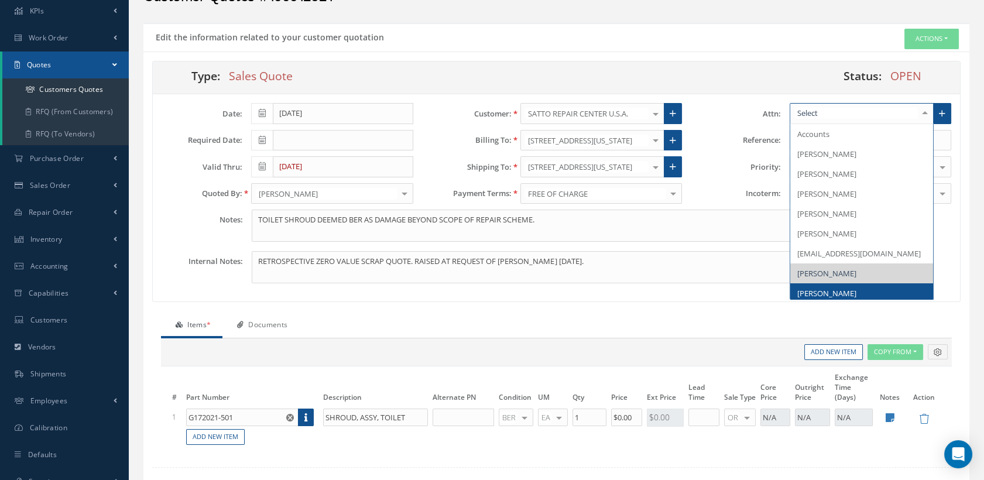
click at [833, 285] on span "[PERSON_NAME]" at bounding box center [861, 293] width 143 height 20
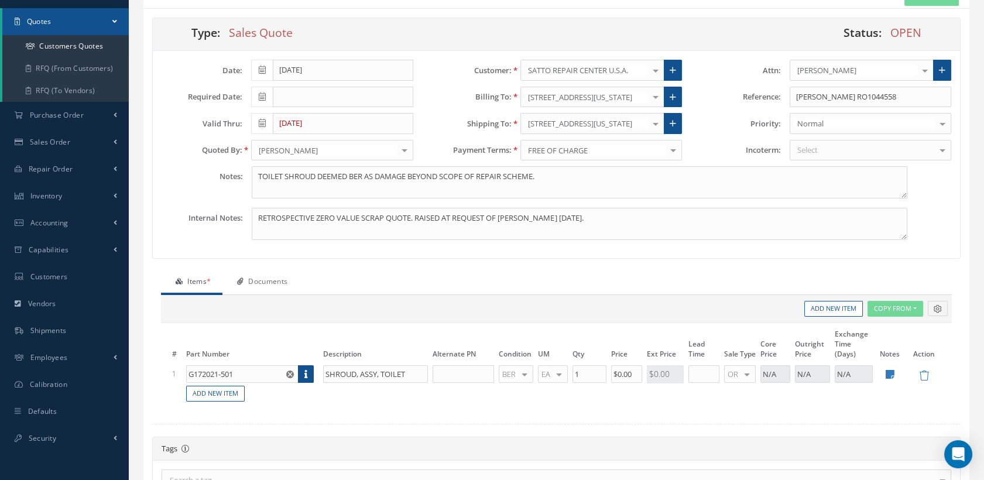
scroll to position [130, 0]
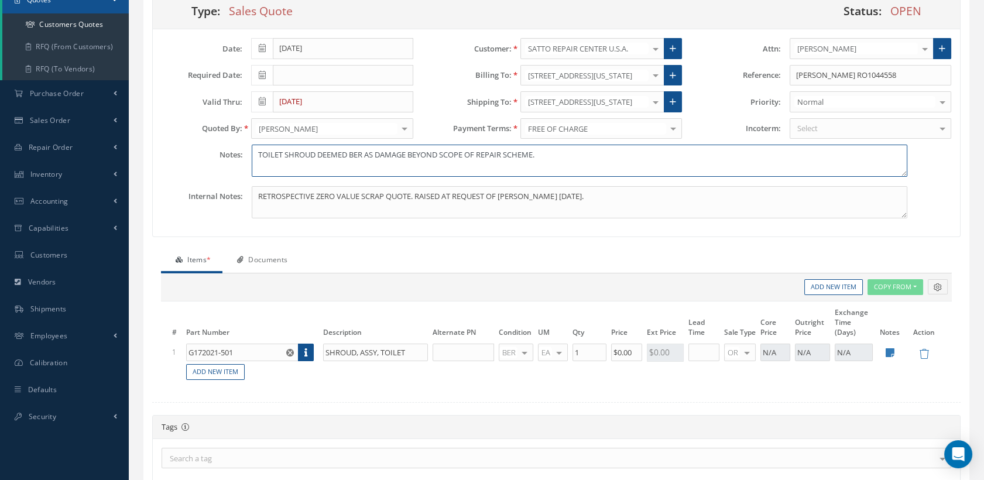
drag, startPoint x: 543, startPoint y: 154, endPoint x: 230, endPoint y: 172, distance: 313.8
click at [230, 172] on div "Notes: TOILET SHROUD DEEMED BER AS DAMAGE BEYOND SCOPE OF REPAIR SCHEME." at bounding box center [556, 161] width 807 height 32
type textarea "b"
type textarea "d"
click at [347, 156] on textarea "Deemed BER -" at bounding box center [579, 161] width 655 height 32
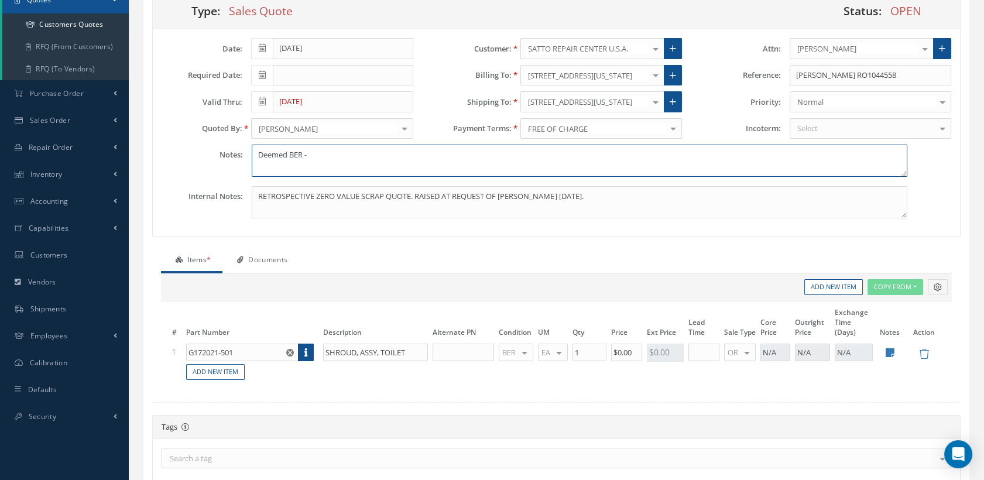
paste textarea "• Unit has two inoperable damper rendering the Seat Assy, Toilet (PN G387231-50…"
click at [321, 153] on textarea "Deemed BER - • Unit has two inoperable damper rendering the Seat Assy, Toilet (…" at bounding box center [579, 161] width 655 height 32
click at [310, 167] on textarea "Deemed BER - Unit has two inoperable damper rendering the Seat Assy, Toilet (PN…" at bounding box center [579, 161] width 655 height 32
drag, startPoint x: 464, startPoint y: 177, endPoint x: 398, endPoint y: 177, distance: 65.6
click at [464, 177] on div "Notes: Deemed BER - Unit has two inoperable damper rendering the Seat Assy, Toi…" at bounding box center [556, 166] width 807 height 42
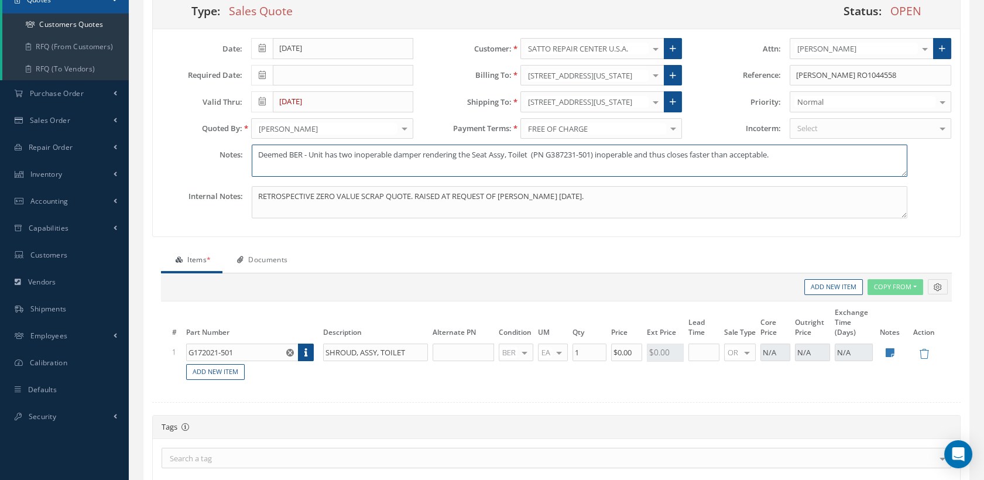
click at [813, 158] on textarea "Deemed BER - Unit has two inoperable damper rendering the Seat Assy, Toilet (PN…" at bounding box center [579, 161] width 655 height 32
paste textarea "• 1in. crack on lower center of unit , has been repaired , surface level crack"
drag, startPoint x: 275, startPoint y: 165, endPoint x: 242, endPoint y: 170, distance: 32.7
click at [242, 170] on div "Notes: Deemed BER - Unit has two inoperable damper rendering the Seat Assy, Toi…" at bounding box center [556, 161] width 807 height 32
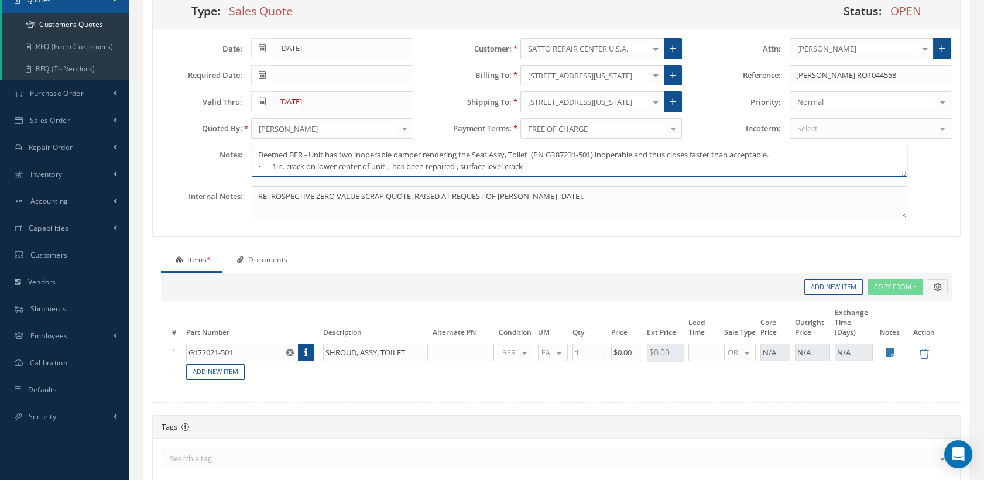
click at [261, 152] on textarea "Deemed BER - Unit has two inoperable damper rendering the Seat Assy, Toilet (PN…" at bounding box center [579, 161] width 655 height 32
click at [273, 152] on textarea "Deemed BER - Unit has two inoperable damper rendering the Seat Assy, Toilet (PN…" at bounding box center [579, 161] width 655 height 32
click at [372, 156] on textarea "Deemed BER - Unit has two inoperable damper rendering the Seat Assy, Toilet (PN…" at bounding box center [579, 161] width 655 height 32
click at [379, 152] on textarea "Deemed BER - Unit has two inoperable damper rendering the Seat Assy, Toilet (PN…" at bounding box center [579, 161] width 655 height 32
click at [416, 153] on textarea "Deemed BER - Unit has two inoperable damper rendering the Seat Assy, Toilet (PN…" at bounding box center [579, 161] width 655 height 32
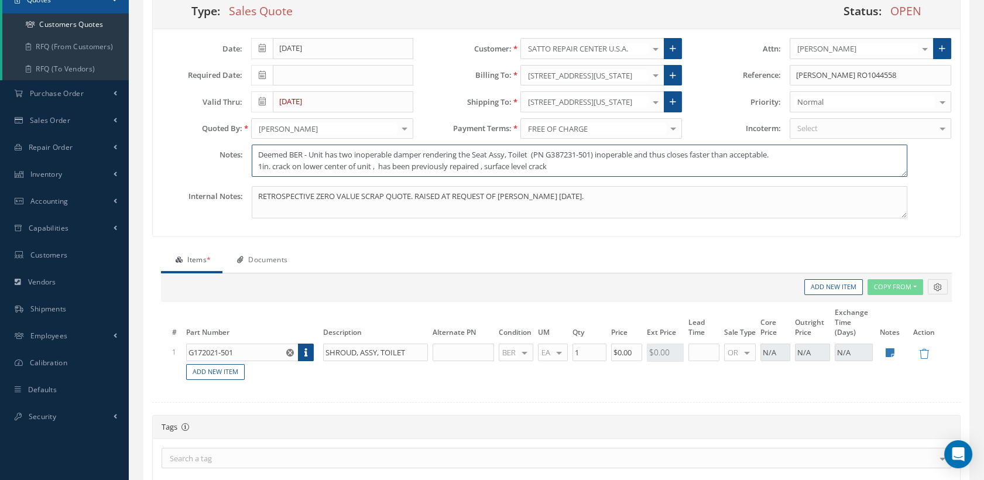
click at [379, 155] on textarea "Deemed BER - Unit has two inoperable damper rendering the Seat Assy, Toilet (PN…" at bounding box center [579, 161] width 655 height 32
click at [480, 155] on textarea "Deemed BER - Unit has two inoperable damper rendering the Seat Assy, Toilet (PN…" at bounding box center [579, 161] width 655 height 32
click at [574, 158] on textarea "Deemed BER - Unit has two inoperable damper rendering the Seat Assy, Toilet (PN…" at bounding box center [579, 161] width 655 height 32
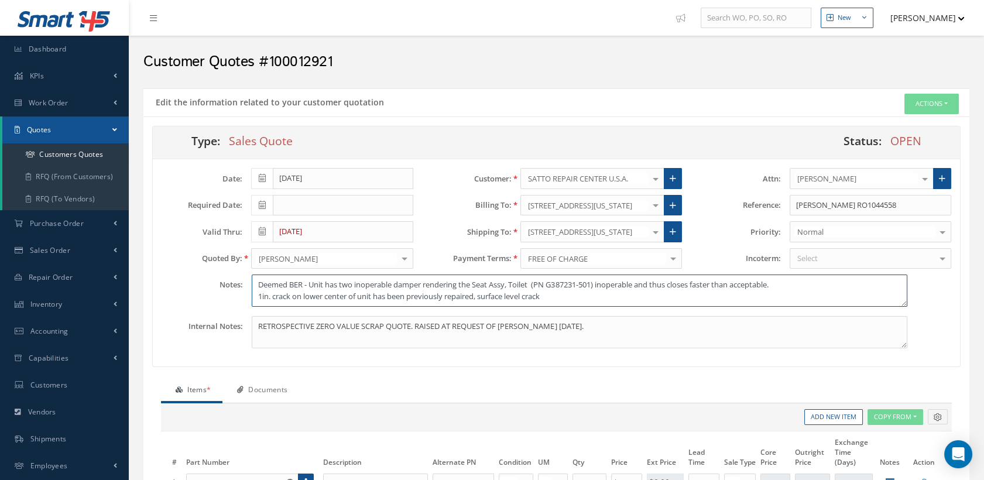
scroll to position [0, 0]
drag, startPoint x: 580, startPoint y: 297, endPoint x: 310, endPoint y: 283, distance: 270.3
click at [310, 283] on textarea "Deemed BER - Unit has two inoperable damper rendering the Seat Assy, Toilet (PN…" at bounding box center [579, 291] width 655 height 32
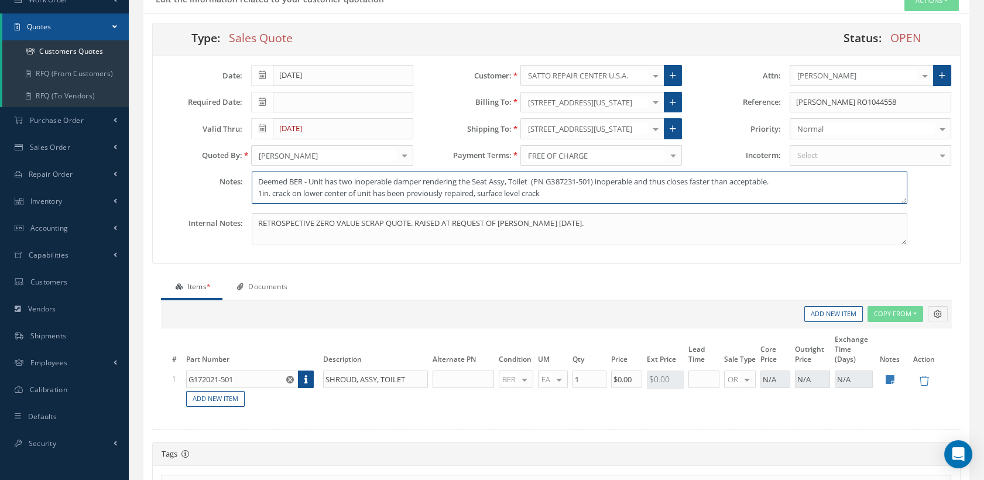
scroll to position [260, 0]
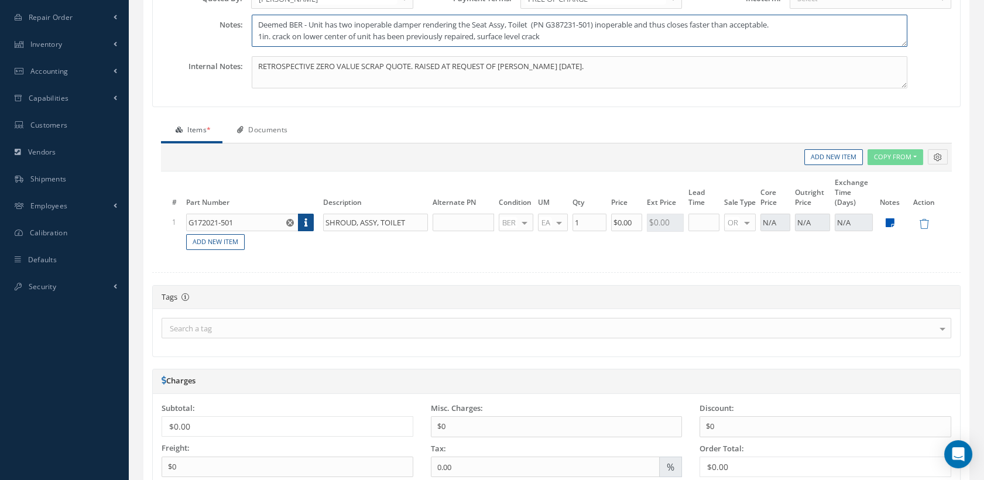
type textarea "Deemed BER - Unit has two inoperable damper rendering the Seat Assy, Toilet (PN…"
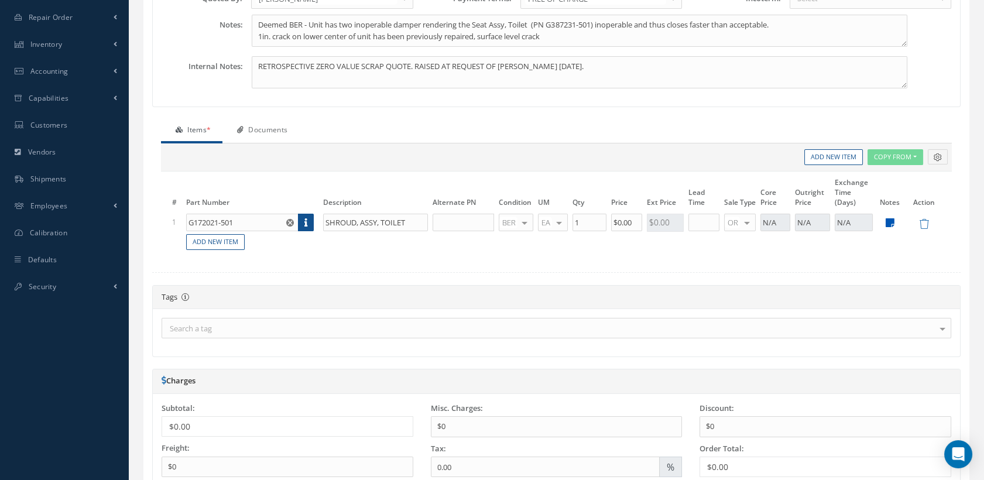
click at [890, 220] on icon at bounding box center [890, 223] width 9 height 10
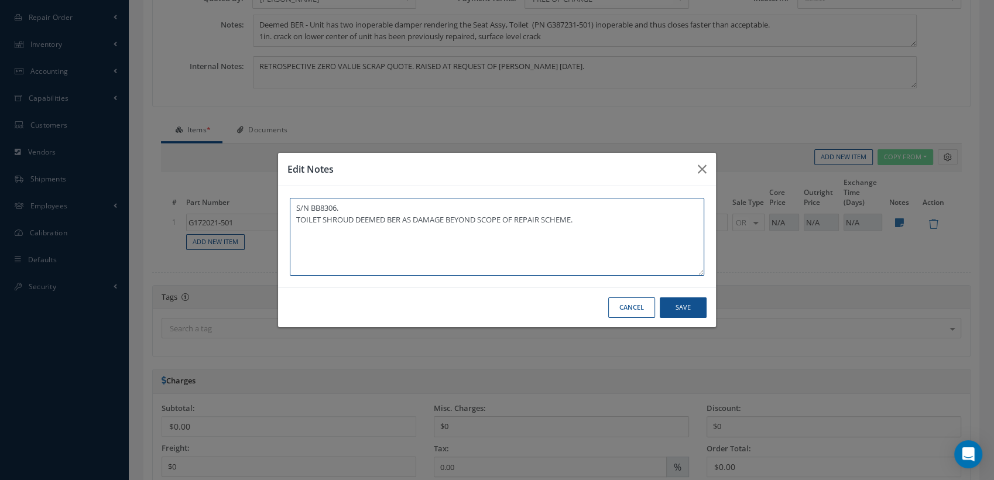
drag, startPoint x: 588, startPoint y: 223, endPoint x: 303, endPoint y: 218, distance: 284.6
click at [295, 223] on textarea "S/N BB8306. TOILET SHROUD DEEMED BER AS DAMAGE BEYOND SCOPE OF REPAIR SCHEME." at bounding box center [497, 237] width 415 height 78
paste textarea "Unit has two inoperable damper rendering the Seat Assy, Toilet (PN G387231-501)…"
type textarea "S/N BB8306. Unit has two inoperable damper rendering the Seat Assy, Toilet (PN …"
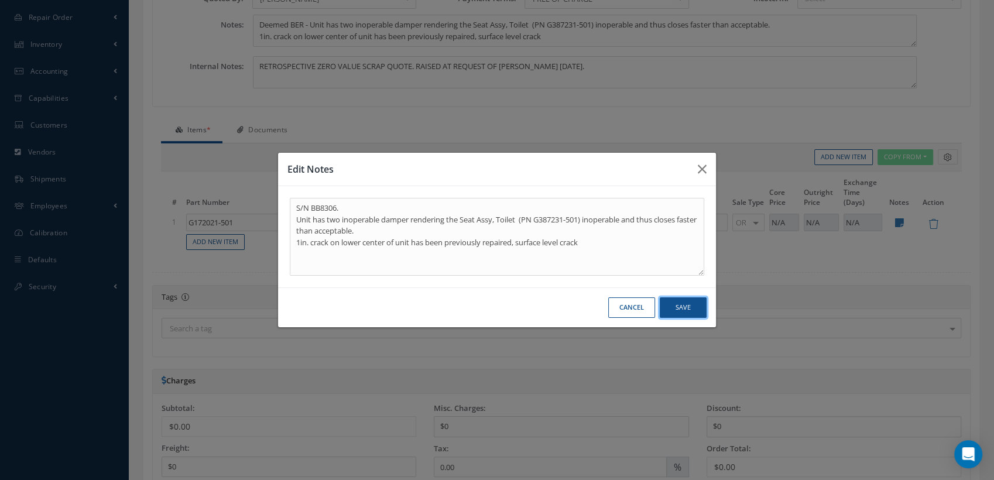
click at [677, 303] on button "Save" at bounding box center [683, 307] width 47 height 20
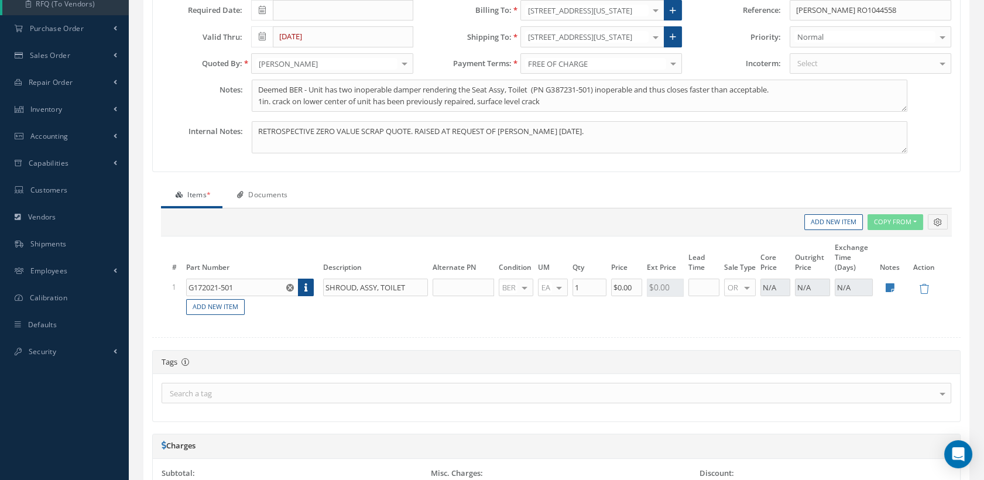
scroll to position [455, 0]
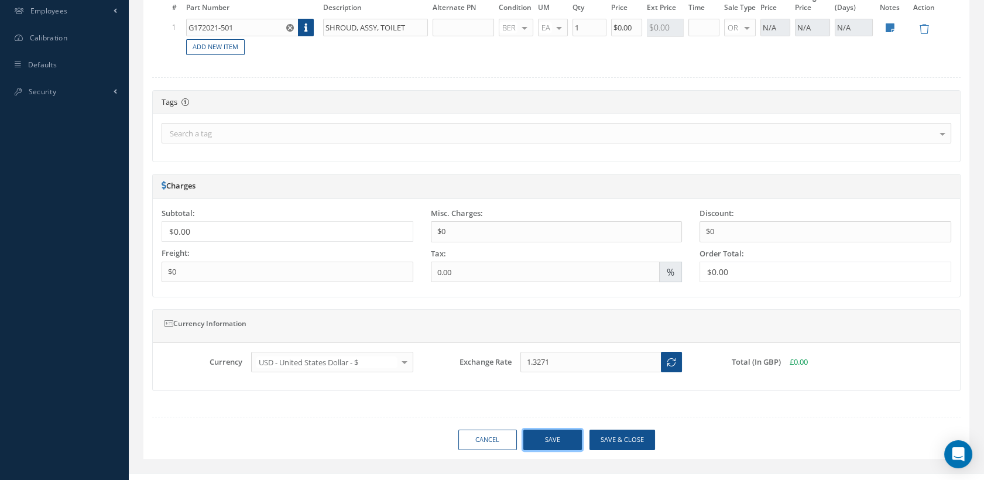
click at [533, 433] on button "Save" at bounding box center [552, 440] width 59 height 20
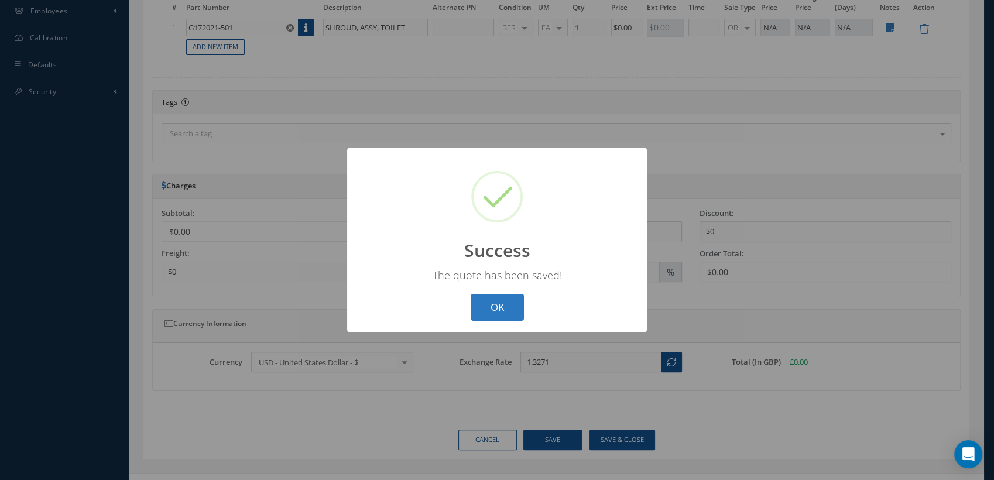
click at [519, 294] on button "OK" at bounding box center [497, 308] width 53 height 28
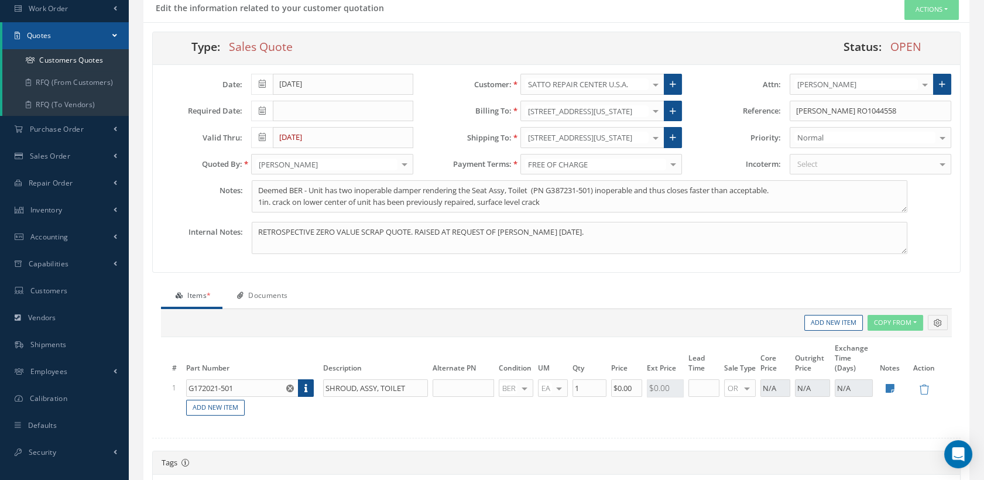
scroll to position [0, 0]
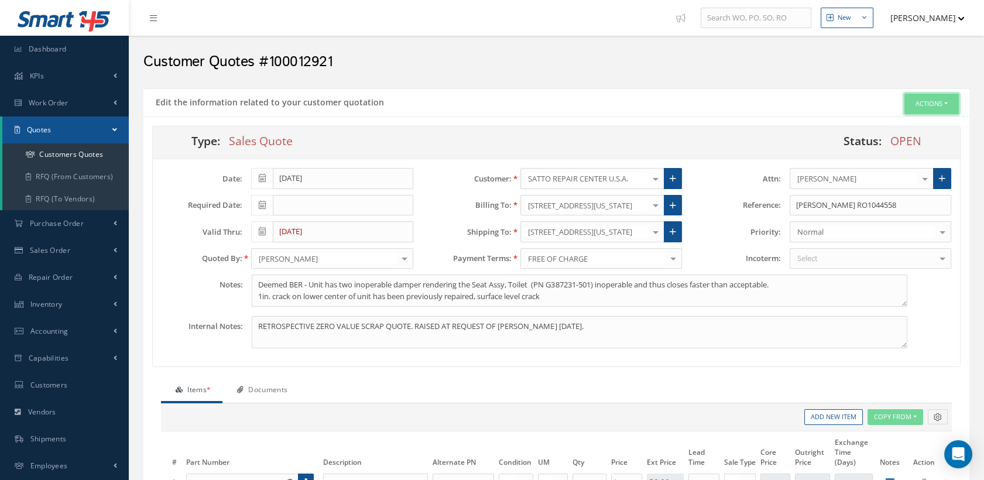
click at [928, 102] on button "Actions" at bounding box center [932, 104] width 54 height 20
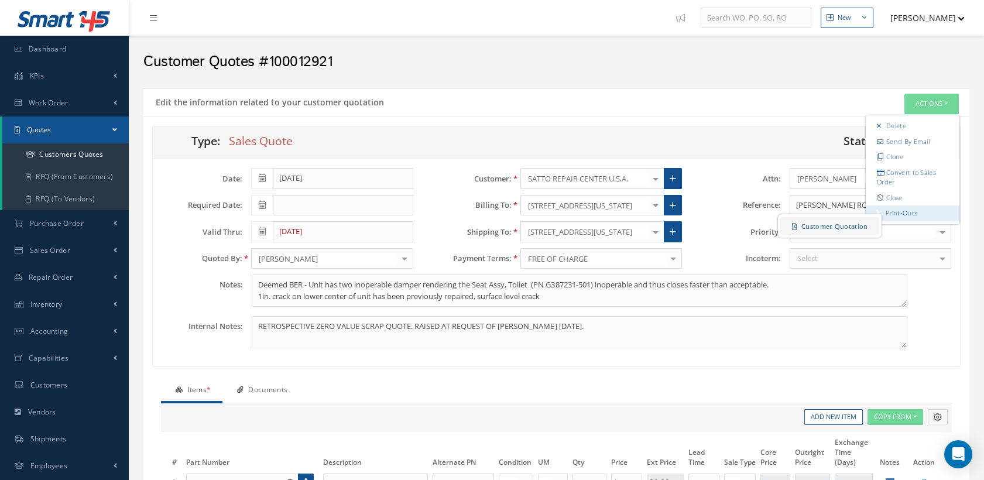
click at [844, 225] on link "Customer Quotation" at bounding box center [830, 226] width 99 height 18
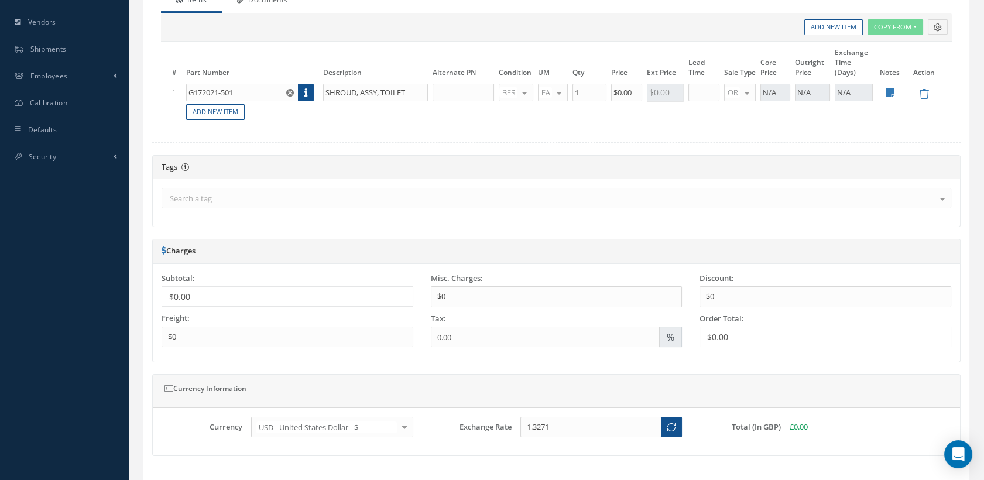
scroll to position [195, 0]
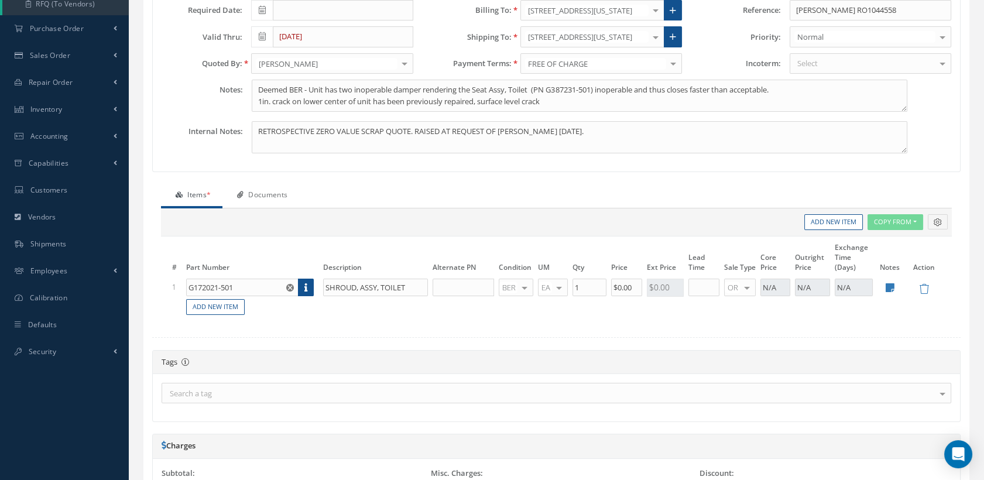
click at [273, 193] on link "Documents" at bounding box center [261, 196] width 77 height 25
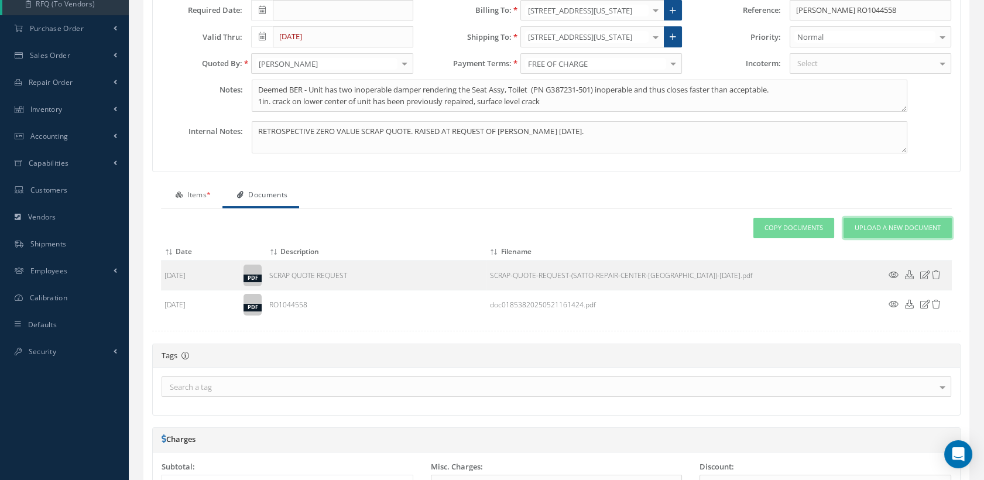
click at [853, 223] on link "Upload a New Document" at bounding box center [898, 228] width 108 height 20
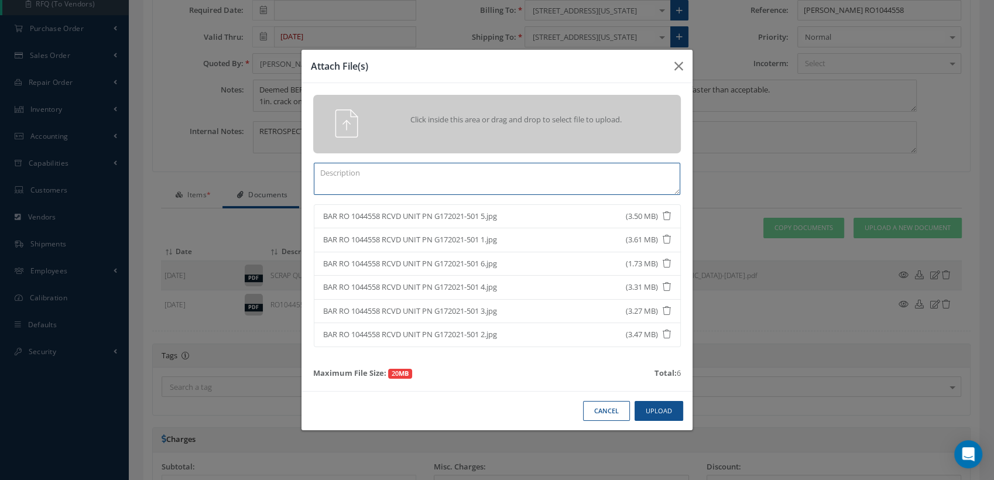
click at [347, 180] on textarea at bounding box center [497, 179] width 367 height 32
type textarea "s"
type textarea "SATTO USA SUPPLIED PHOTOS"
click at [651, 413] on button "Upload" at bounding box center [659, 411] width 49 height 20
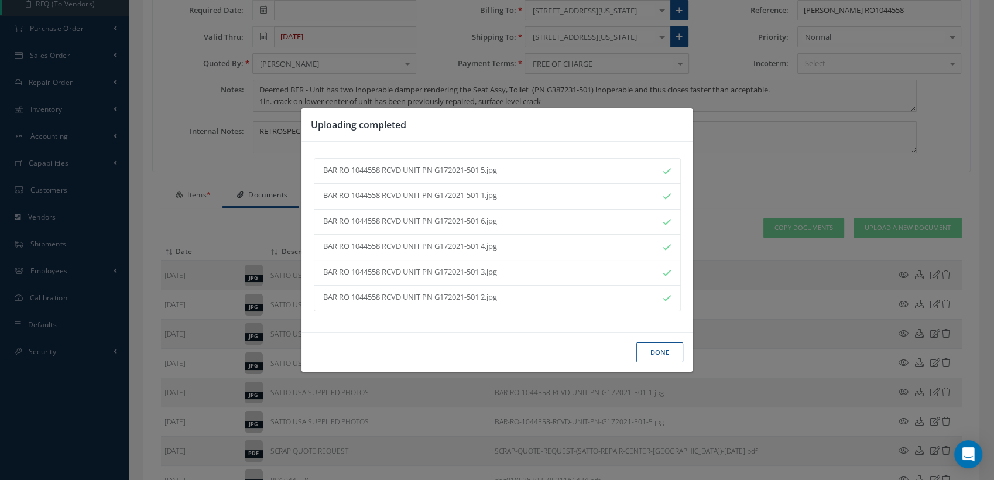
click at [651, 349] on button "Done" at bounding box center [659, 353] width 47 height 20
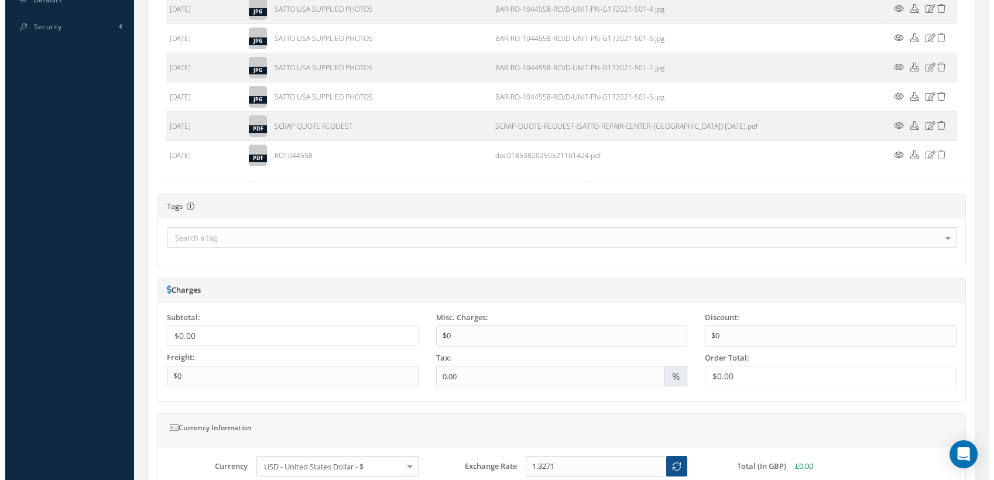
scroll to position [637, 0]
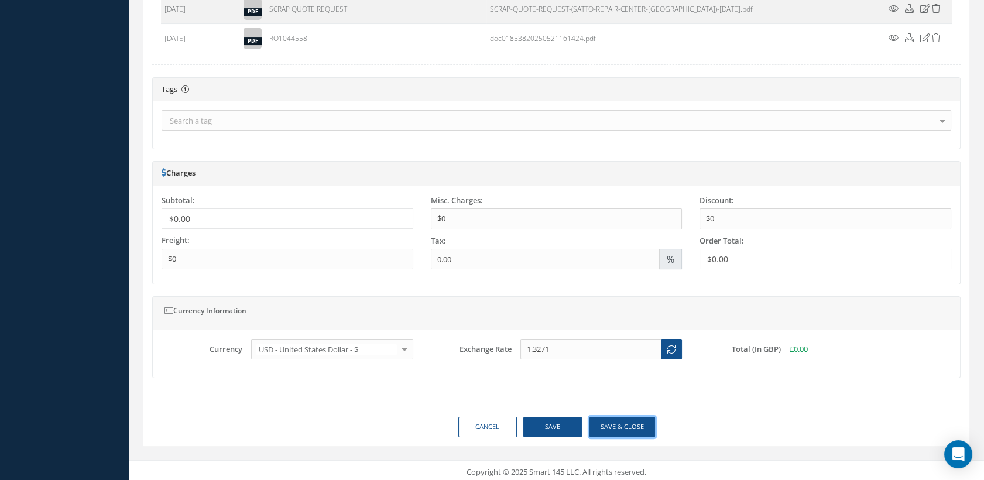
click at [623, 424] on button "Save & close" at bounding box center [623, 427] width 66 height 20
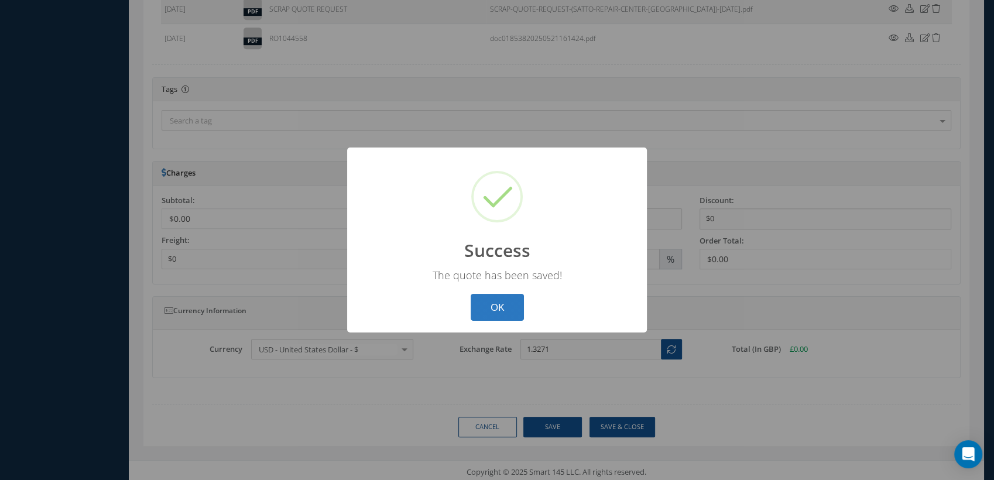
click at [507, 309] on button "OK" at bounding box center [497, 308] width 53 height 28
select select "25"
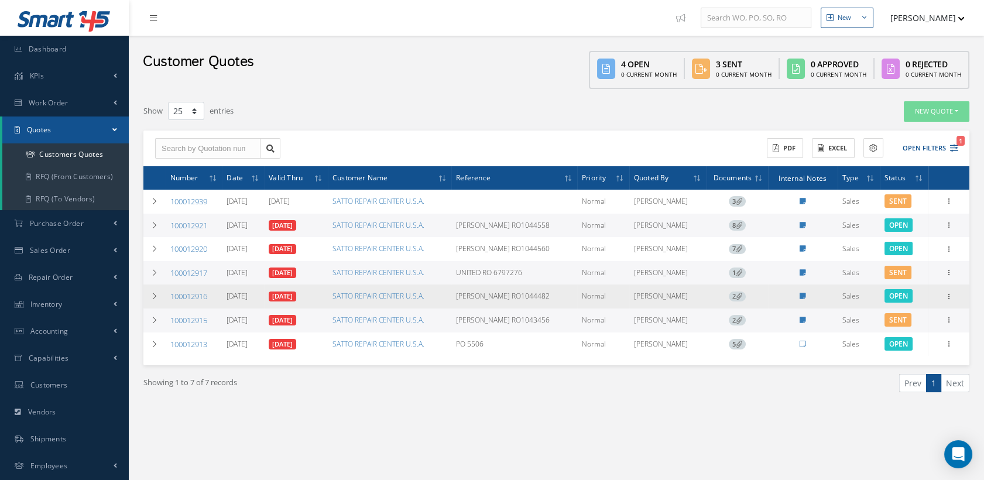
click at [188, 297] on link "100012916" at bounding box center [188, 296] width 37 height 11
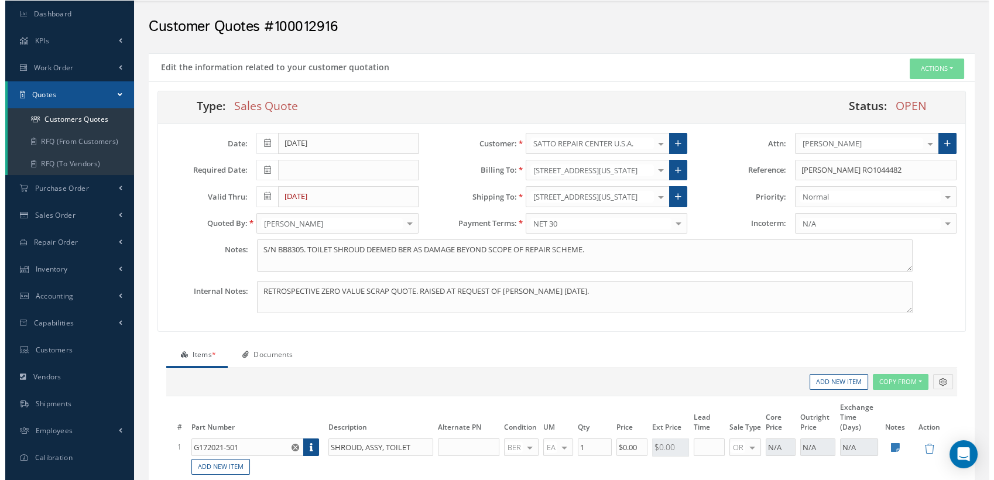
scroll to position [65, 0]
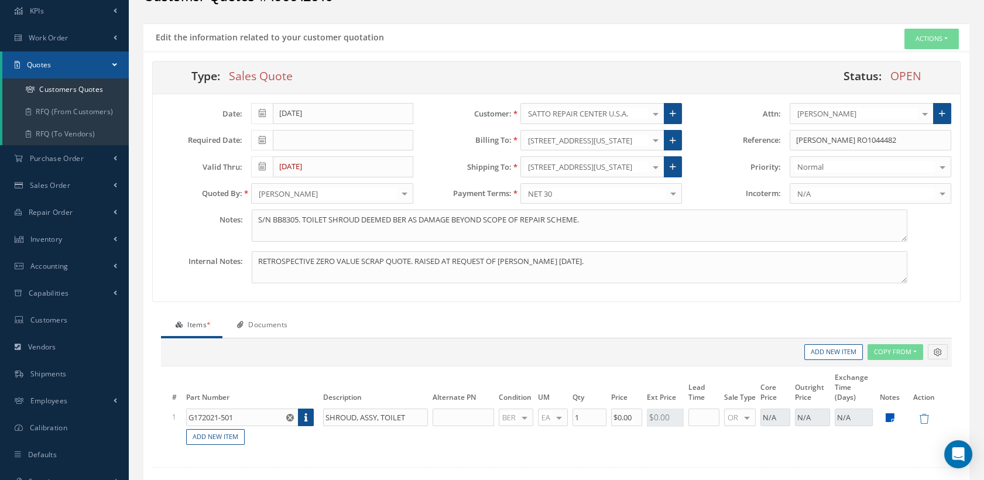
click at [890, 417] on icon at bounding box center [890, 418] width 9 height 10
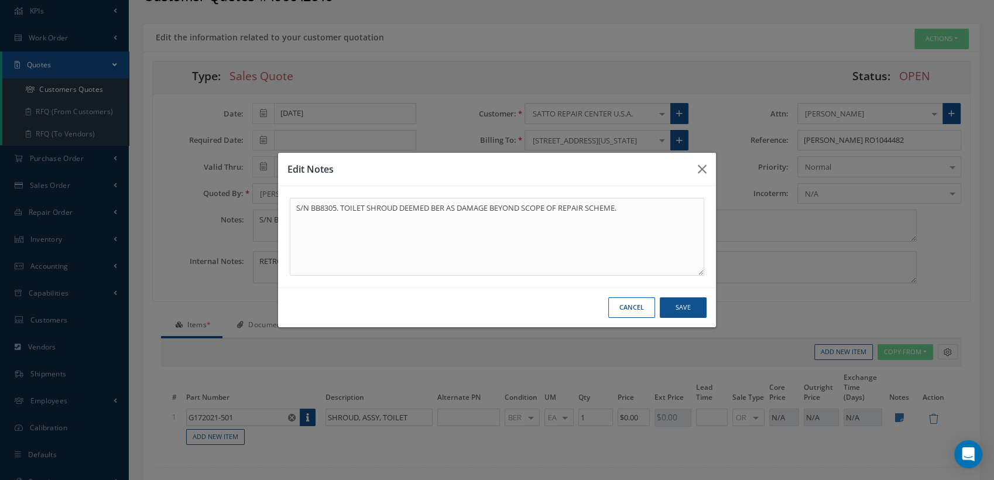
click at [939, 31] on div "Edit Notes S/N BB8305. TOILET SHROUD DEEMED BER AS DAMAGE BEYOND SCOPE OF REPAI…" at bounding box center [497, 240] width 994 height 480
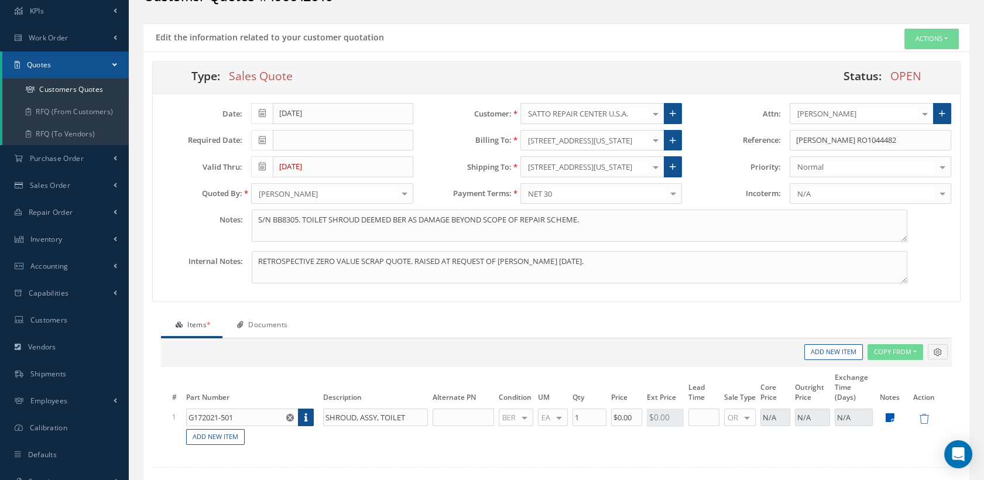
click at [888, 419] on icon at bounding box center [890, 418] width 9 height 10
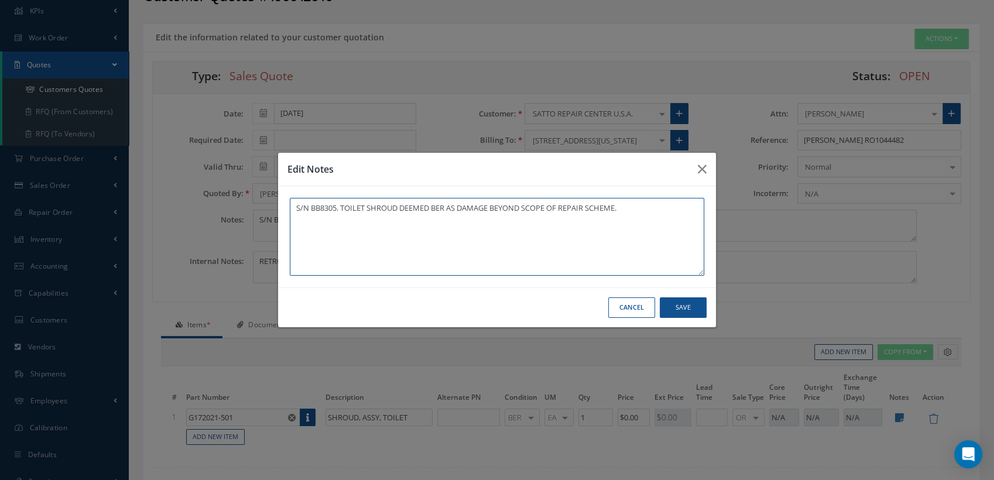
drag, startPoint x: 632, startPoint y: 209, endPoint x: 452, endPoint y: 247, distance: 184.2
click at [339, 213] on textarea "S/N BB8305. TOILET SHROUD DEEMED BER AS DAMAGE BEYOND SCOPE OF REPAIR SCHEME." at bounding box center [497, 237] width 415 height 78
click at [337, 251] on textarea "S/N BB8305." at bounding box center [497, 237] width 415 height 78
paste textarea "• 3 ½ in. crack LH outer rim of shroud seat • 2 in. crack on lower center of [G…"
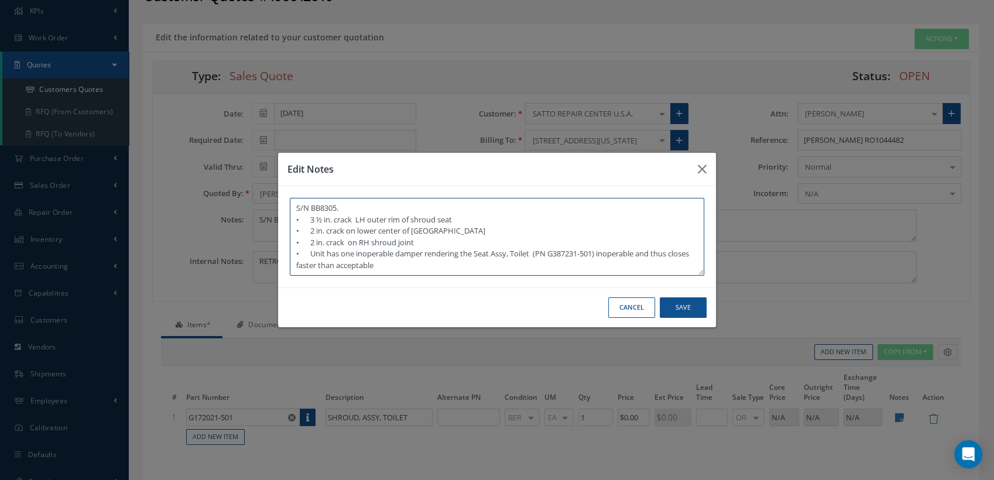
scroll to position [0, 0]
drag, startPoint x: 313, startPoint y: 208, endPoint x: 290, endPoint y: 208, distance: 22.8
click at [290, 208] on textarea "S/N BB8305. • 3 ½ in. crack LH outer rim of shroud seat • 2 in. crack on lower …" at bounding box center [497, 237] width 415 height 78
click at [309, 225] on textarea "S/N BB8305. • 3 ½ in. crack LH outer rim of shroud seat • 2 in. crack on lower …" at bounding box center [497, 237] width 415 height 78
drag, startPoint x: 309, startPoint y: 221, endPoint x: 297, endPoint y: 223, distance: 11.8
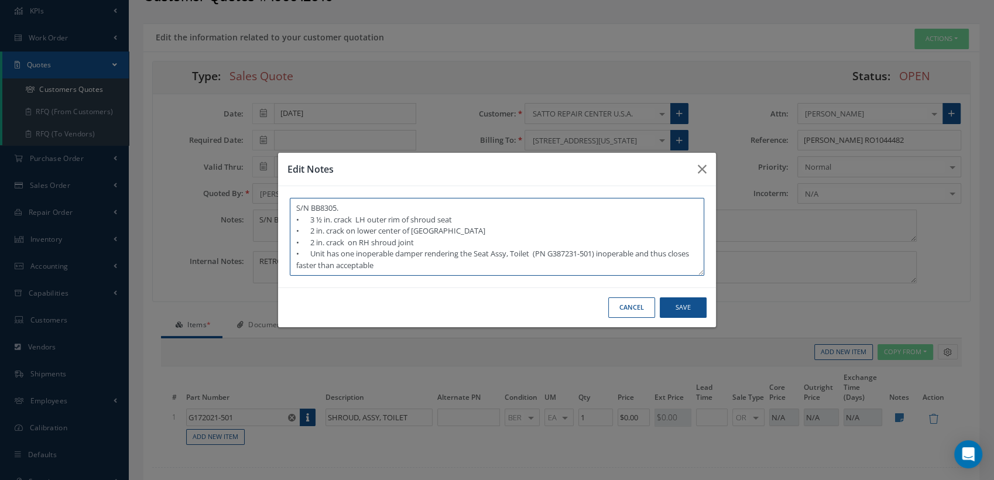
click at [297, 223] on textarea "S/N BB8305. • 3 ½ in. crack LH outer rim of shroud seat • 2 in. crack on lower …" at bounding box center [497, 237] width 415 height 78
drag, startPoint x: 311, startPoint y: 231, endPoint x: 292, endPoint y: 231, distance: 18.7
click at [292, 231] on textarea "S/N BB8305. 3 ½ in. crack LH outer rim of shroud seat • 2 in. crack on lower ce…" at bounding box center [497, 237] width 415 height 78
drag, startPoint x: 313, startPoint y: 241, endPoint x: 303, endPoint y: 241, distance: 9.4
click at [303, 241] on textarea "S/N BB8305. 3 ½ in. crack LH outer rim of shroud seat 2 in. crack on lower cent…" at bounding box center [497, 237] width 415 height 78
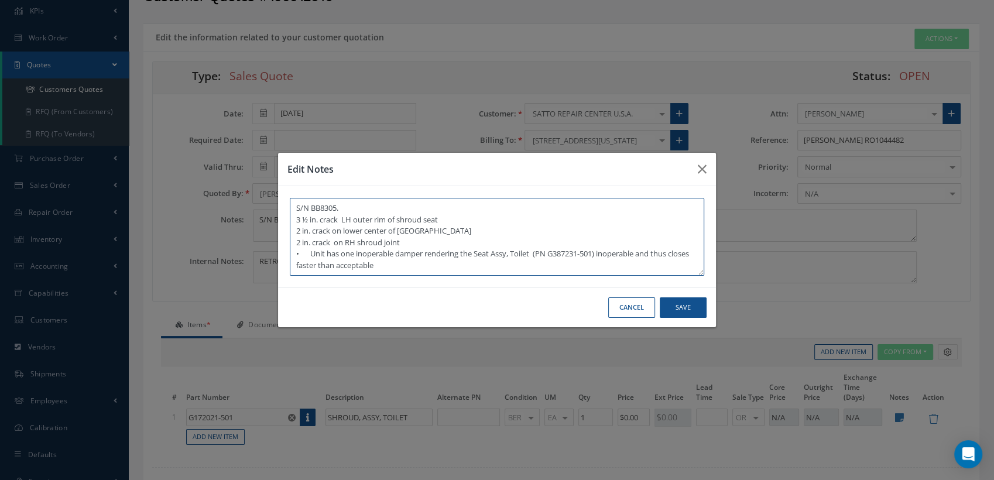
drag, startPoint x: 314, startPoint y: 255, endPoint x: 276, endPoint y: 254, distance: 38.1
click at [276, 254] on div "Edit Notes S/N BB8305. 3 ½ in. crack LH outer rim of shroud seat 2 in. crack on…" at bounding box center [497, 240] width 994 height 480
click at [385, 270] on textarea "S/N BB8305. 3 ½ in. crack LH outer rim of shroud seat 2 in. crack on lower cent…" at bounding box center [497, 237] width 415 height 78
type textarea "S/N BB8305. 3 ½ in. crack LH outer rim of shroud seat 2 in. crack on lower cent…"
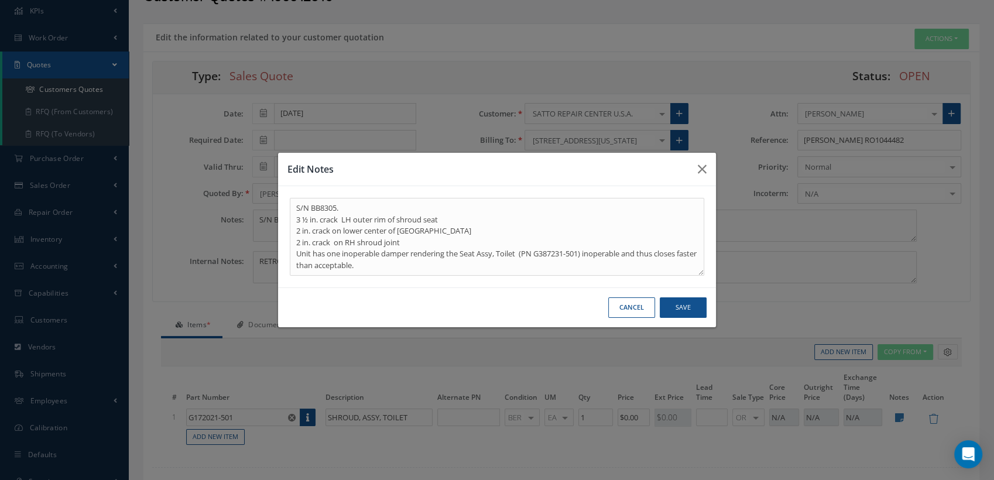
click button "Cancel" at bounding box center [631, 307] width 47 height 20
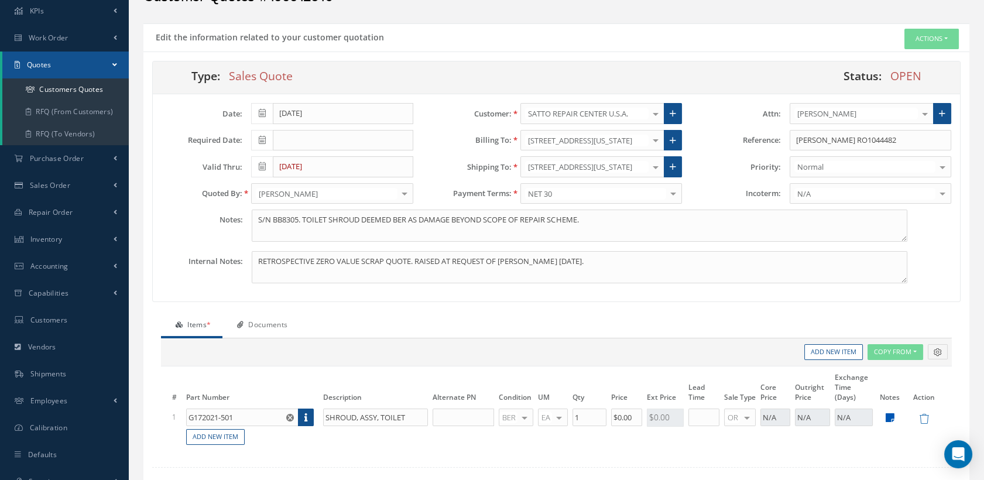
click at [892, 413] on icon at bounding box center [890, 418] width 9 height 10
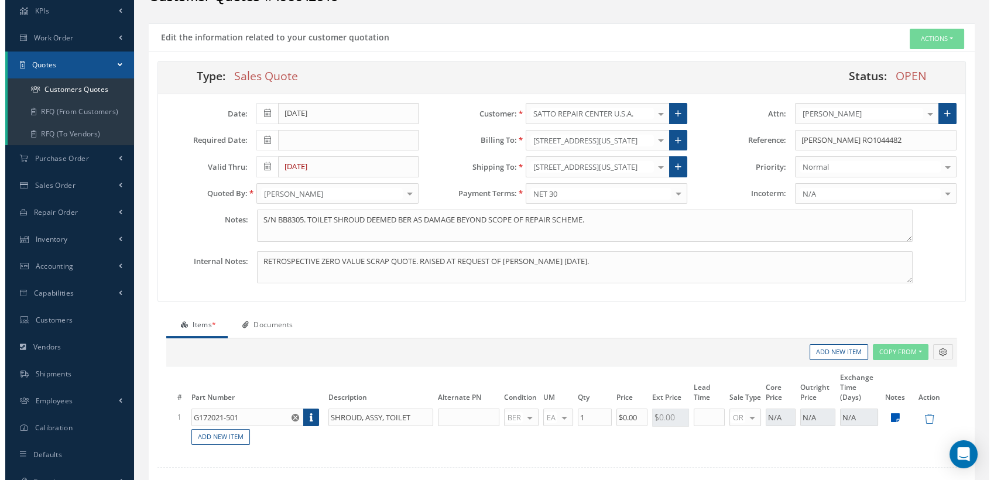
scroll to position [0, 0]
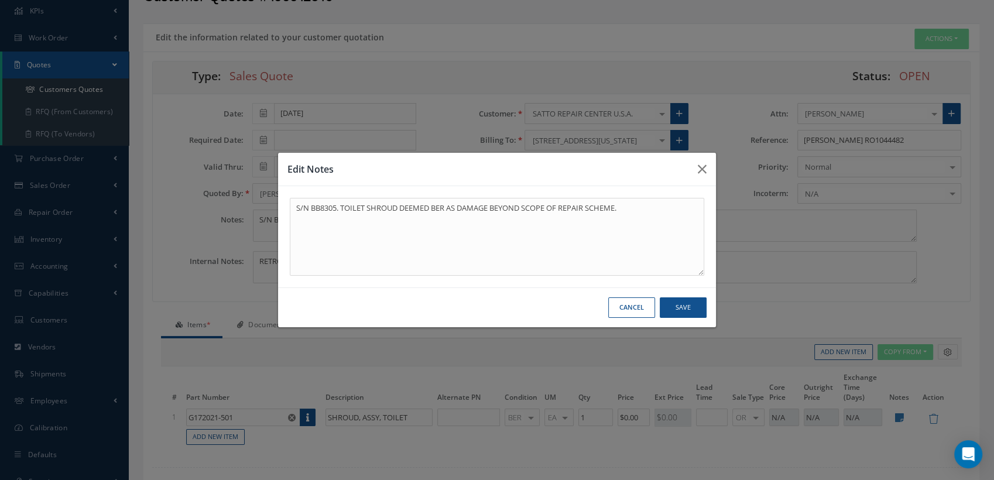
click at [624, 308] on button "Cancel" at bounding box center [631, 307] width 47 height 20
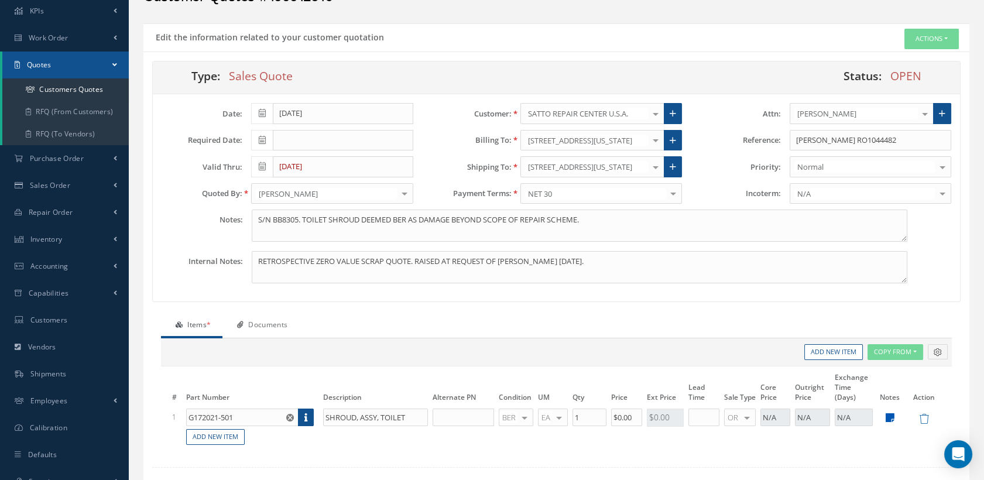
click at [890, 416] on icon at bounding box center [890, 418] width 9 height 10
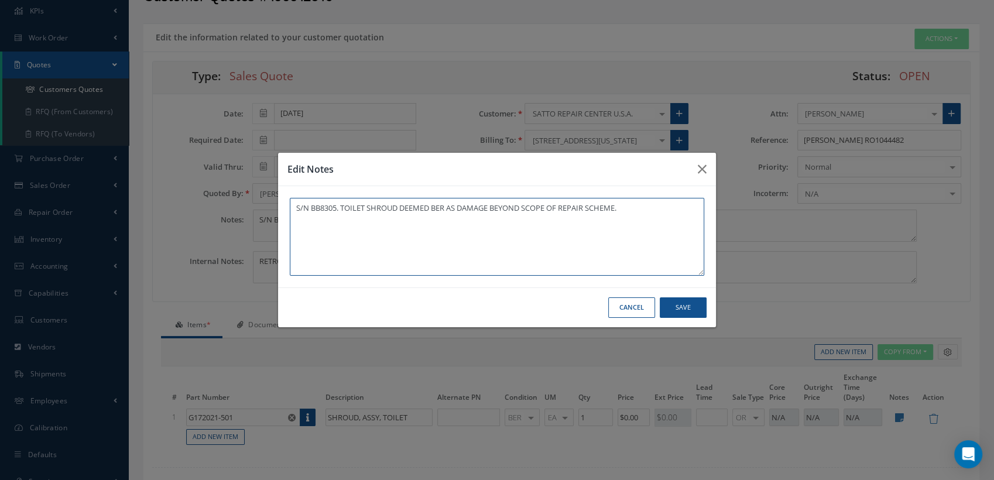
drag, startPoint x: 635, startPoint y: 211, endPoint x: 365, endPoint y: 235, distance: 271.0
click at [336, 215] on textarea "S/N BB8305. TOILET SHROUD DEEMED BER AS DAMAGE BEYOND SCOPE OF REPAIR SCHEME." at bounding box center [497, 237] width 415 height 78
click at [307, 223] on textarea "S/N BB8305." at bounding box center [497, 237] width 415 height 78
paste textarea "• 3 ½ in. crack LH outer rim of shroud seat • 2 in. crack on lower center of [G…"
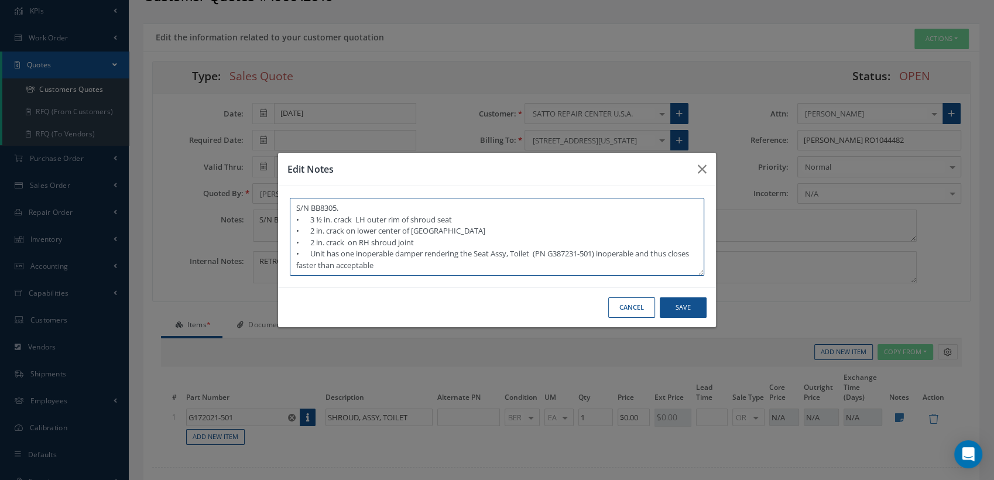
scroll to position [6, 0]
click at [312, 213] on textarea "S/N BB8305. • 3 ½ in. crack LH outer rim of shroud seat • 2 in. crack on lower …" at bounding box center [497, 237] width 415 height 78
click at [312, 218] on textarea "S/N BB8305. 3 ½ in. crack LH outer rim of shroud seat • 2 in. crack on lower ce…" at bounding box center [497, 237] width 415 height 78
click at [312, 226] on textarea "S/N BB8305. 3 ½ in. crack LH outer rim of shroud seat • 2 in. crack on lower ce…" at bounding box center [497, 237] width 415 height 78
click at [311, 234] on textarea "S/N BB8305. 3 ½ in. crack LH outer rim of shroud seat 2 in. crack on lower cent…" at bounding box center [497, 237] width 415 height 78
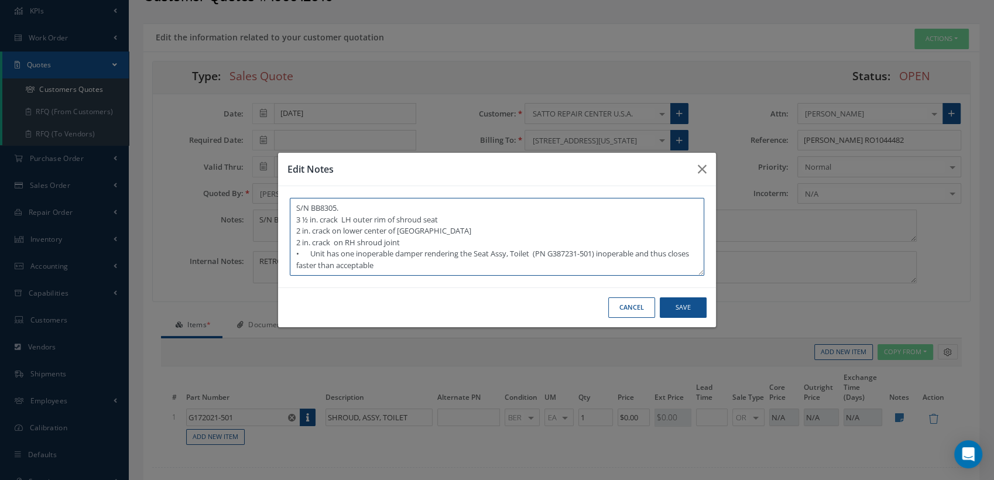
click at [312, 247] on textarea "S/N BB8305. 3 ½ in. crack LH outer rim of shroud seat 2 in. crack on lower cent…" at bounding box center [497, 237] width 415 height 78
click at [398, 266] on textarea "S/N BB8305. 3 ½ in. crack LH outer rim of shroud seat 2 in. crack on lower cent…" at bounding box center [497, 237] width 415 height 78
click at [389, 260] on textarea "S/N BB8305. 3 ½ in. crack LH outer rim of shroud seat 2 in. crack on lower cent…" at bounding box center [497, 237] width 415 height 78
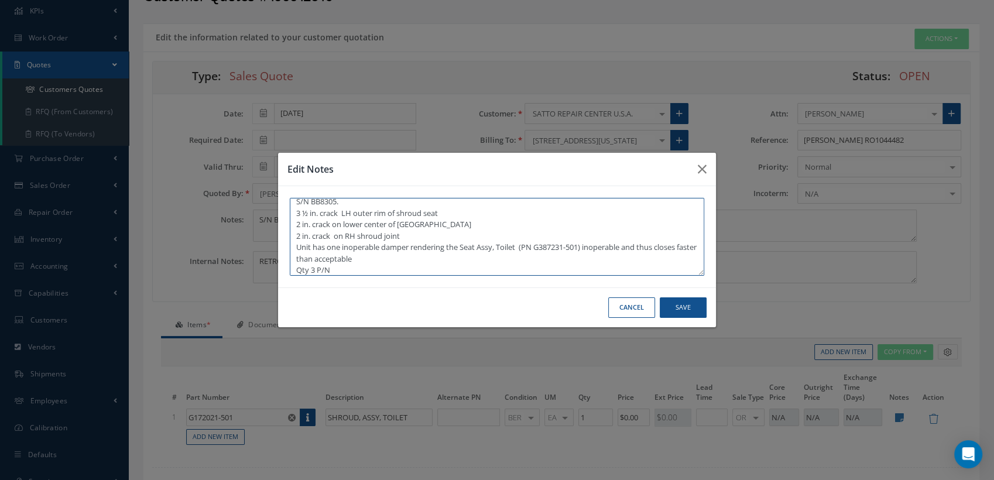
click at [342, 269] on textarea "S/N BB8305. 3 ½ in. crack LH outer rim of shroud seat 2 in. crack on lower cent…" at bounding box center [497, 237] width 415 height 78
paste textarea "G172212-501)"
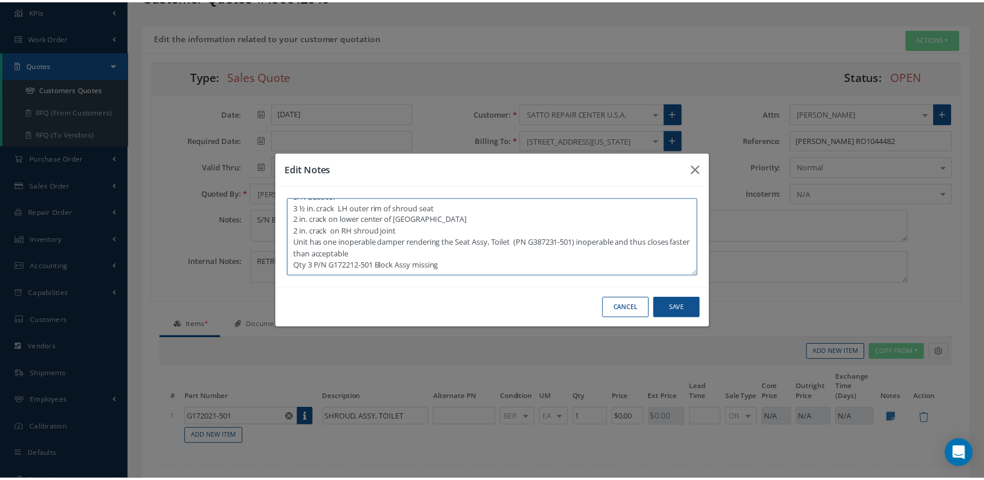
scroll to position [0, 0]
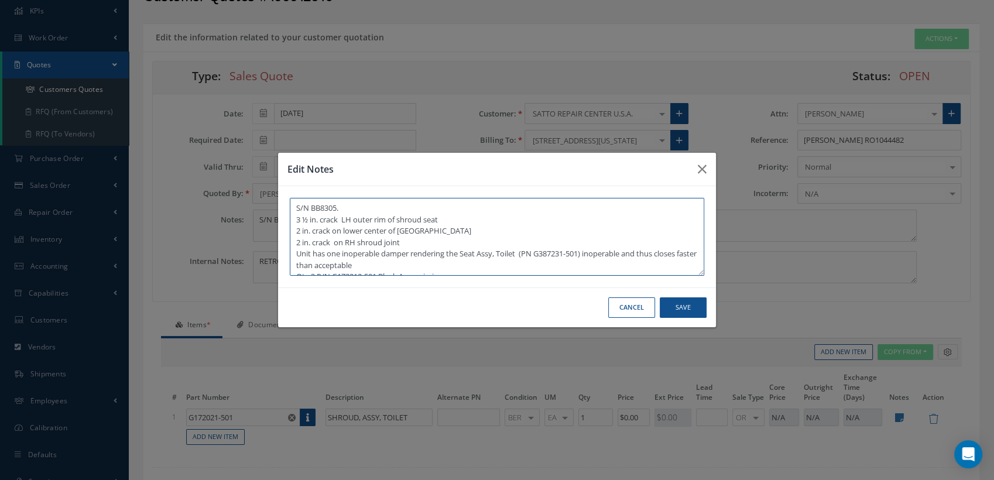
drag, startPoint x: 456, startPoint y: 267, endPoint x: 296, endPoint y: 218, distance: 166.7
click at [296, 218] on textarea "S/N BB8305. 3 ½ in. crack LH outer rim of shroud seat 2 in. crack on lower cent…" at bounding box center [497, 237] width 415 height 78
type textarea "S/N BB8305. 3 ½ in. crack LH outer rim of shroud seat 2 in. crack on lower cent…"
click at [688, 309] on button "Save" at bounding box center [683, 307] width 47 height 20
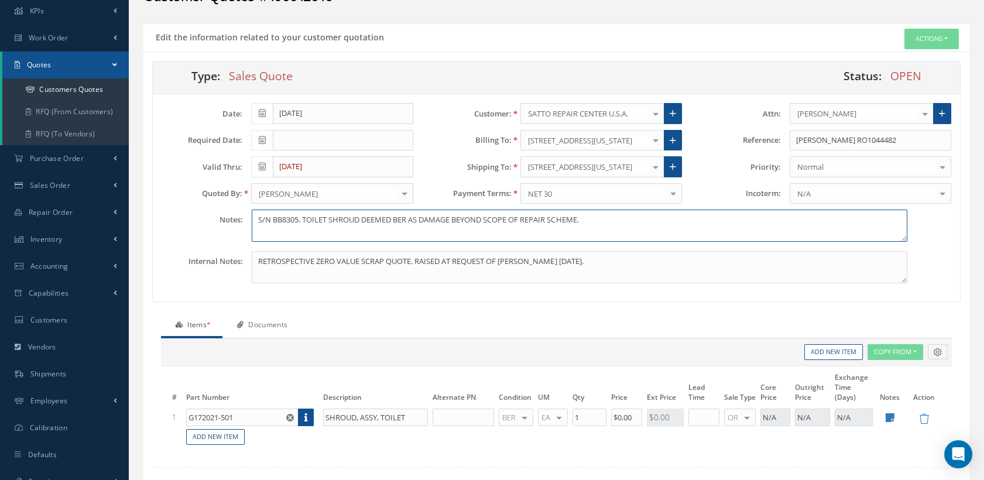
drag, startPoint x: 602, startPoint y: 218, endPoint x: 304, endPoint y: 221, distance: 298.1
click at [304, 221] on textarea "S/N BB8305. TOILET SHROUD DEEMED BER AS DAMAGE BEYOND SCOPE OF REPAIR SCHEME." at bounding box center [579, 226] width 655 height 32
paste textarea "3 ½ in. crack LH outer rim of shroud seat 2 in. crack on lower center of [GEOGR…"
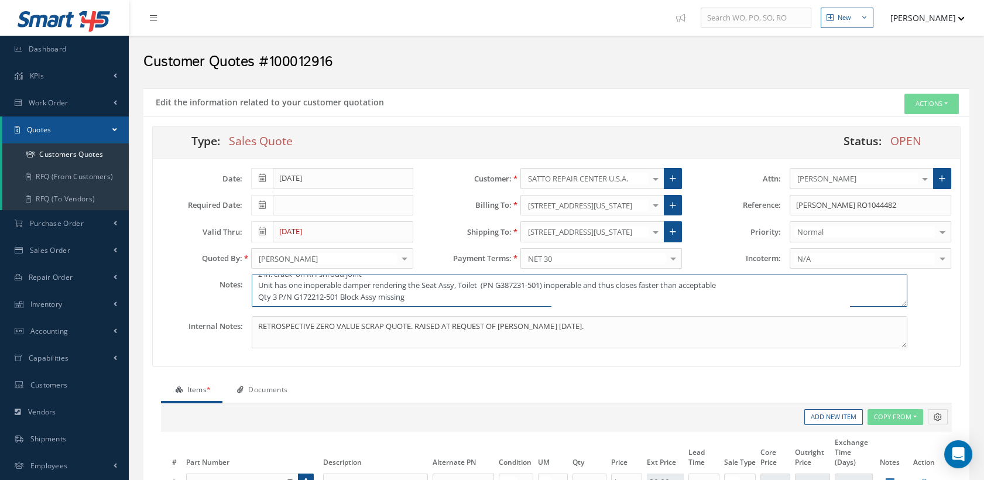
type textarea "S/N BB8305. Deemed BER - 3 ½ in. crack LH outer rim of shroud seat 2 in. crack …"
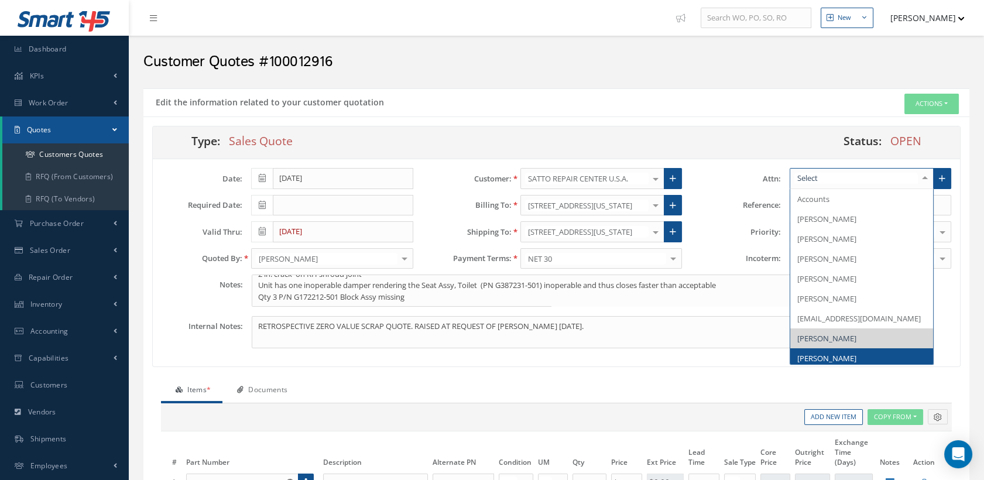
click at [830, 358] on span "[PERSON_NAME]" at bounding box center [827, 358] width 59 height 11
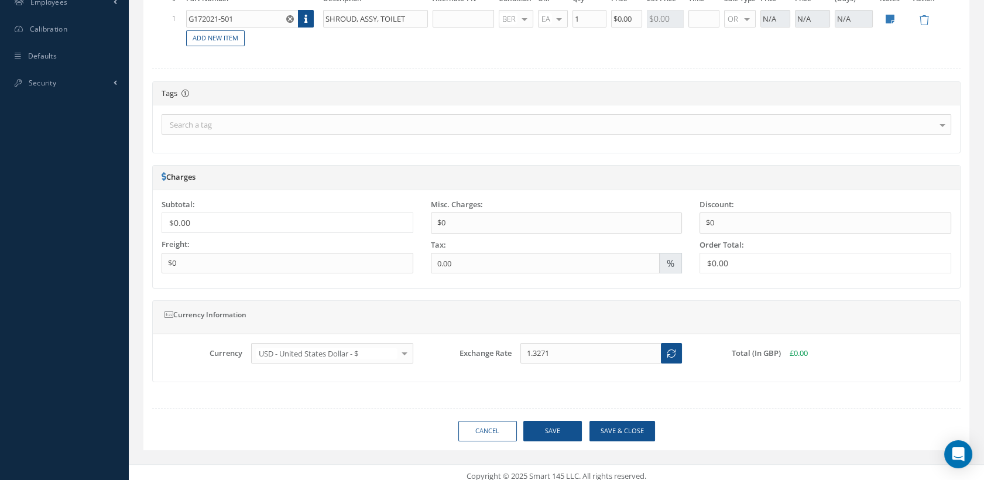
scroll to position [468, 0]
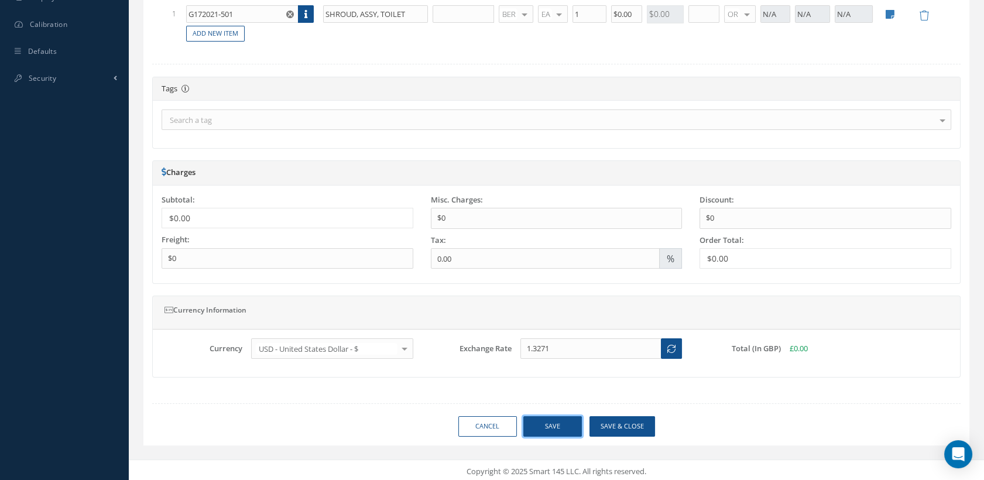
click at [567, 429] on button "Save" at bounding box center [552, 426] width 59 height 20
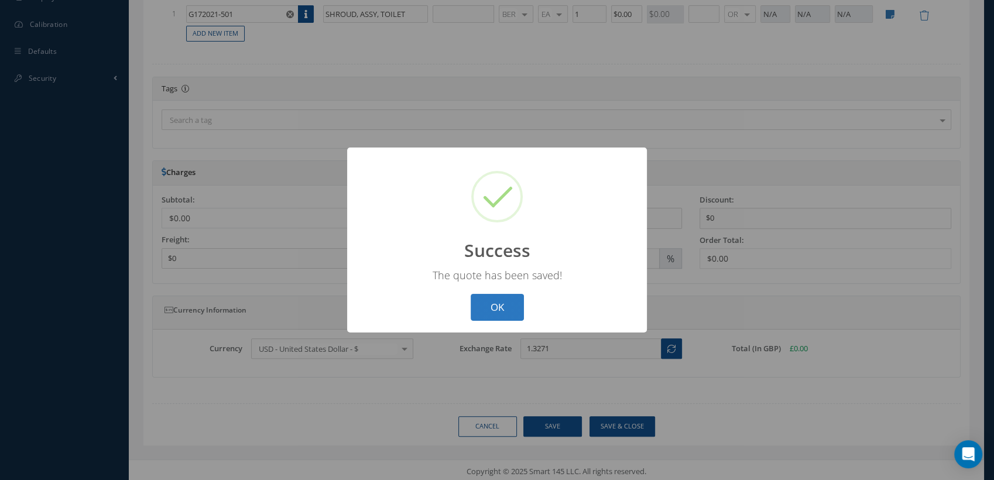
click at [514, 316] on button "OK" at bounding box center [497, 308] width 53 height 28
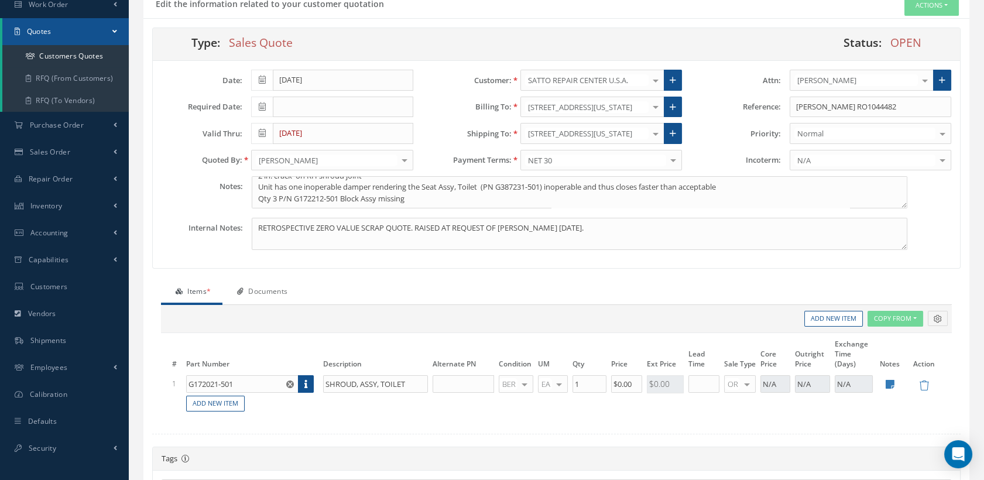
scroll to position [0, 0]
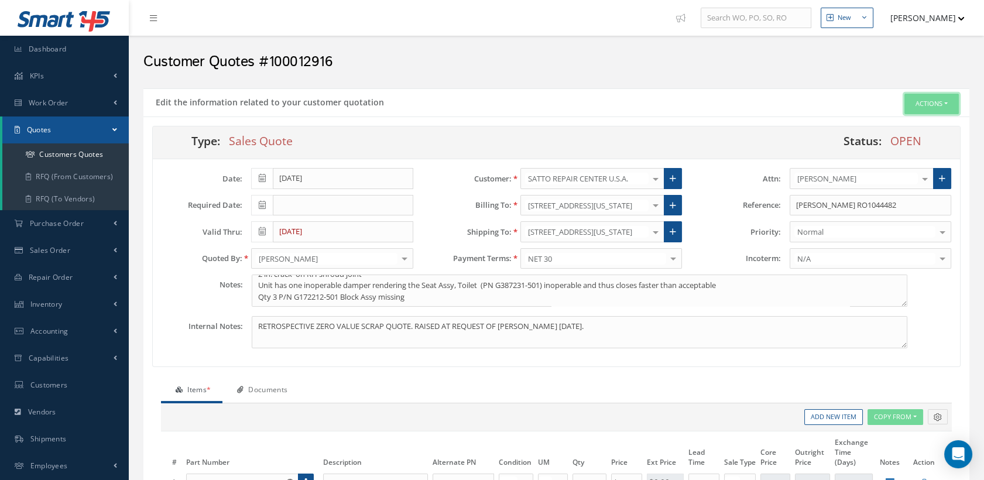
click at [918, 101] on button "Actions" at bounding box center [932, 104] width 54 height 20
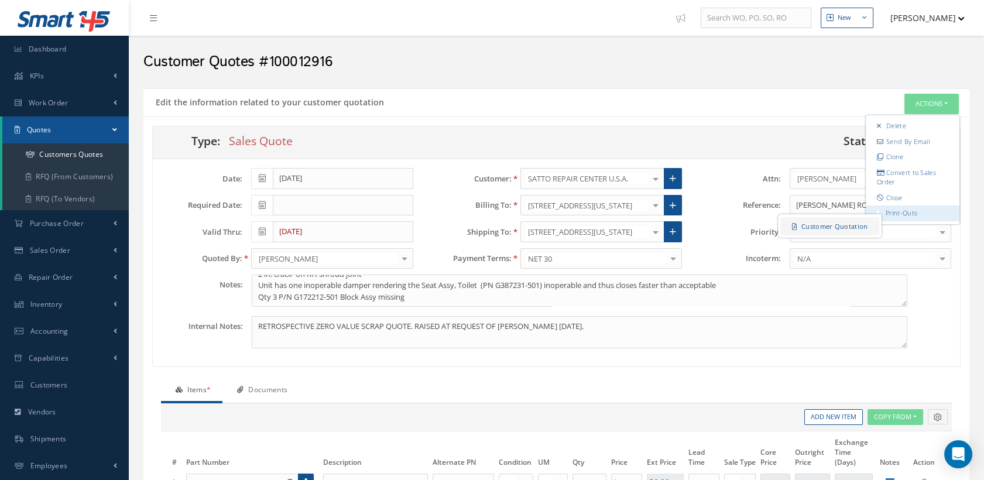
click at [860, 220] on link "Customer Quotation" at bounding box center [830, 226] width 99 height 18
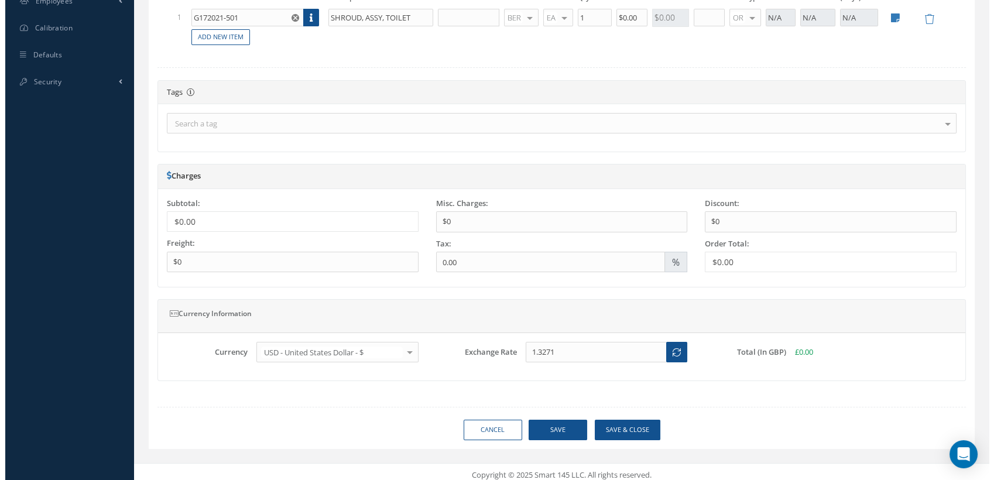
scroll to position [468, 0]
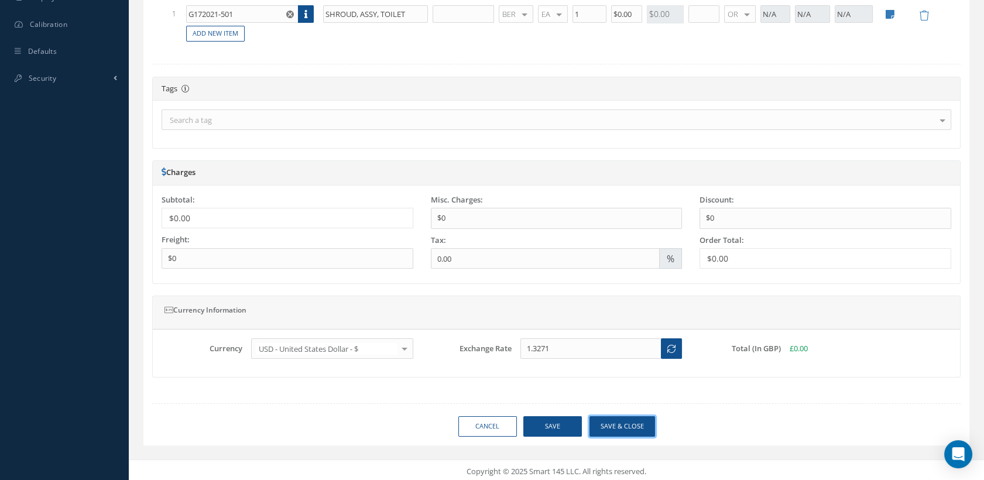
click at [619, 424] on button "Save & close" at bounding box center [623, 426] width 66 height 20
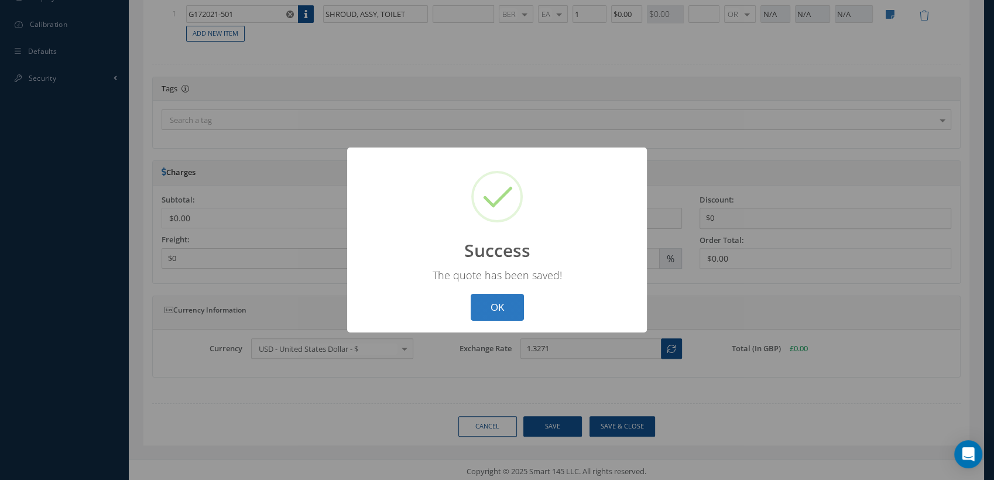
click at [511, 310] on button "OK" at bounding box center [497, 308] width 53 height 28
select select "25"
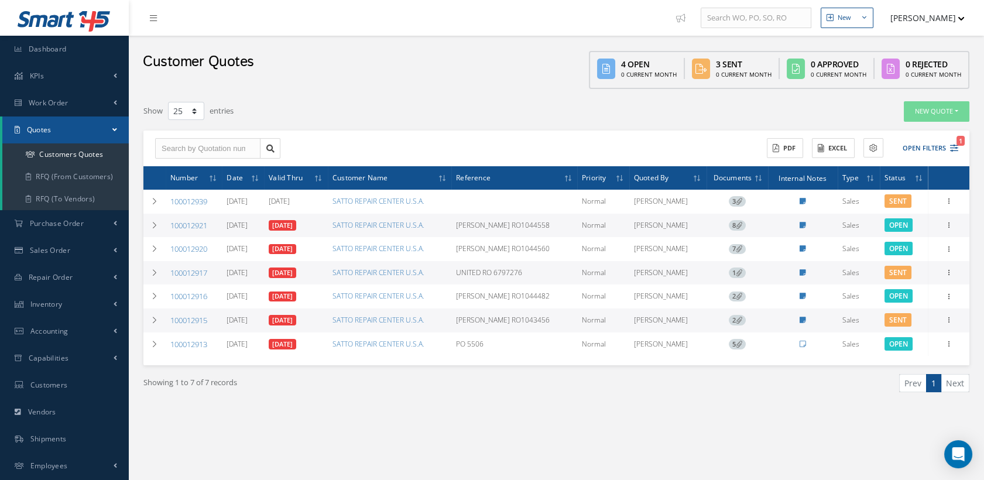
click at [920, 20] on button "[PERSON_NAME]" at bounding box center [922, 17] width 85 height 23
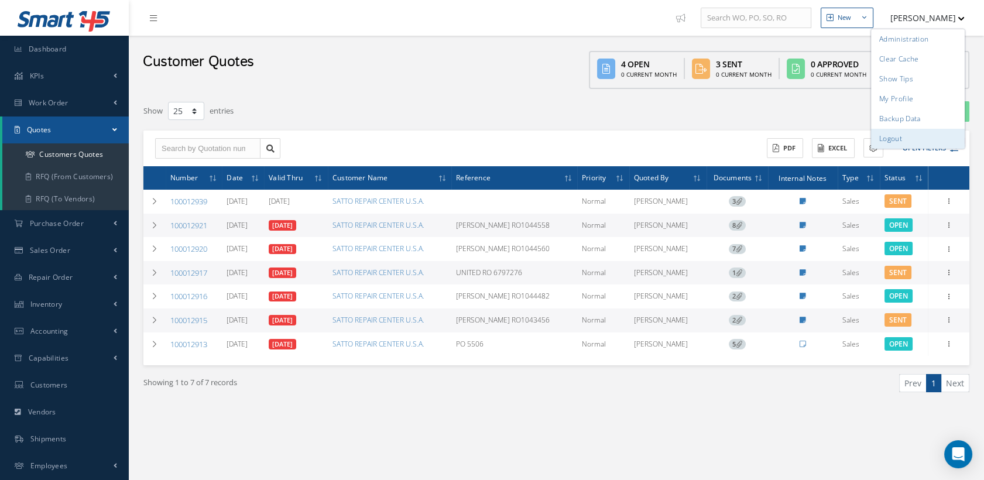
click at [899, 141] on link "Logout" at bounding box center [918, 139] width 94 height 20
